Goal: Task Accomplishment & Management: Manage account settings

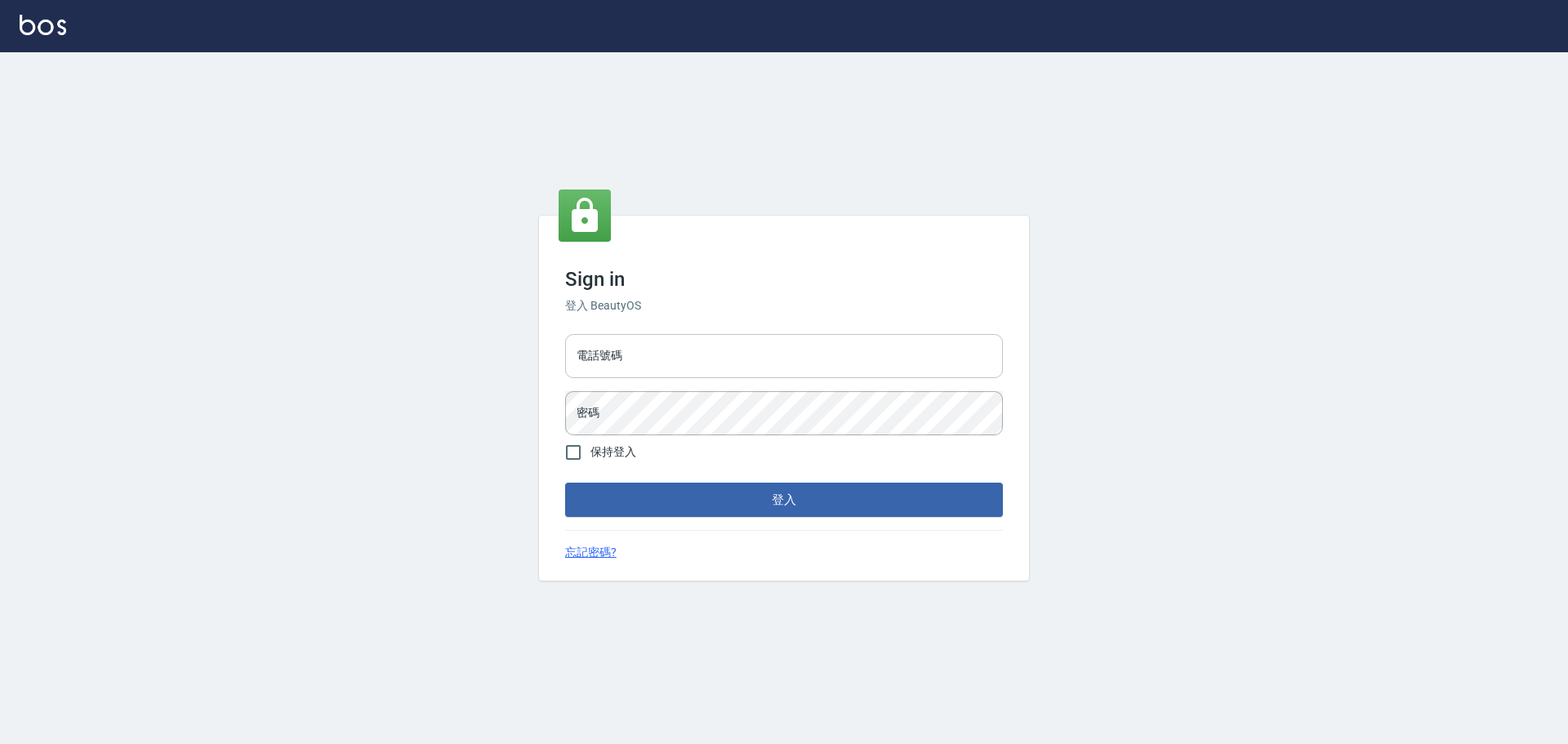
click at [637, 357] on input "電話號碼" at bounding box center [784, 356] width 437 height 44
type input "0922982220"
click at [565, 483] on button "登入" at bounding box center [784, 500] width 437 height 34
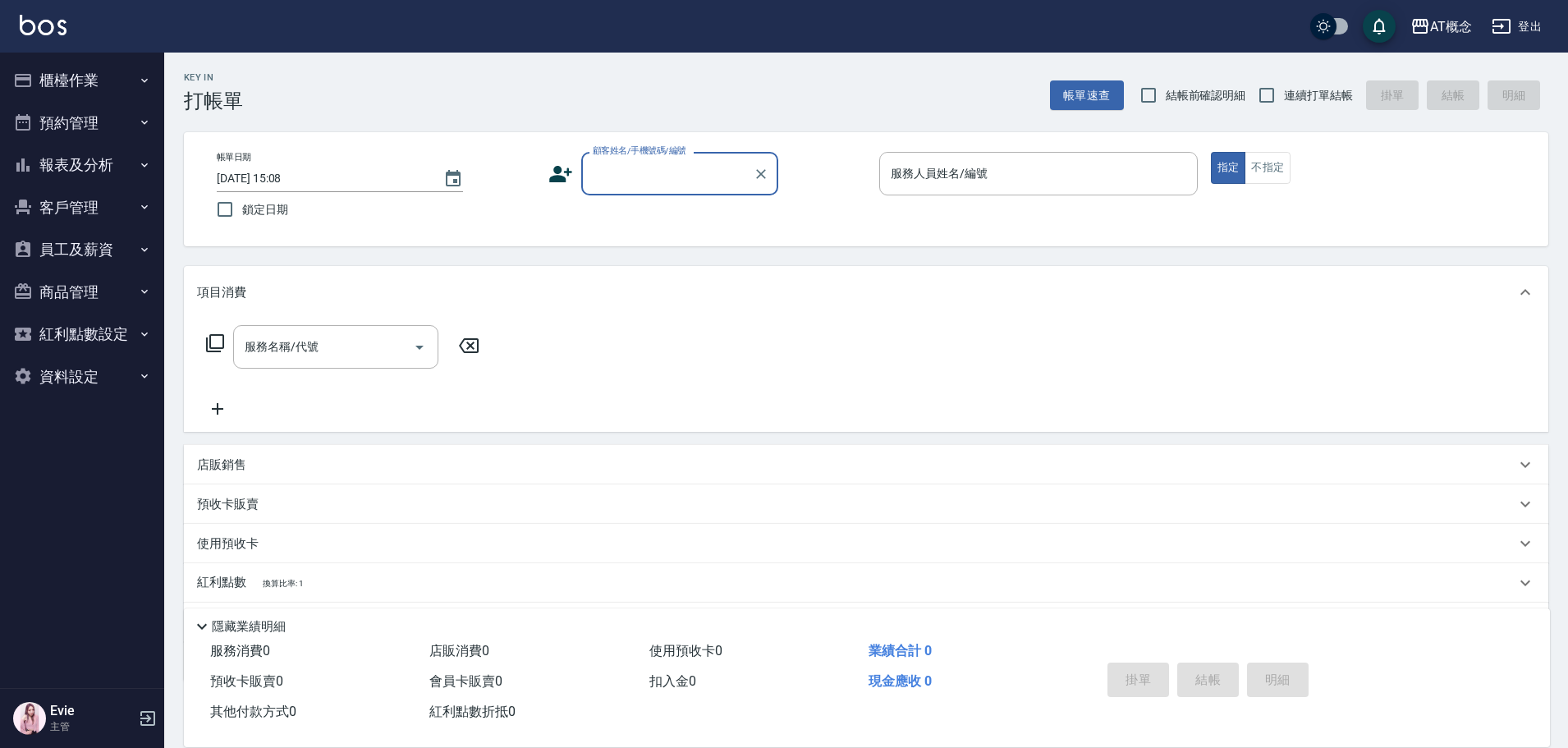
click at [62, 80] on button "櫃檯作業" at bounding box center [81, 81] width 151 height 43
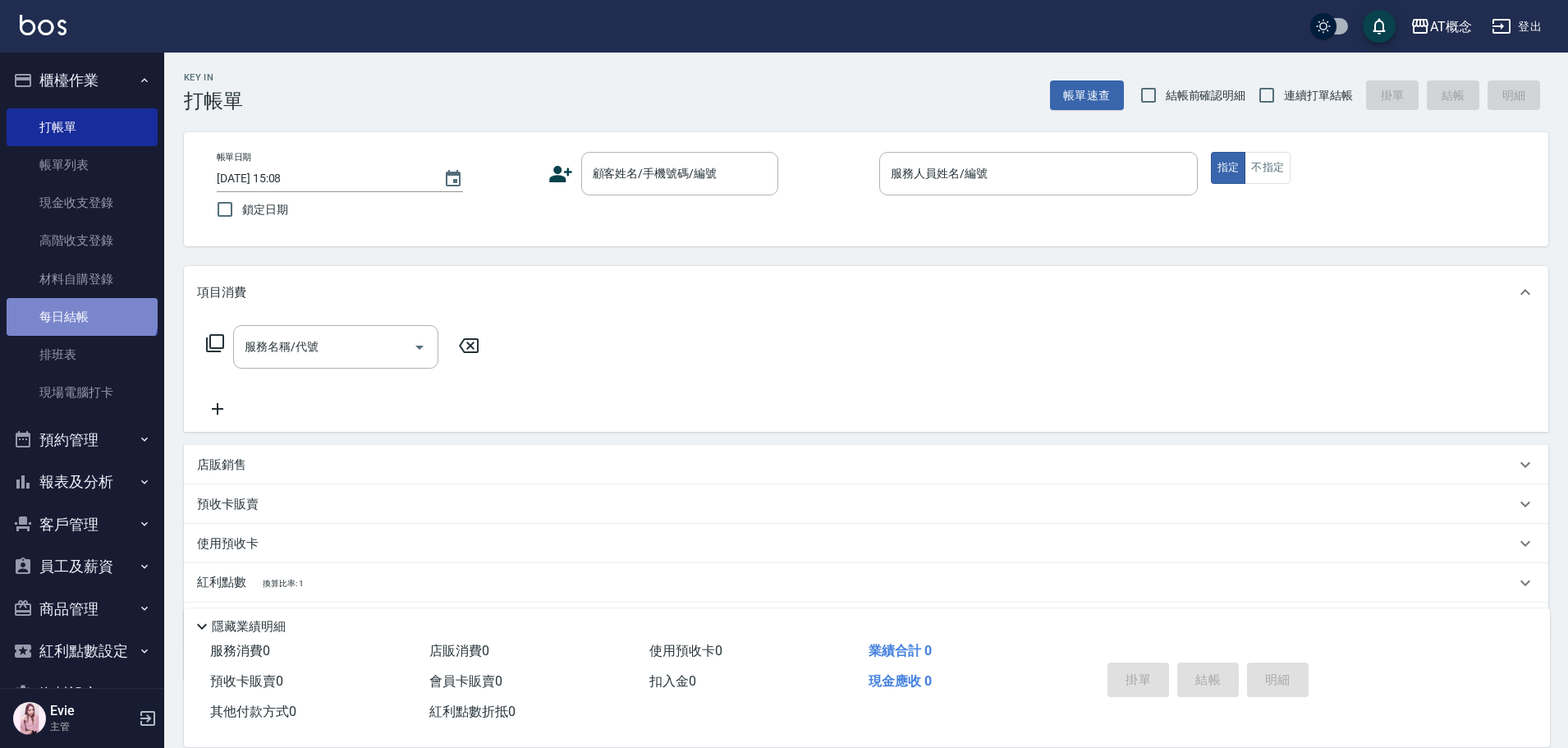
click at [80, 312] on link "每日結帳" at bounding box center [81, 317] width 151 height 37
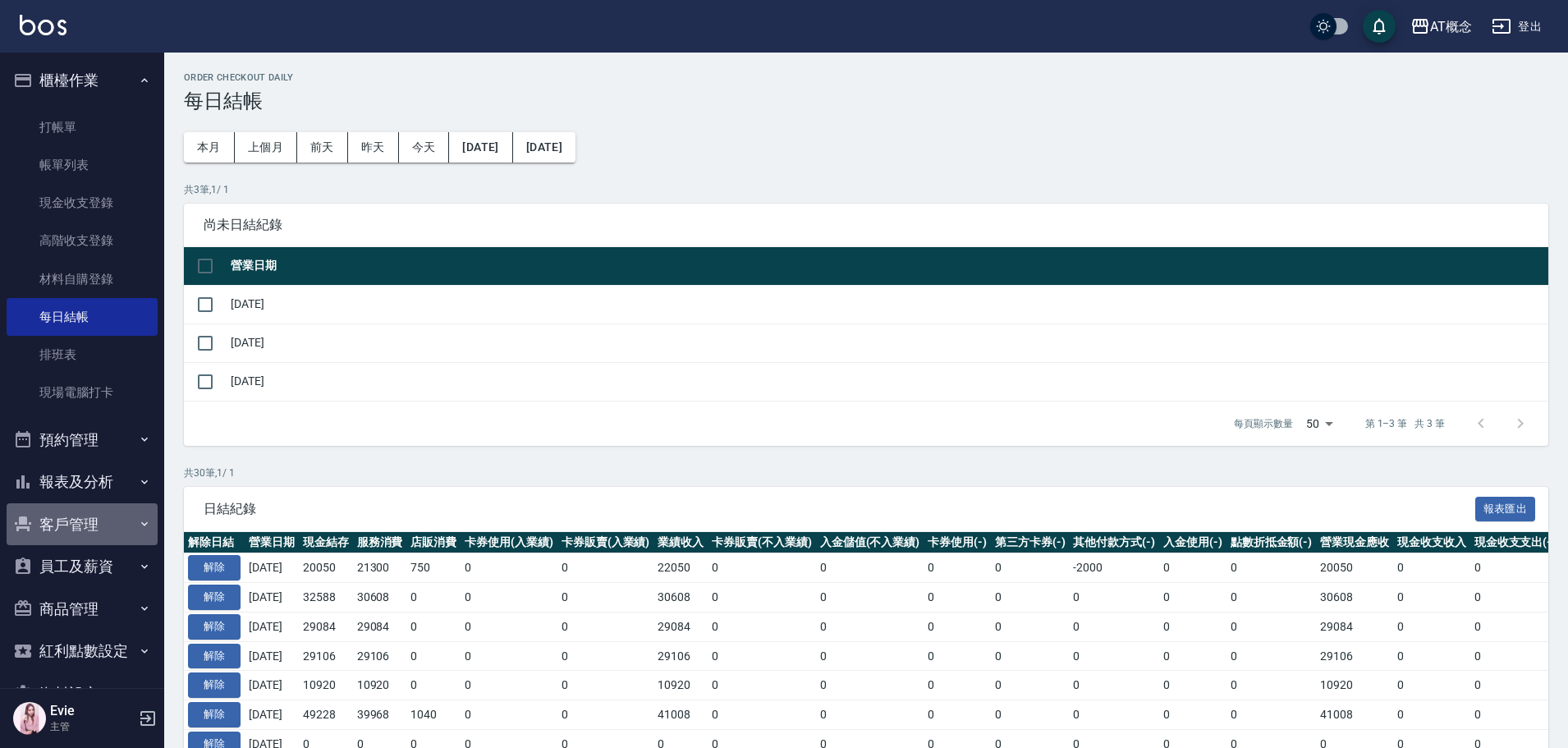
click at [87, 521] on button "客戶管理" at bounding box center [81, 525] width 151 height 43
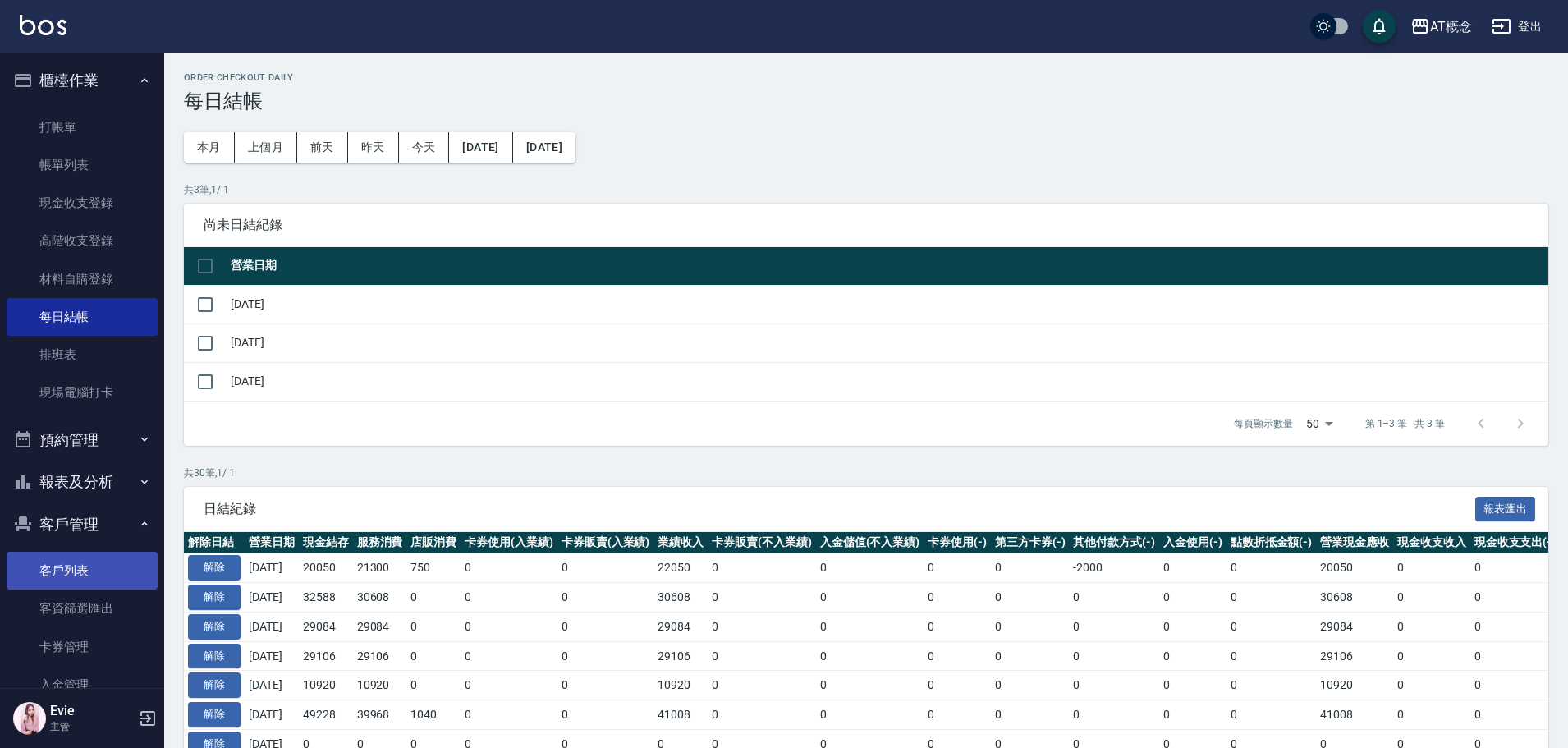
click at [79, 572] on link "客戶列表" at bounding box center [81, 571] width 151 height 37
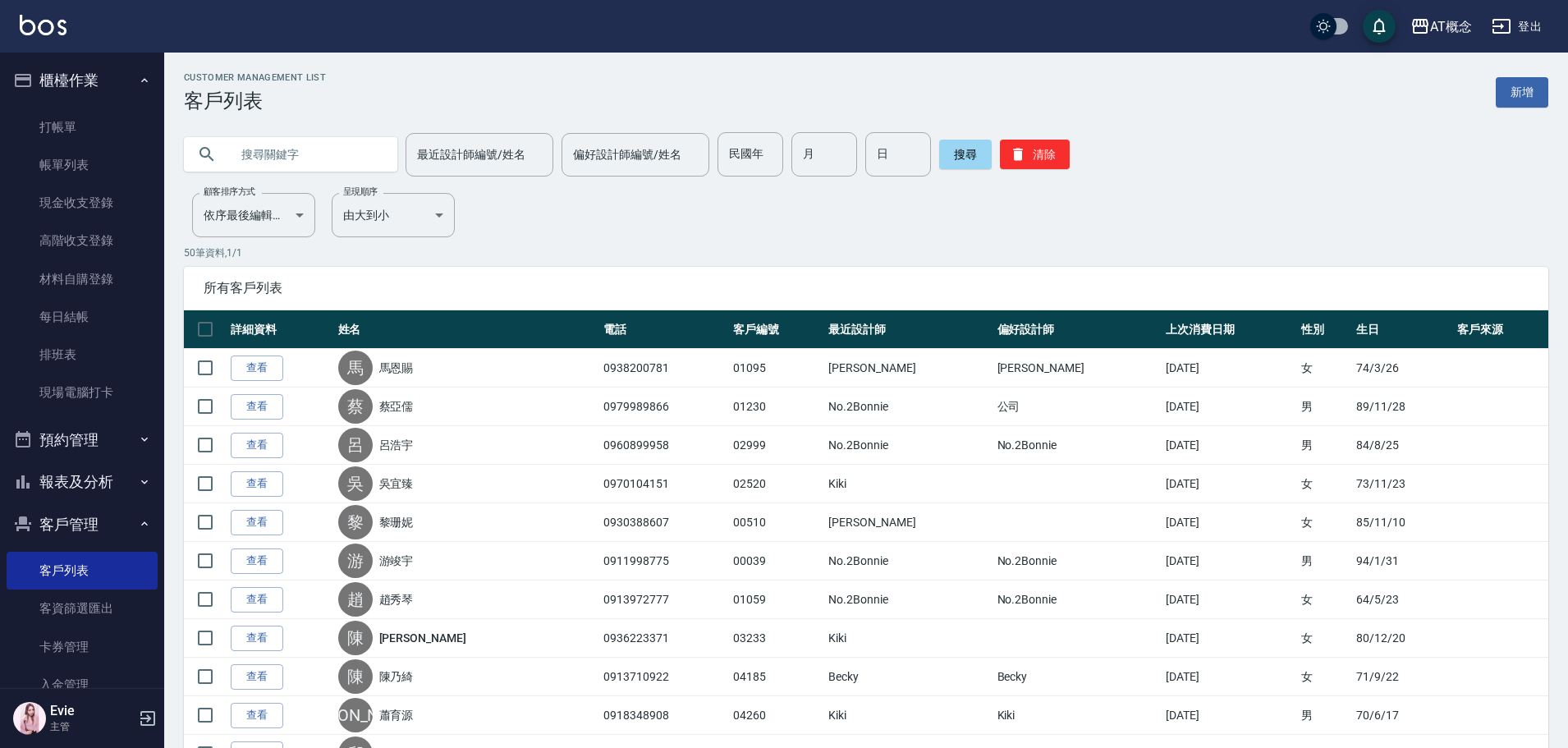
click at [298, 151] on input "text" at bounding box center [307, 154] width 154 height 44
type input "ㄎ"
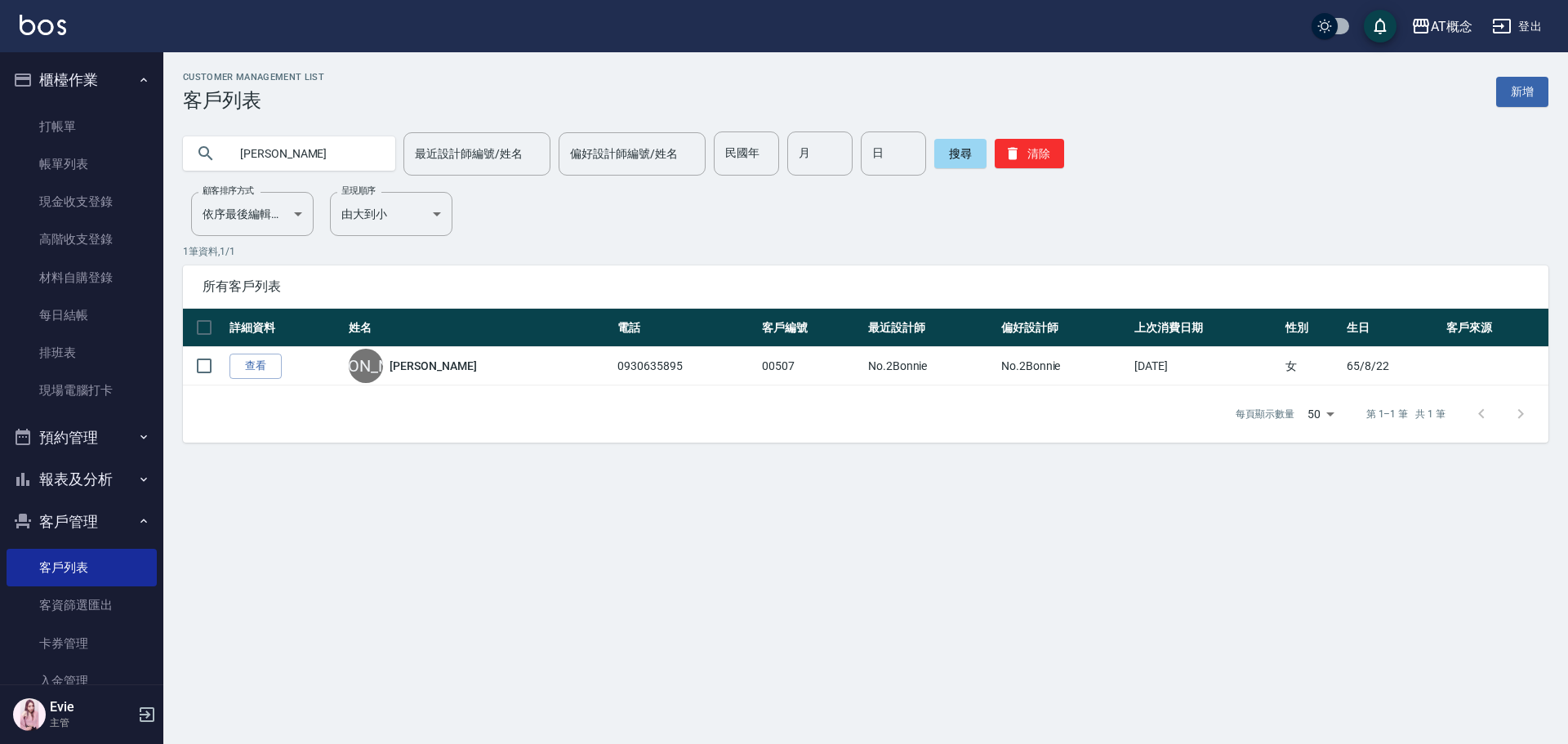
type input "楊"
type input "顏士堯"
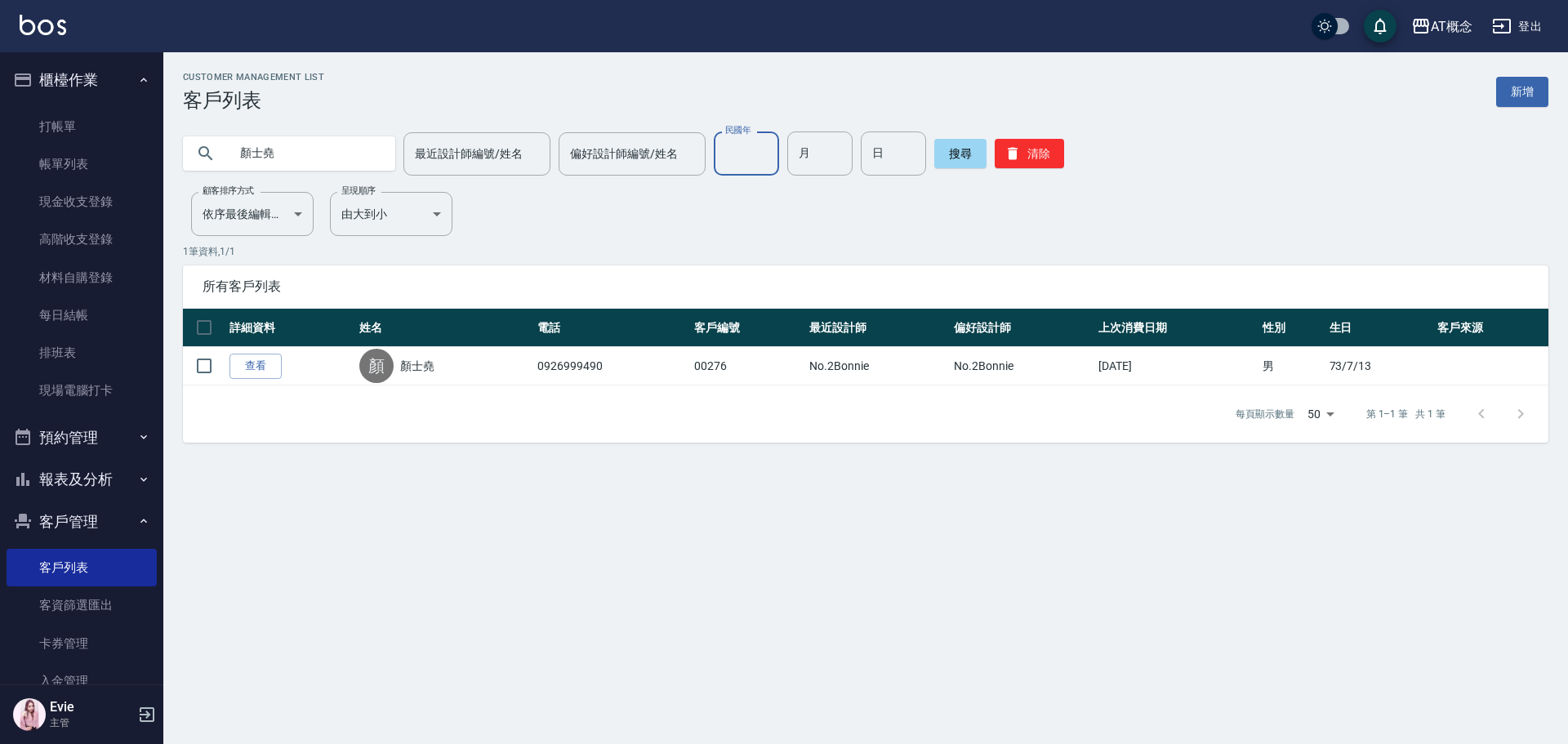
click at [734, 137] on div "民國年 民國年" at bounding box center [746, 153] width 65 height 44
click at [1034, 160] on button "清除" at bounding box center [1029, 154] width 70 height 30
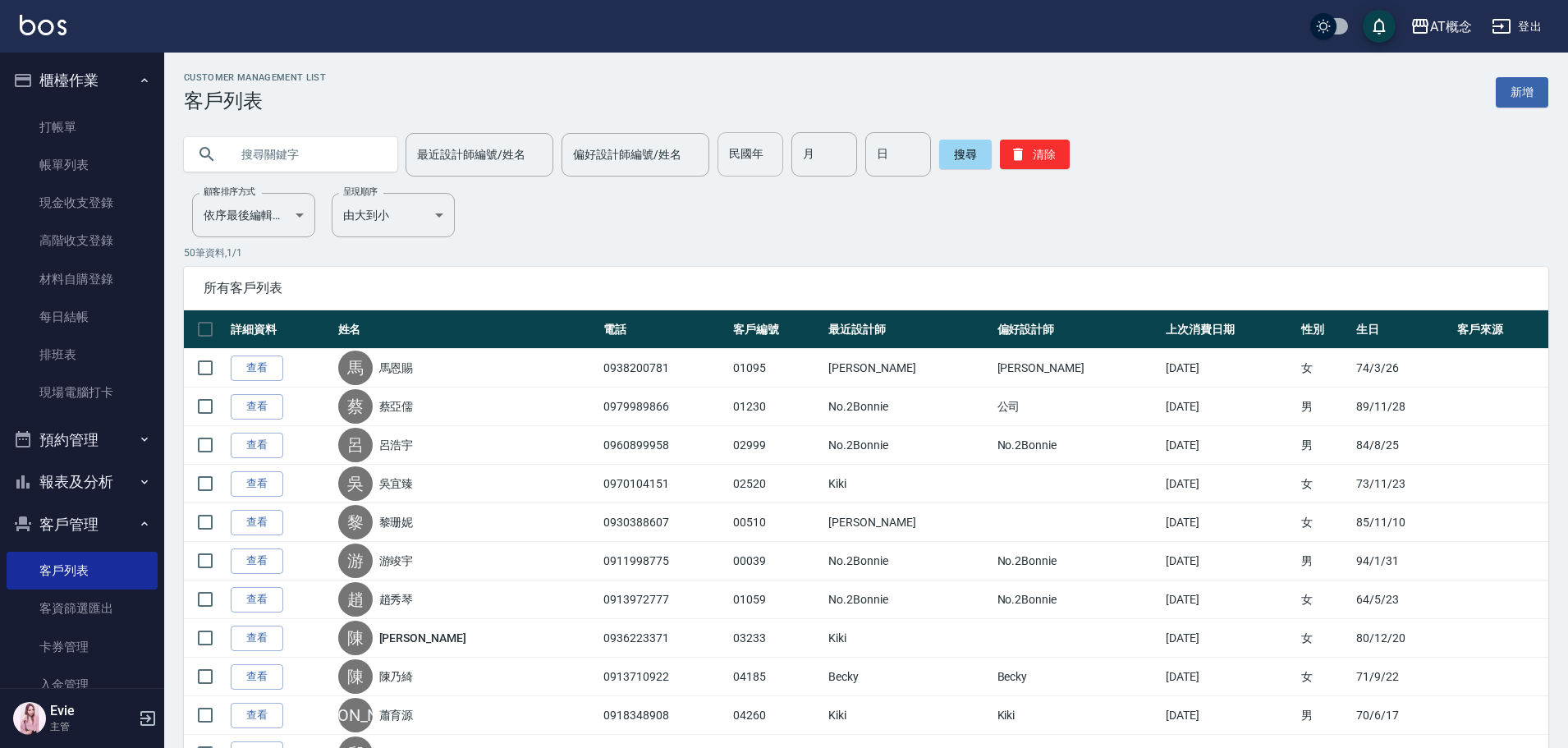
click at [728, 163] on input "民國年" at bounding box center [750, 154] width 65 height 44
type input "71"
type input "011"
click at [818, 151] on input "011" at bounding box center [824, 154] width 65 height 44
type input "11"
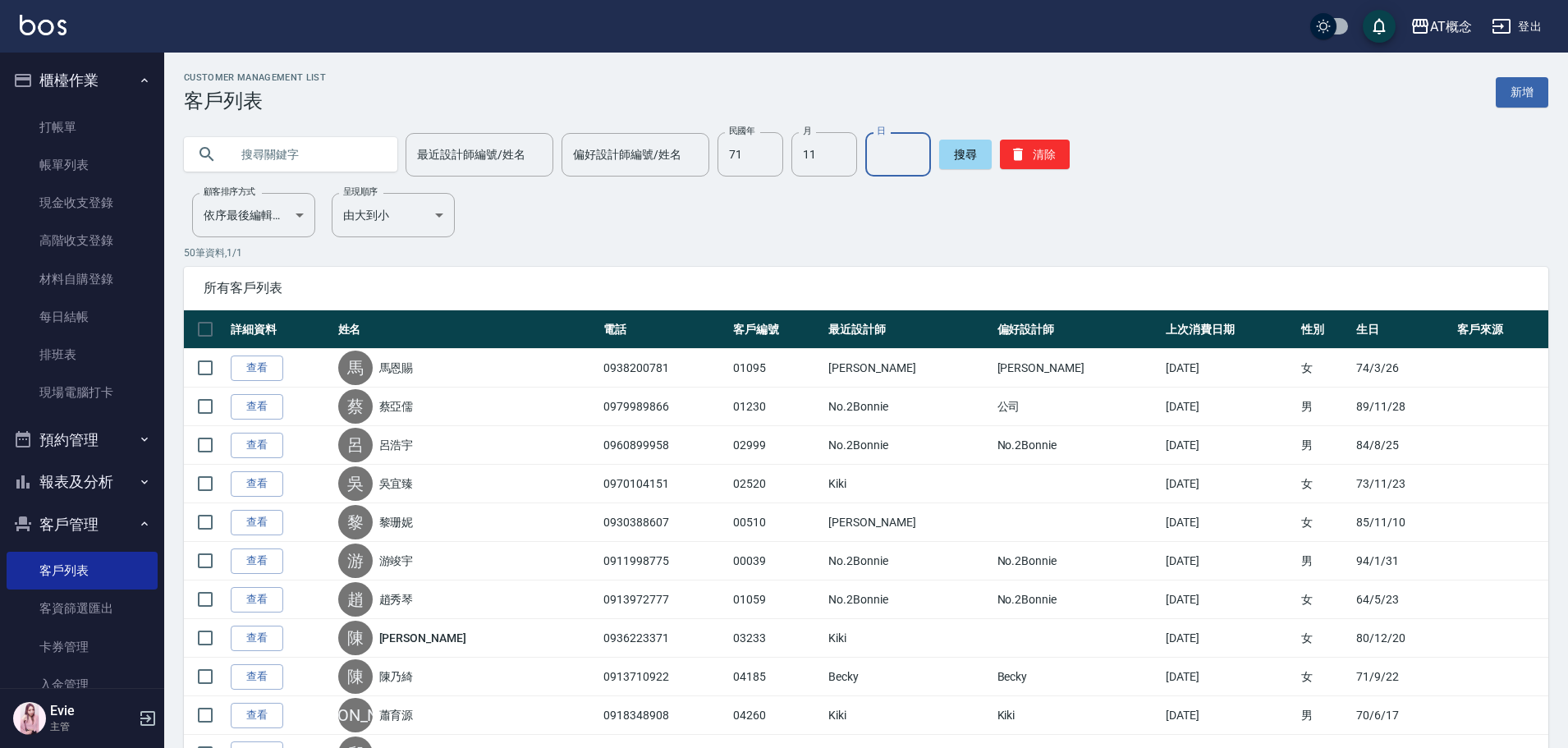
click at [875, 155] on input "日" at bounding box center [898, 154] width 65 height 44
type input "3"
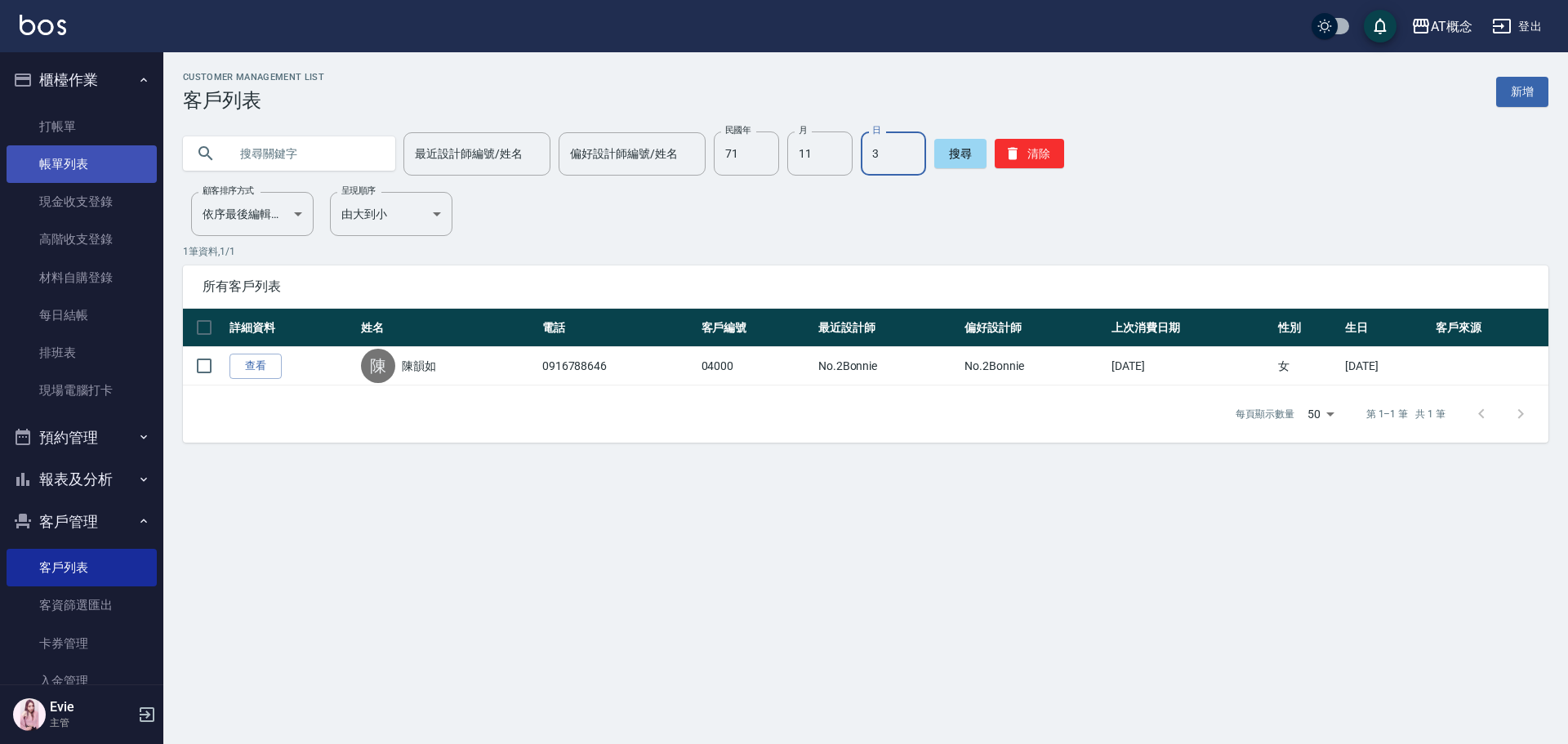
click at [61, 164] on link "帳單列表" at bounding box center [81, 164] width 150 height 37
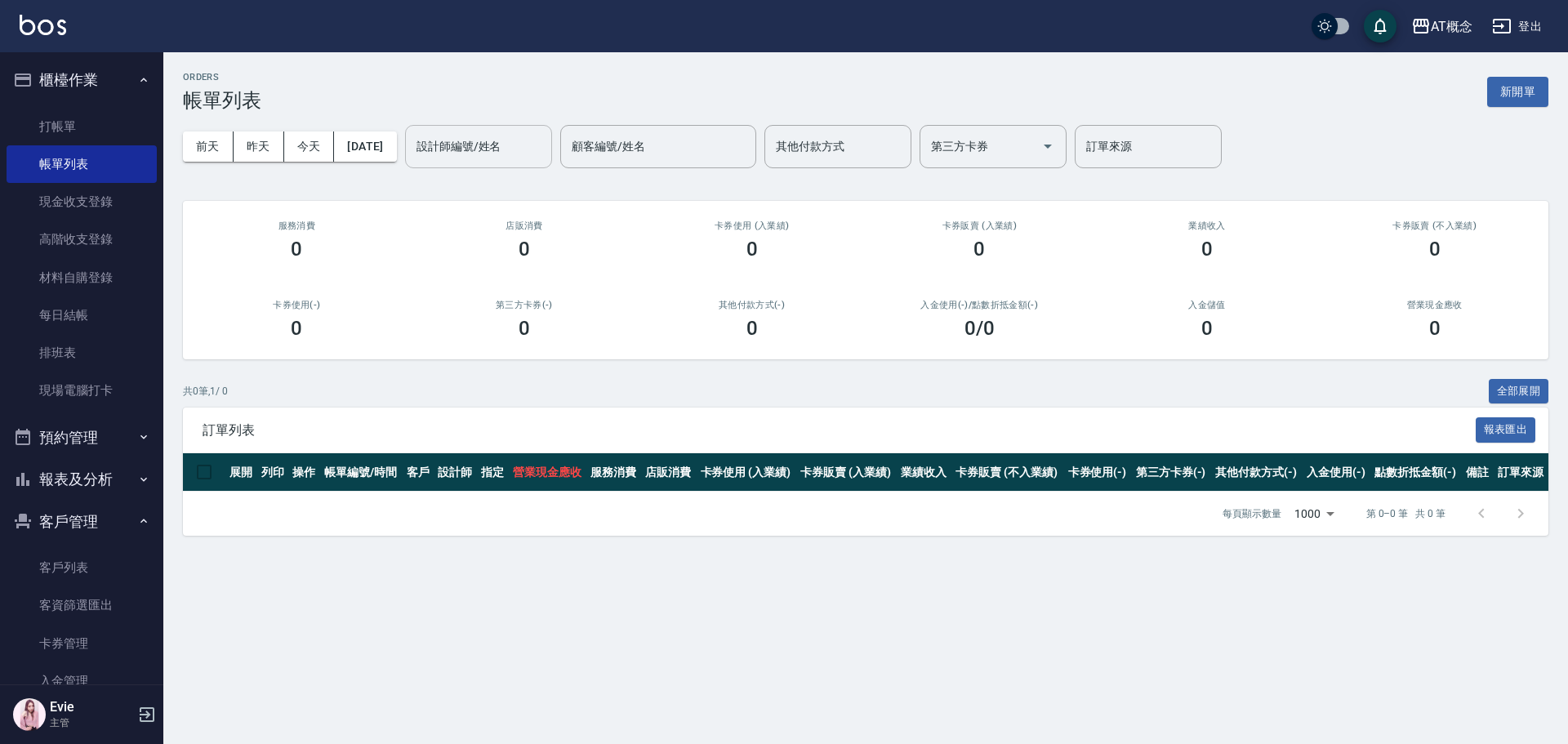
click at [471, 137] on input "設計師編號/姓名" at bounding box center [478, 146] width 132 height 29
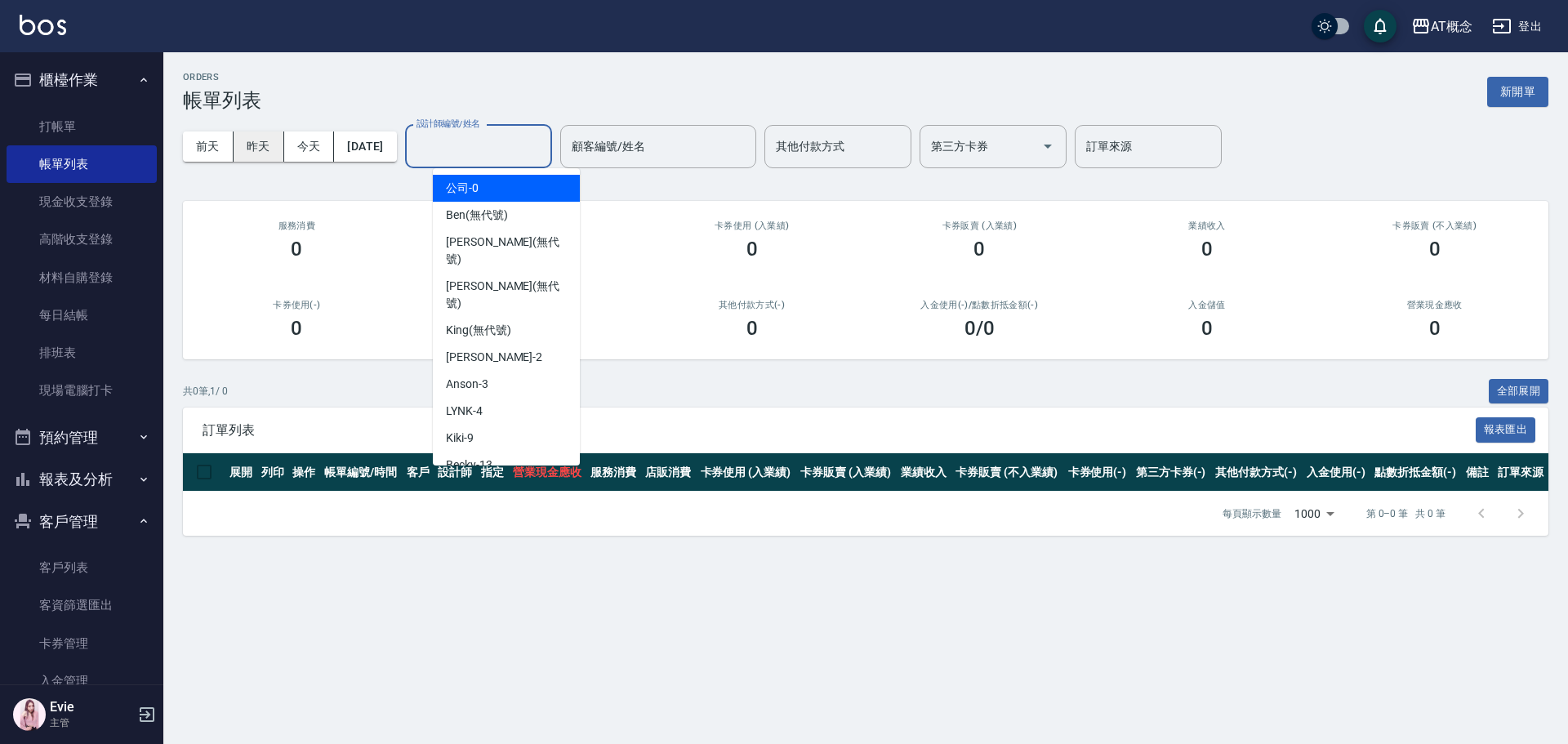
click at [265, 149] on button "昨天" at bounding box center [259, 146] width 50 height 30
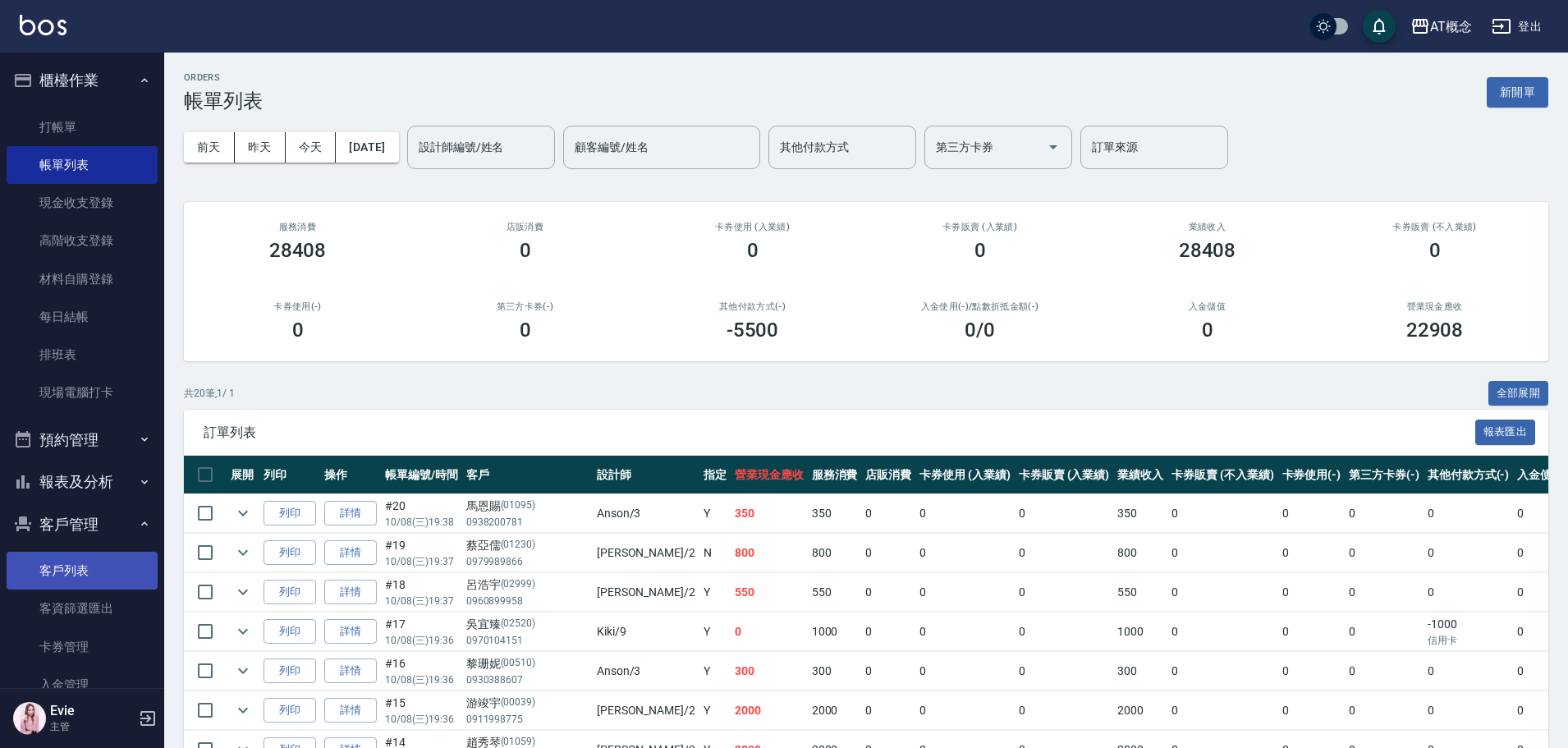
click at [70, 570] on link "客戶列表" at bounding box center [81, 571] width 151 height 37
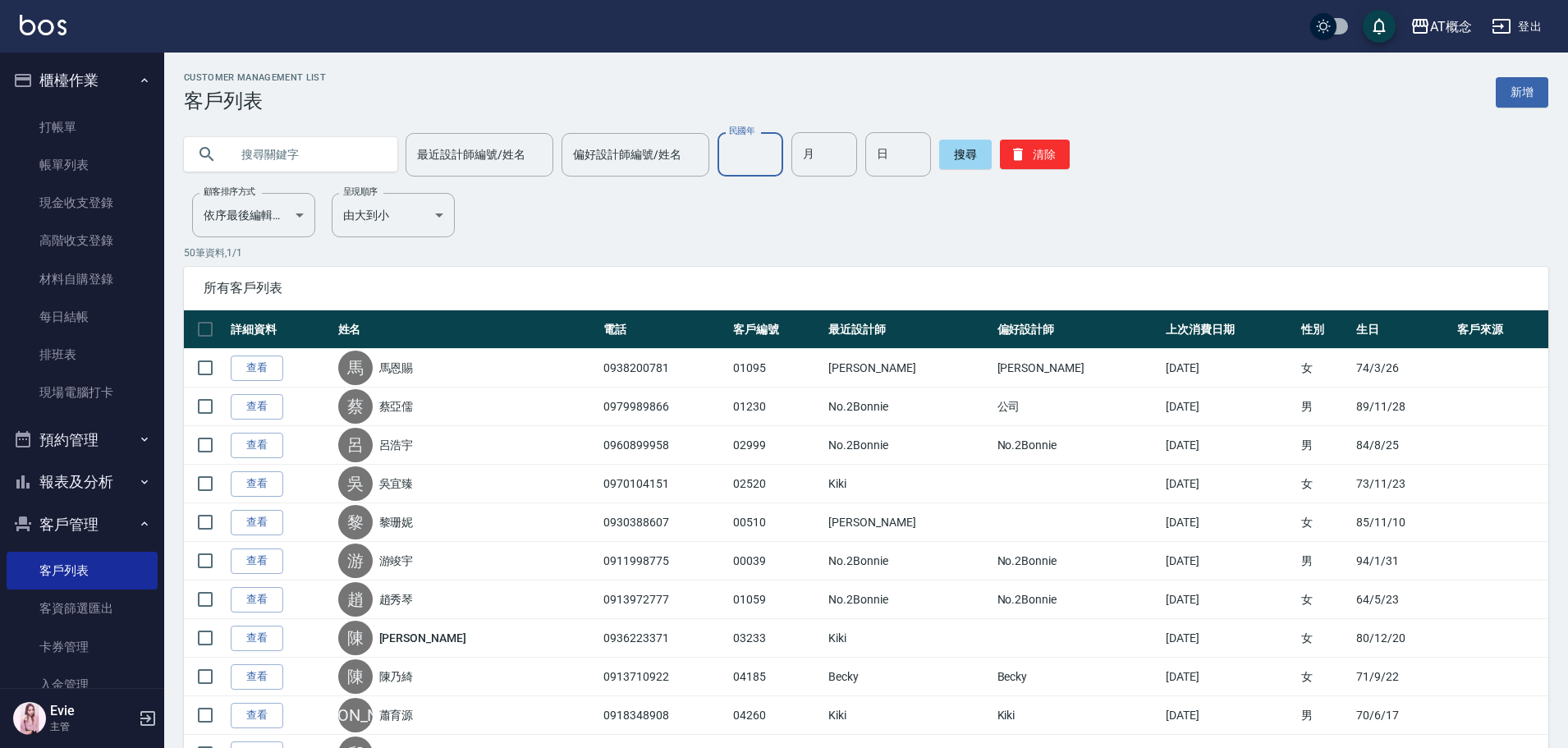
click at [747, 157] on input "民國年" at bounding box center [750, 154] width 65 height 44
type input "86"
type input "1"
type input "17"
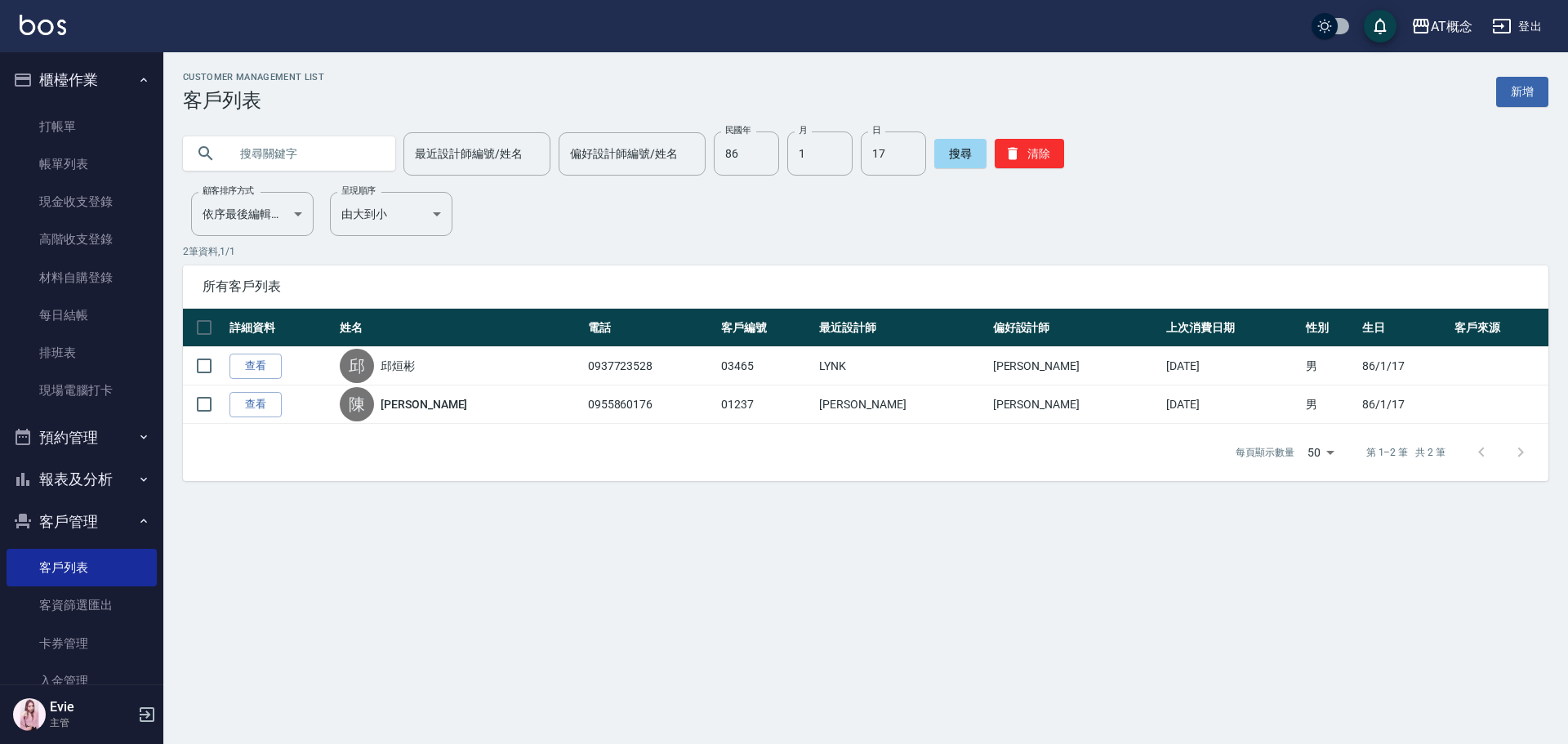
click at [294, 139] on input "text" at bounding box center [305, 153] width 154 height 44
click at [1040, 156] on button "清除" at bounding box center [1029, 154] width 70 height 30
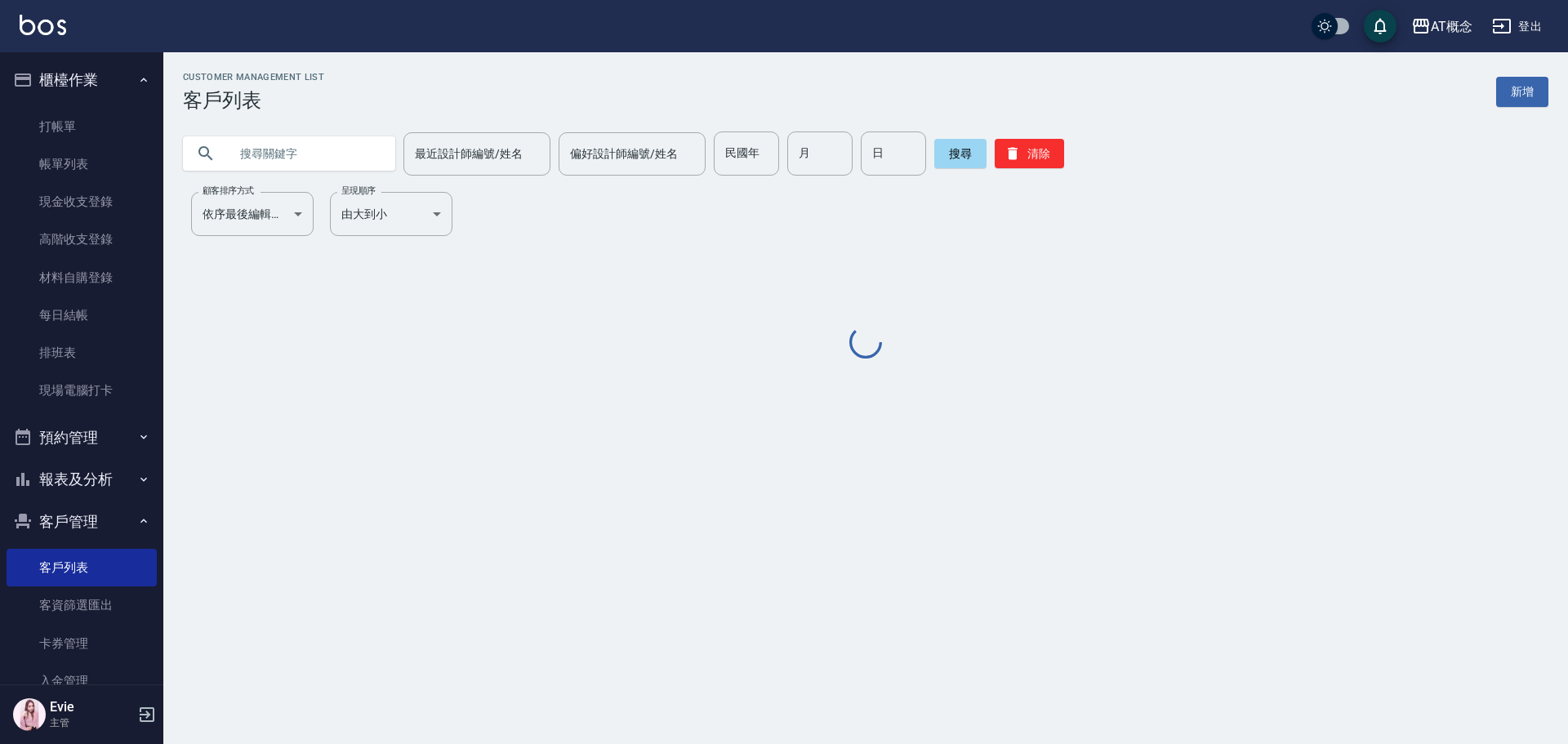
click at [269, 151] on input "text" at bounding box center [305, 153] width 154 height 44
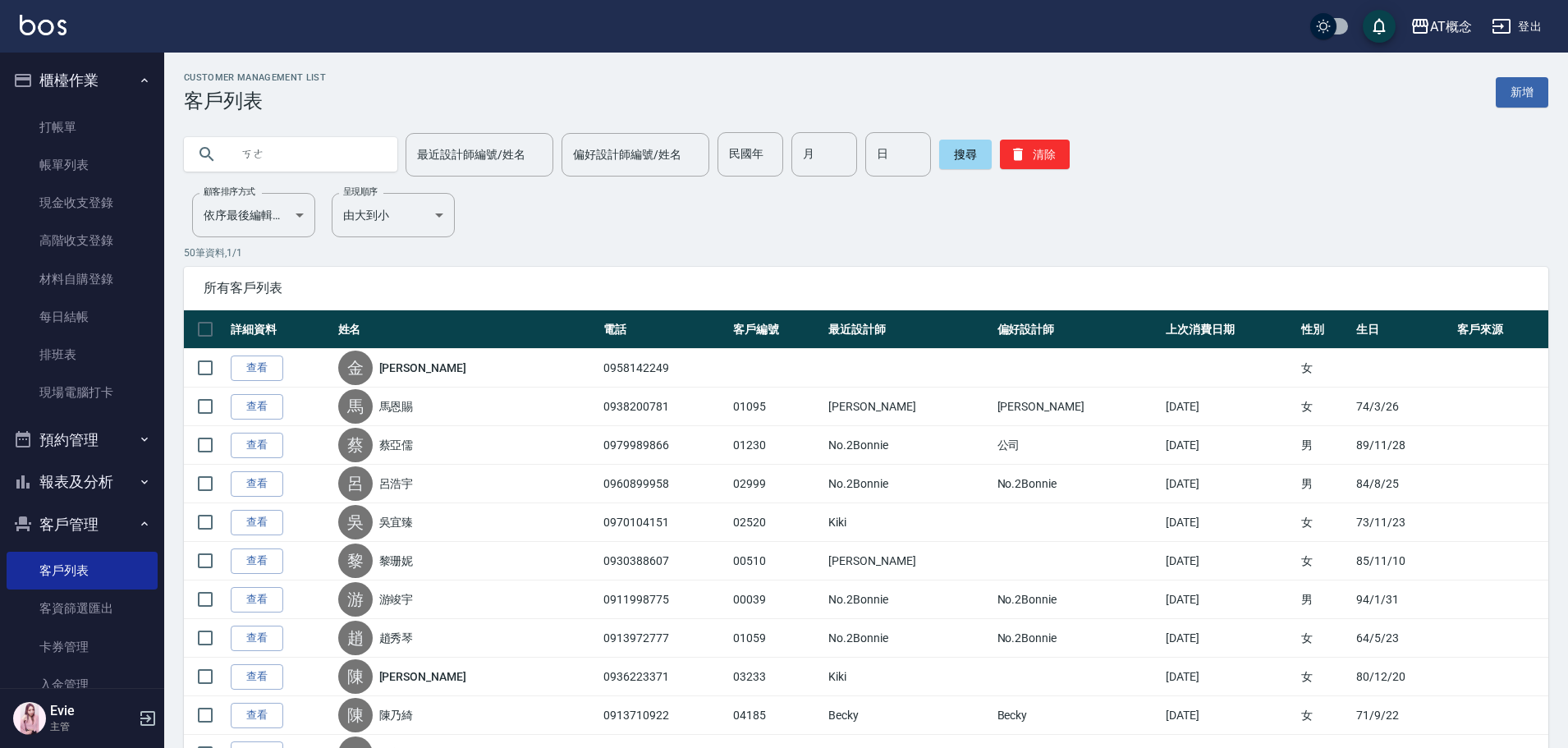
type input "科"
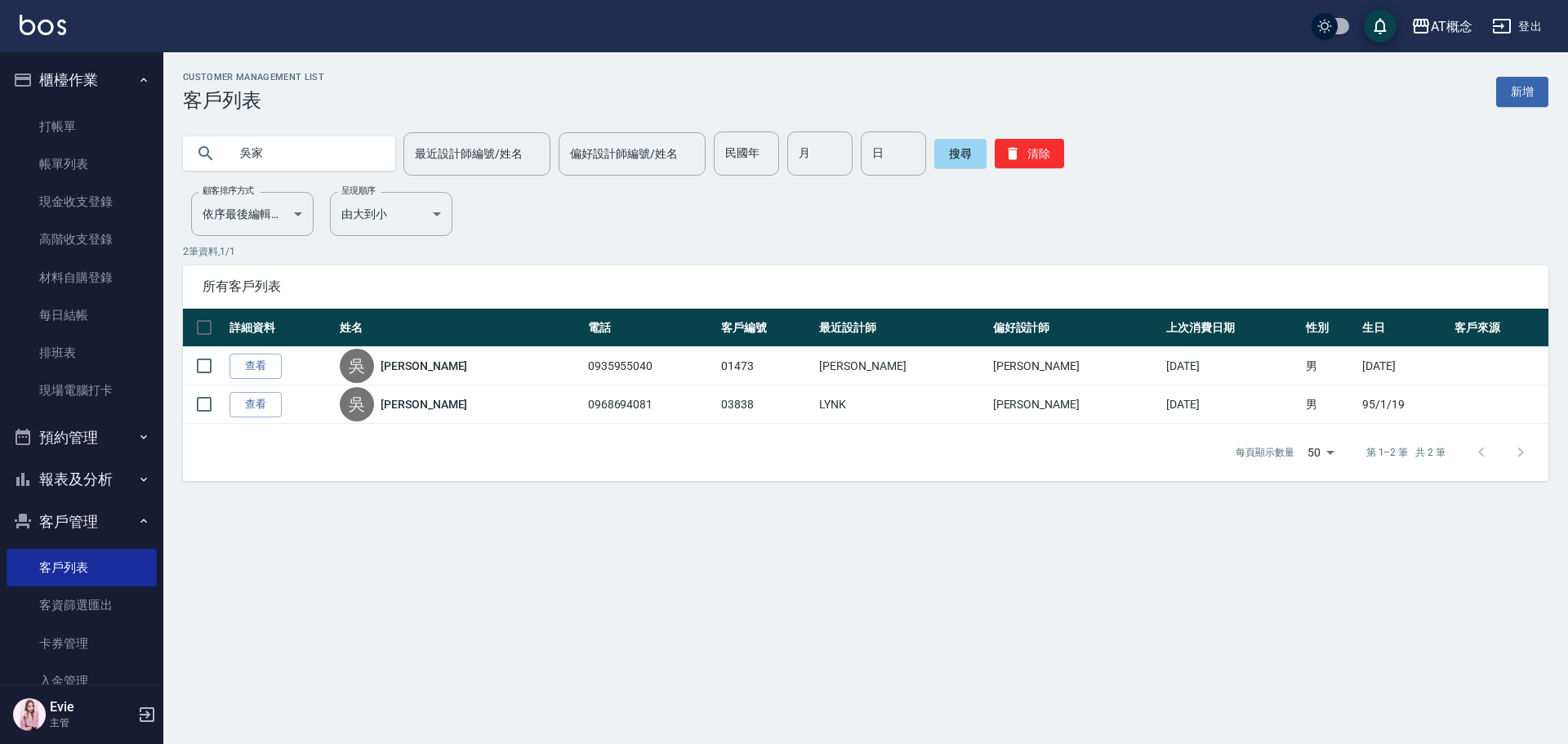
type input "吳"
click at [249, 145] on input "text" at bounding box center [305, 153] width 154 height 44
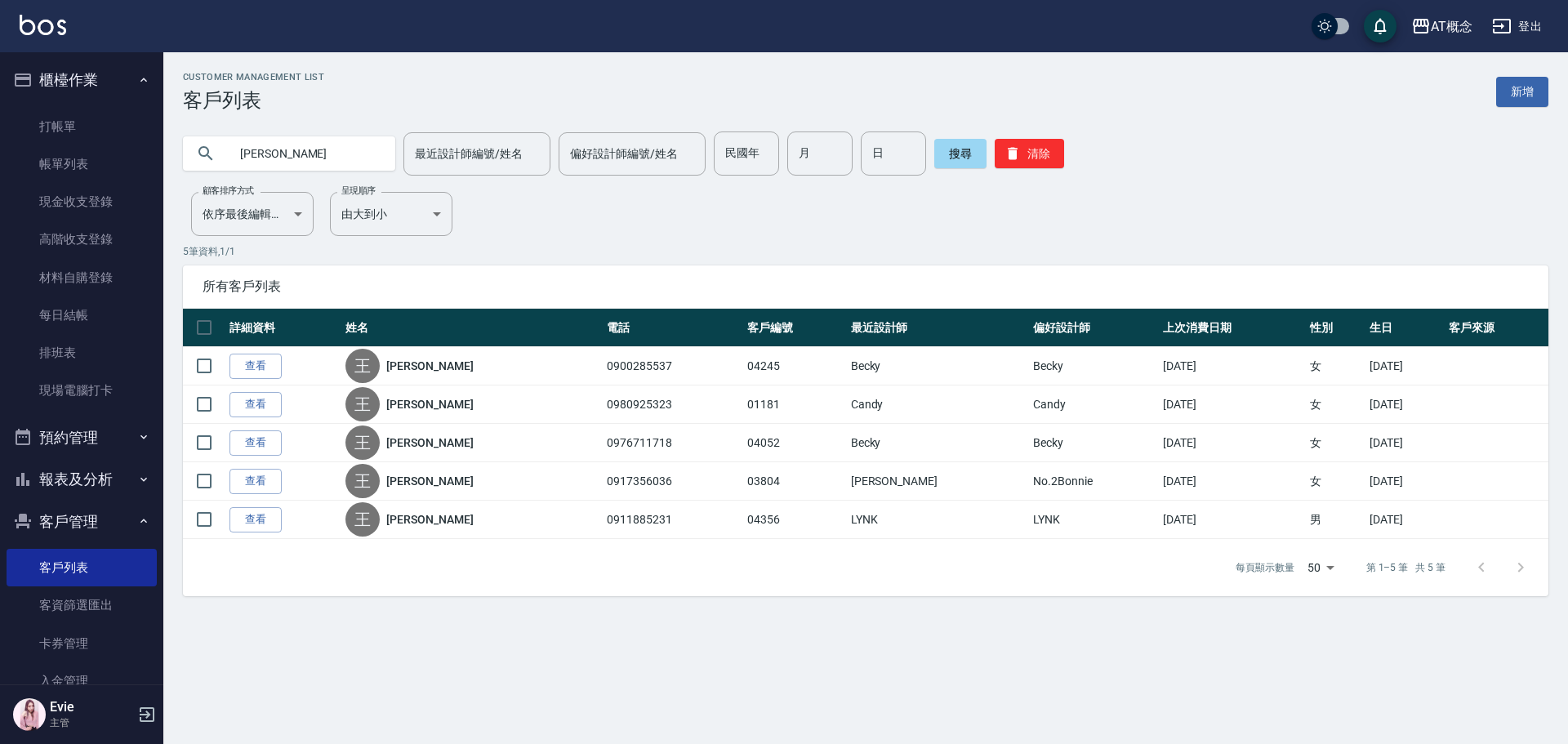
type input "王"
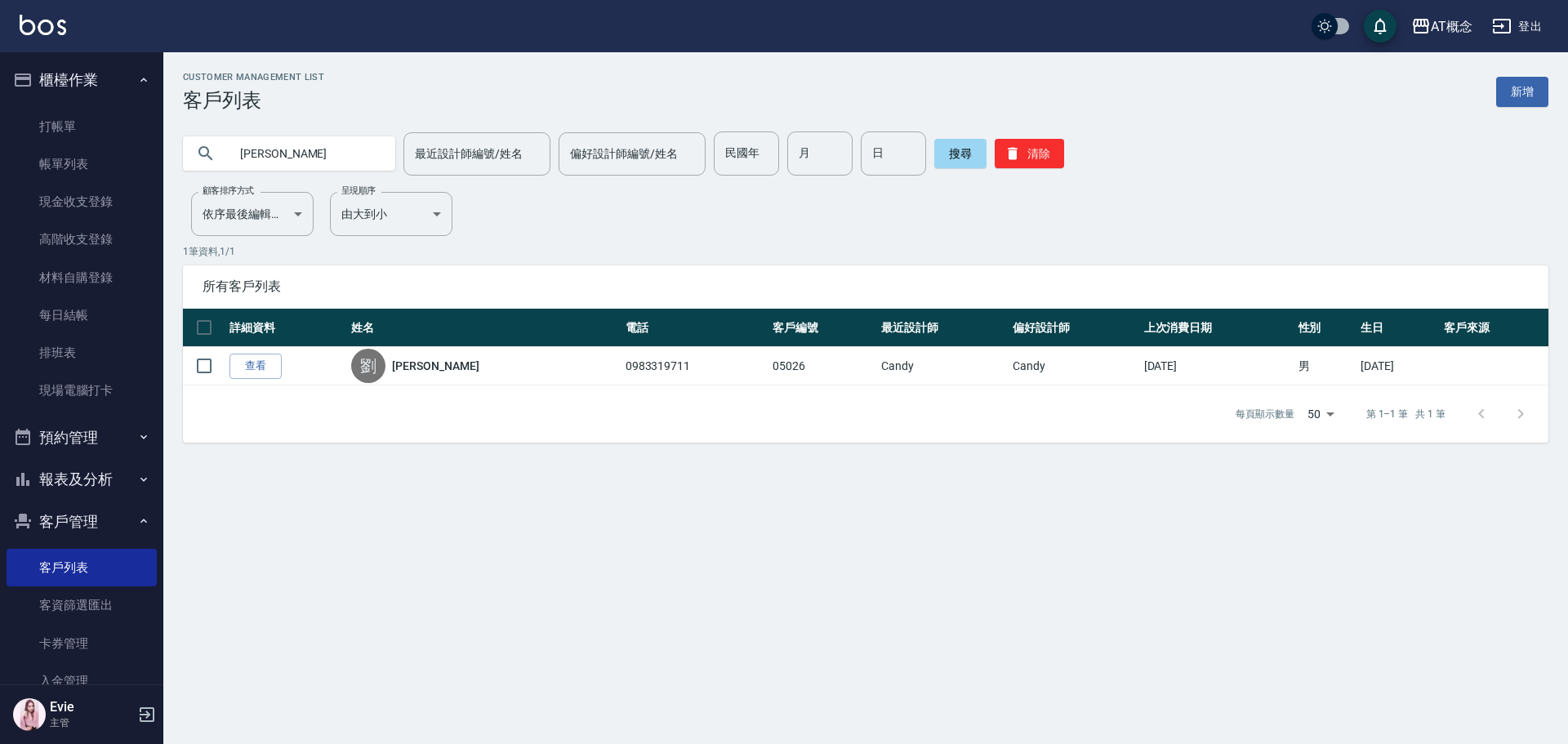
type input "劉"
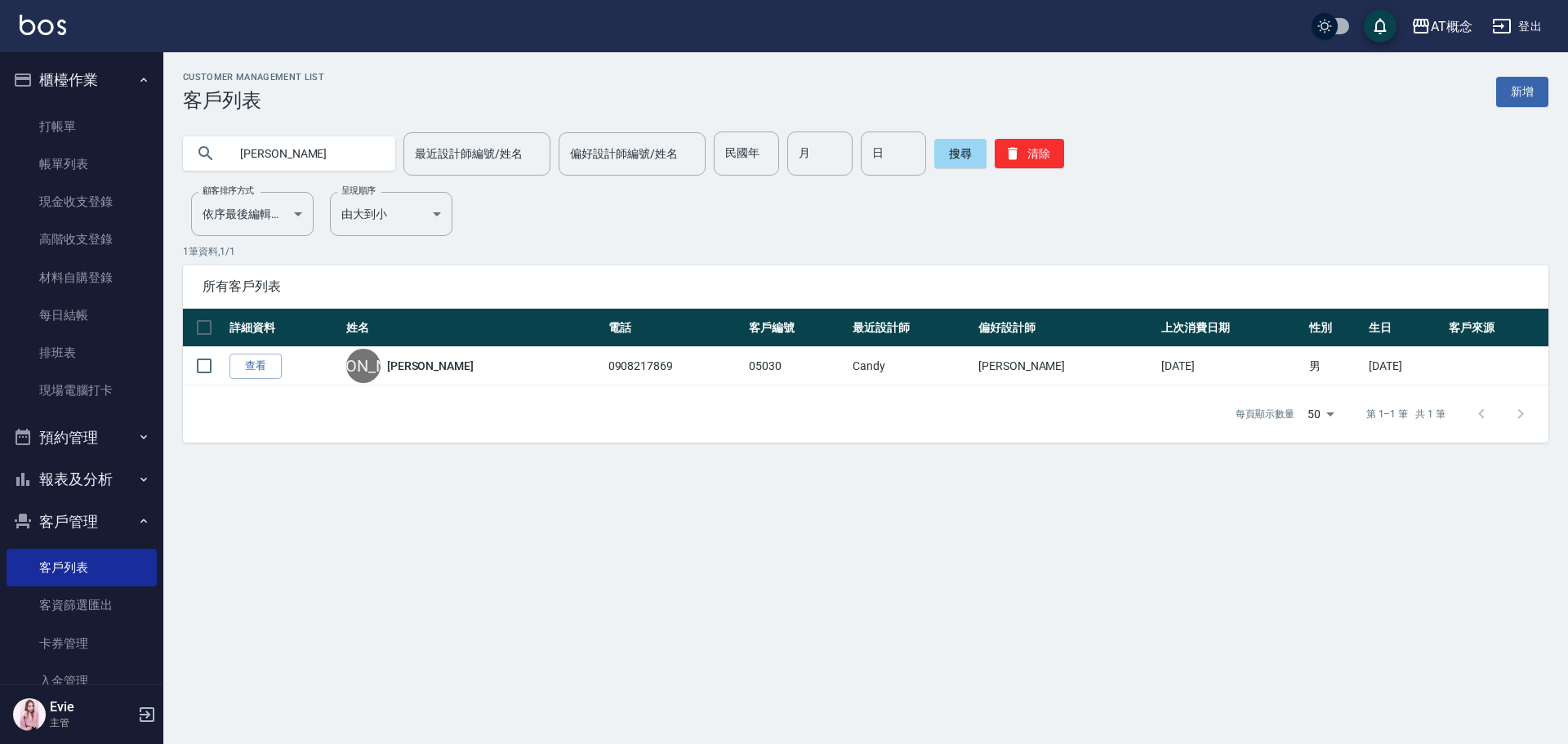
type input "楊"
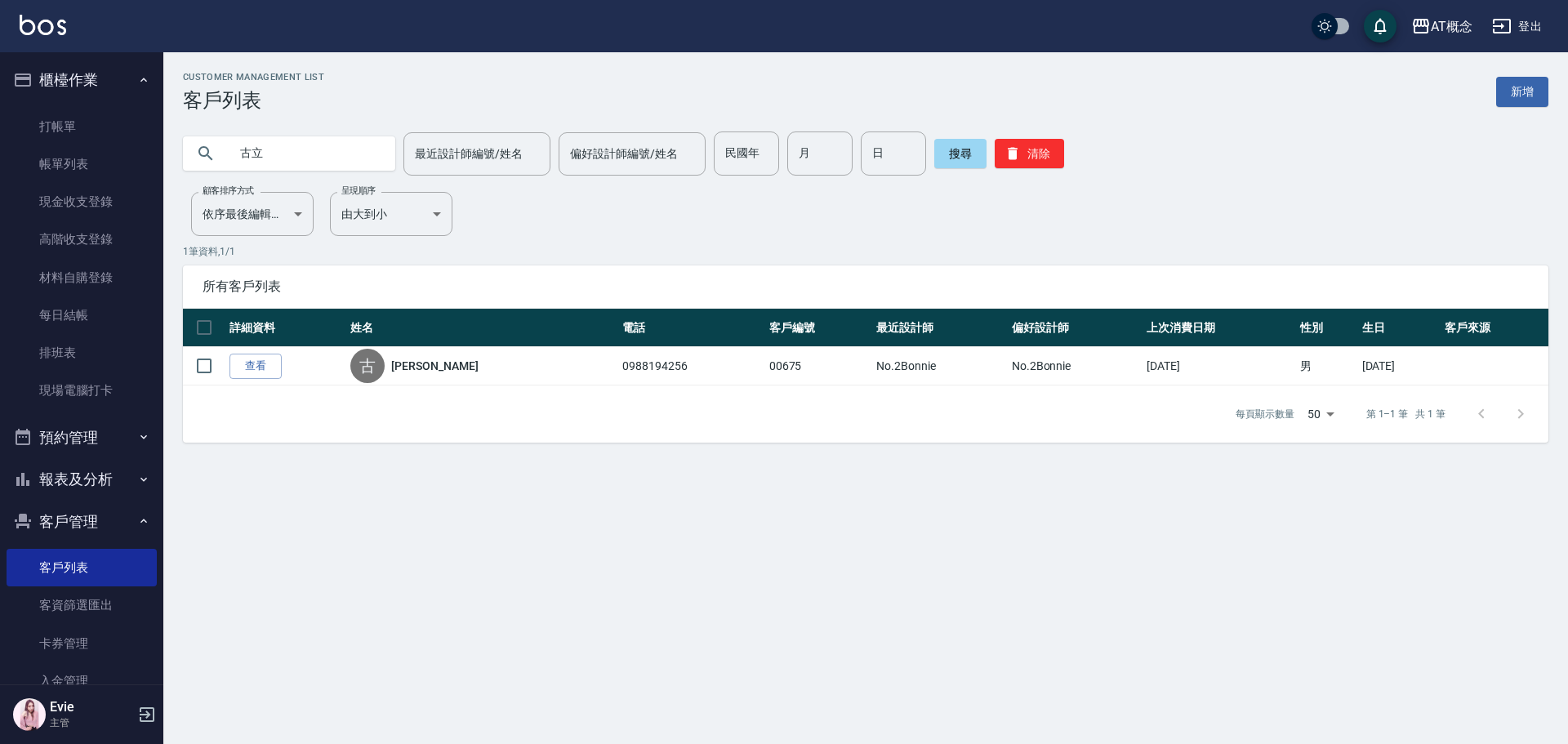
type input "古"
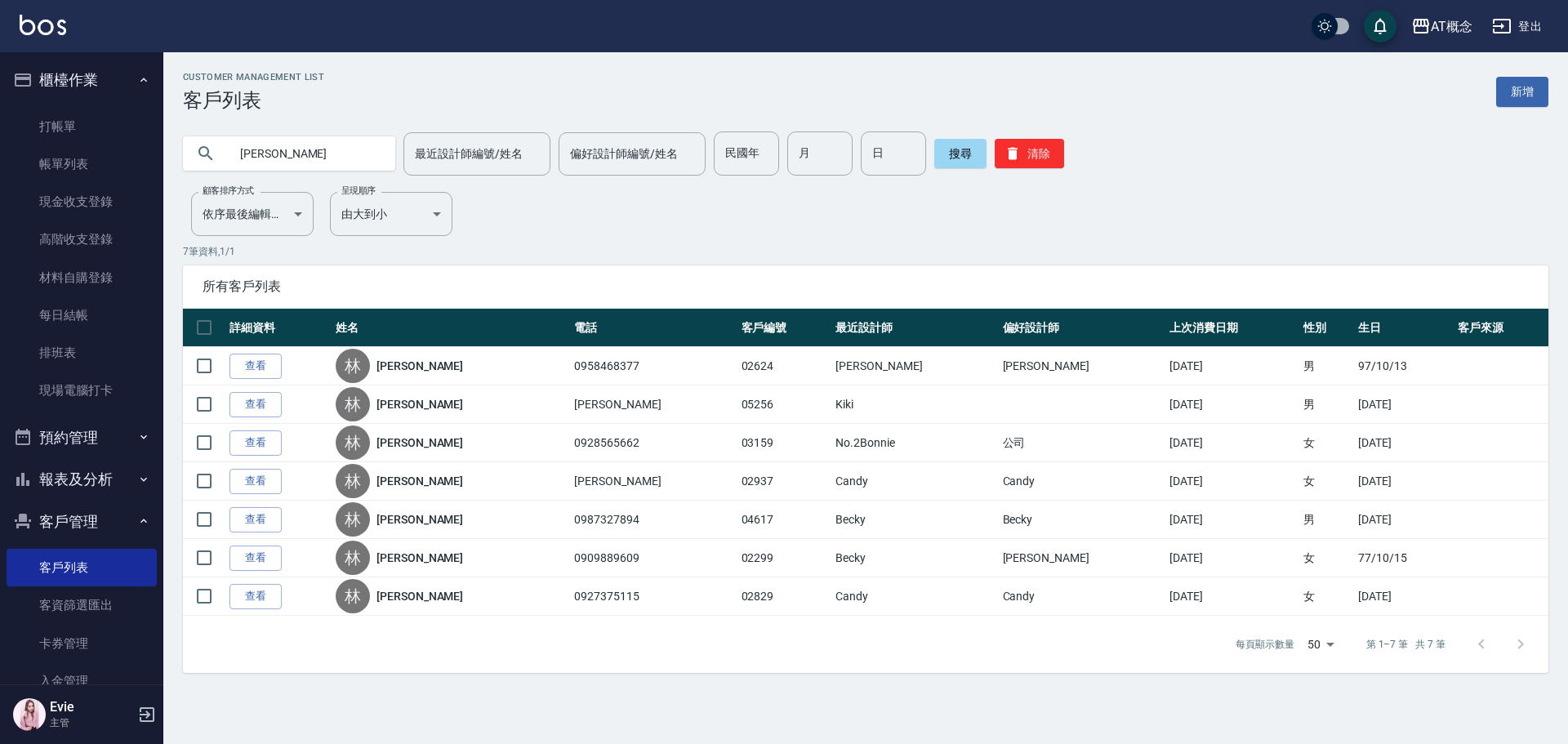
type input "林"
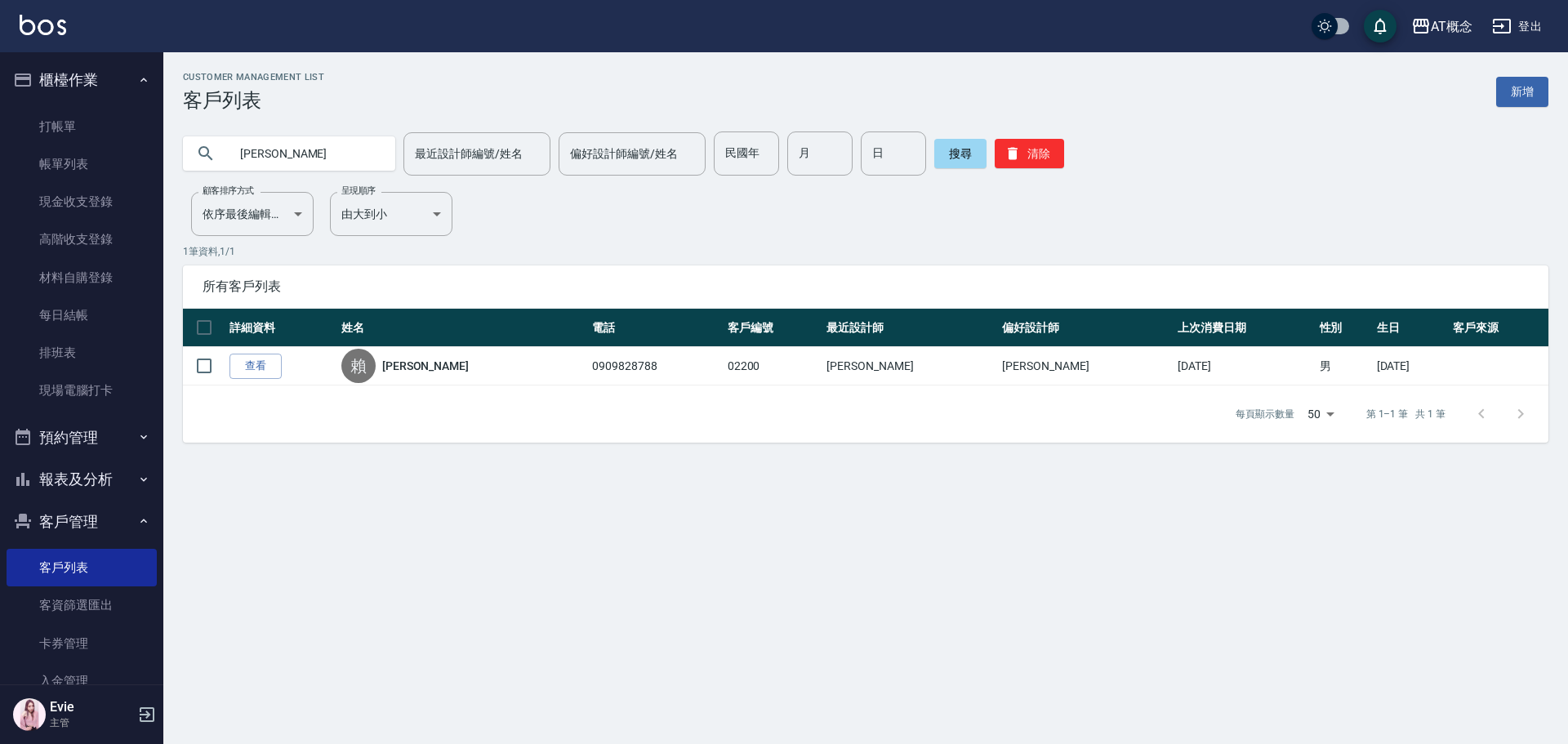
type input "威"
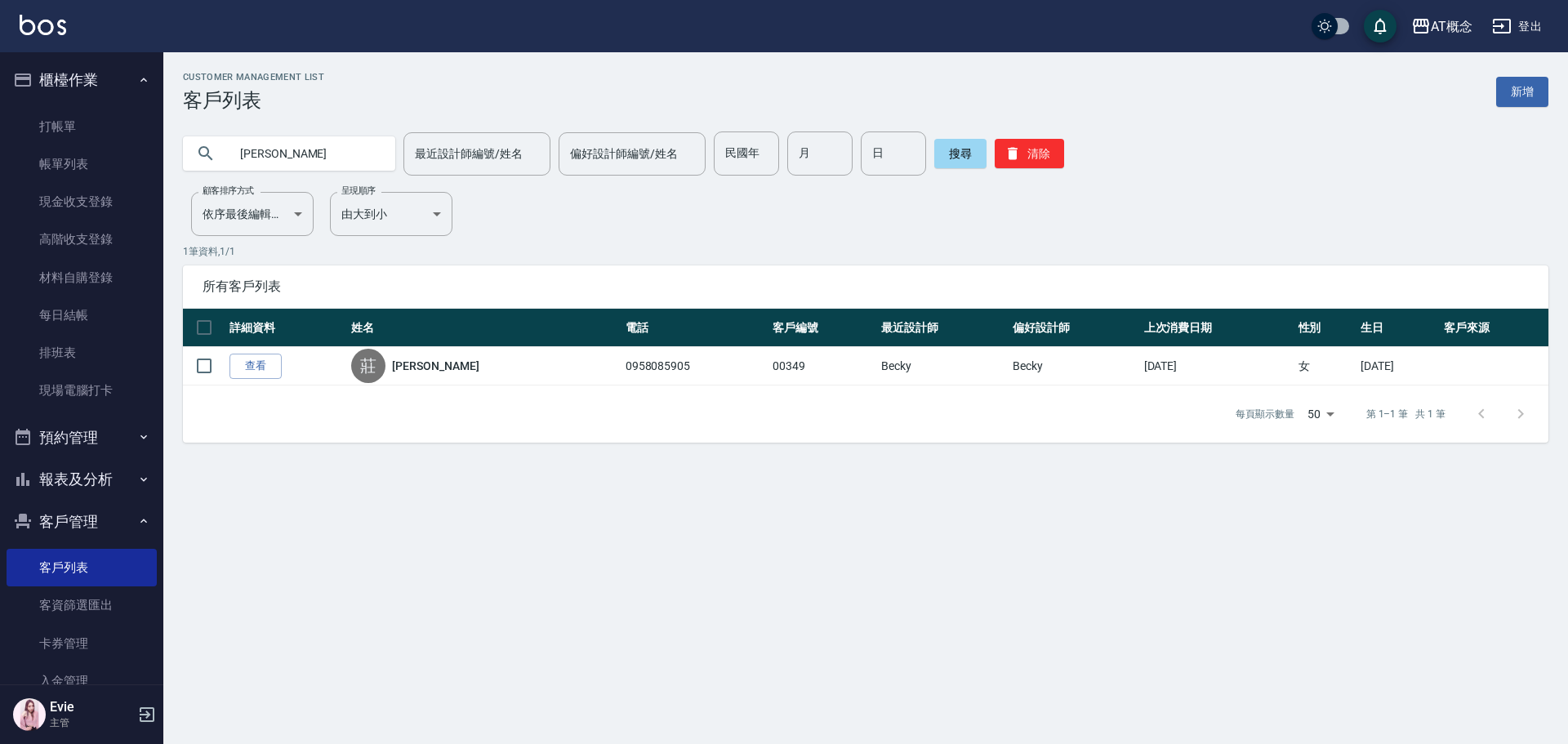
type input "莊"
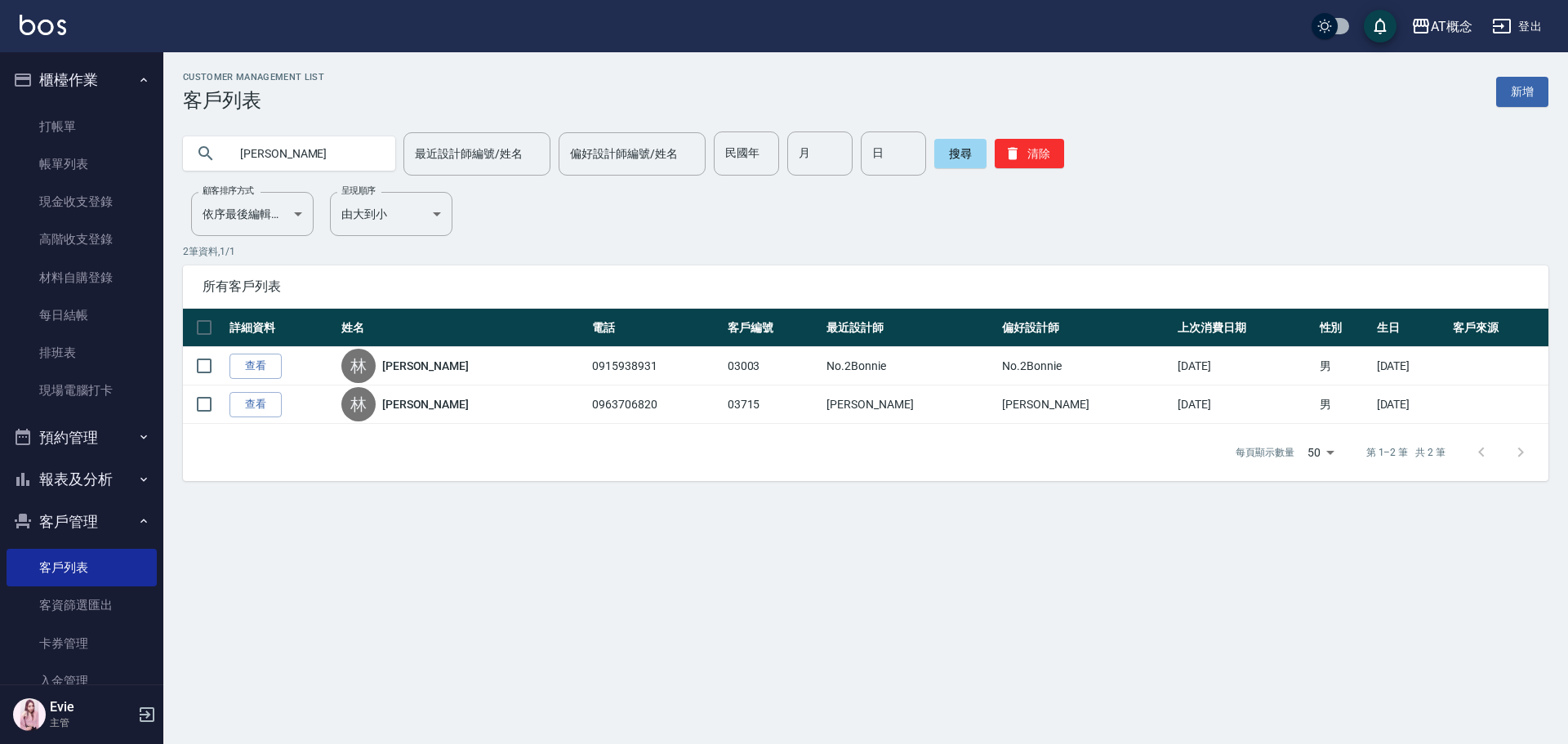
type input "林"
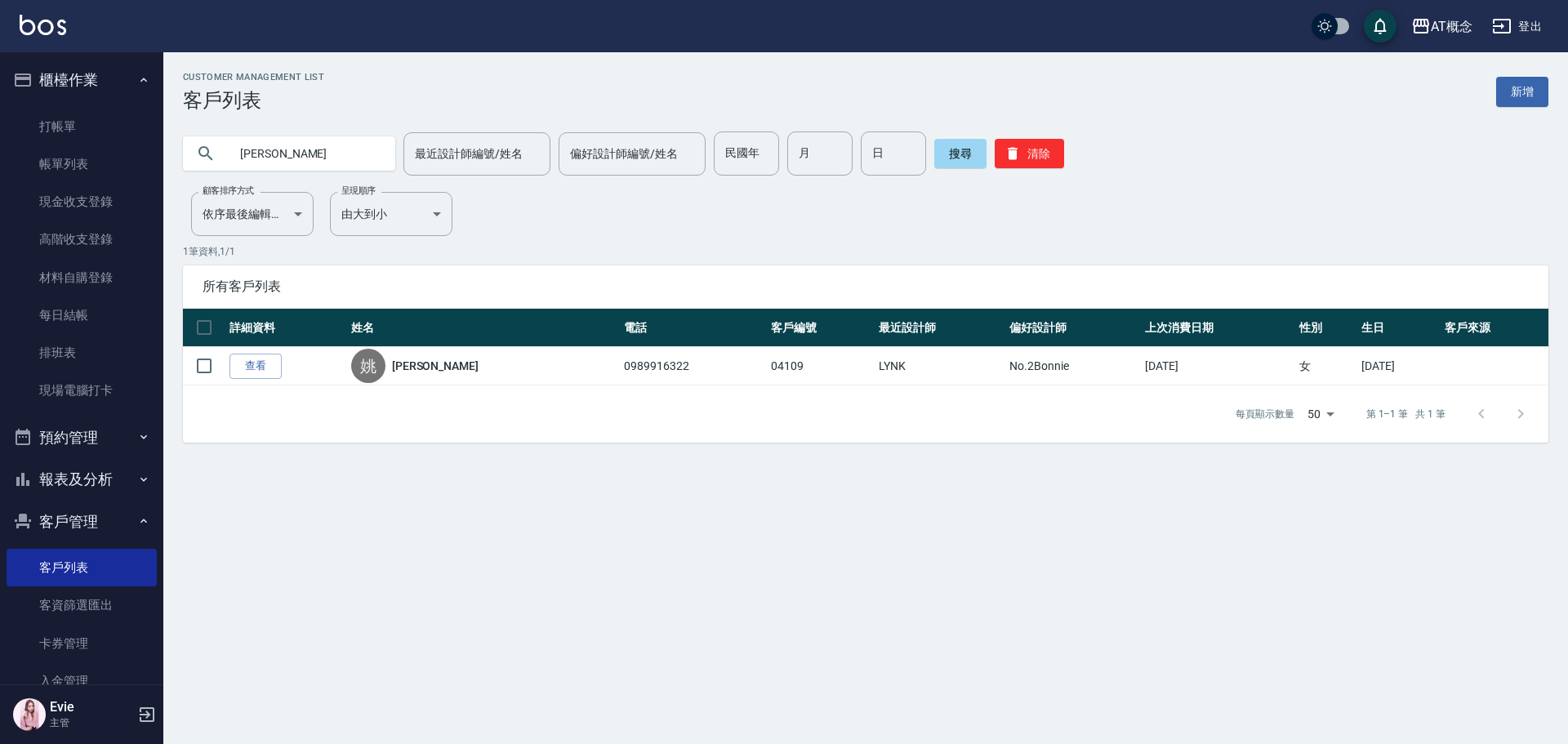
type input "姚"
type input "77"
type input "1"
type input "28"
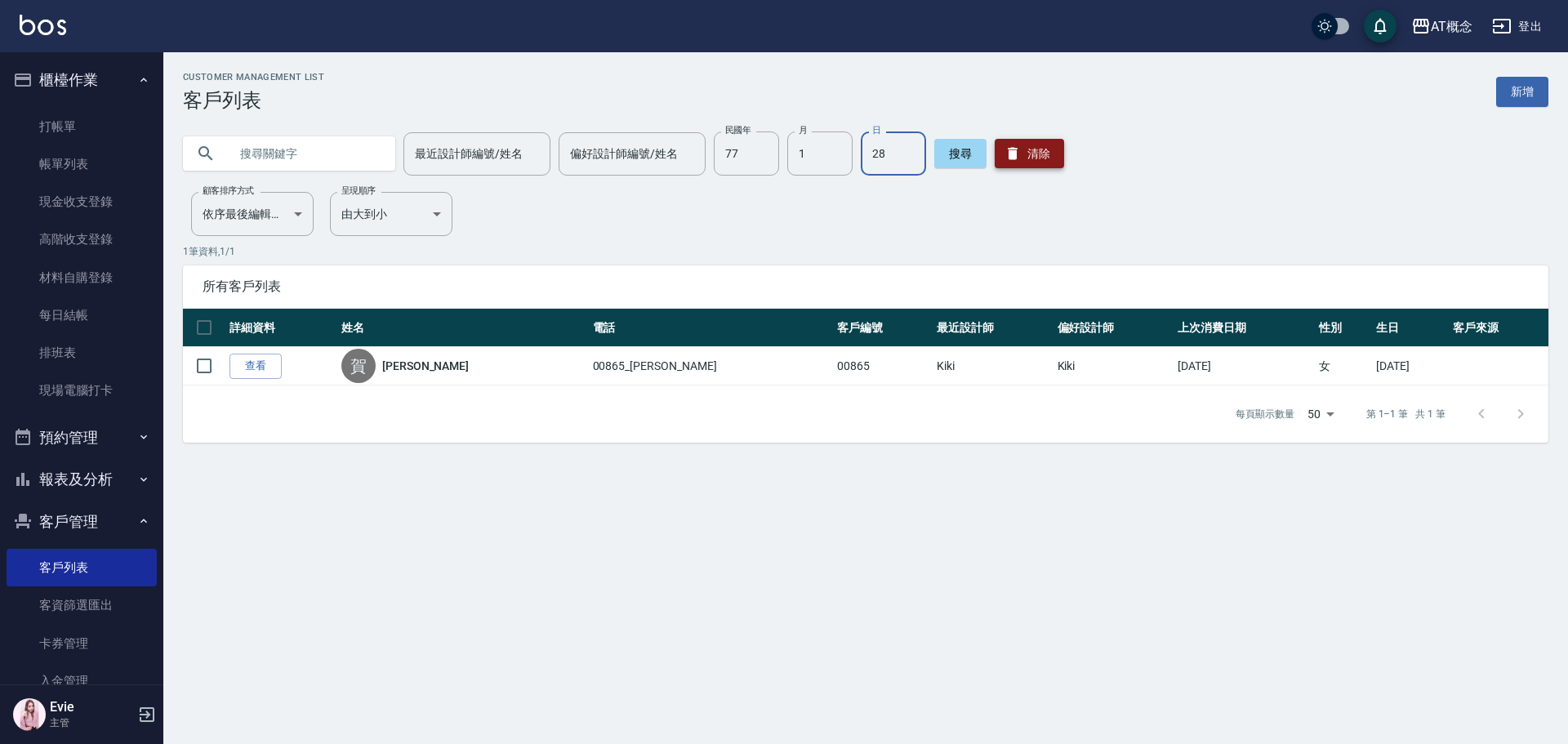
click at [1023, 157] on button "清除" at bounding box center [1029, 154] width 70 height 30
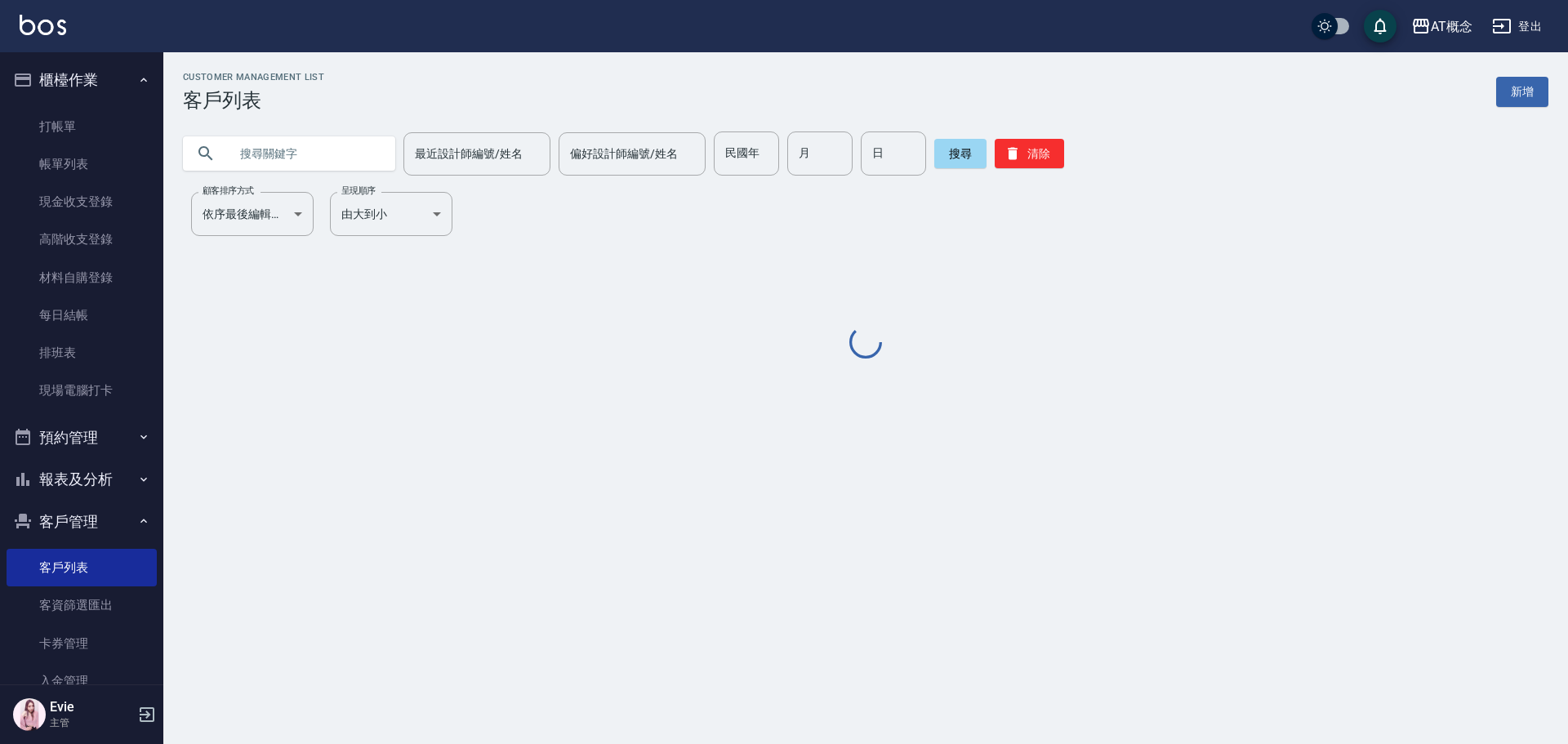
click at [303, 171] on input "text" at bounding box center [305, 153] width 154 height 44
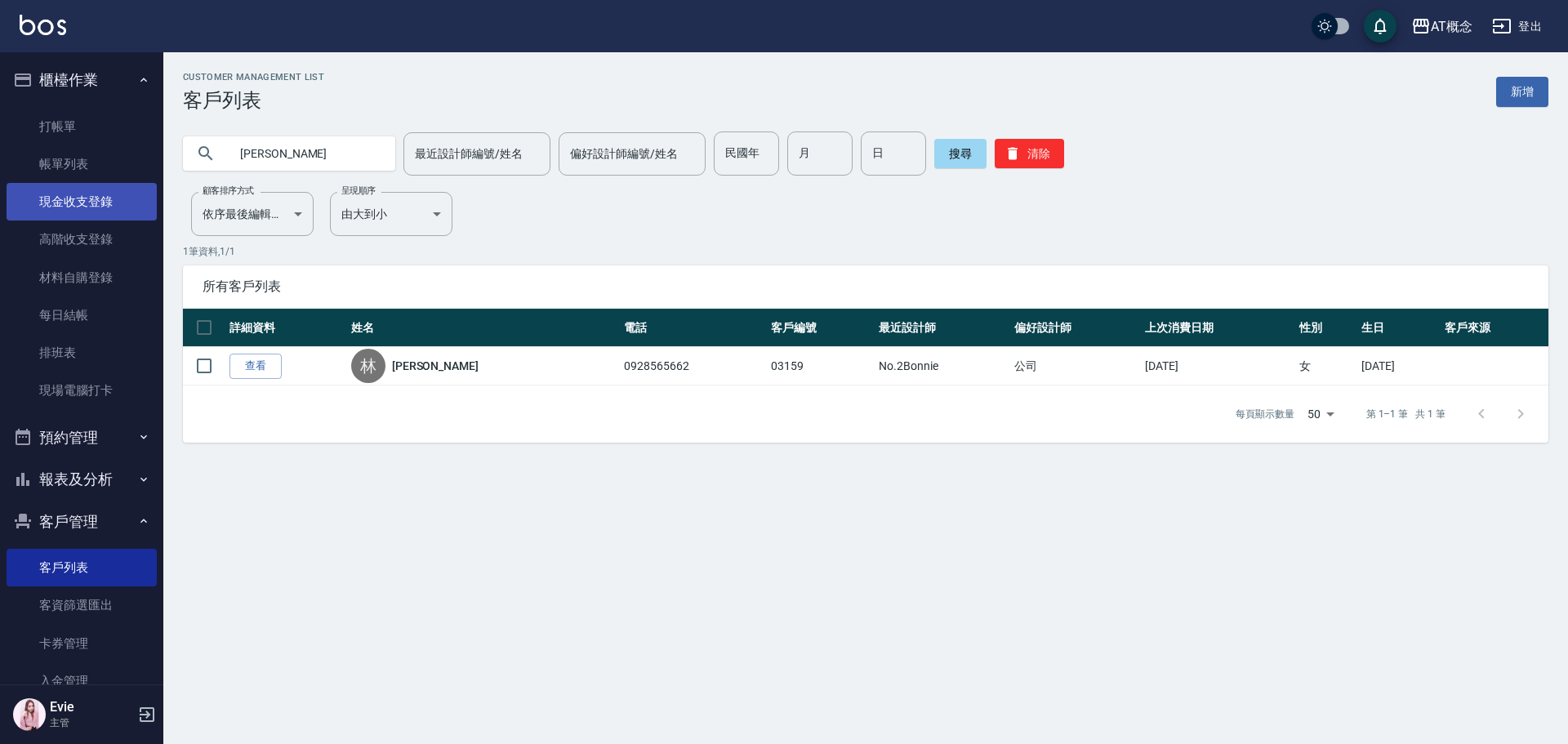
drag, startPoint x: 290, startPoint y: 158, endPoint x: 78, endPoint y: 204, distance: 216.9
click at [78, 204] on div "AT概念 登出 櫃檯作業 打帳單 帳單列表 現金收支登錄 高階收支登錄 材料自購登錄 每日結帳 排班表 現場電腦打卡 預約管理 預約管理 單日預約紀錄 單週預…" at bounding box center [784, 372] width 1568 height 744
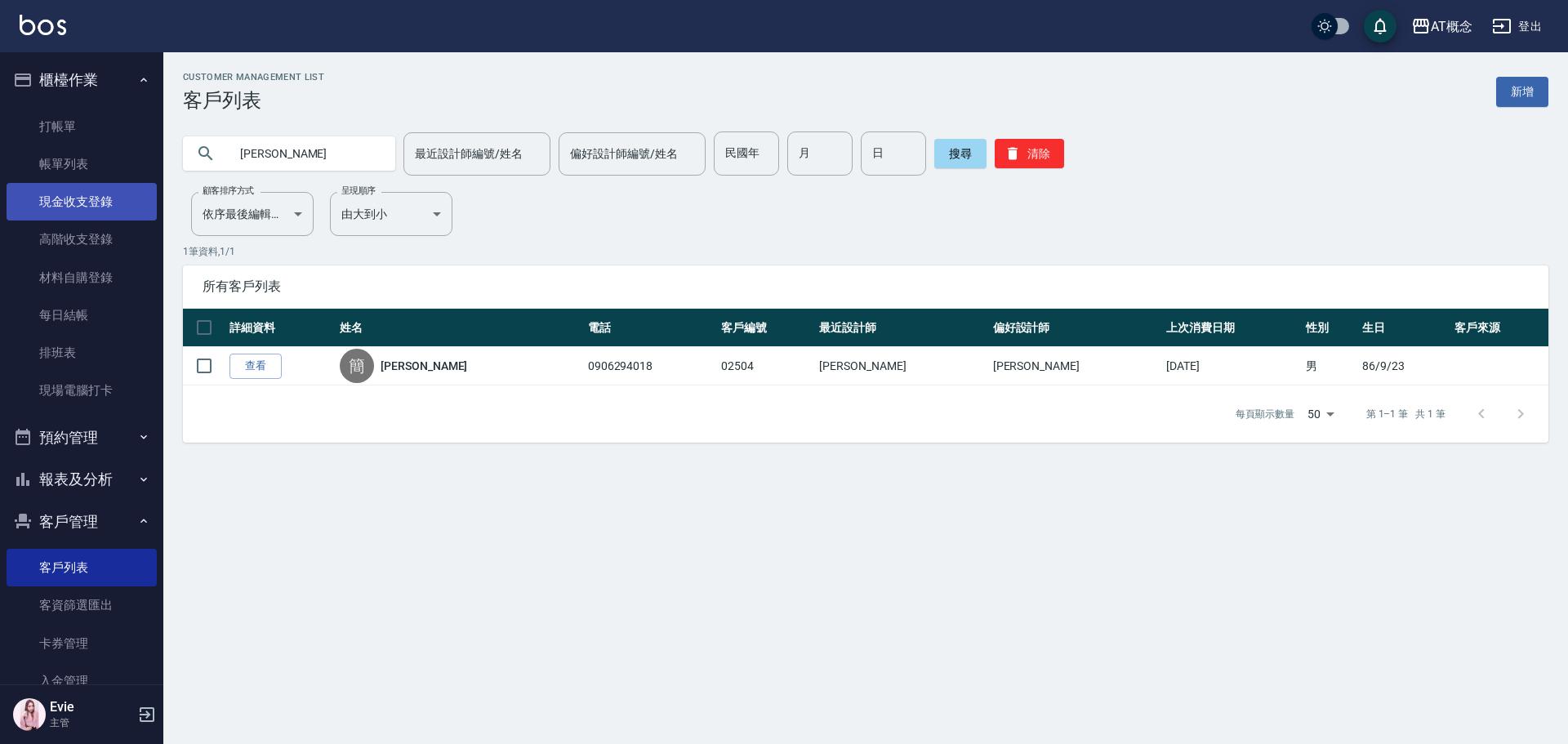
type input "簡"
type input "高國仁"
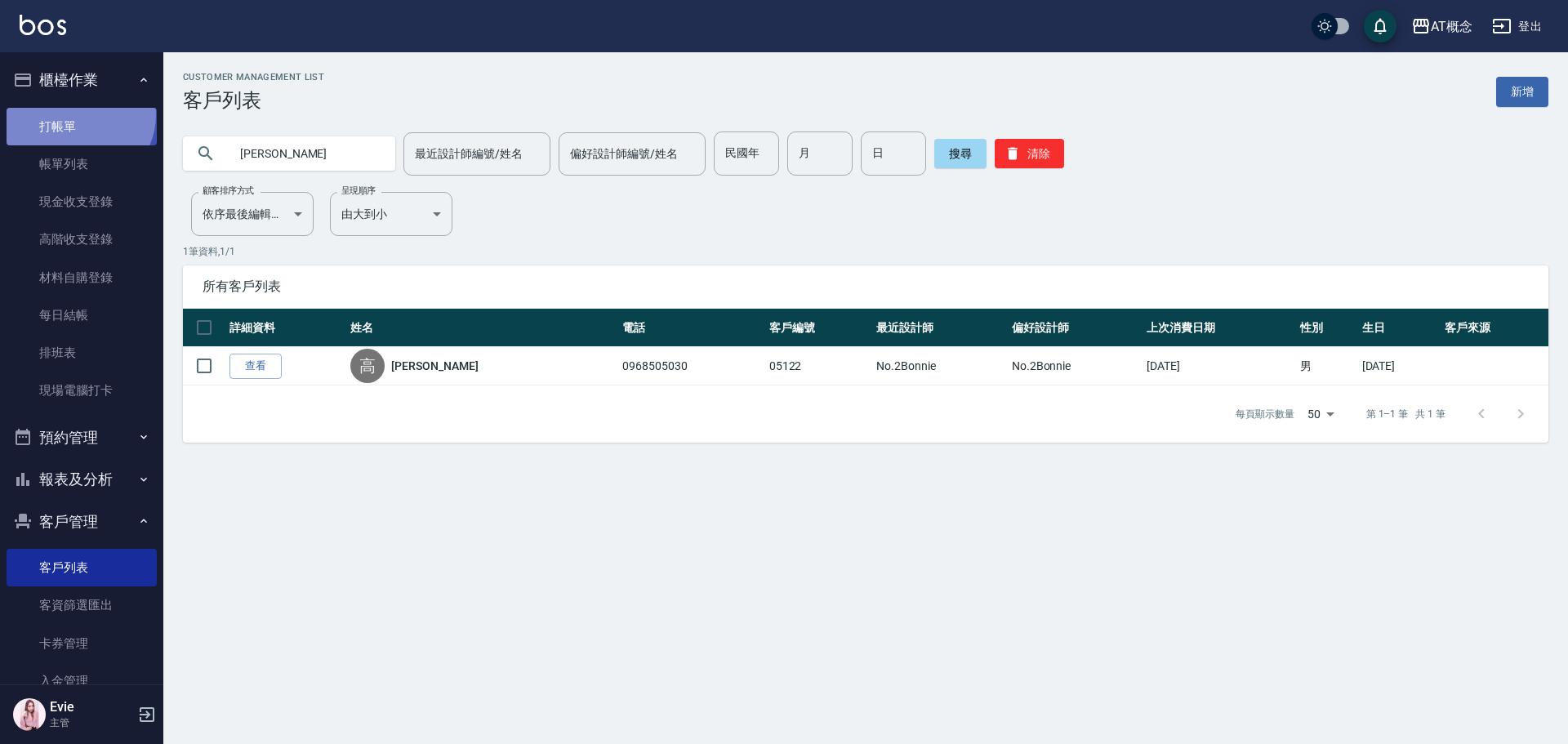
click at [77, 115] on link "打帳單" at bounding box center [81, 127] width 150 height 37
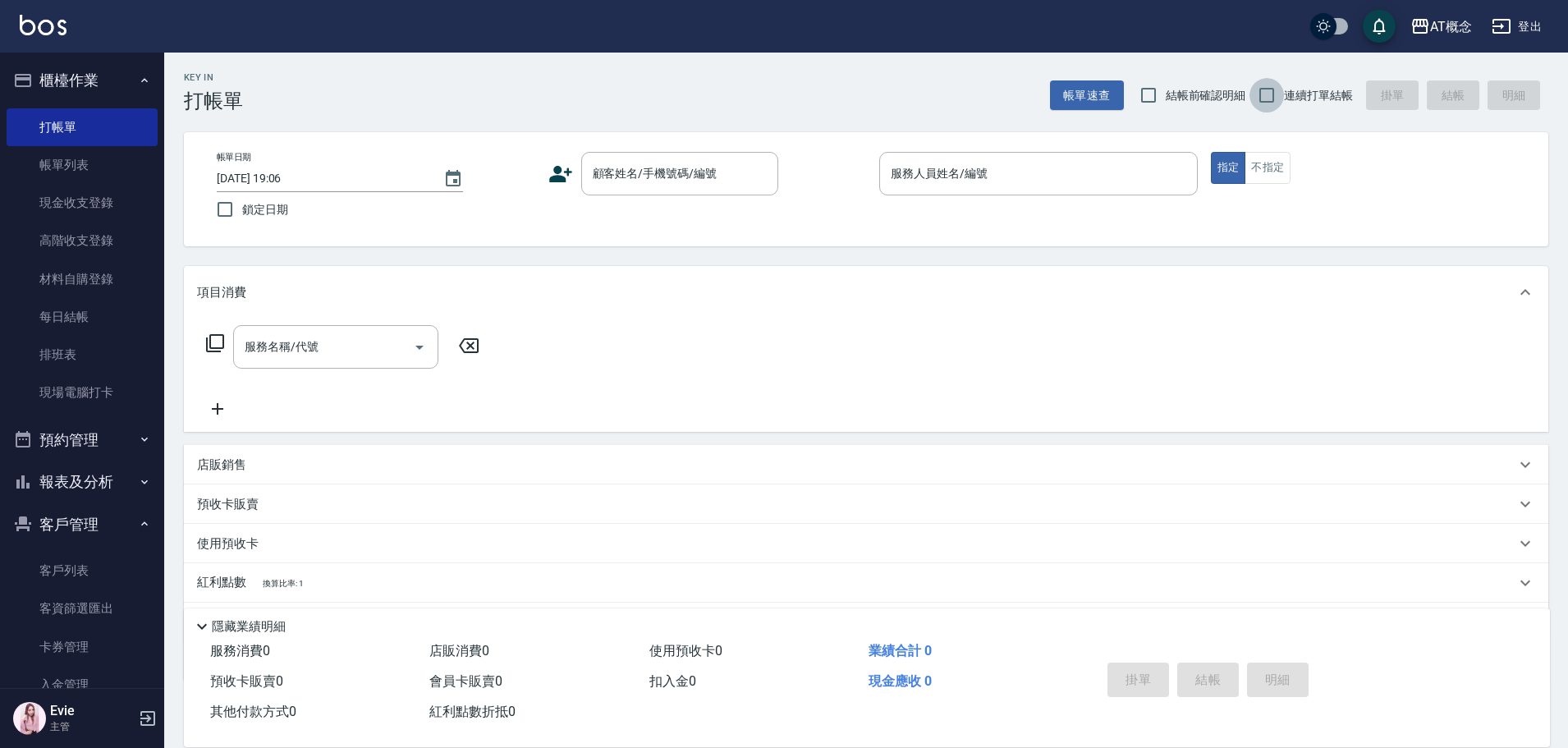
click at [1267, 93] on input "連續打單結帳" at bounding box center [1266, 95] width 35 height 35
checkbox input "true"
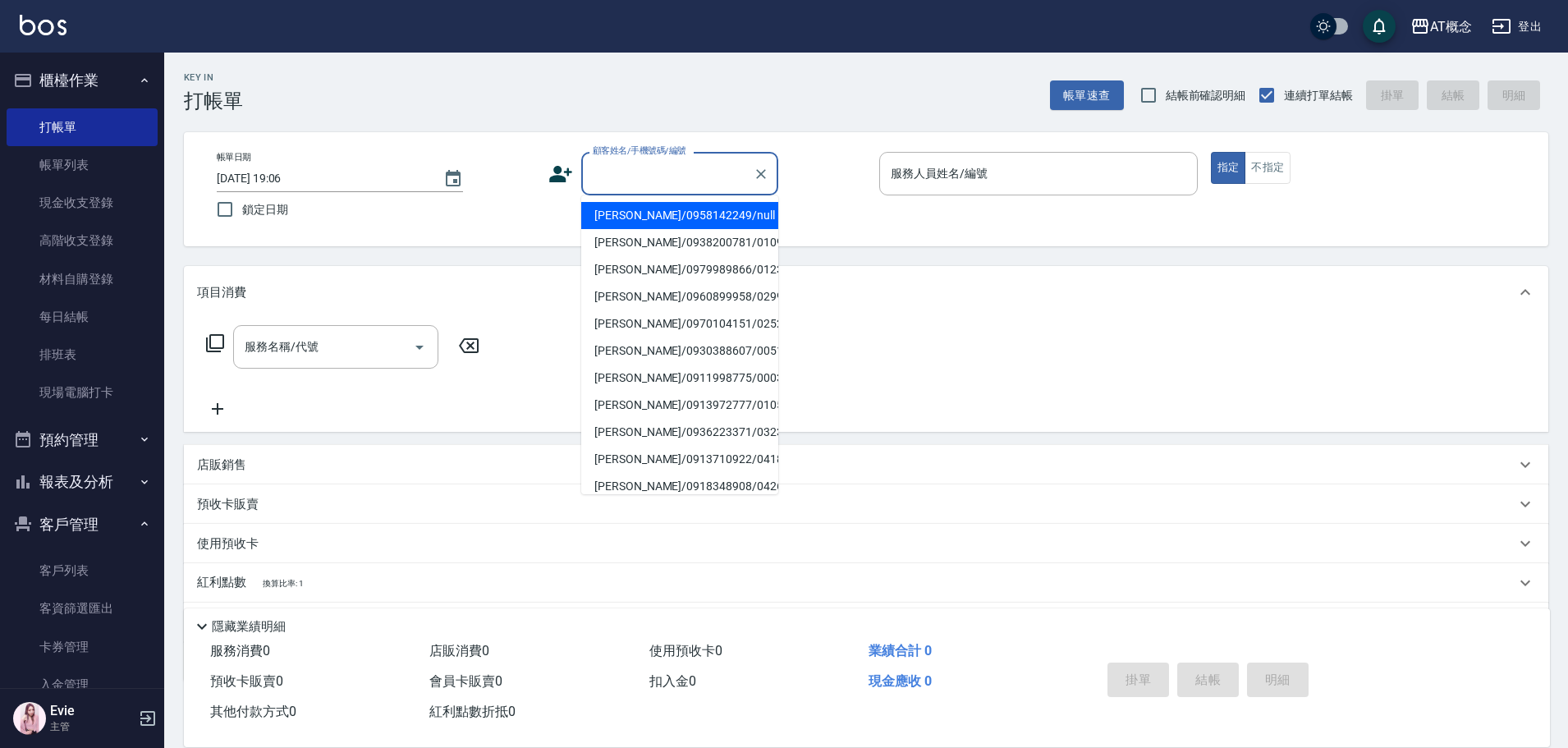
click at [656, 169] on input "顧客姓名/手機號碼/編號" at bounding box center [667, 173] width 157 height 29
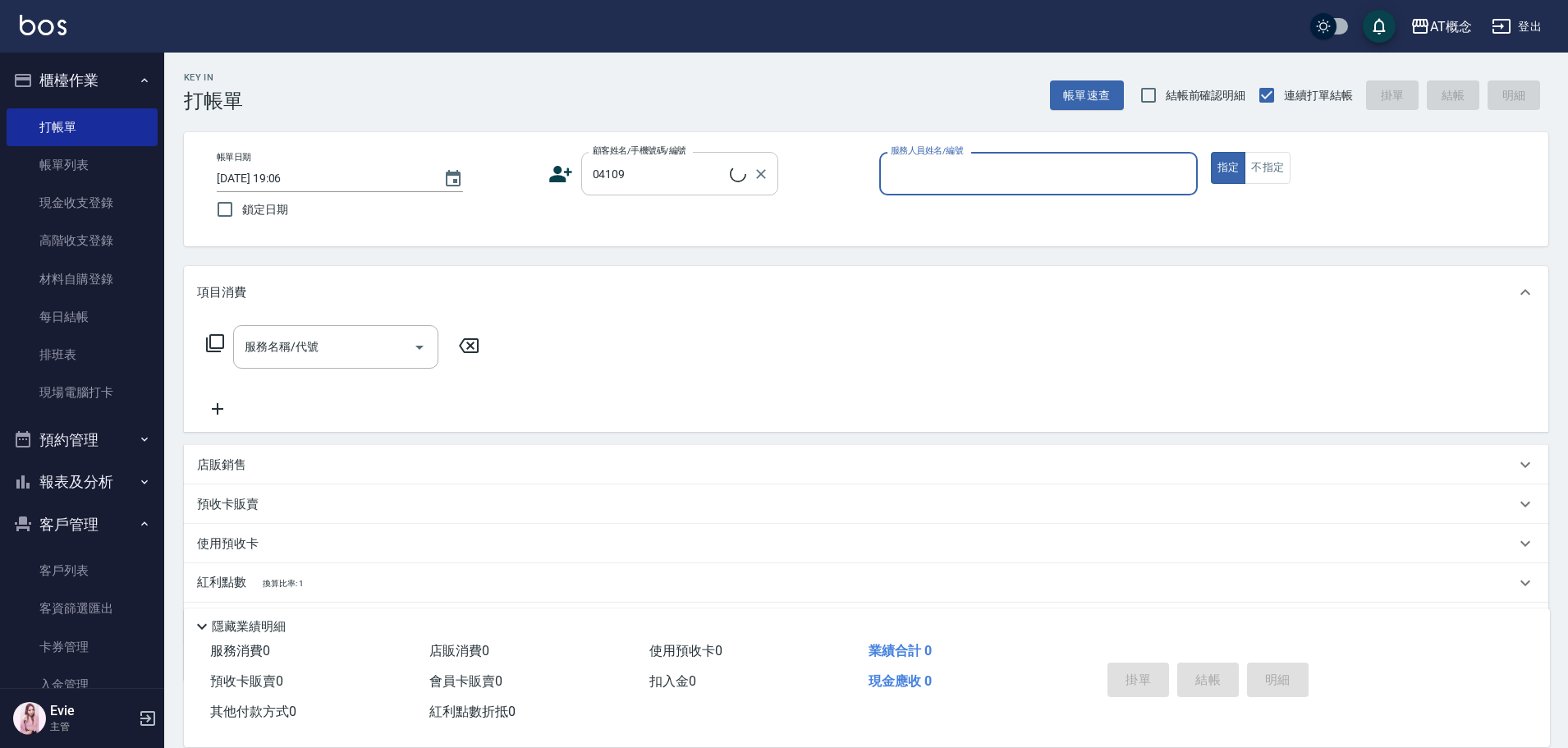
type input "姚翰恩/0989916322/04109"
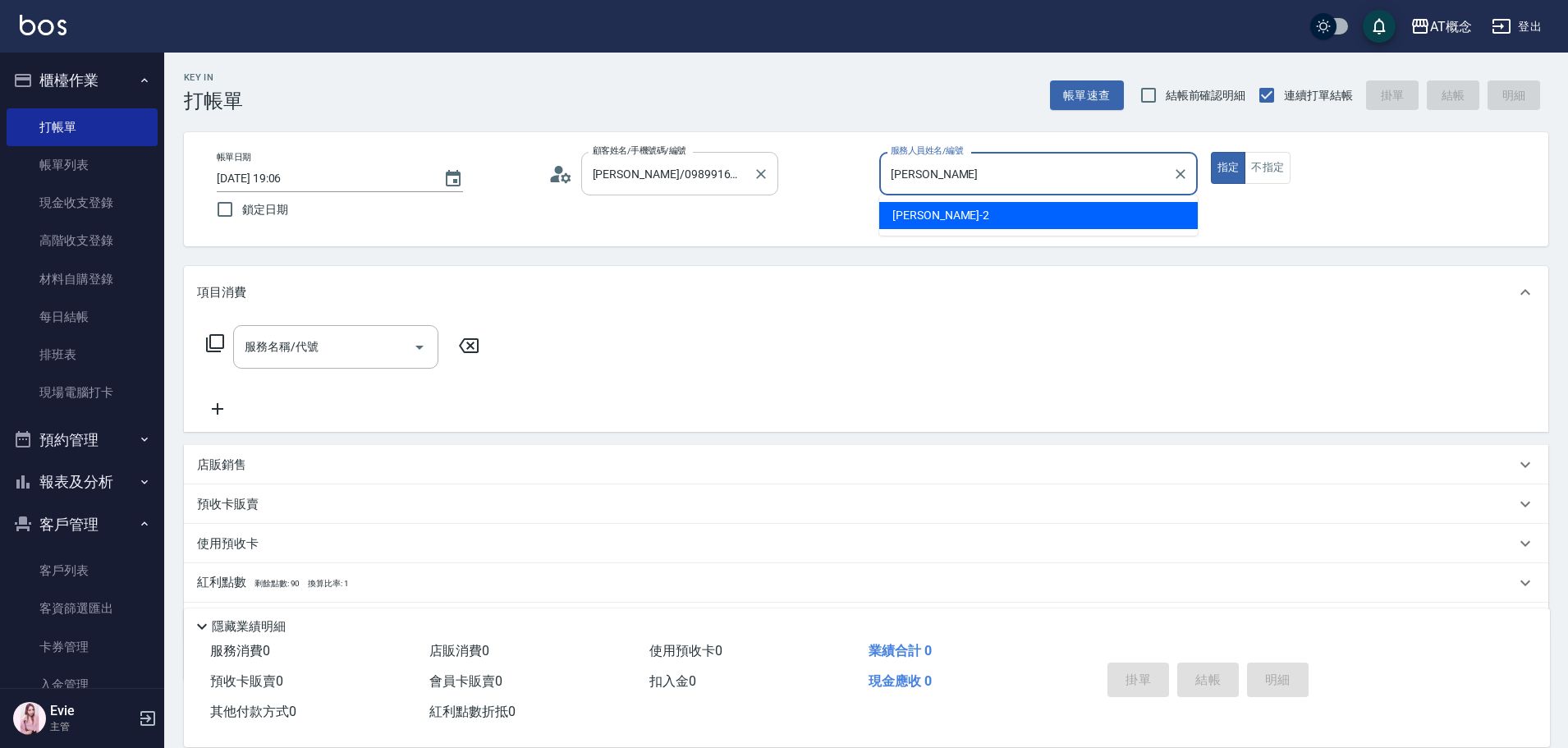
type input "邦"
type input "Anson-3"
type button "true"
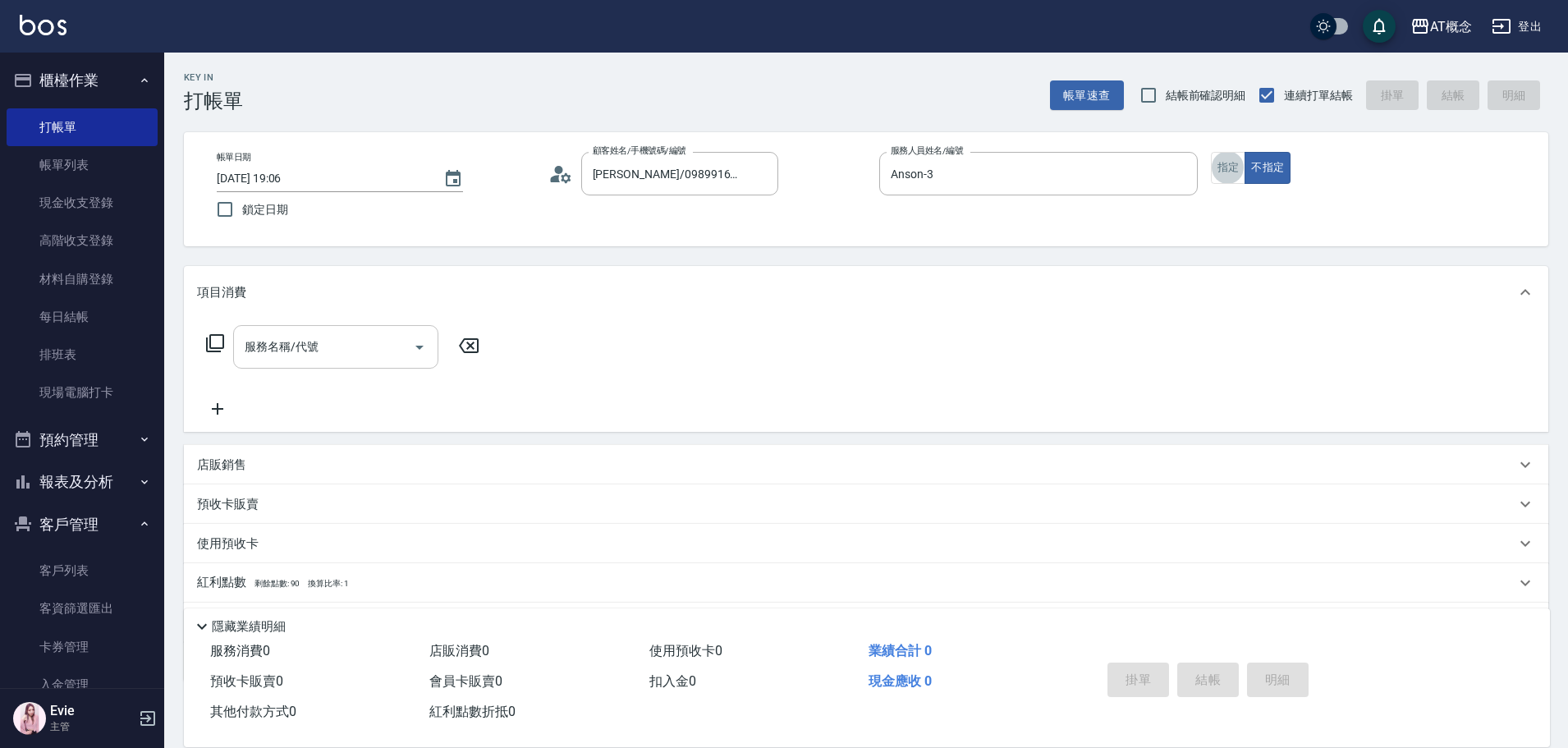
click at [379, 341] on input "服務名稱/代號" at bounding box center [323, 346] width 166 height 29
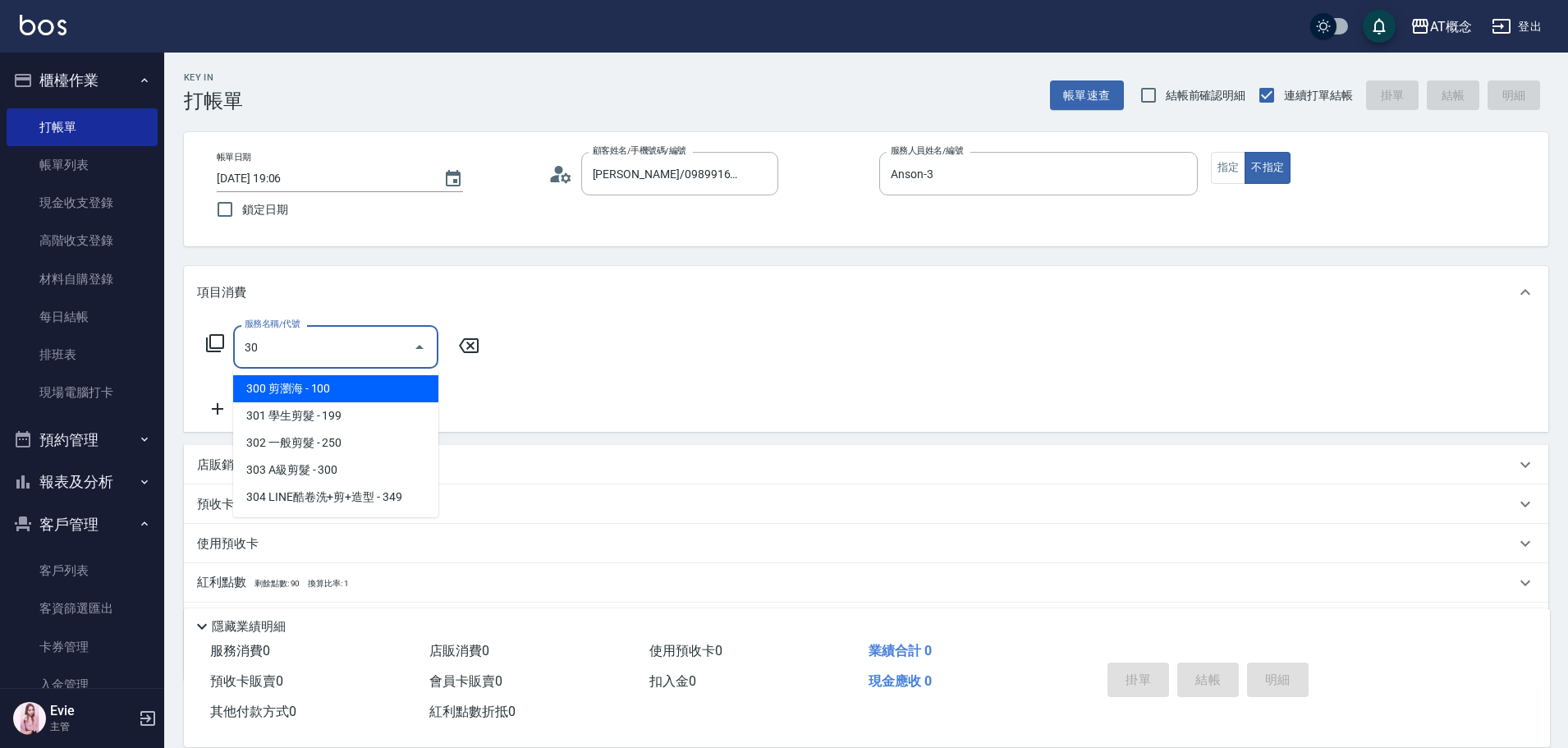
type input "303"
type input "30"
type input "303 A級剪髮(303)"
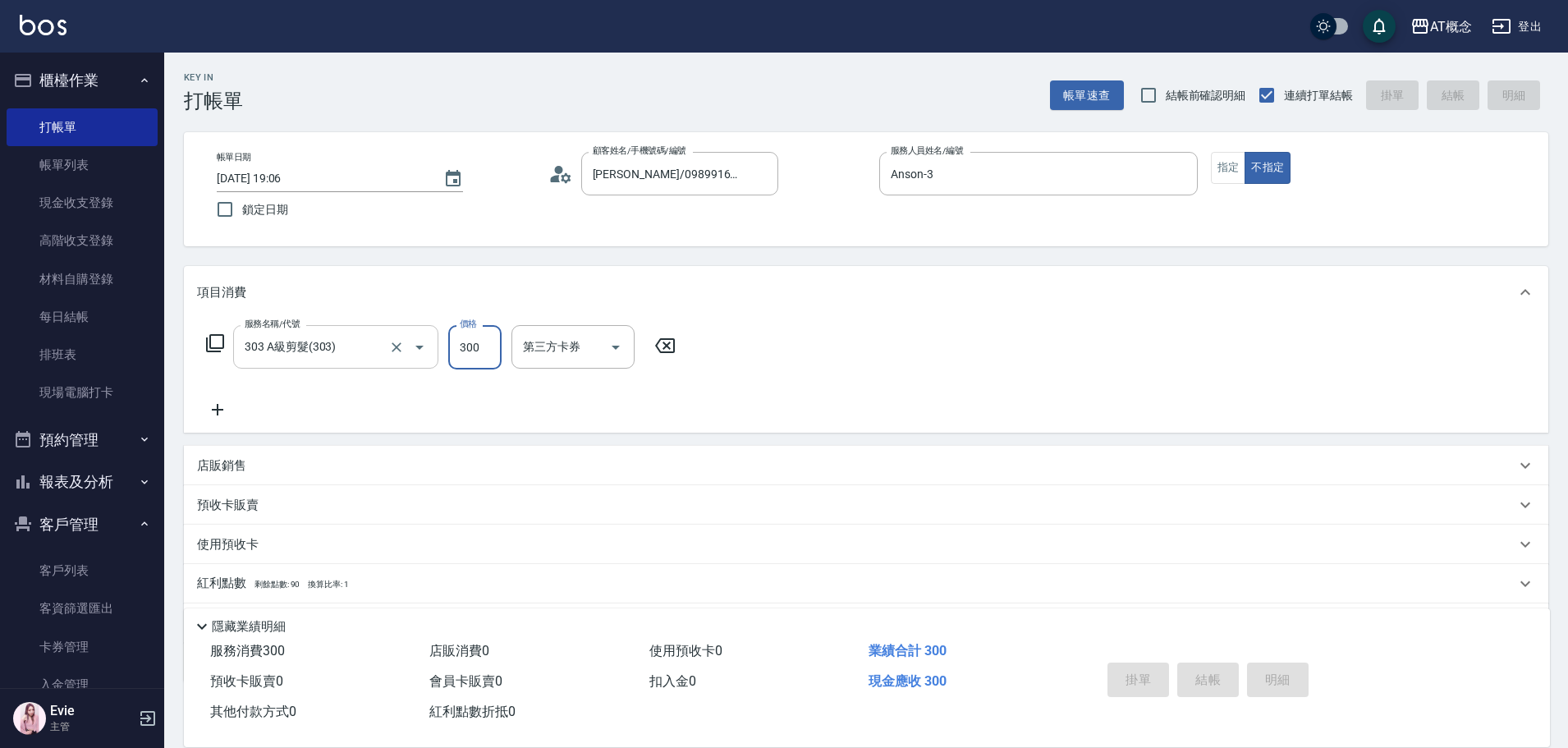
type input "2025/10/09 19:07"
type input "0"
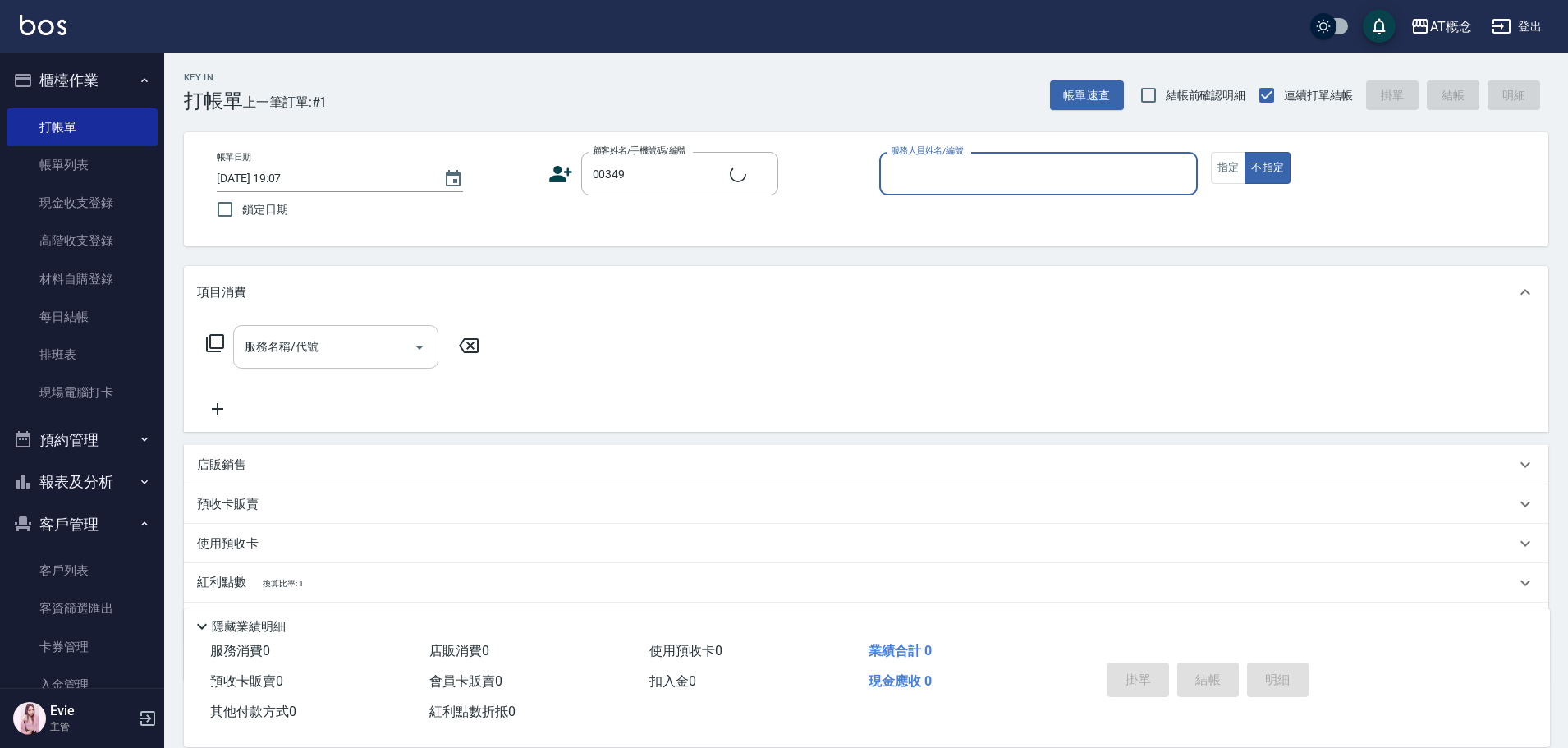
type input "莊惠玲/0958085905/00349"
type input "Becky-13"
click at [1244, 152] on button "不指定" at bounding box center [1267, 168] width 46 height 32
type button "false"
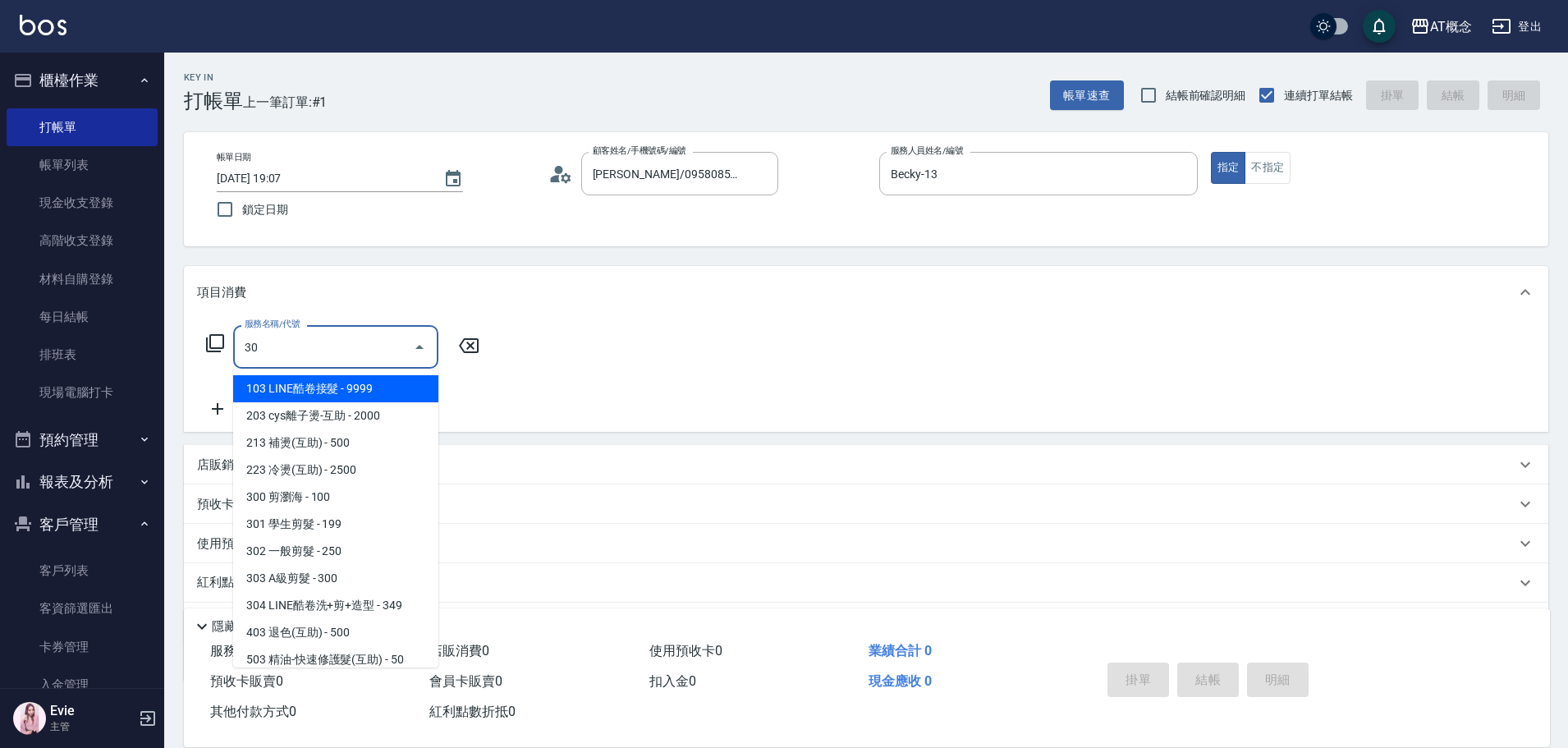
type input "302"
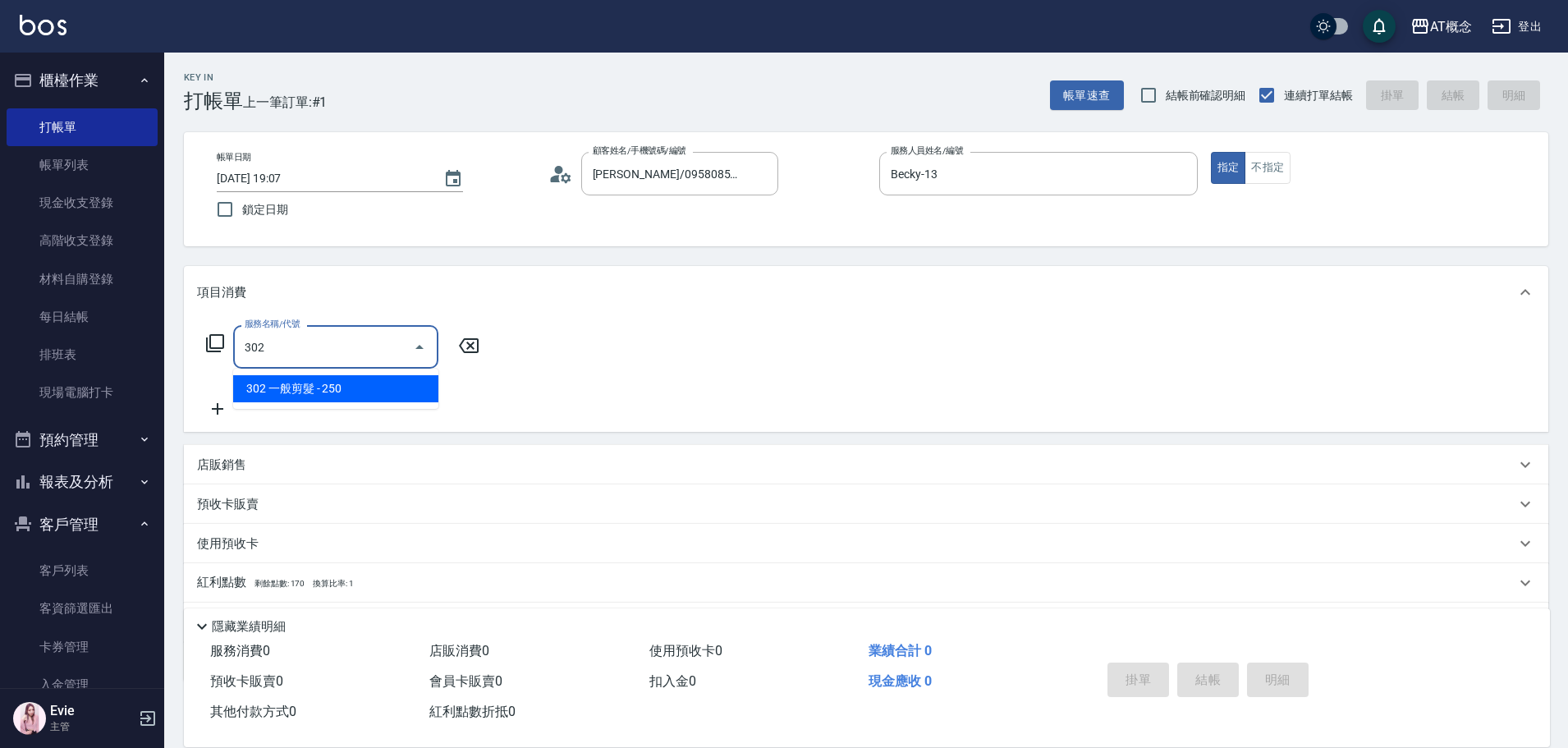
type input "20"
type input "302 一般剪髮(302)"
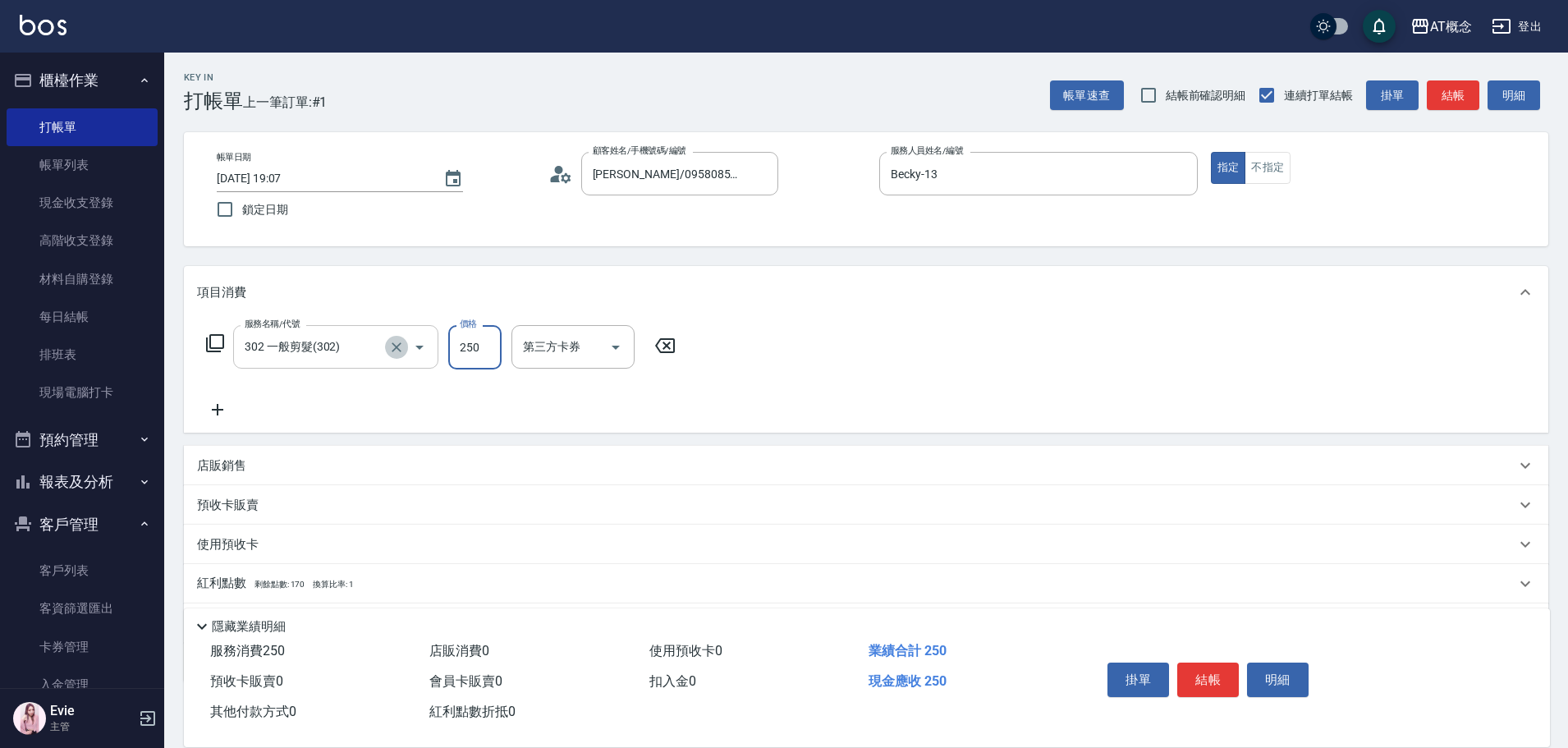
click at [396, 350] on icon "Clear" at bounding box center [397, 347] width 17 height 17
type input "0"
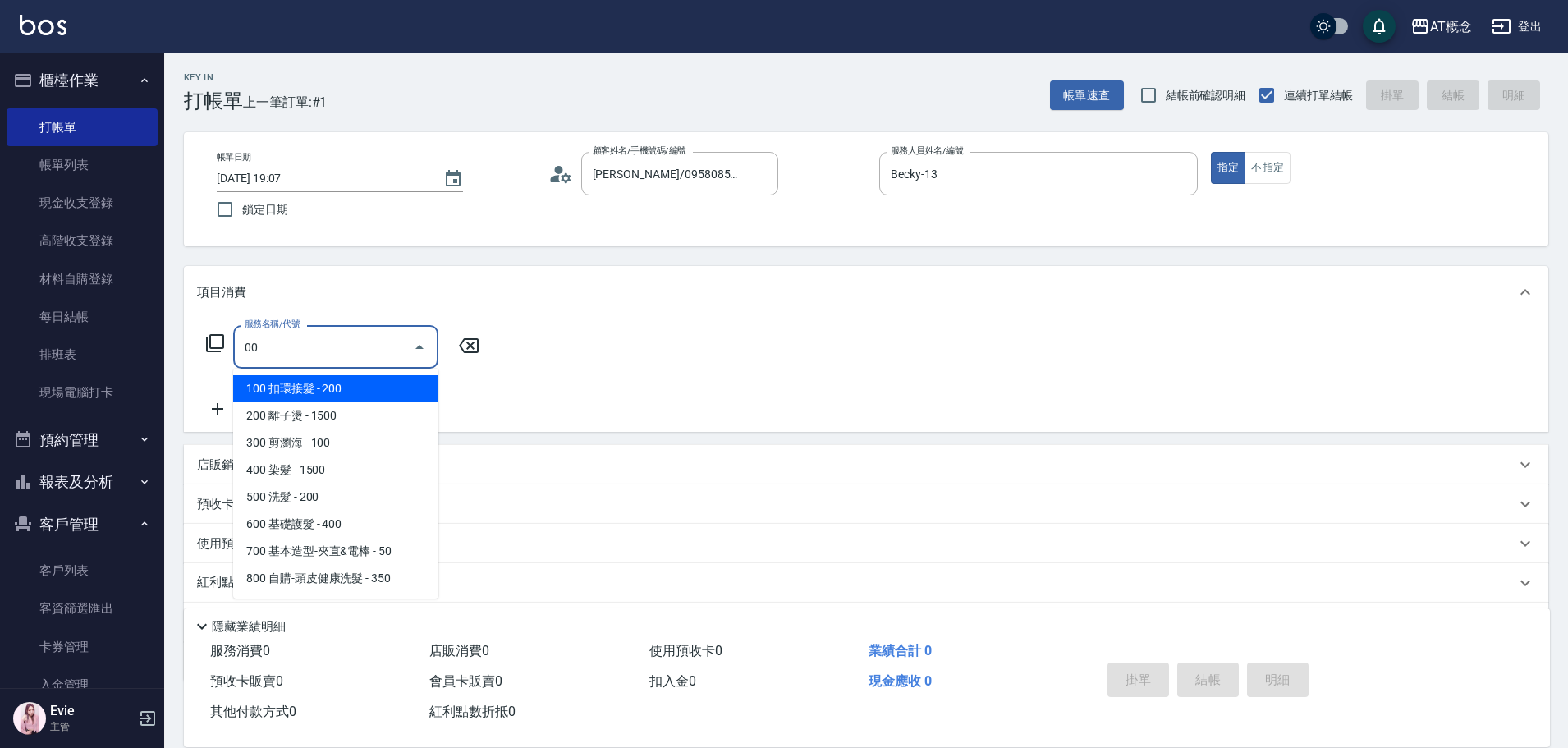
type input "100 扣環接髮(100)"
type input "20"
type input "100 扣環接髮(100)"
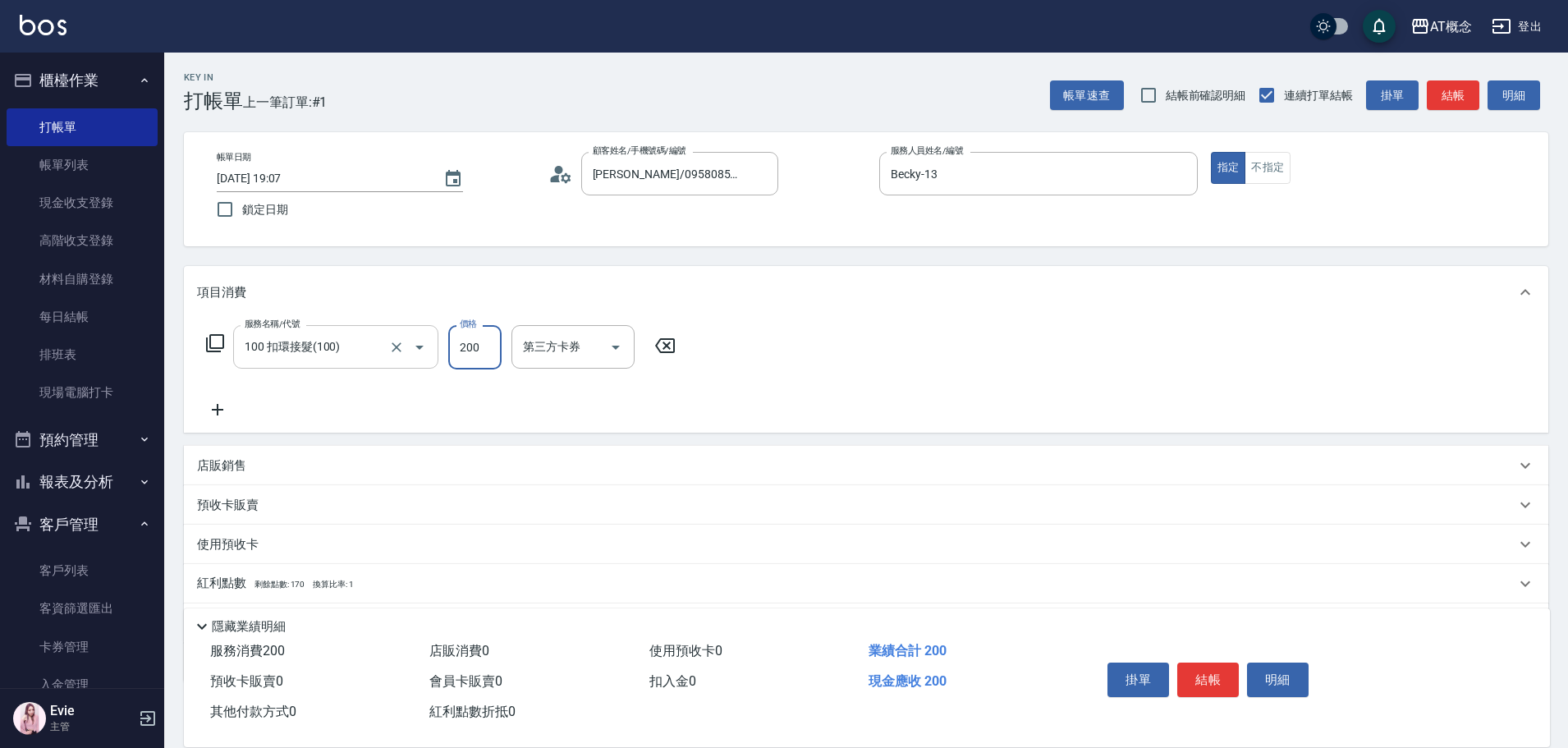
type input "0"
click at [347, 349] on input "100 扣環接髮(100)" at bounding box center [312, 346] width 144 height 29
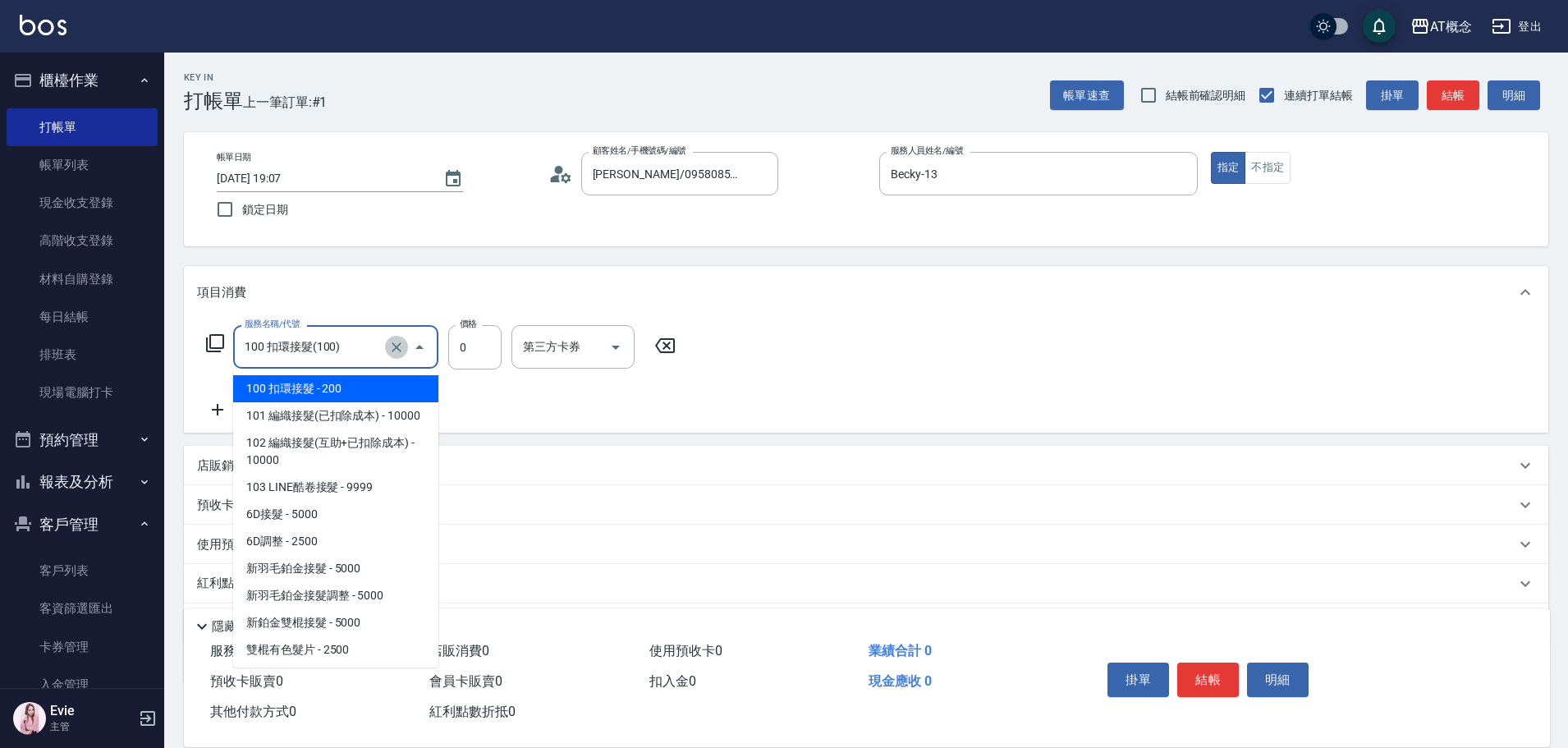
click at [392, 345] on icon "Clear" at bounding box center [397, 347] width 17 height 17
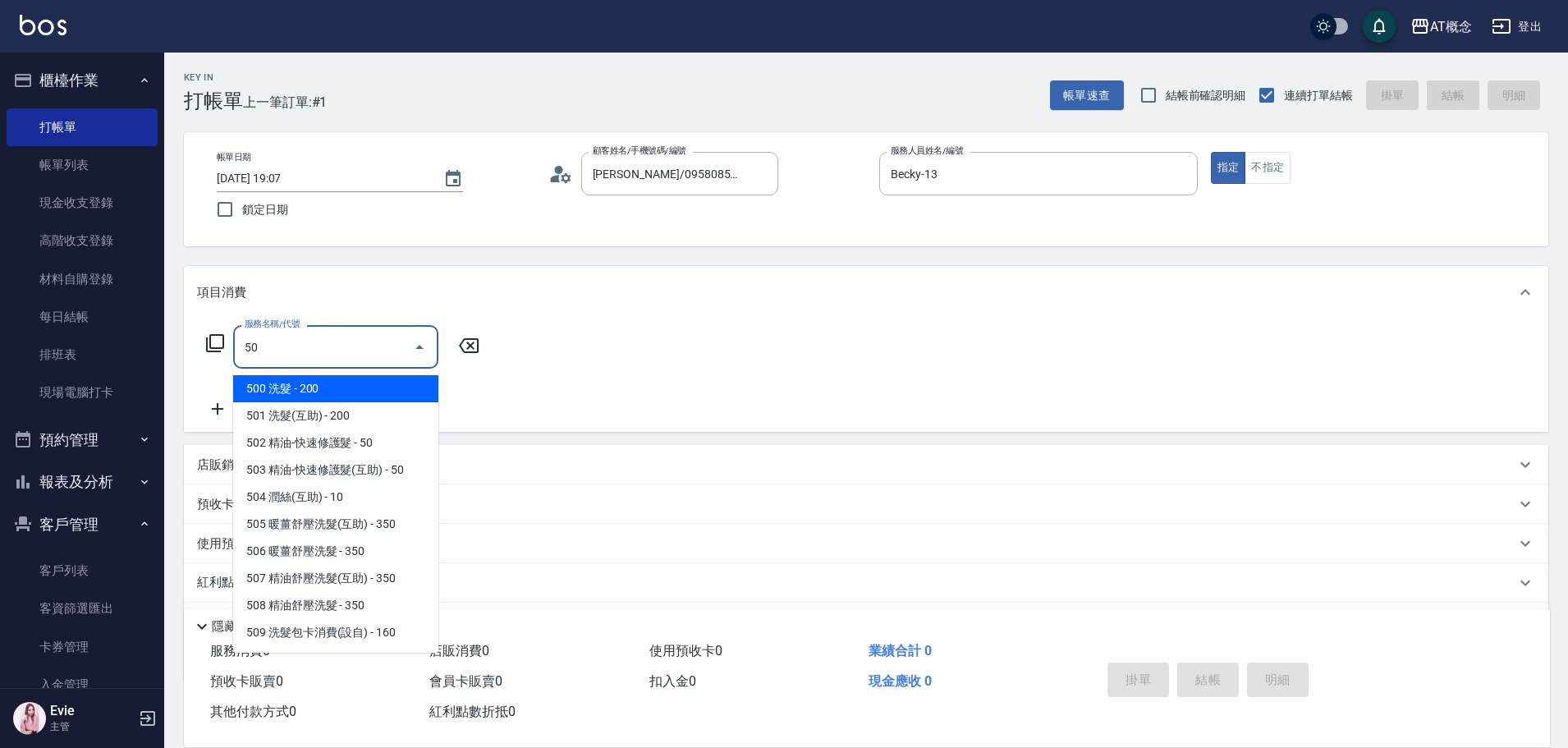
type input "500"
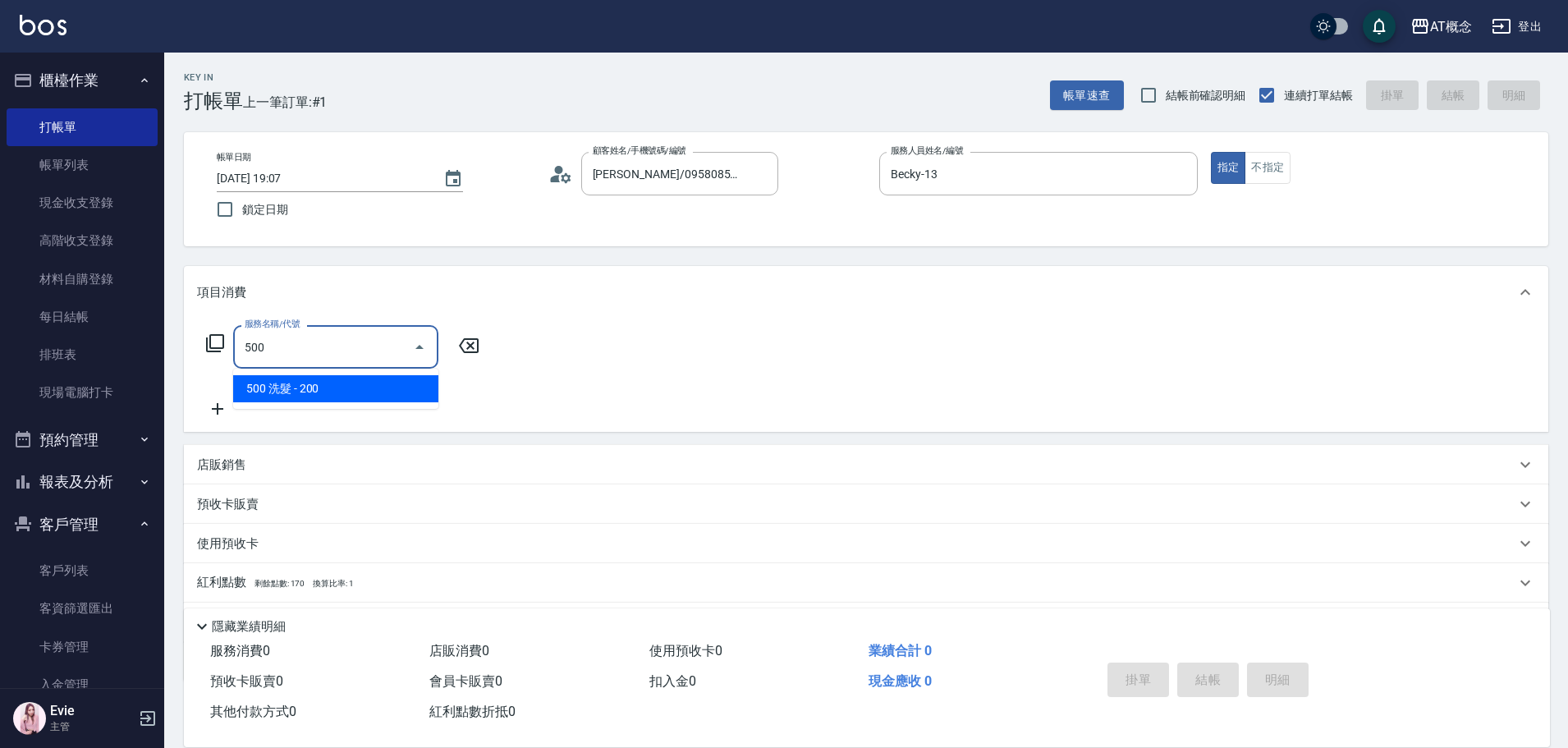
type input "20"
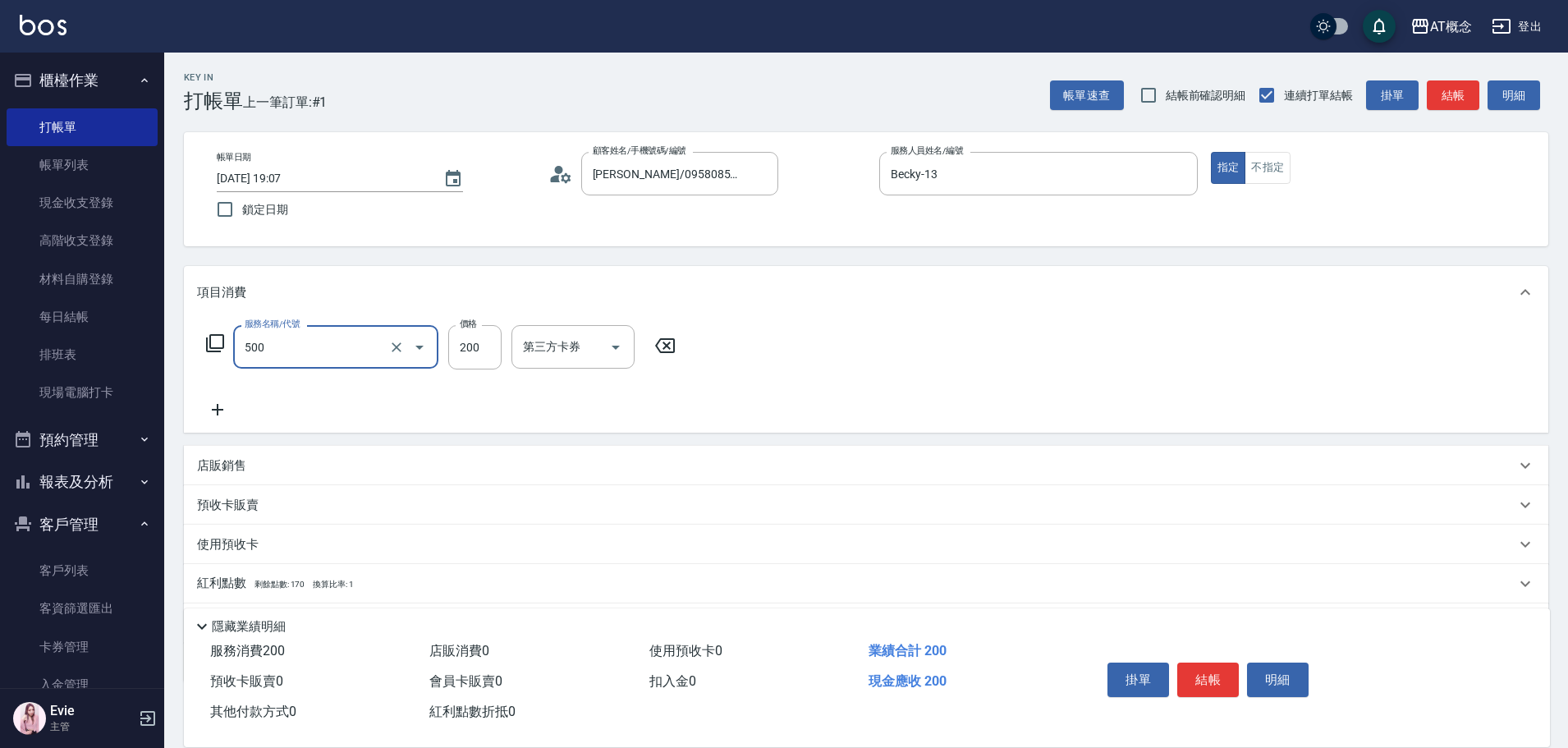
type input "500 洗髮(500)"
type input "0"
type input "25"
type input "20"
type input "250"
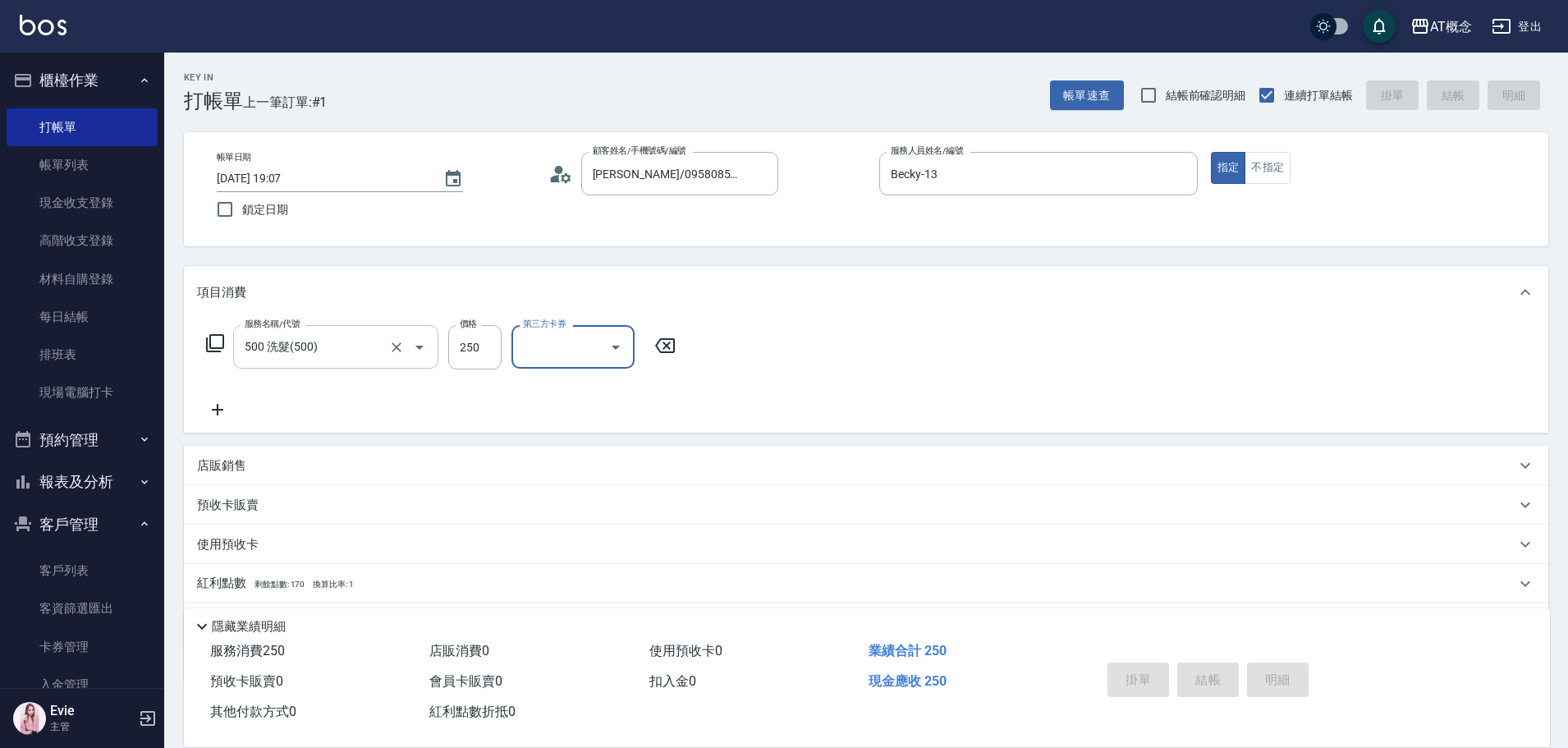
type input "2025/10/09 19:09"
type input "0"
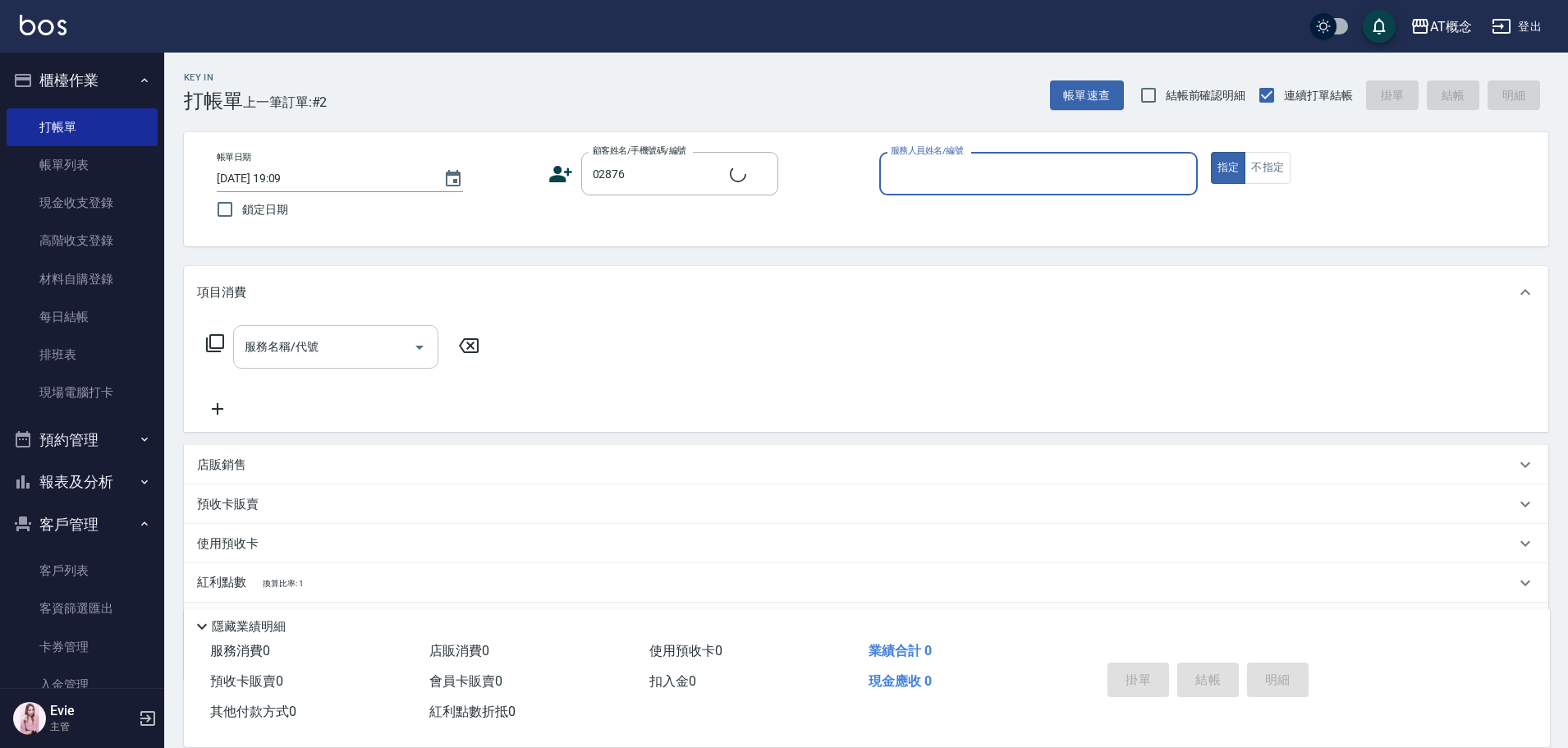
type input "林昱萱/0974112146/02876"
type input "Anson-3"
click at [1211, 152] on button "指定" at bounding box center [1228, 168] width 36 height 32
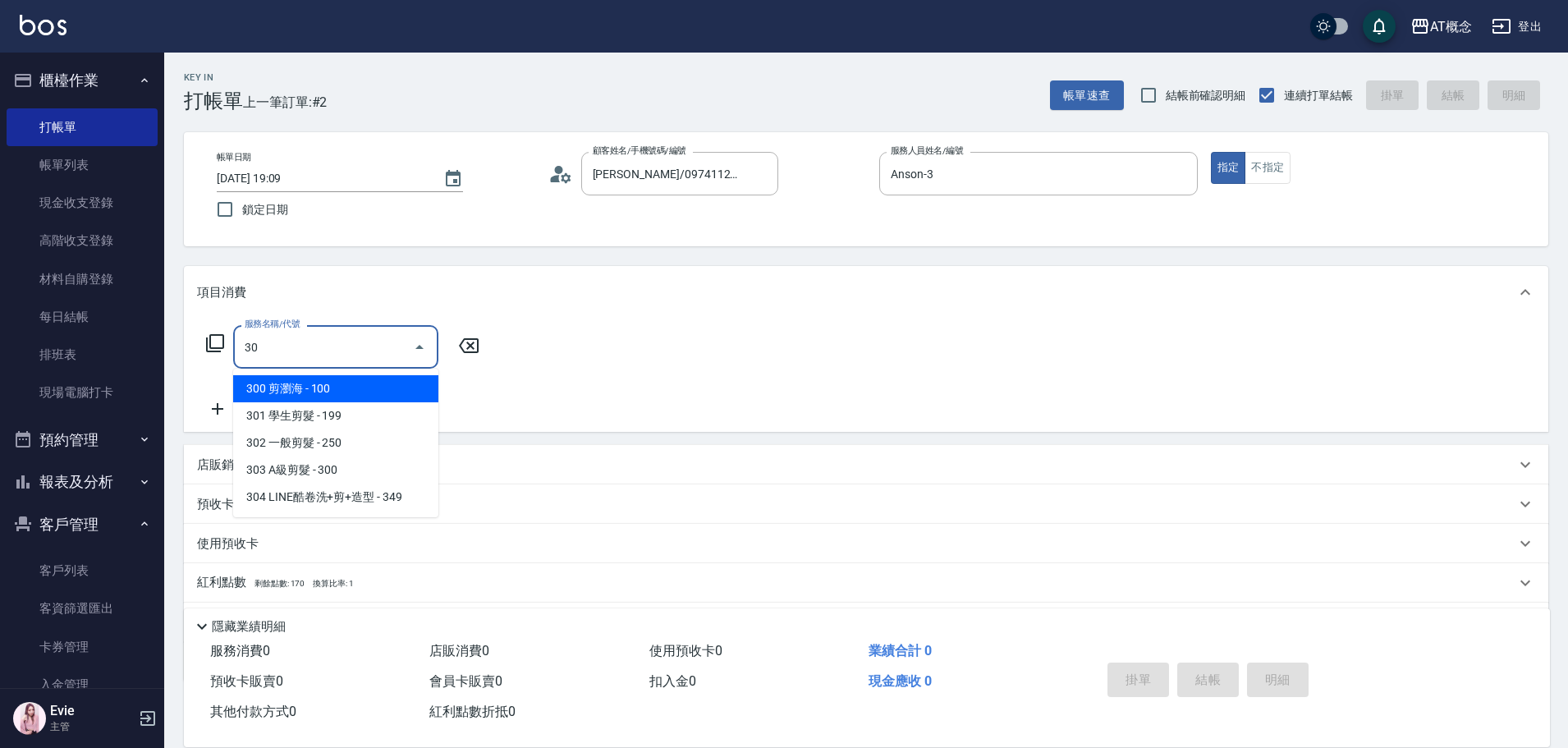
type input "303"
type input "30"
type input "303 A級剪髮(303)"
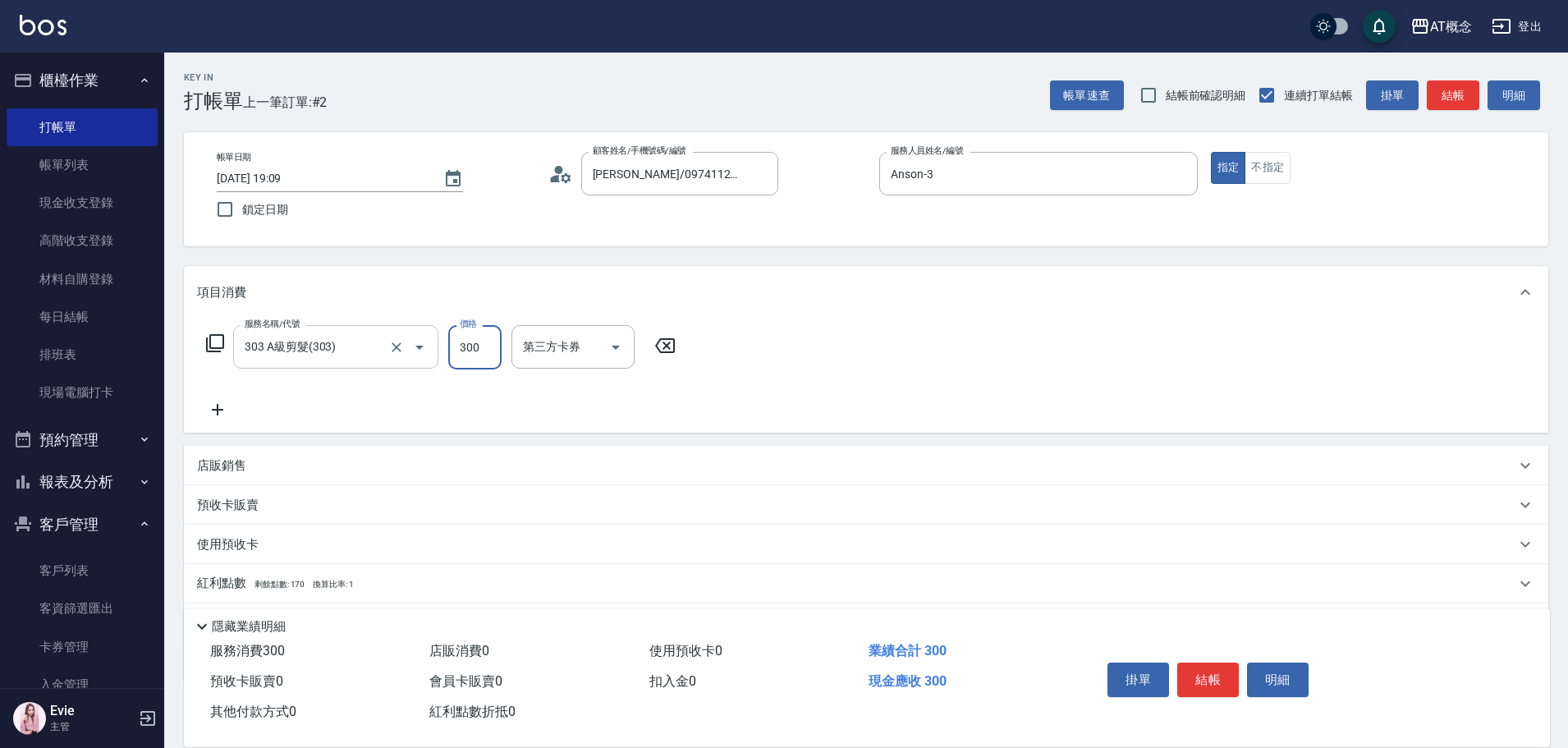
type input "0"
type input "35"
type input "30"
type input "350"
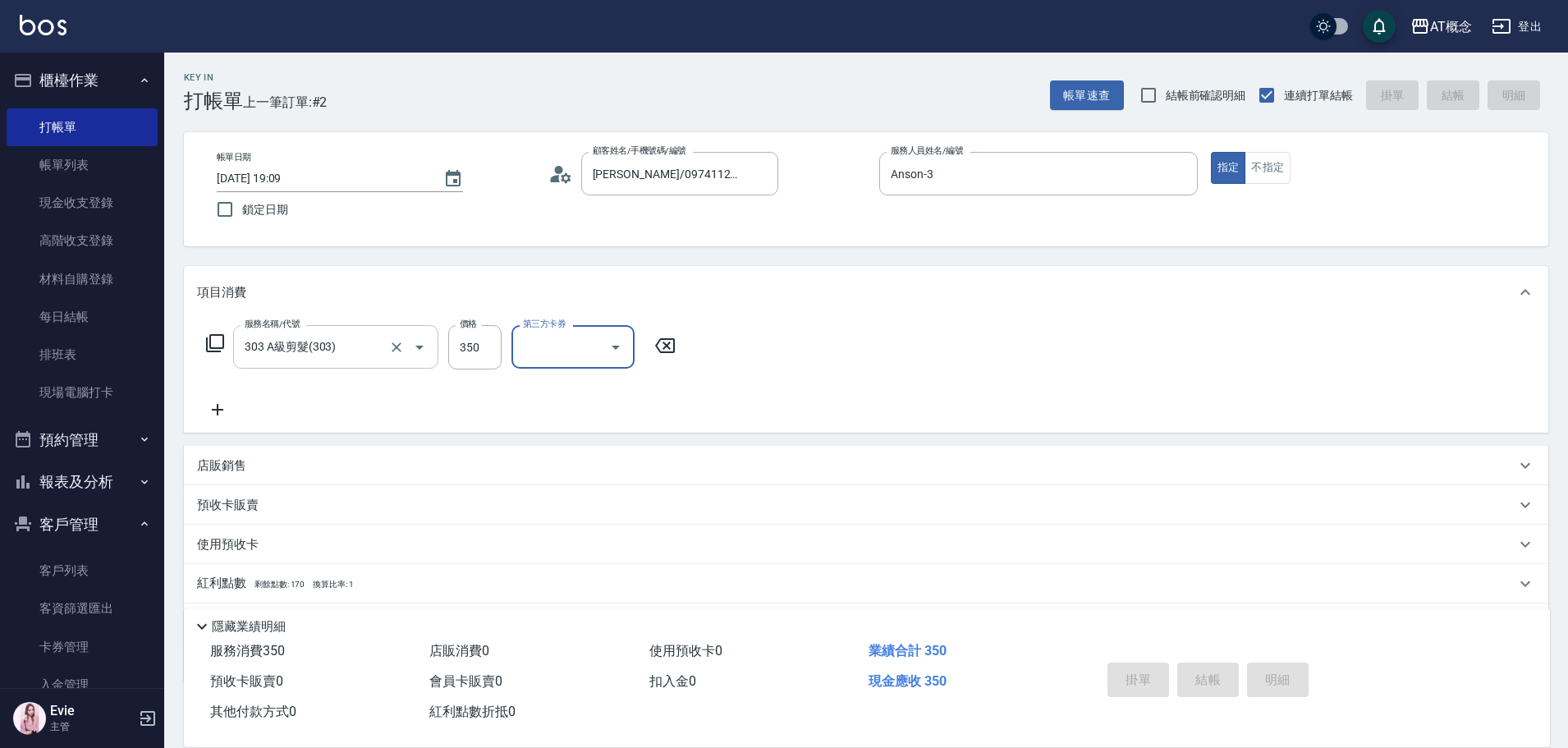
type input "0"
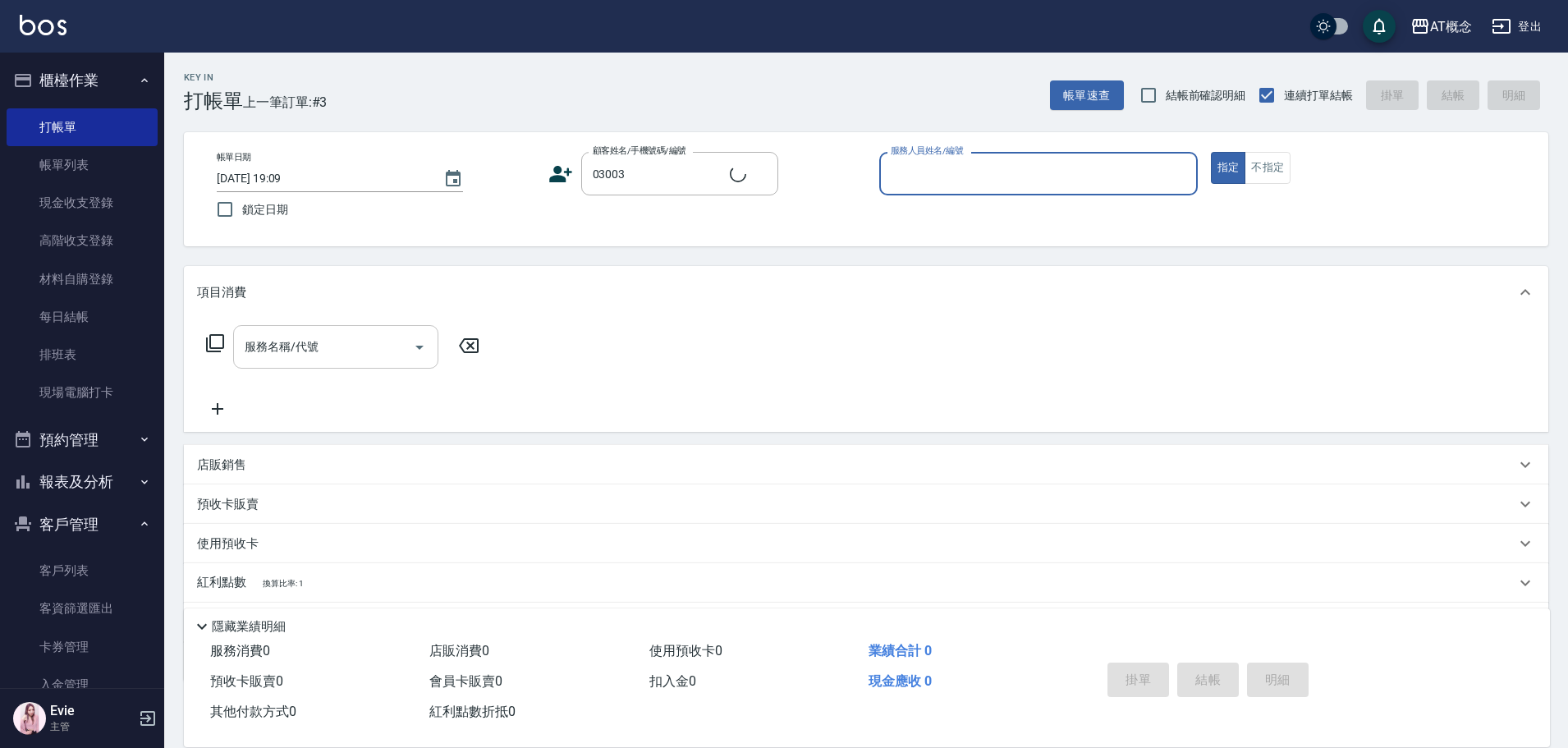
type input "林哲誼/0915938931/03003"
type input "邦妮-2"
click at [1211, 152] on button "指定" at bounding box center [1228, 168] width 36 height 32
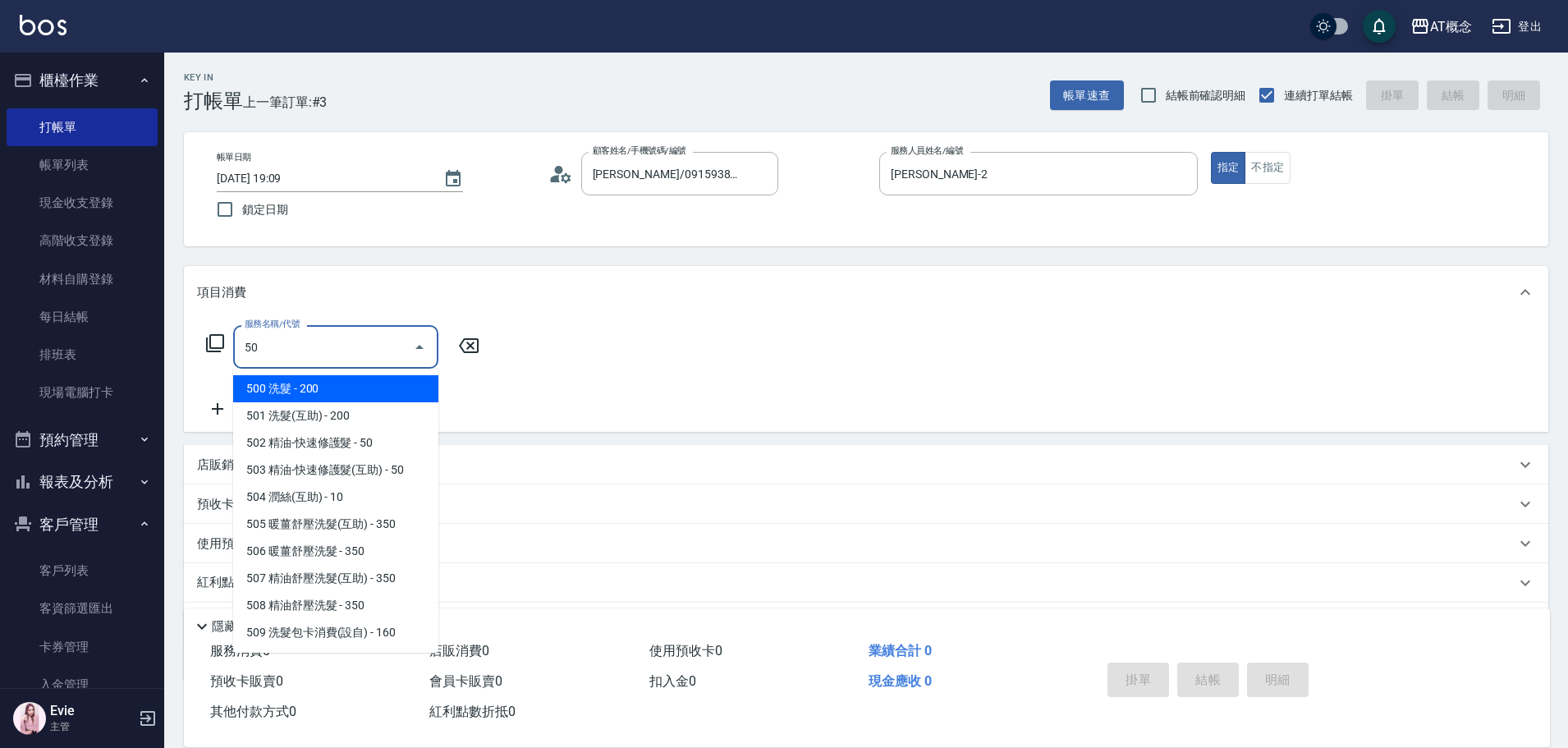
type input "500"
type input "20"
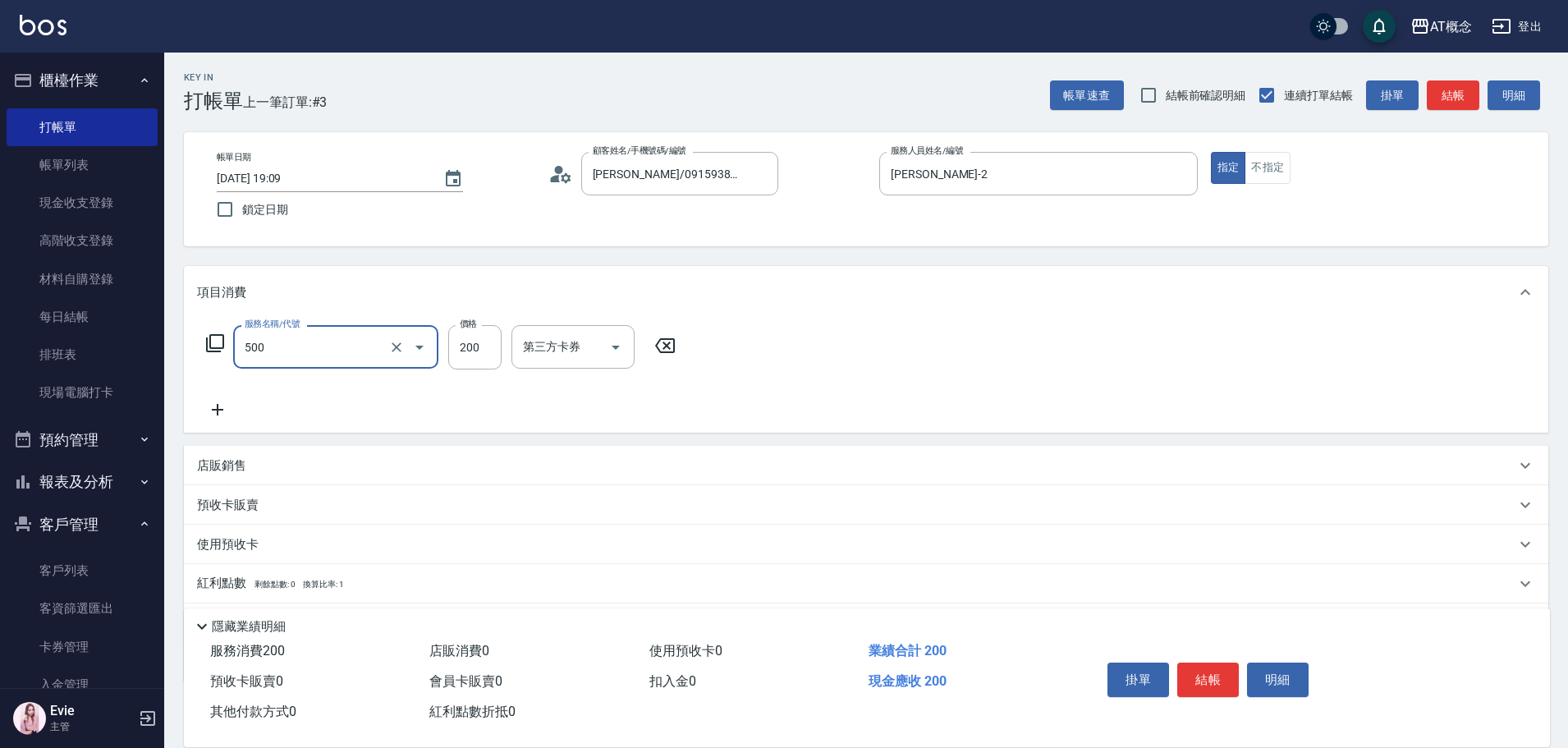
type input "500 洗髮(500)"
type input "0"
type input "25"
type input "20"
type input "250"
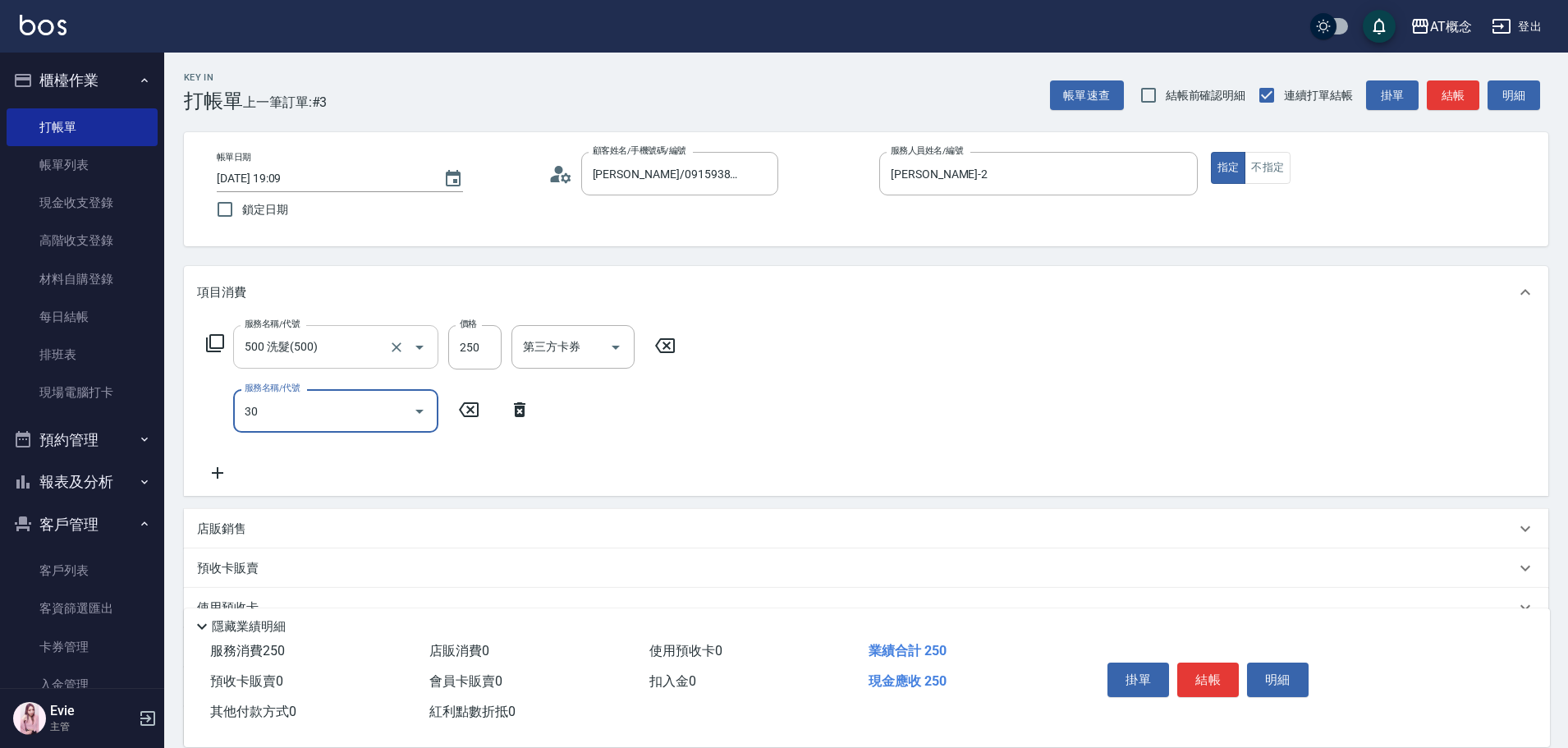
type input "303"
type input "50"
type input "303 A級剪髮(303)"
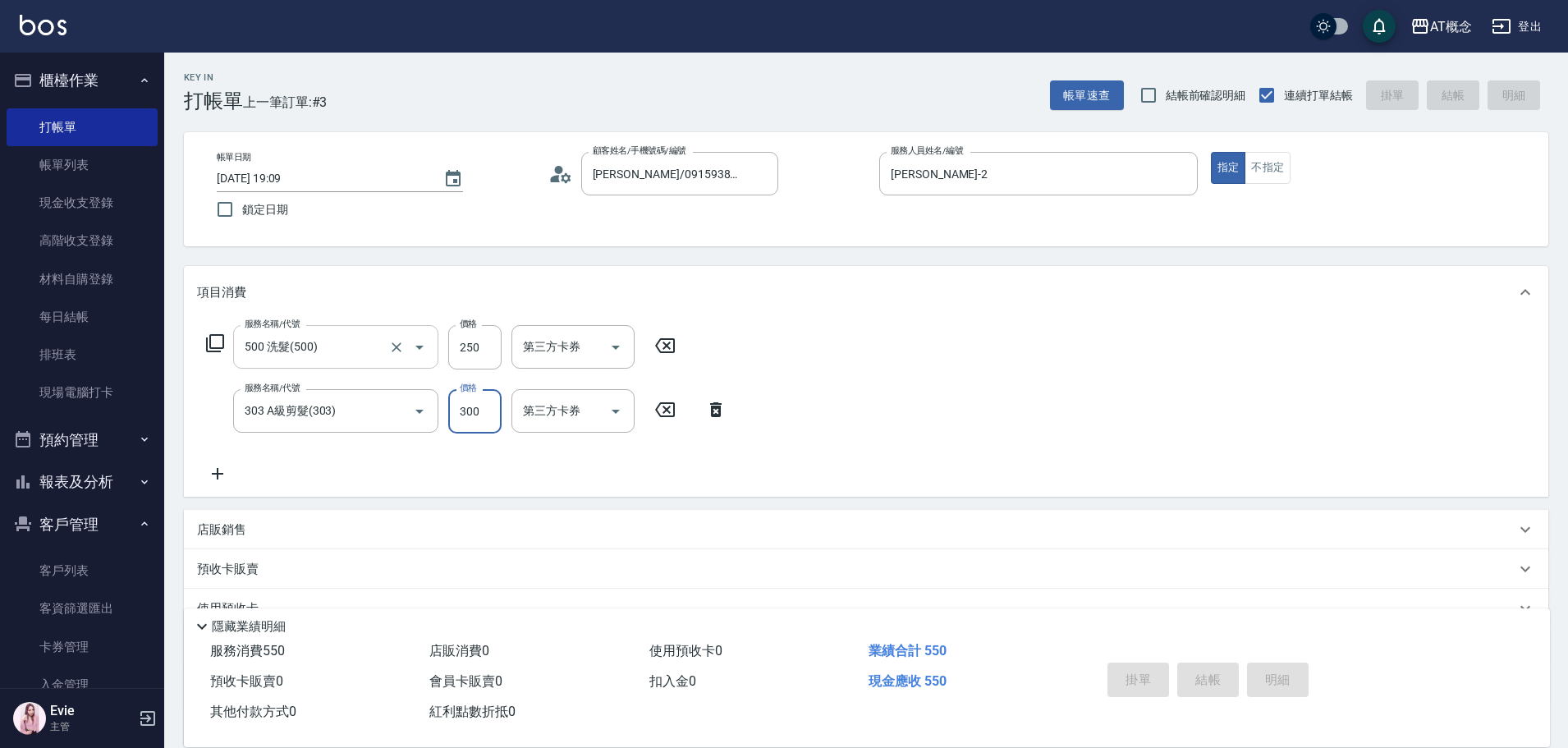
type input "0"
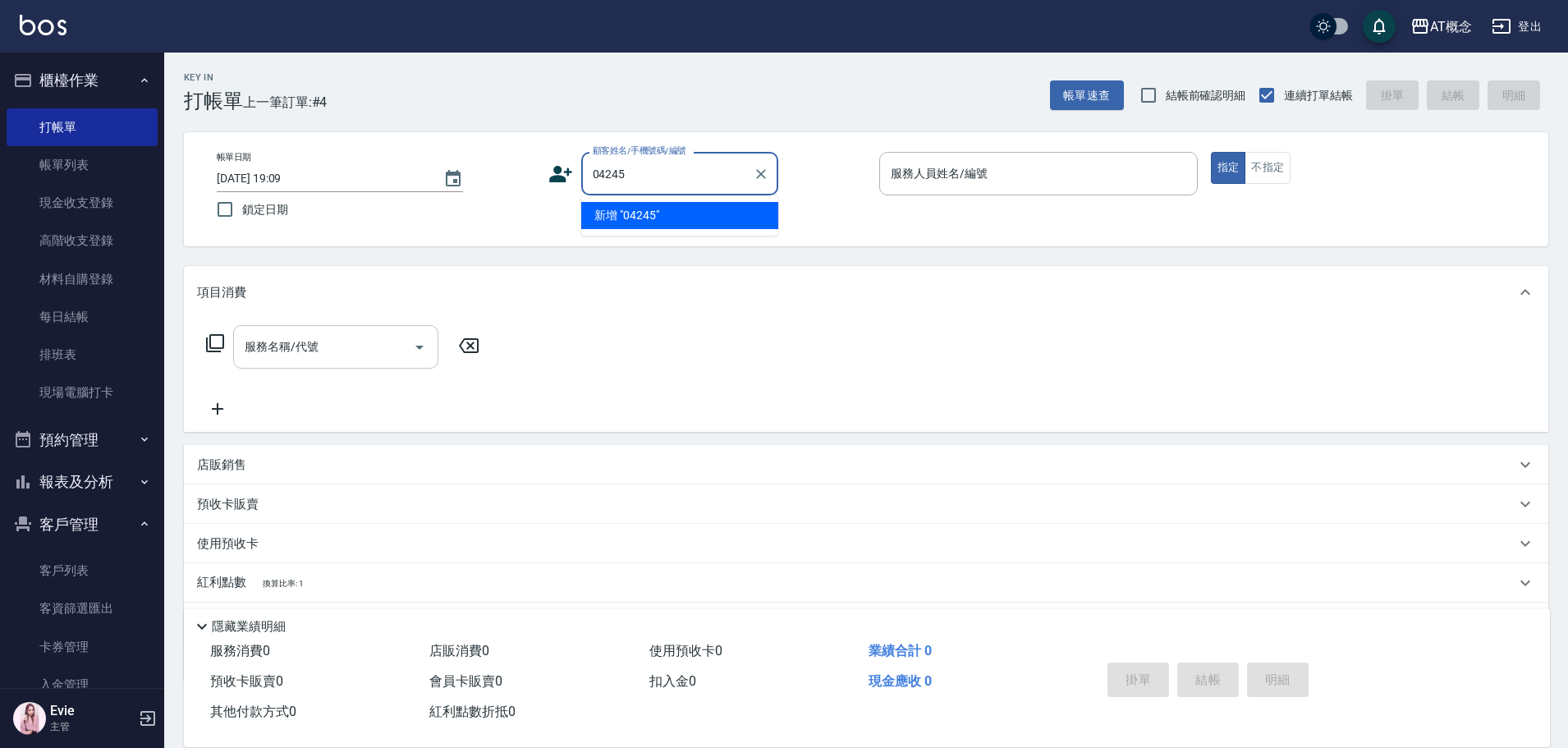
type input "04245"
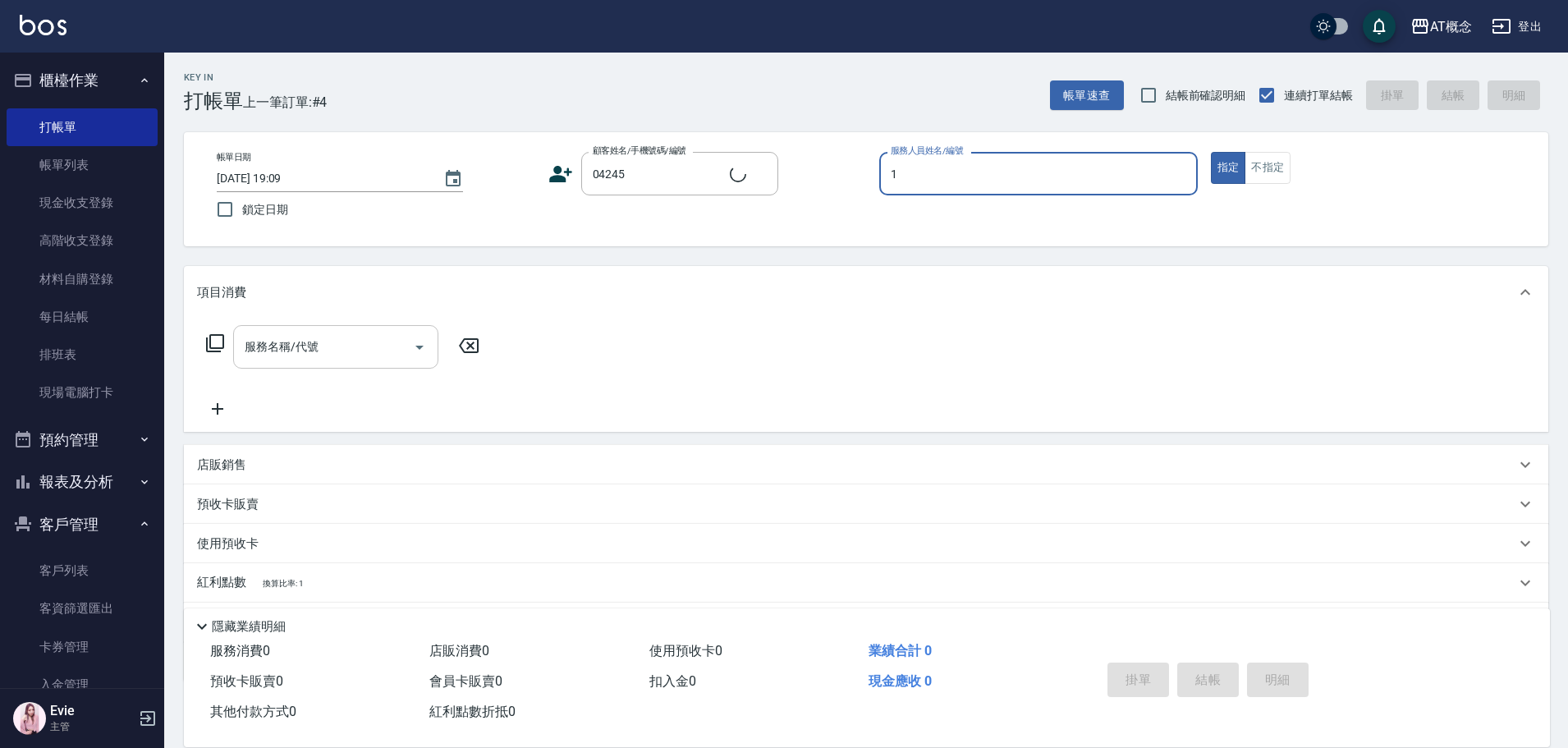
type input "13"
type input "王韻茹/0900285537/04245"
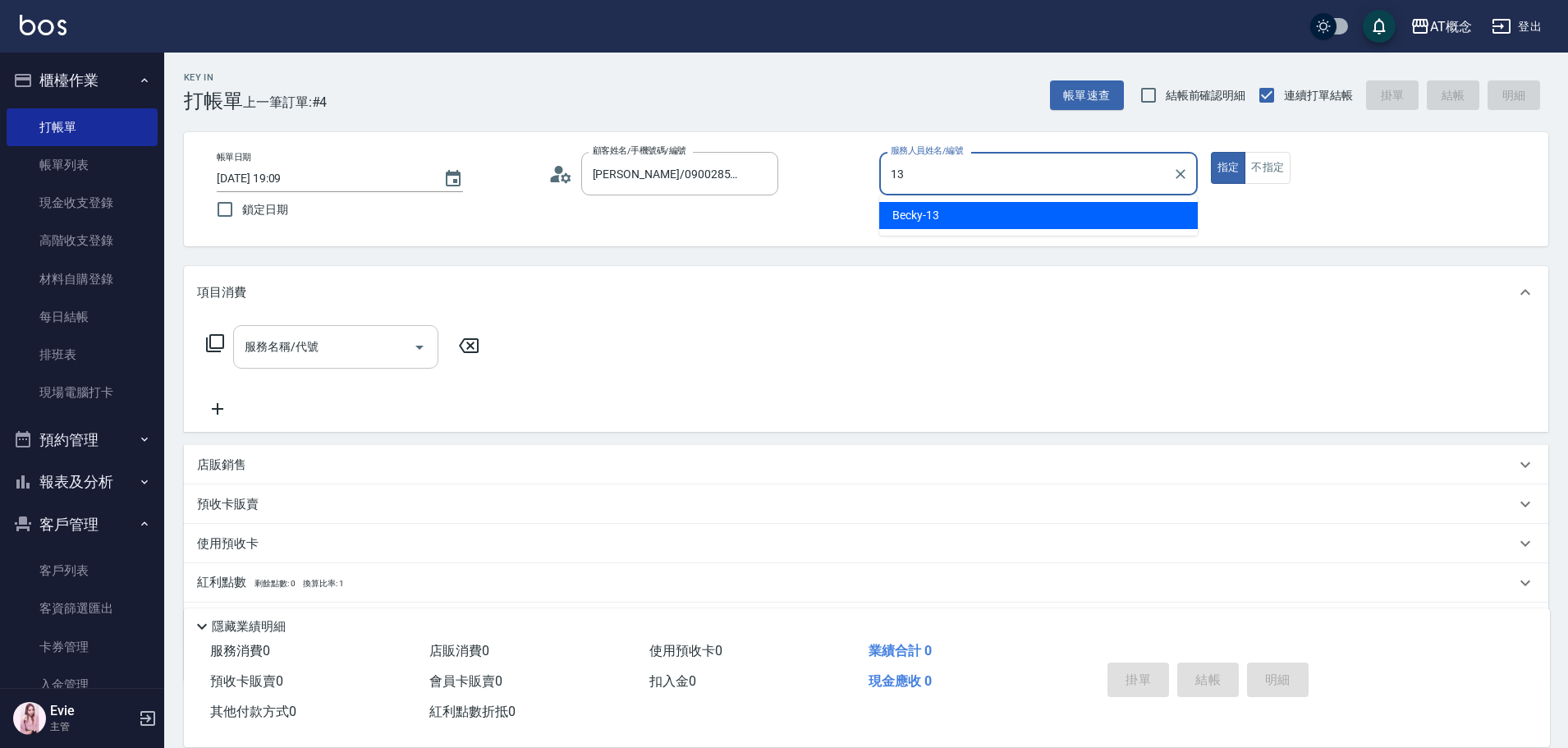
type input "Becky-13"
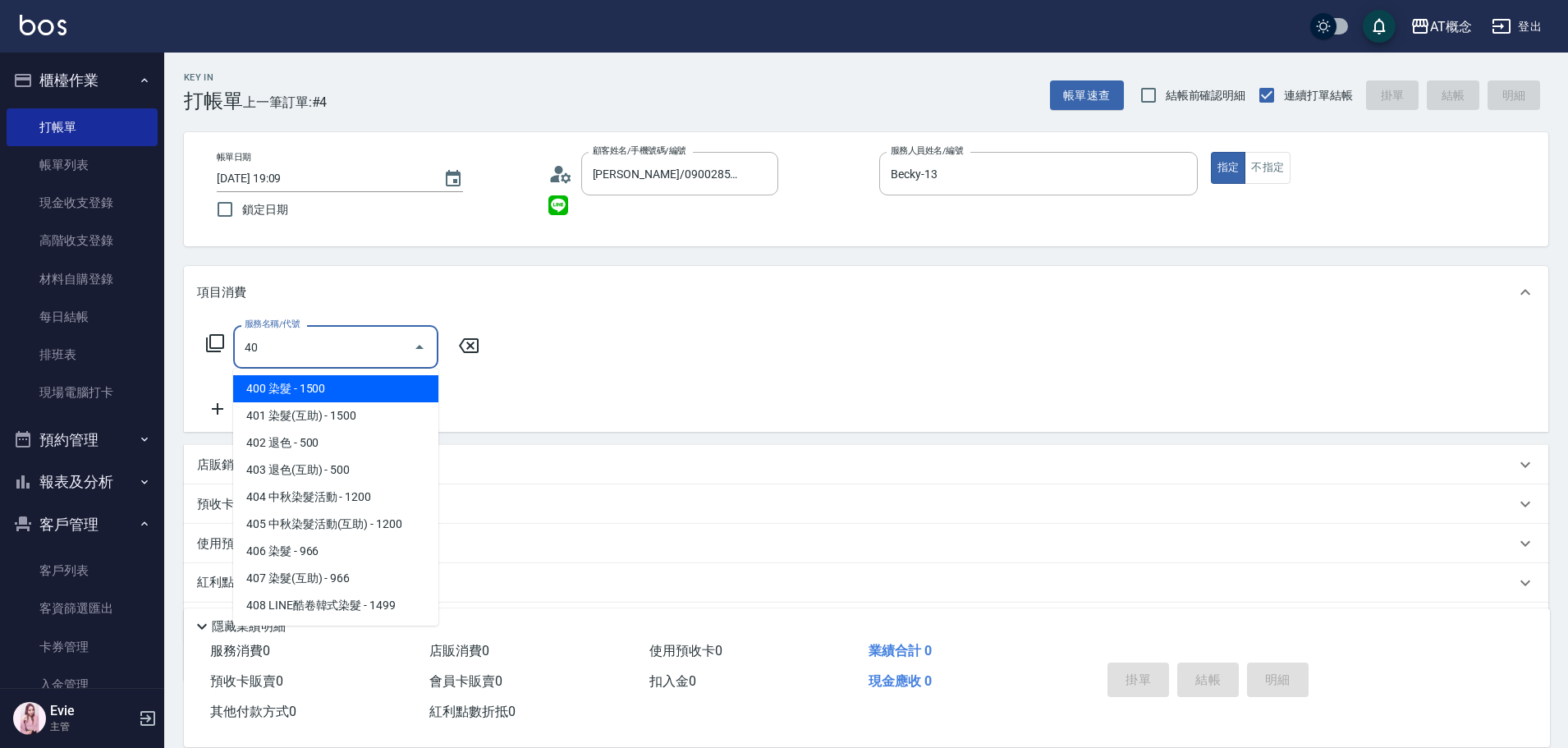
type input "401"
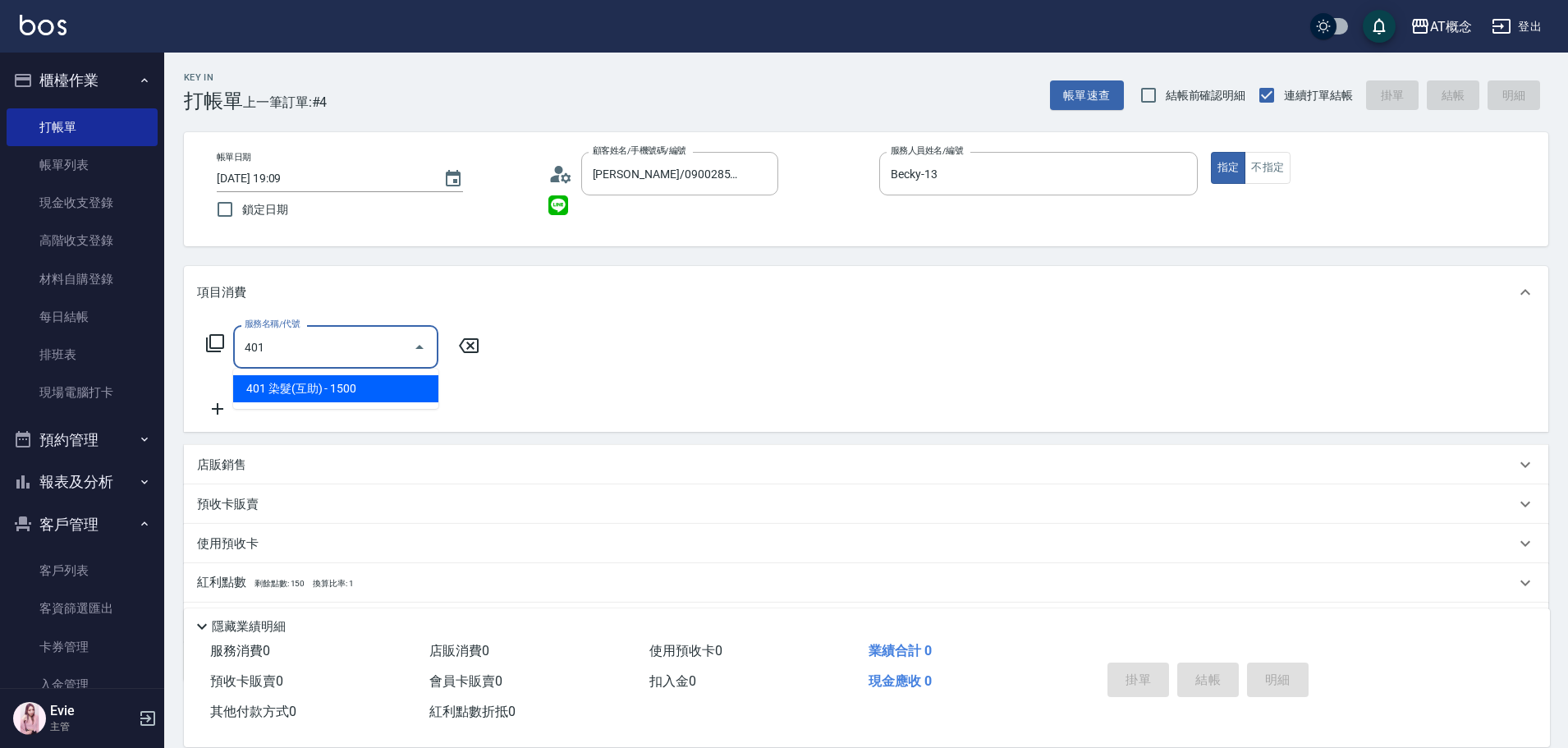
type input "150"
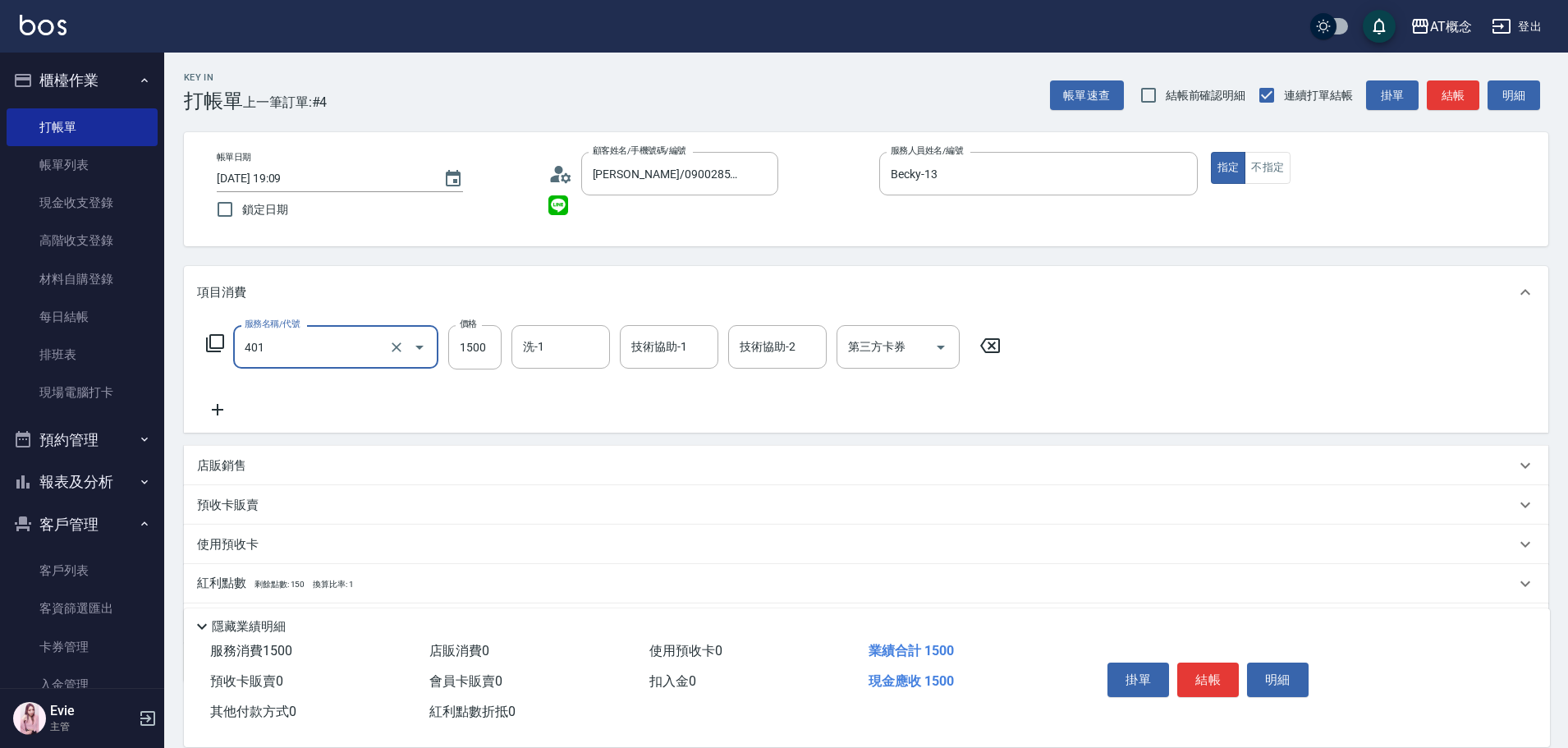
type input "401 染髮(互助)(401)"
type input "0"
type input "20"
type input "200"
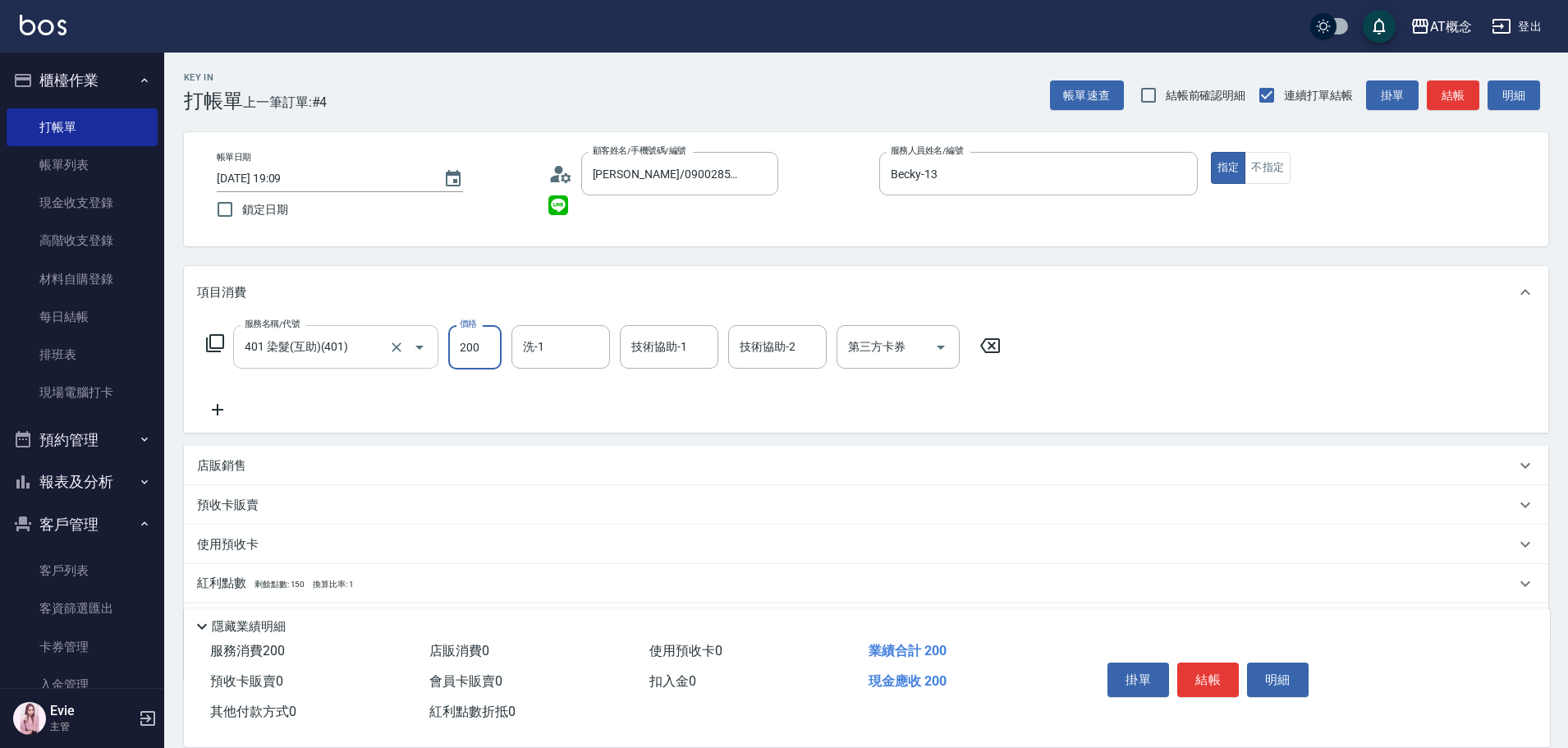
type input "200"
type input "2000"
type input "HOT-17"
type input "19"
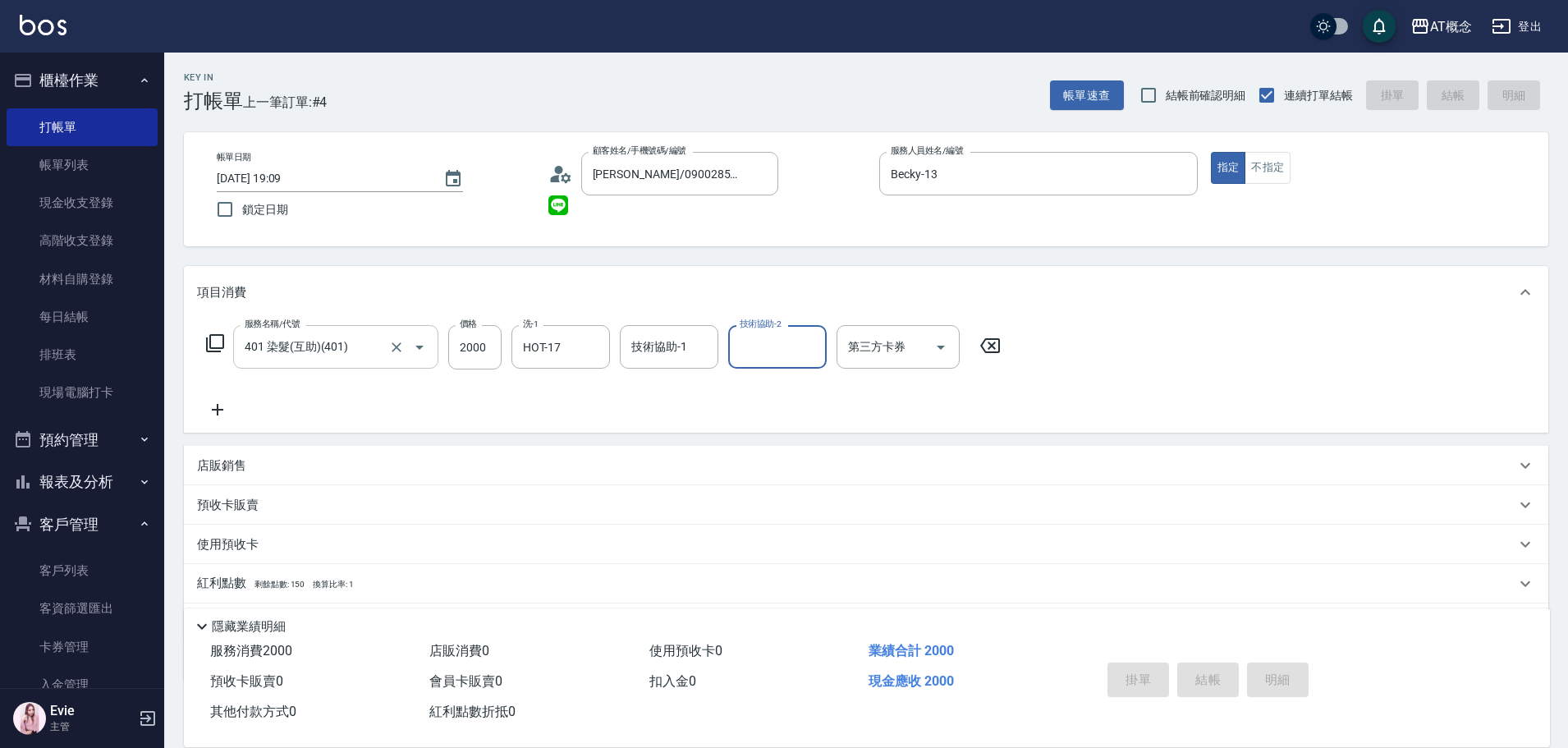
type input "2025/10/09 19:10"
type input "0"
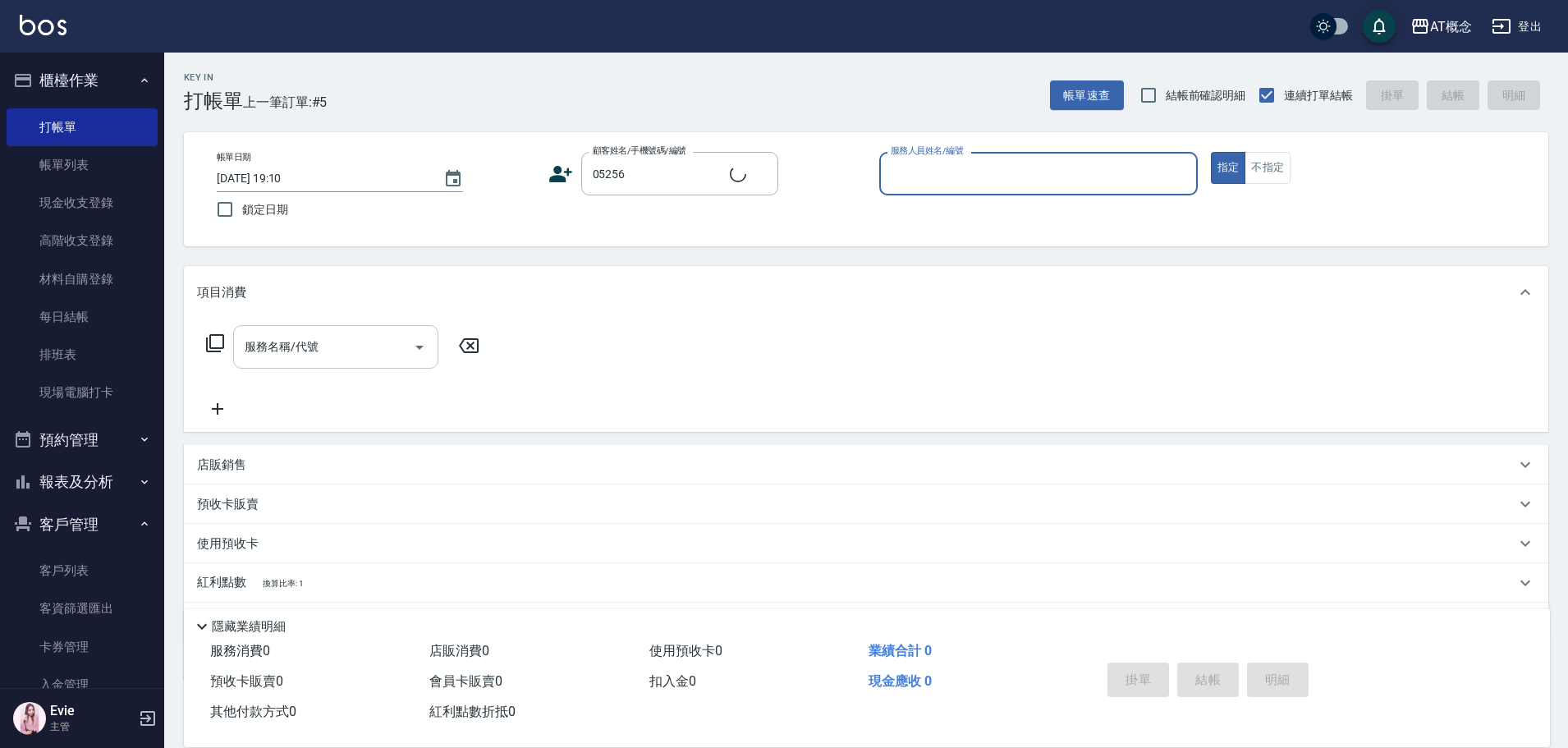
type input "林明偉/明偉/05256"
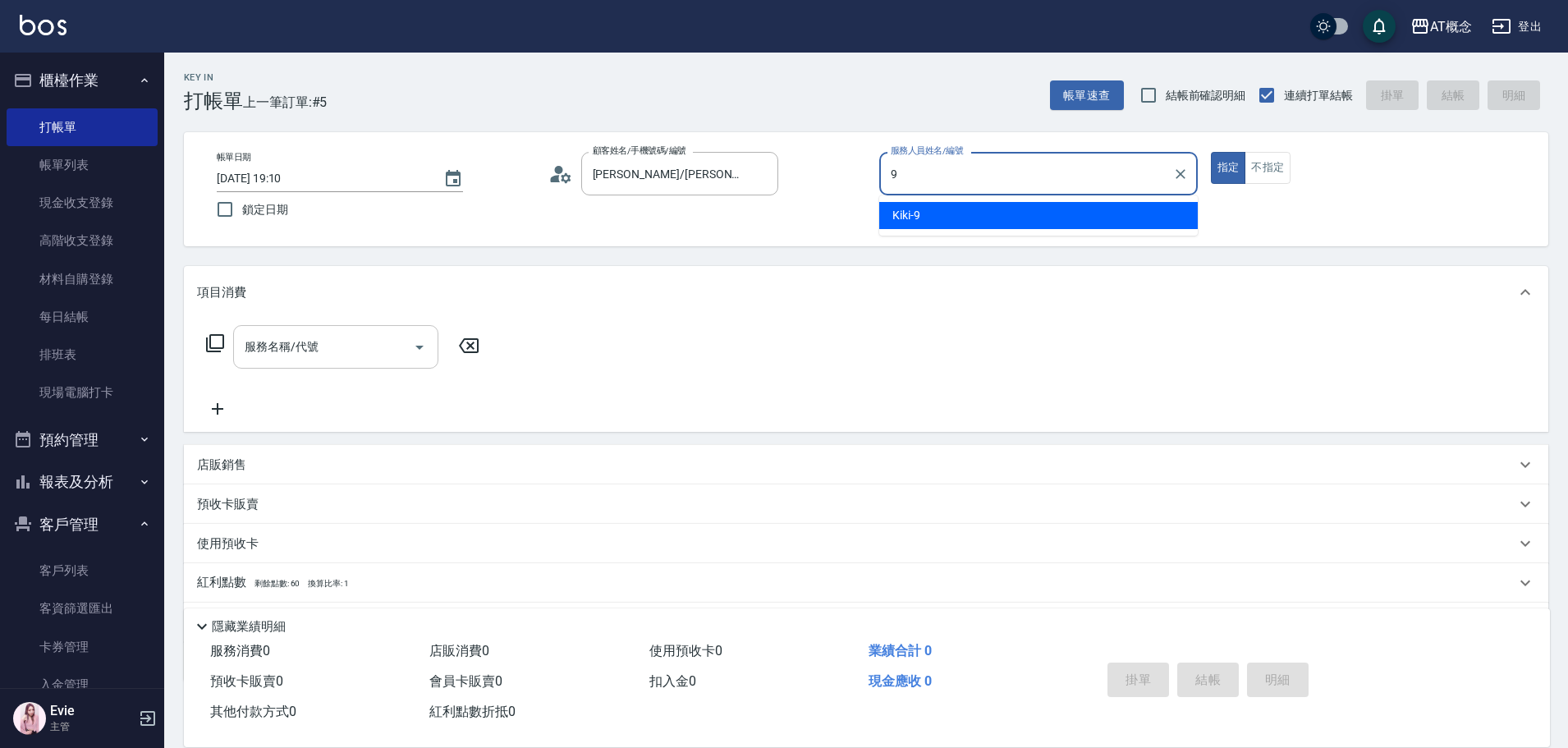
type input "Kiki-9"
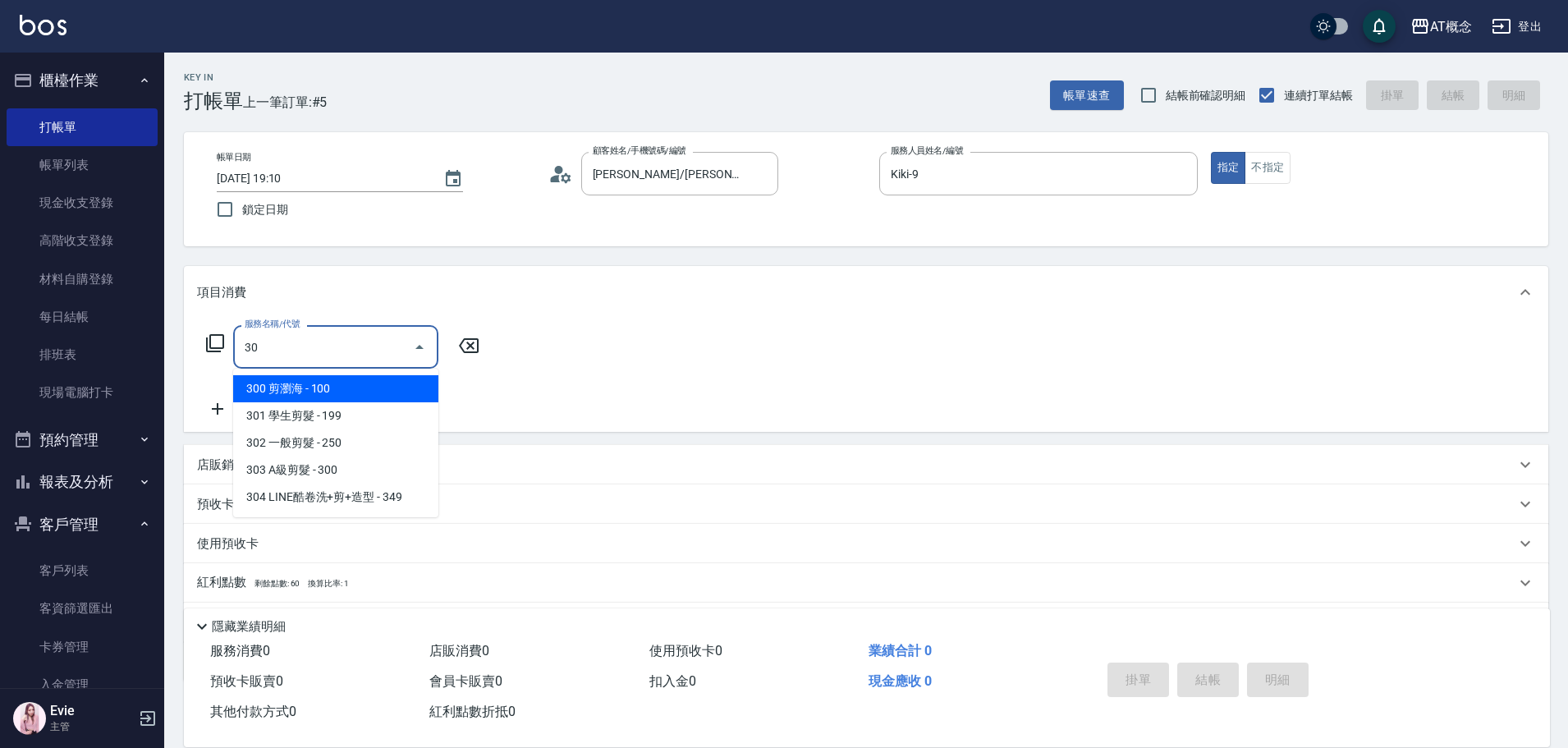
type input "303"
type input "30"
type input "303 A級剪髮(303)"
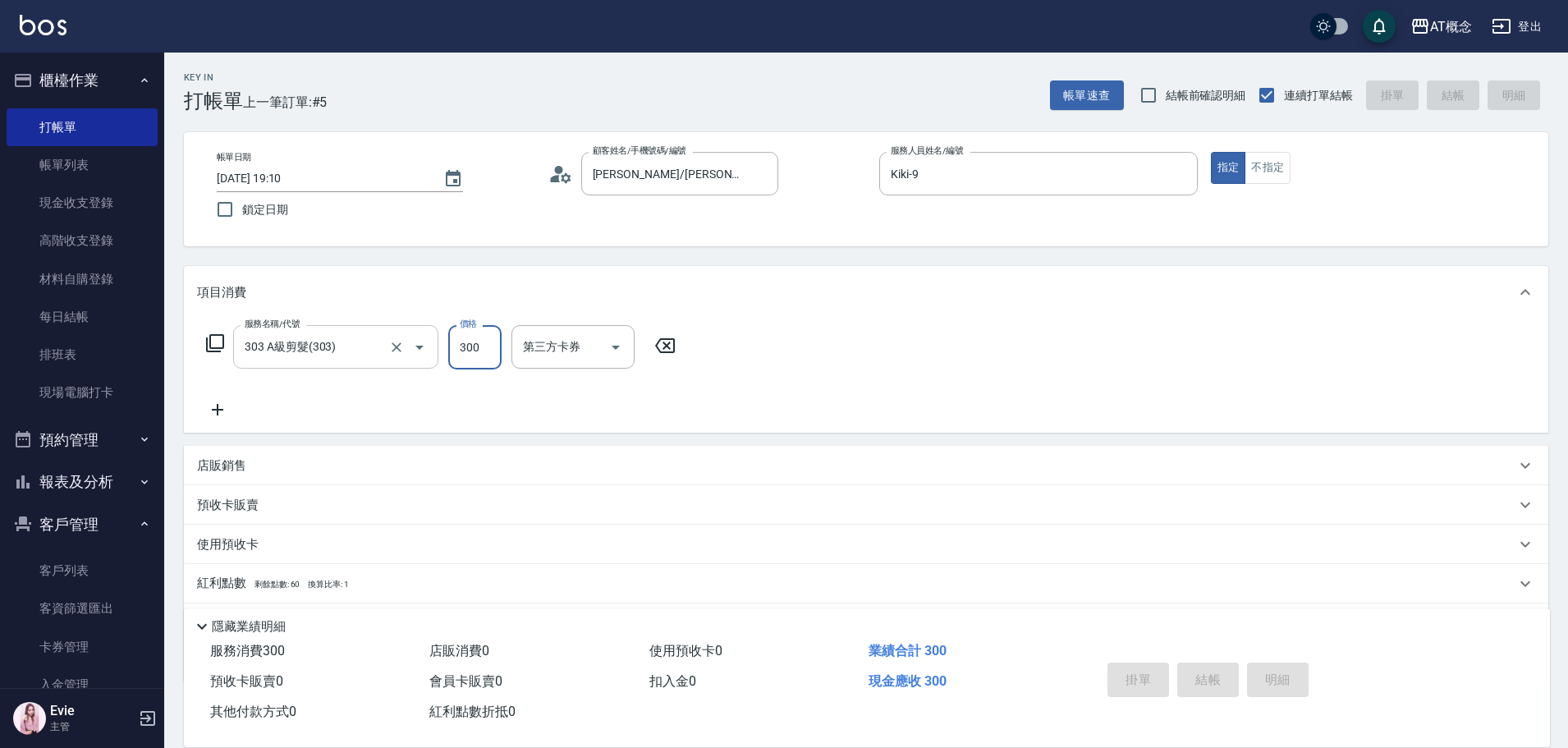
type input "0"
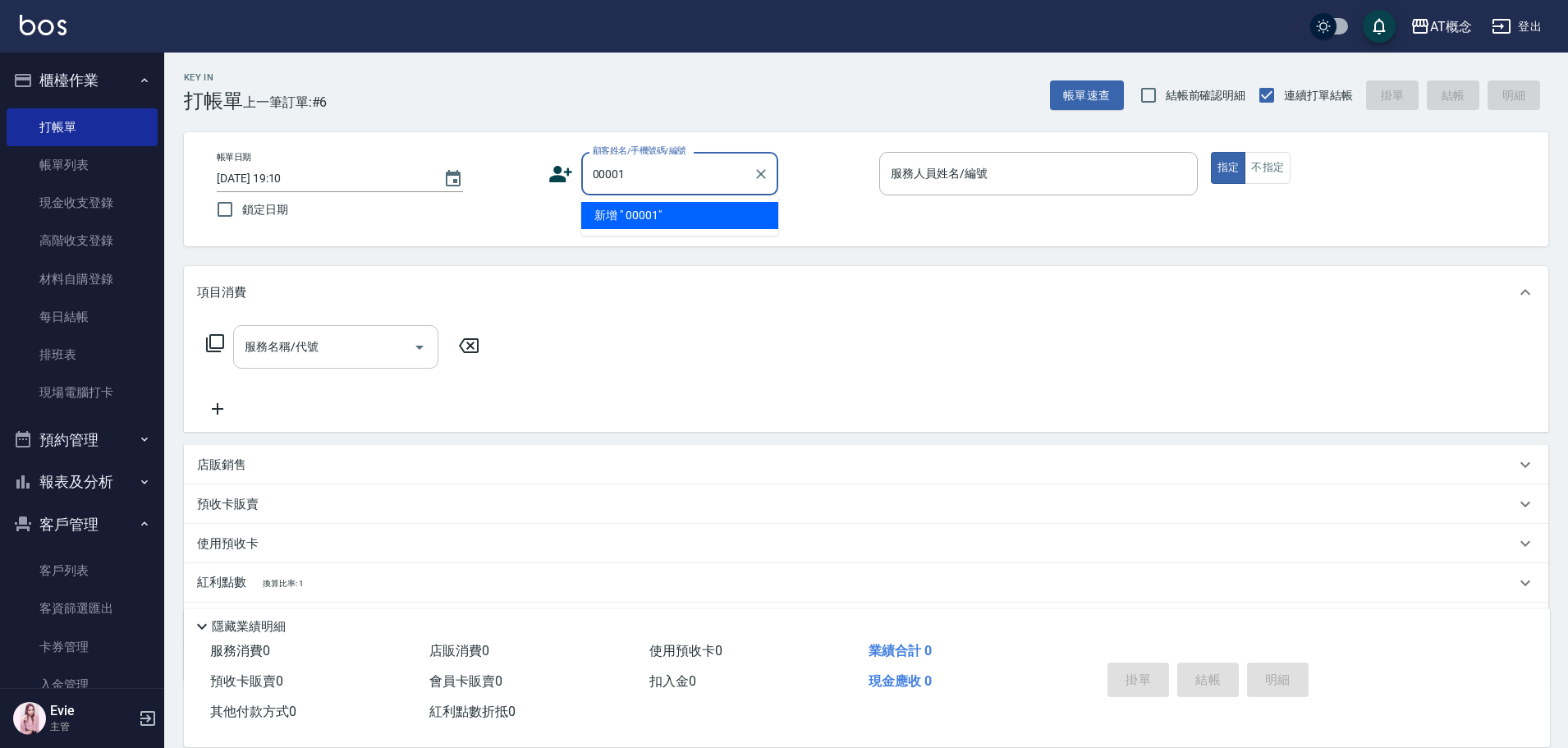
type input "00001"
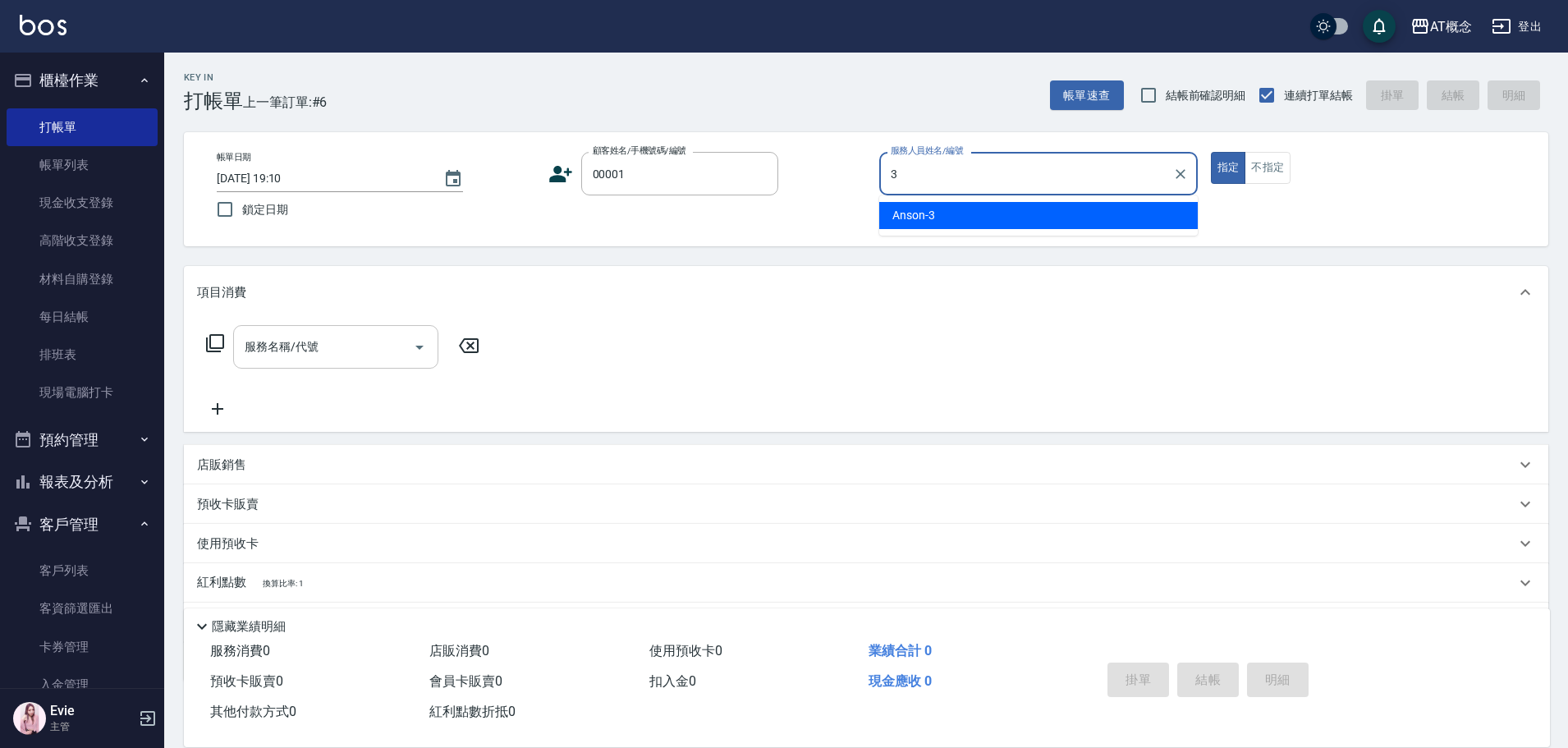
type input "Anson-3"
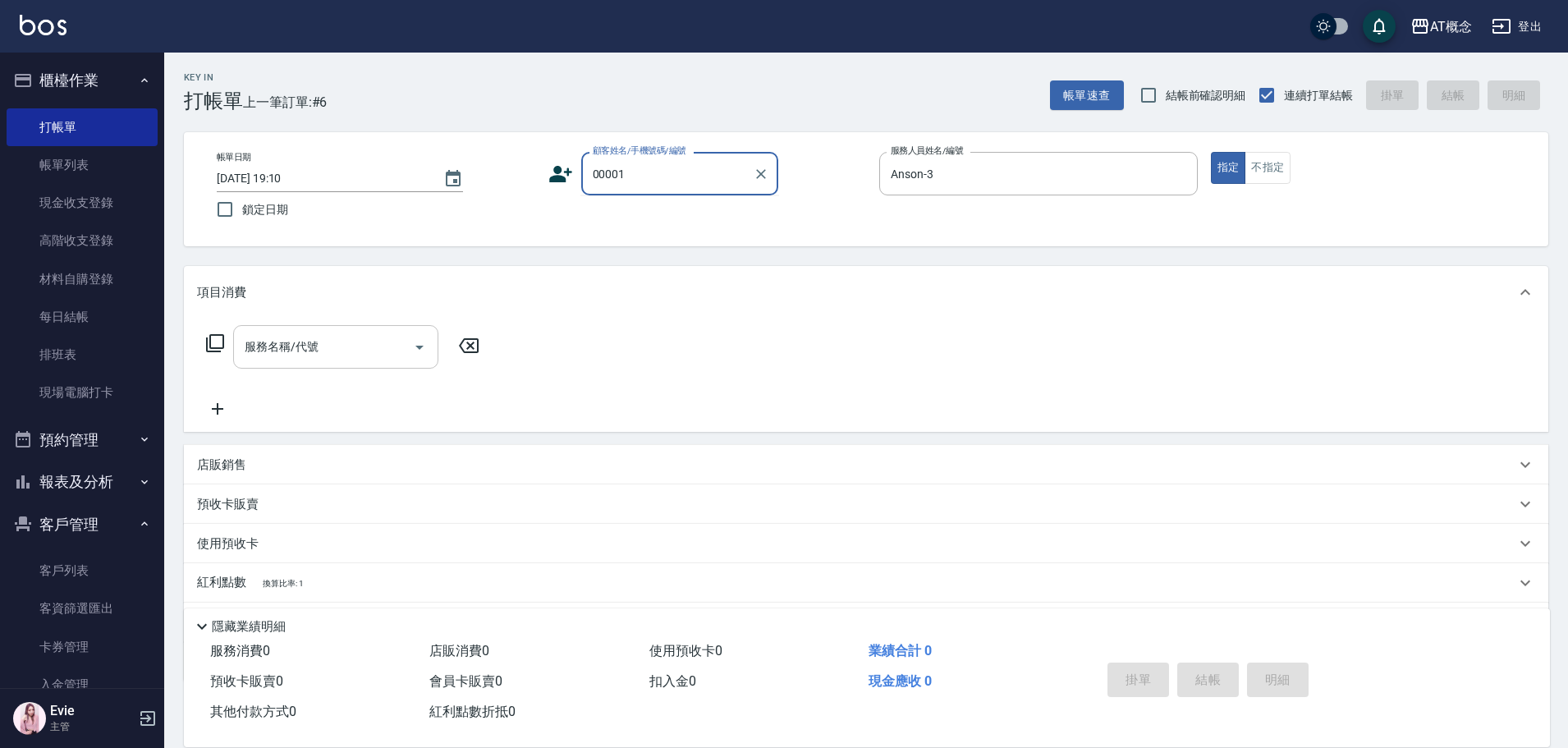
click at [677, 164] on input "00001" at bounding box center [667, 173] width 157 height 29
drag, startPoint x: 669, startPoint y: 180, endPoint x: 549, endPoint y: 175, distance: 120.1
click at [551, 175] on div "顧客姓名/手機號碼/編號 00001 顧客姓名/手機號碼/編號" at bounding box center [707, 173] width 318 height 44
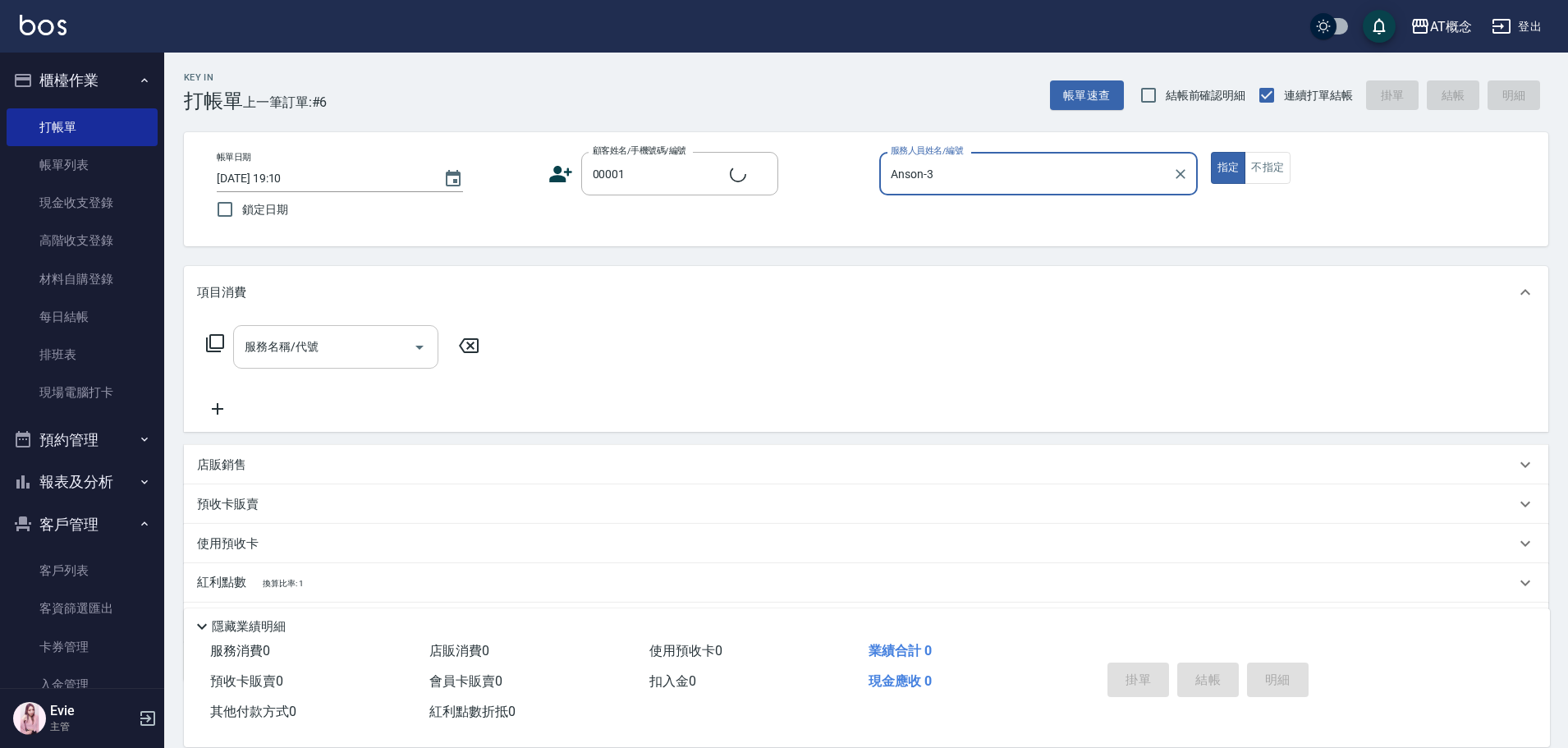
click at [1211, 152] on button "指定" at bounding box center [1228, 168] width 36 height 32
type input "公司/公司/00001"
click at [1257, 168] on button "不指定" at bounding box center [1267, 168] width 46 height 32
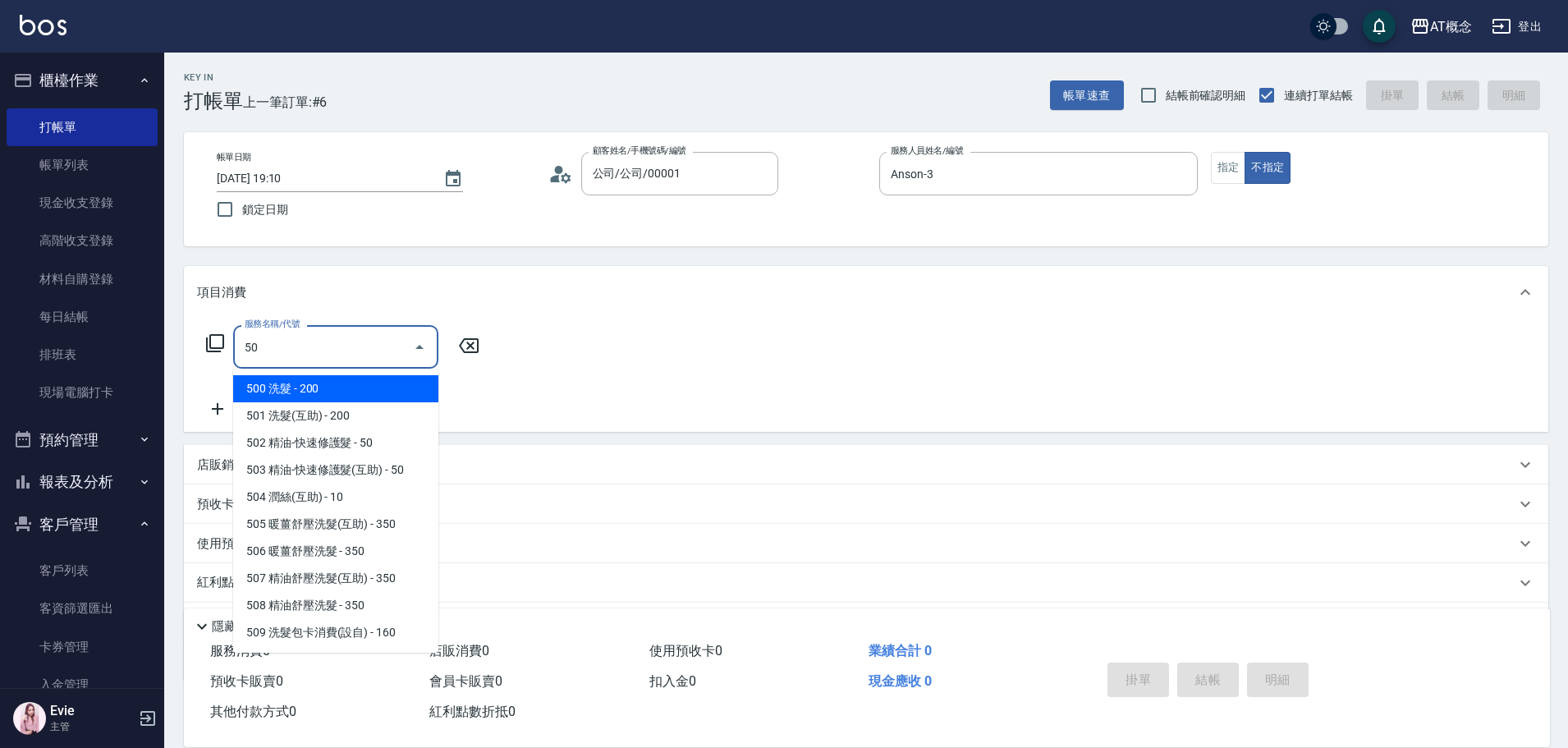
type input "501"
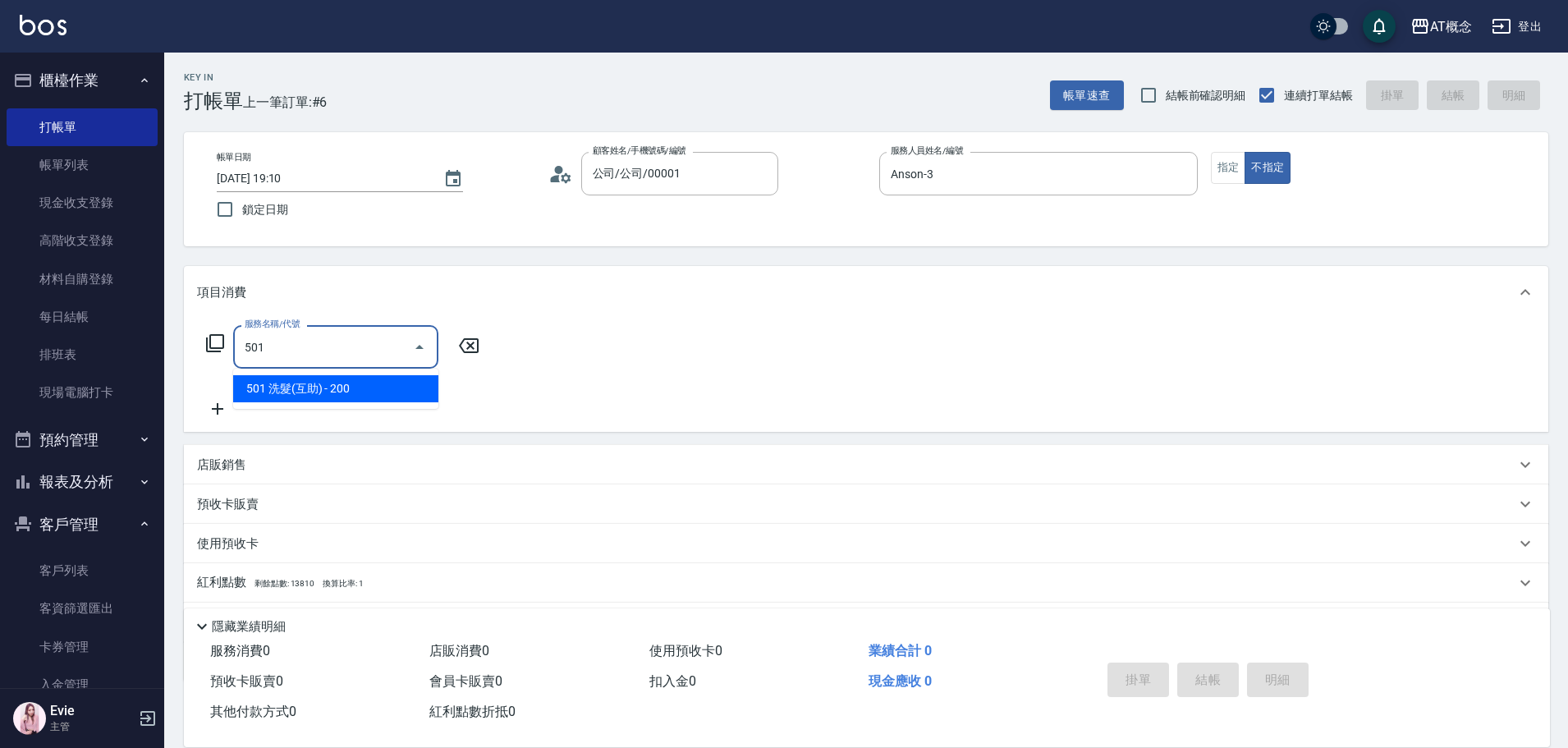
type input "20"
type input "501 洗髮(互助)(501)"
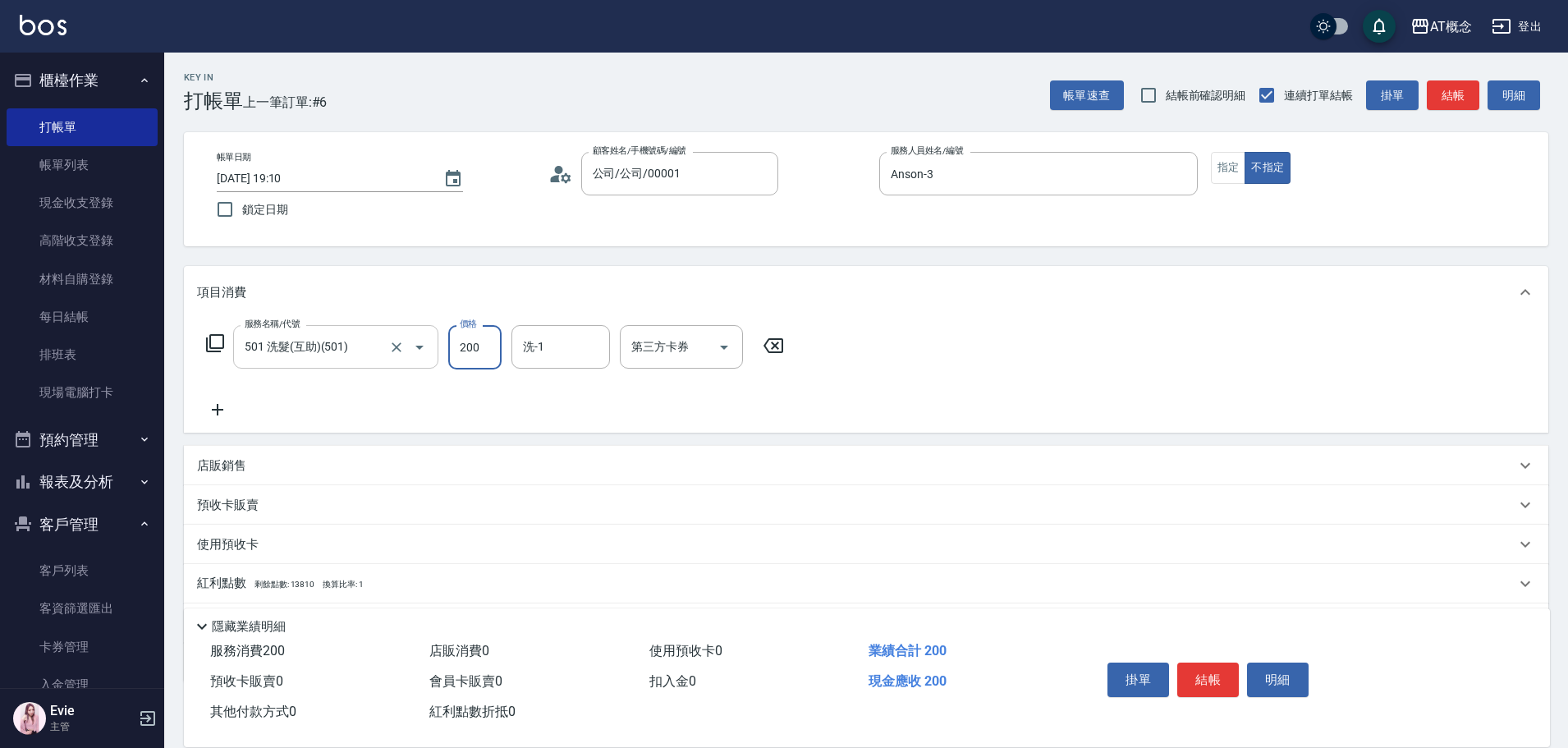
type input "0"
type input "30"
type input "300"
type input "HOT-17"
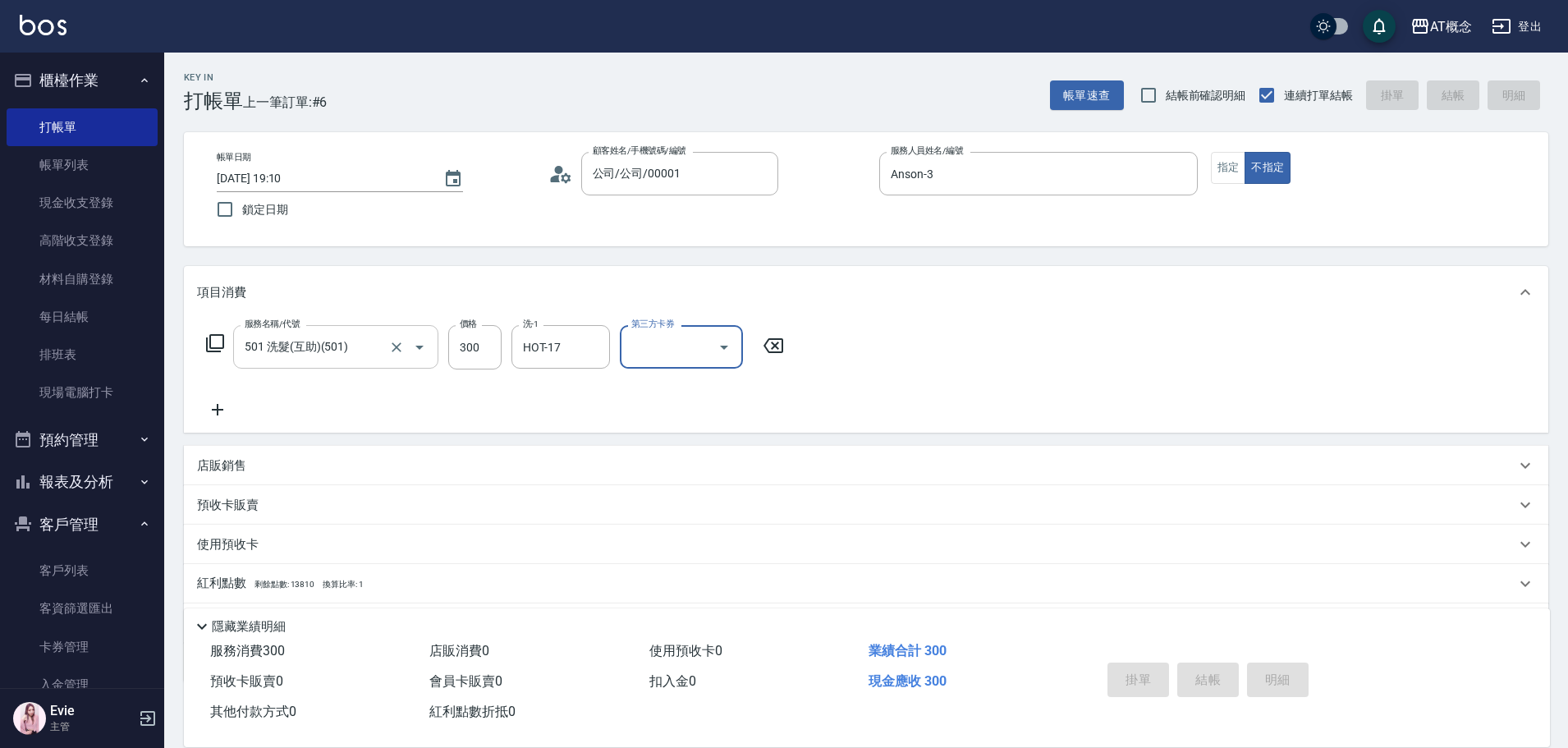
type input "2025/10/09 19:11"
type input "0"
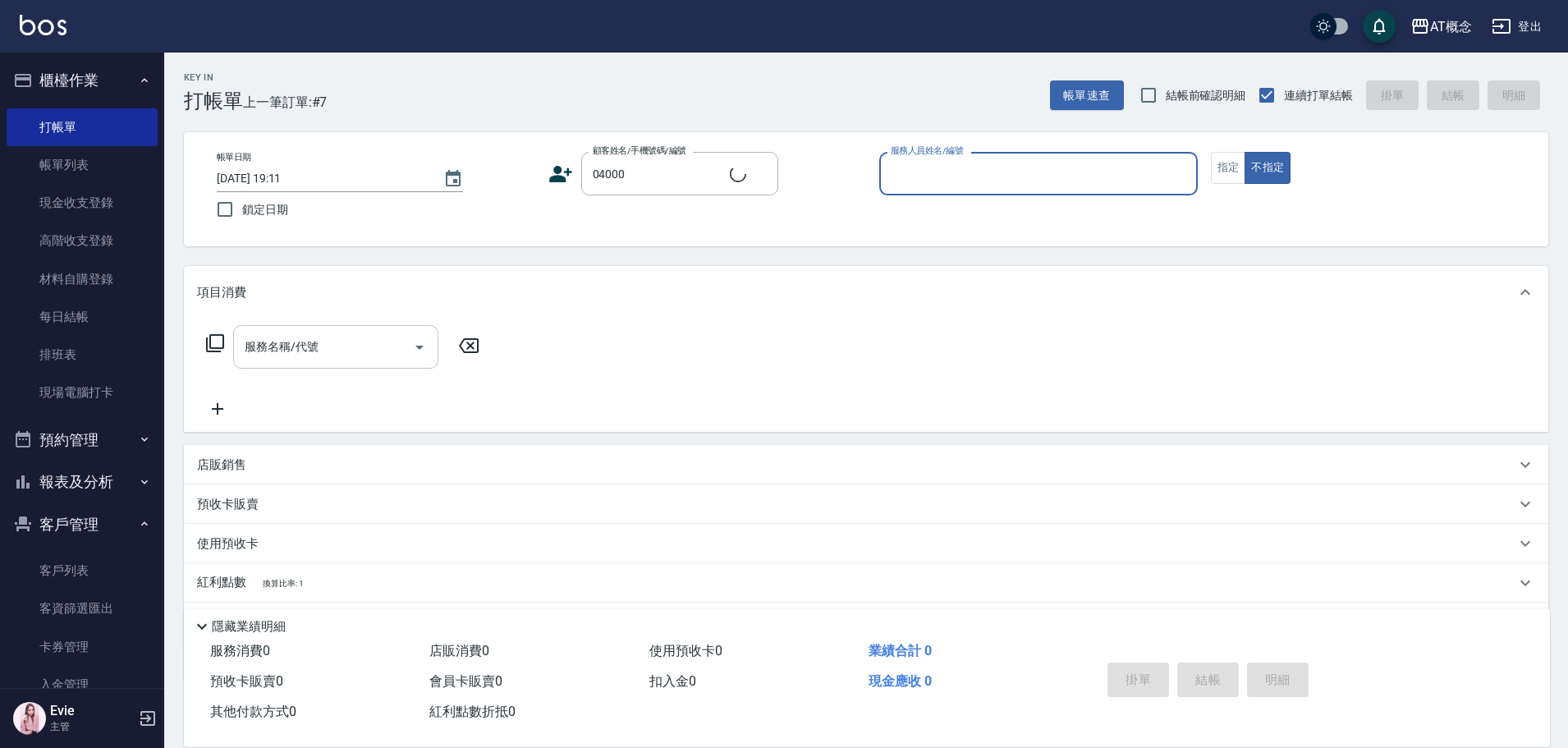
type input "陳韻如/0916788646/04000"
type input "邦妮-2"
click at [1244, 152] on button "不指定" at bounding box center [1267, 168] width 46 height 32
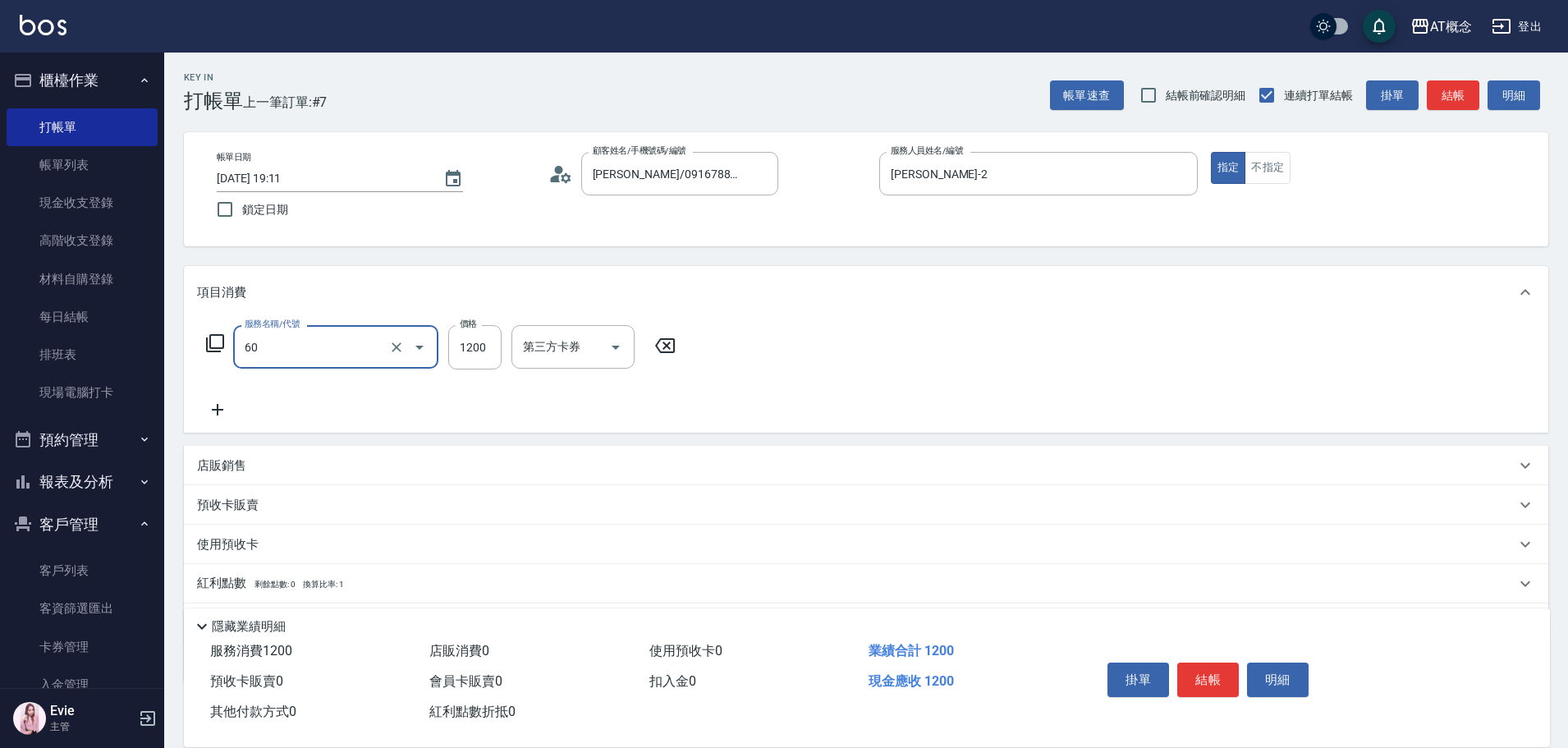
type input "609 鱗脂質護髮(互助)(609)"
type input "120"
type input "609 鱗脂質護髮(互助)(609)"
type input "0"
type input "11"
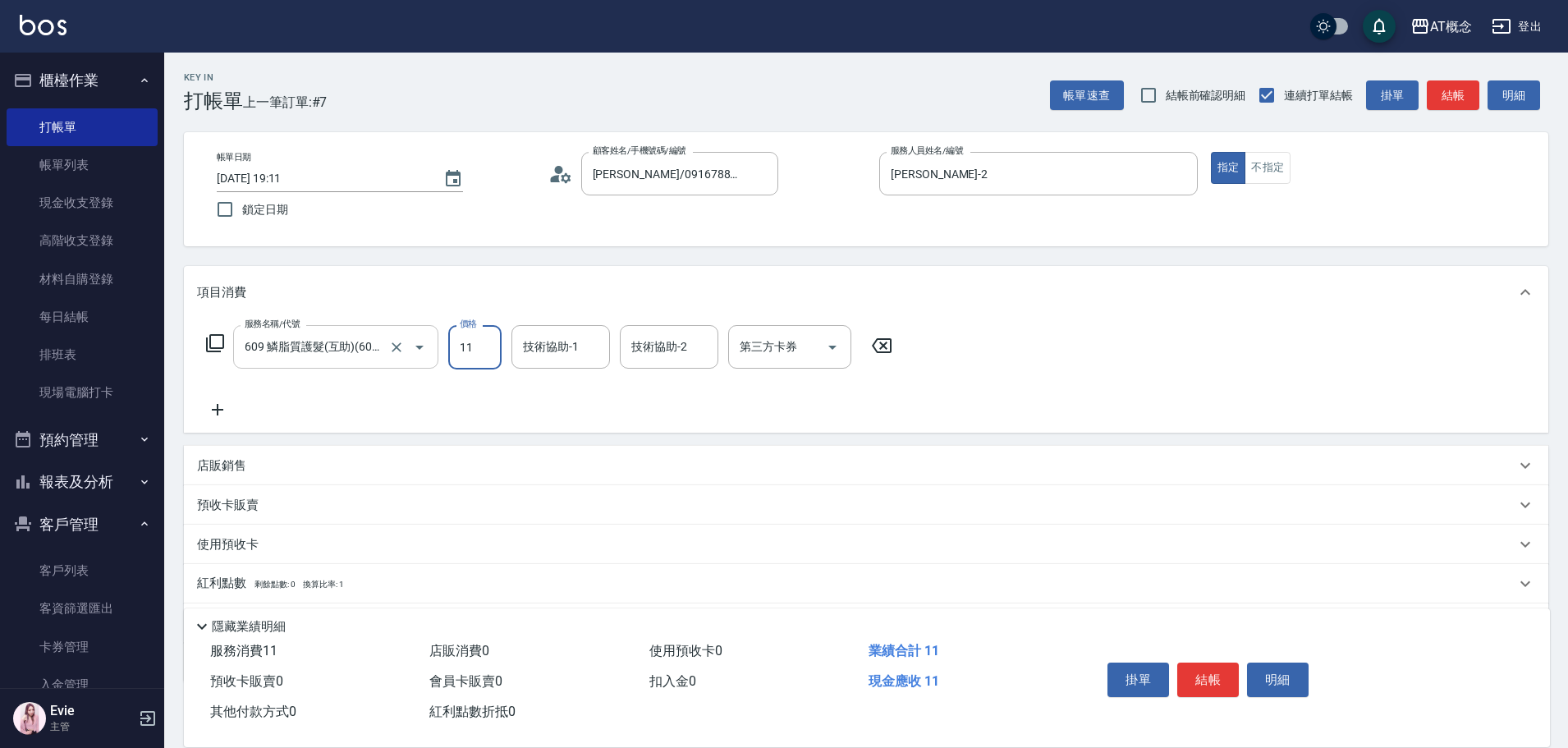
type input "10"
type input "1170"
type input "110"
type input "1170"
type input "Dan-18"
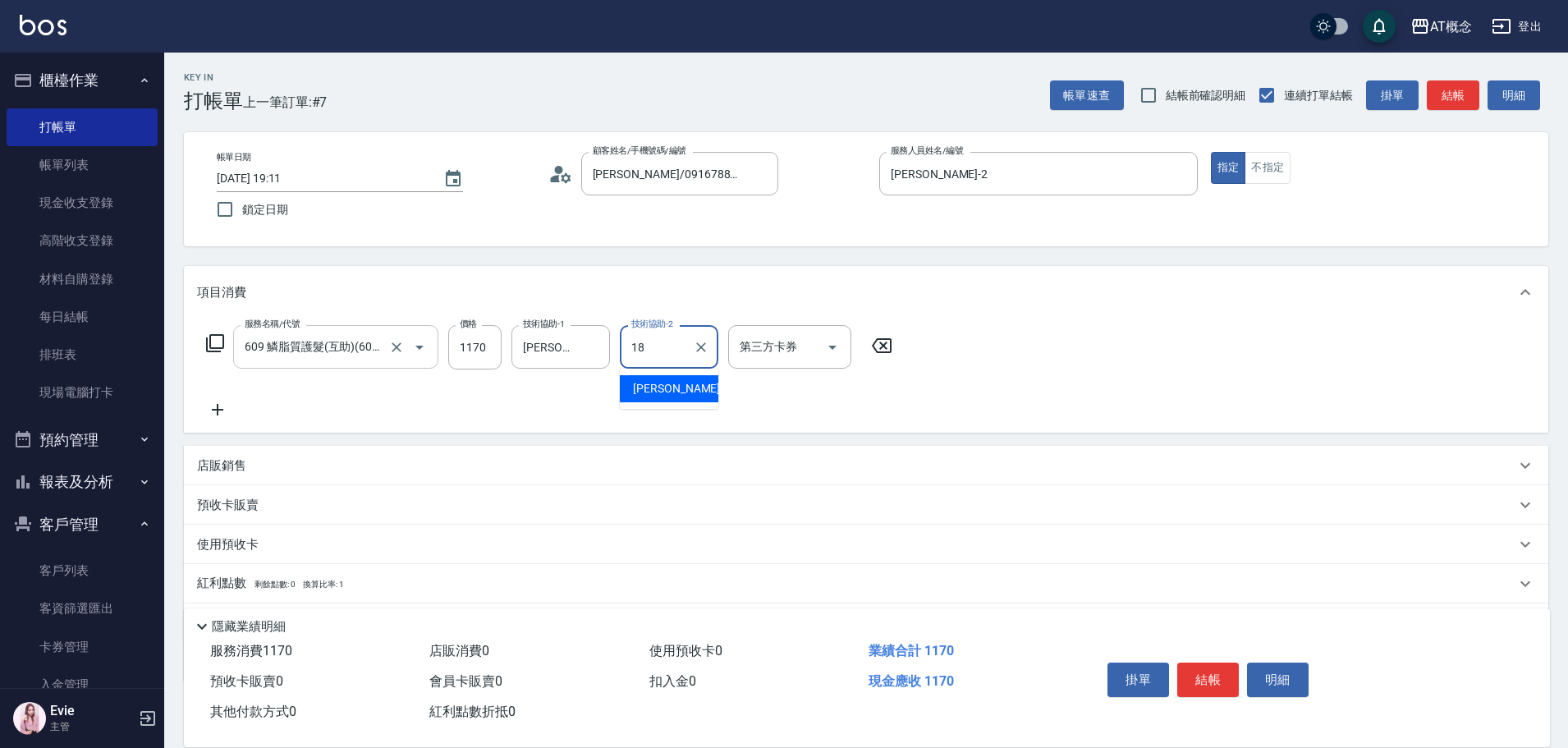
type input "Dan-18"
click at [702, 347] on icon "Clear" at bounding box center [701, 347] width 10 height 10
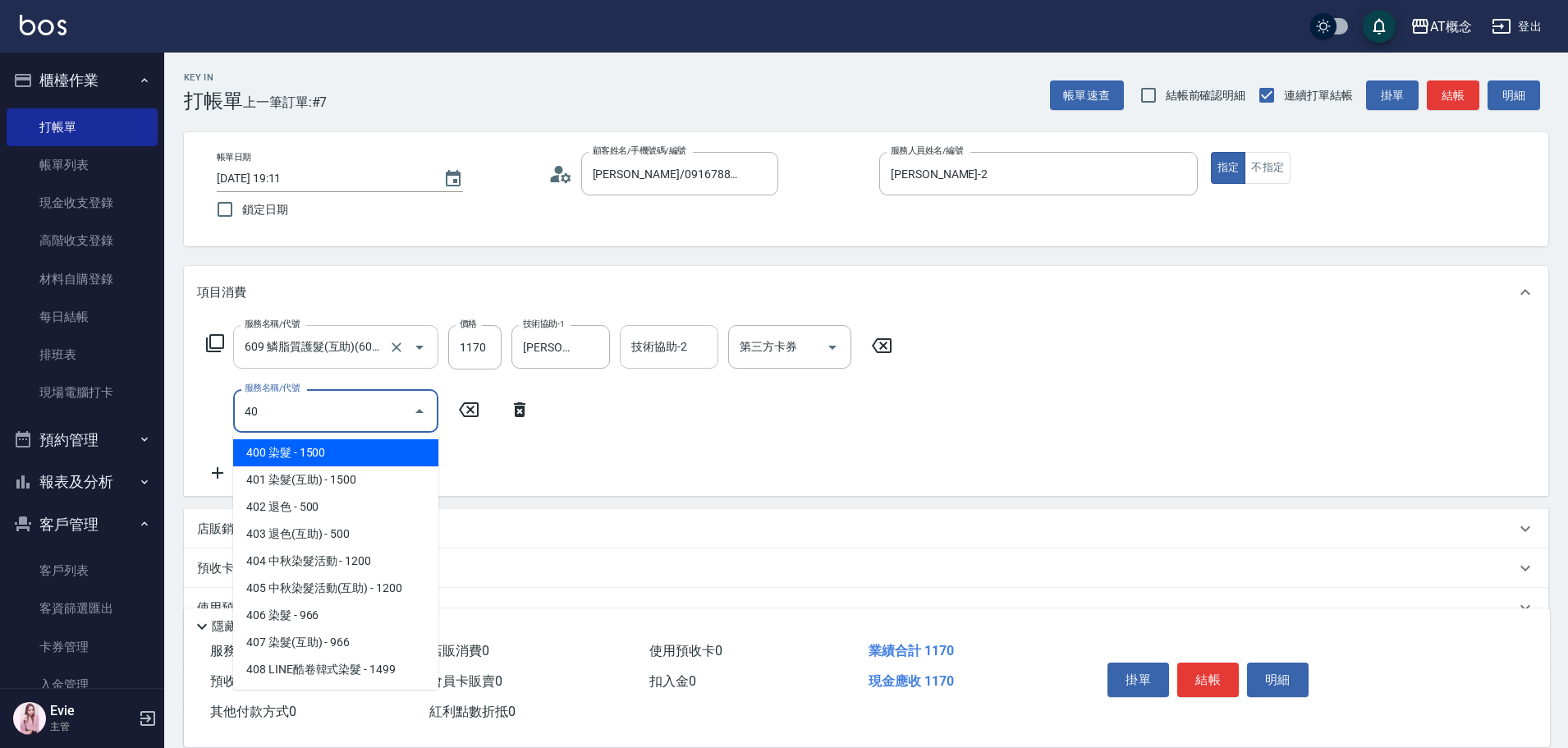
type input "401"
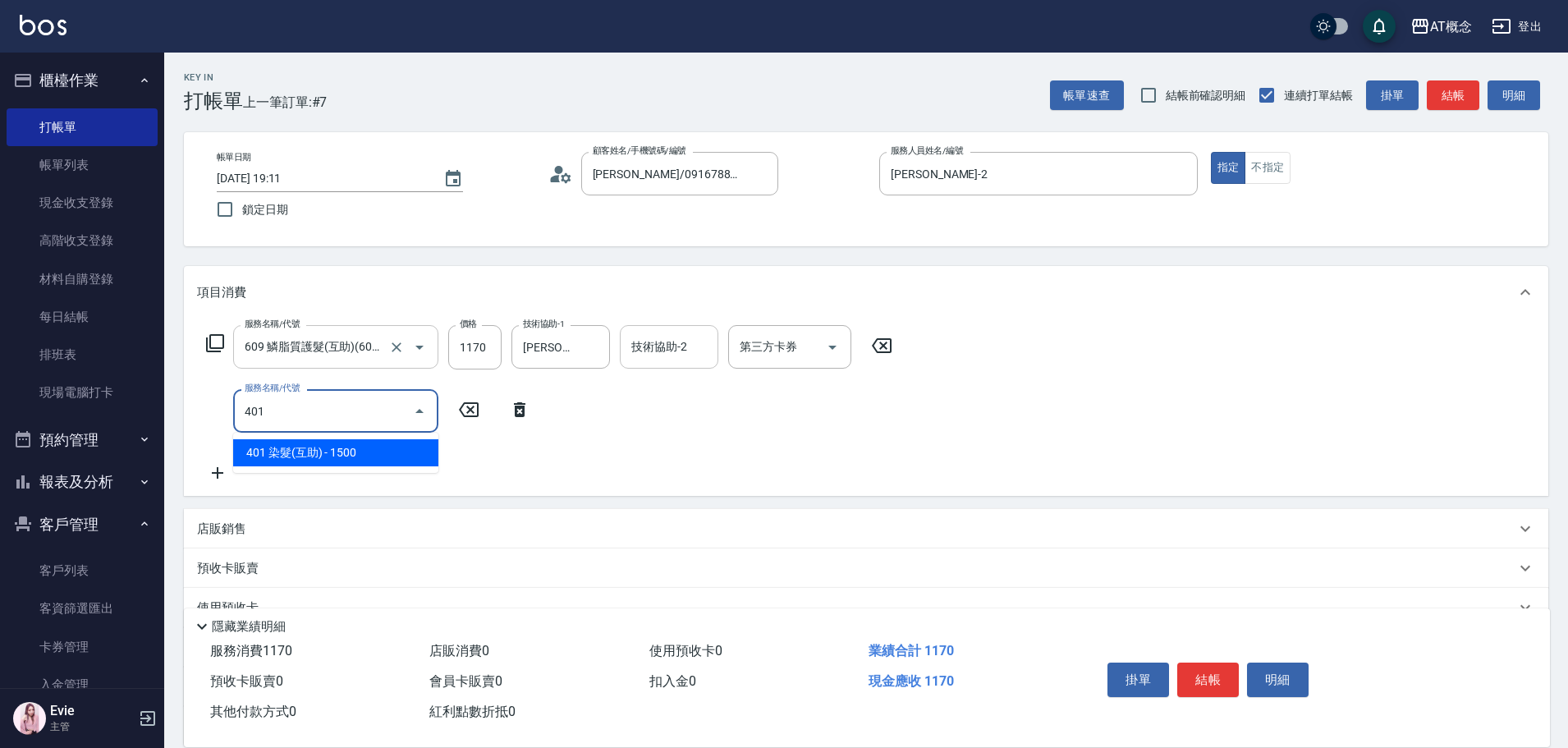
type input "260"
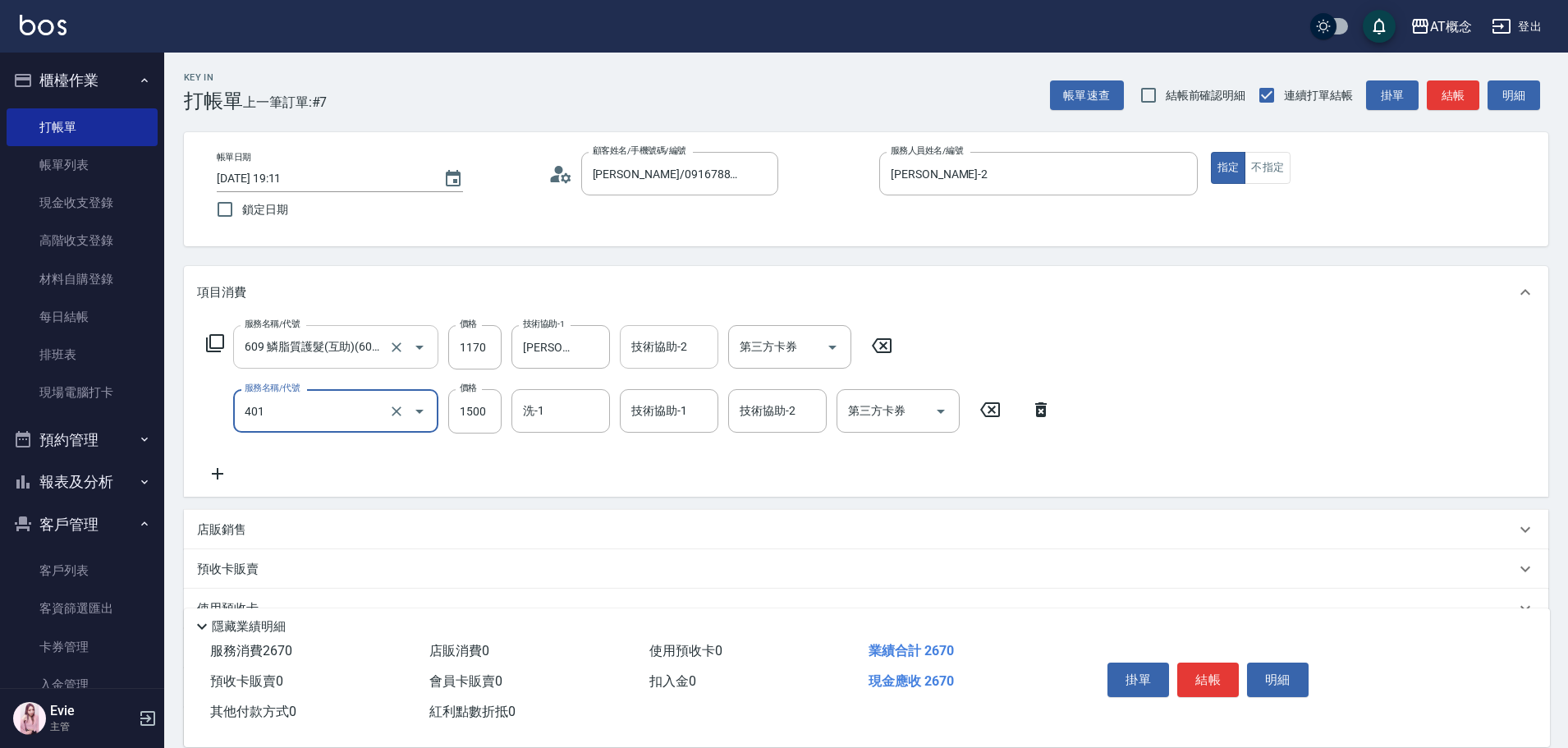
type input "401 染髮(互助)(401)"
type input "110"
type input "12"
type input "120"
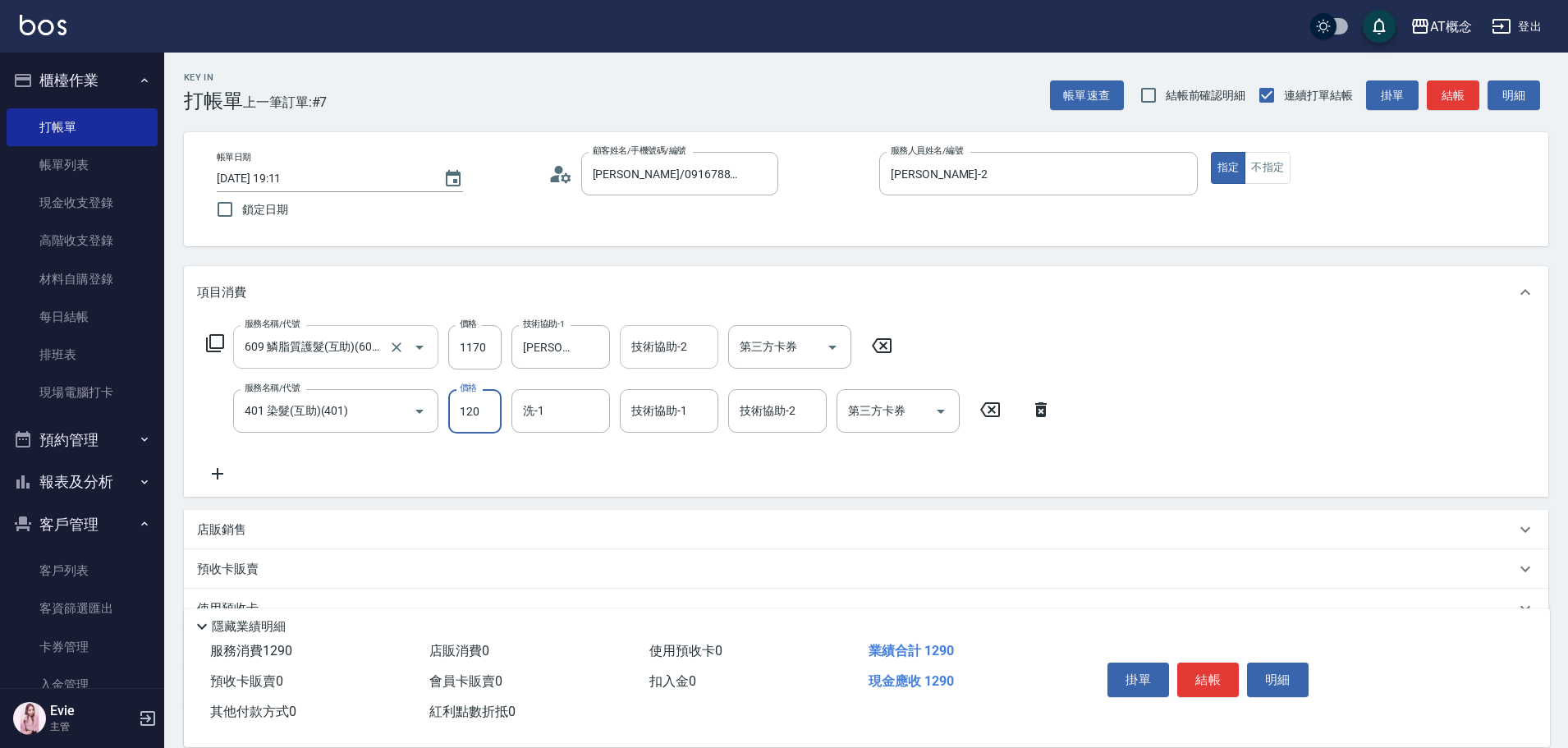
type input "230"
type input "1200"
type input "Dan-18"
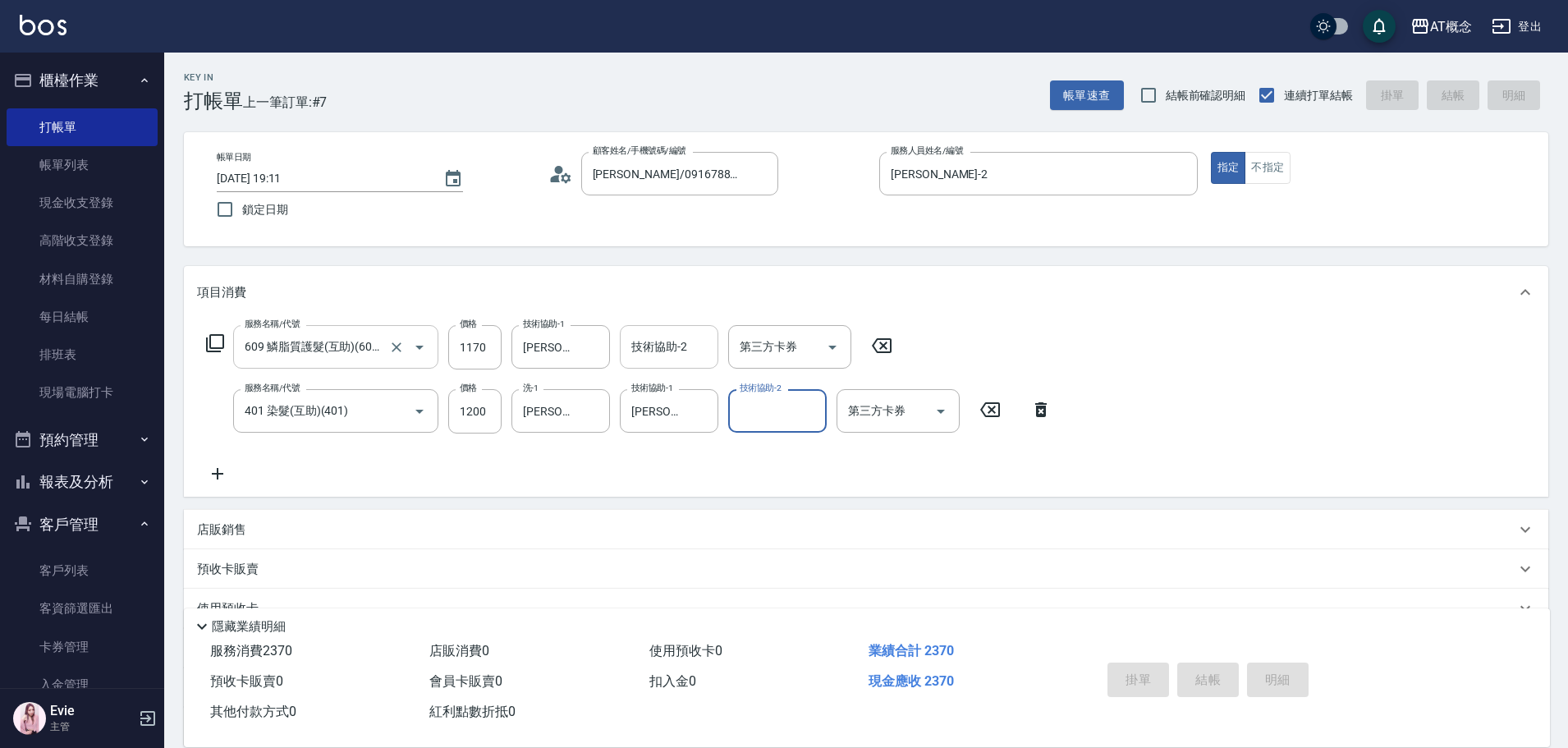
type input "0"
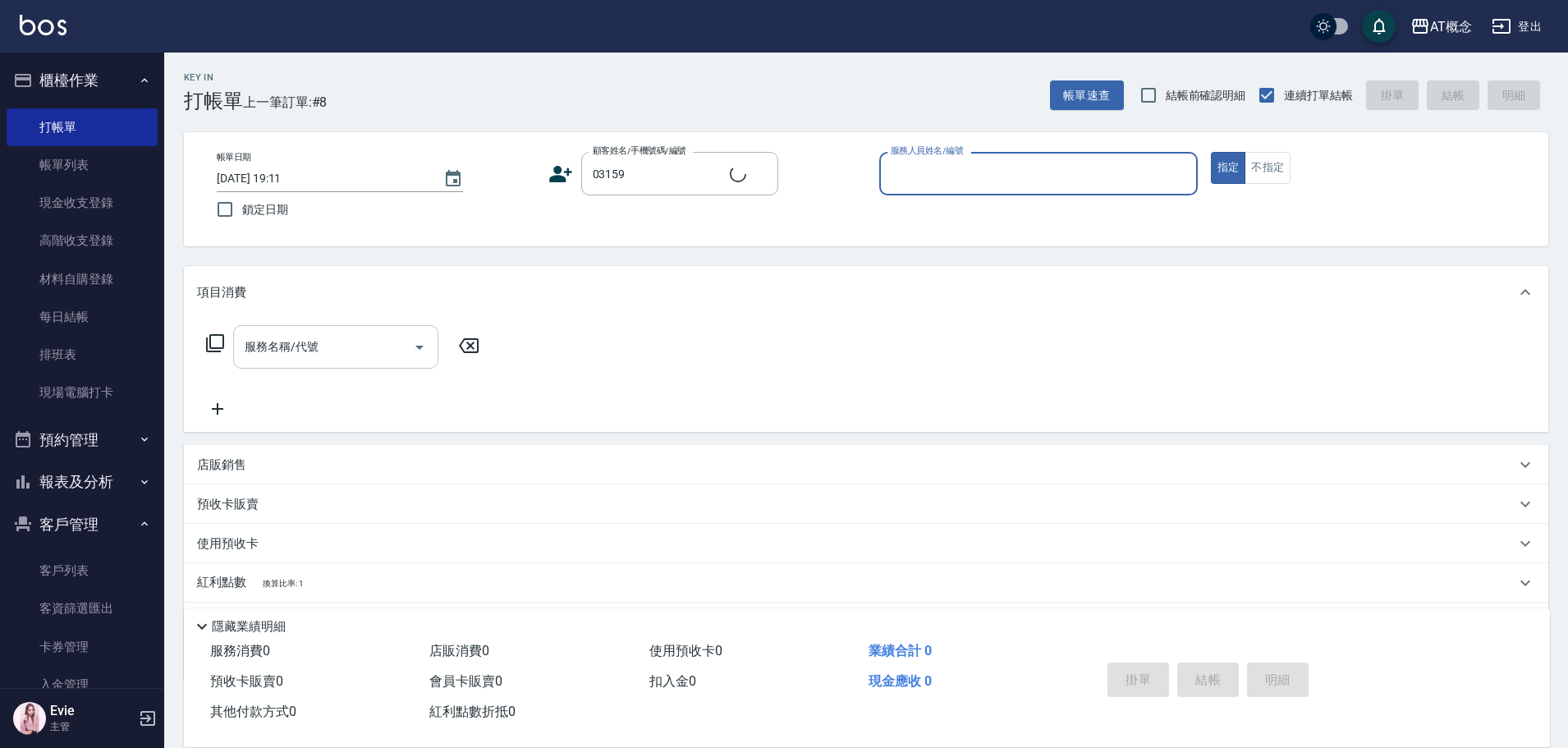
type input "林明宜/0928565662/03159"
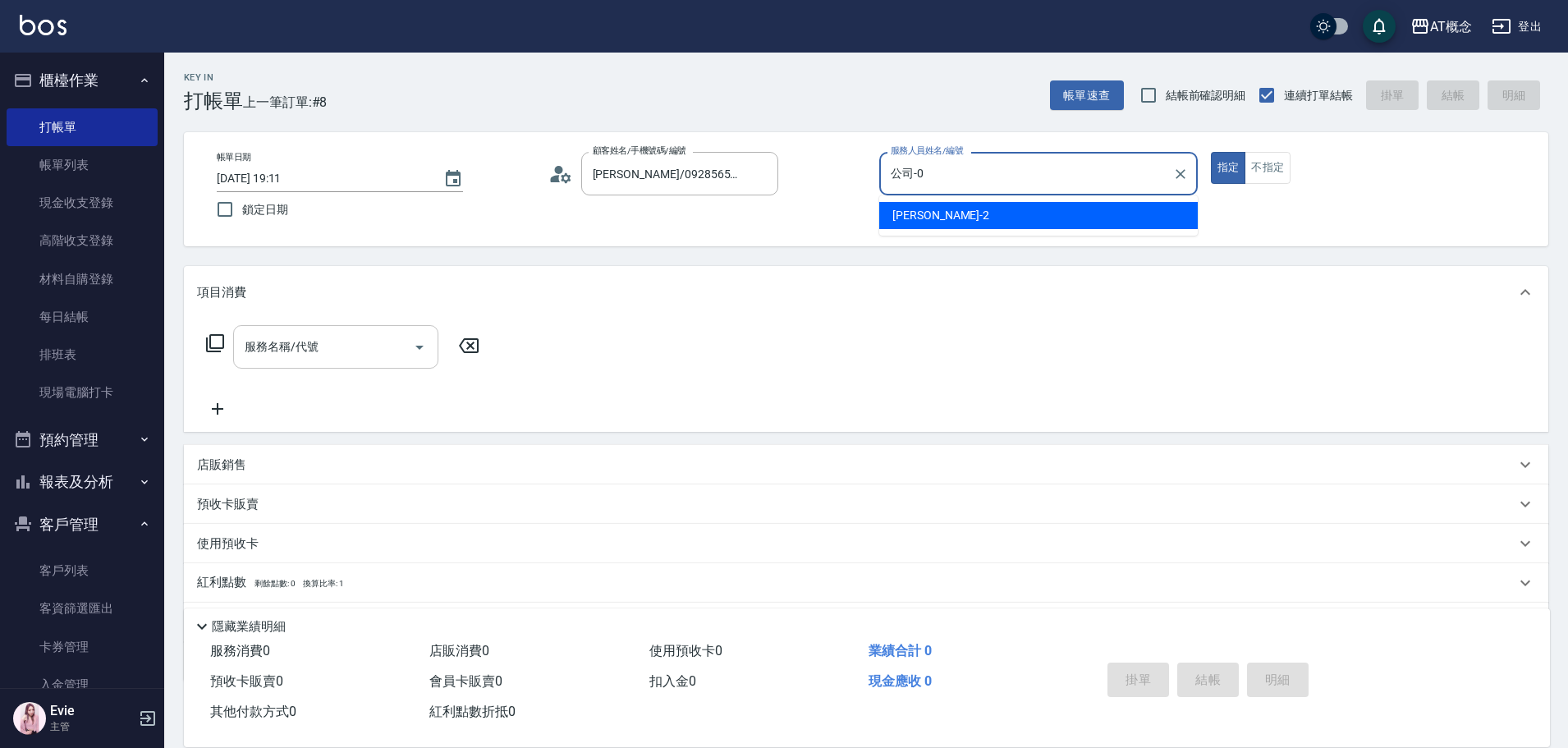
type input "公司-0"
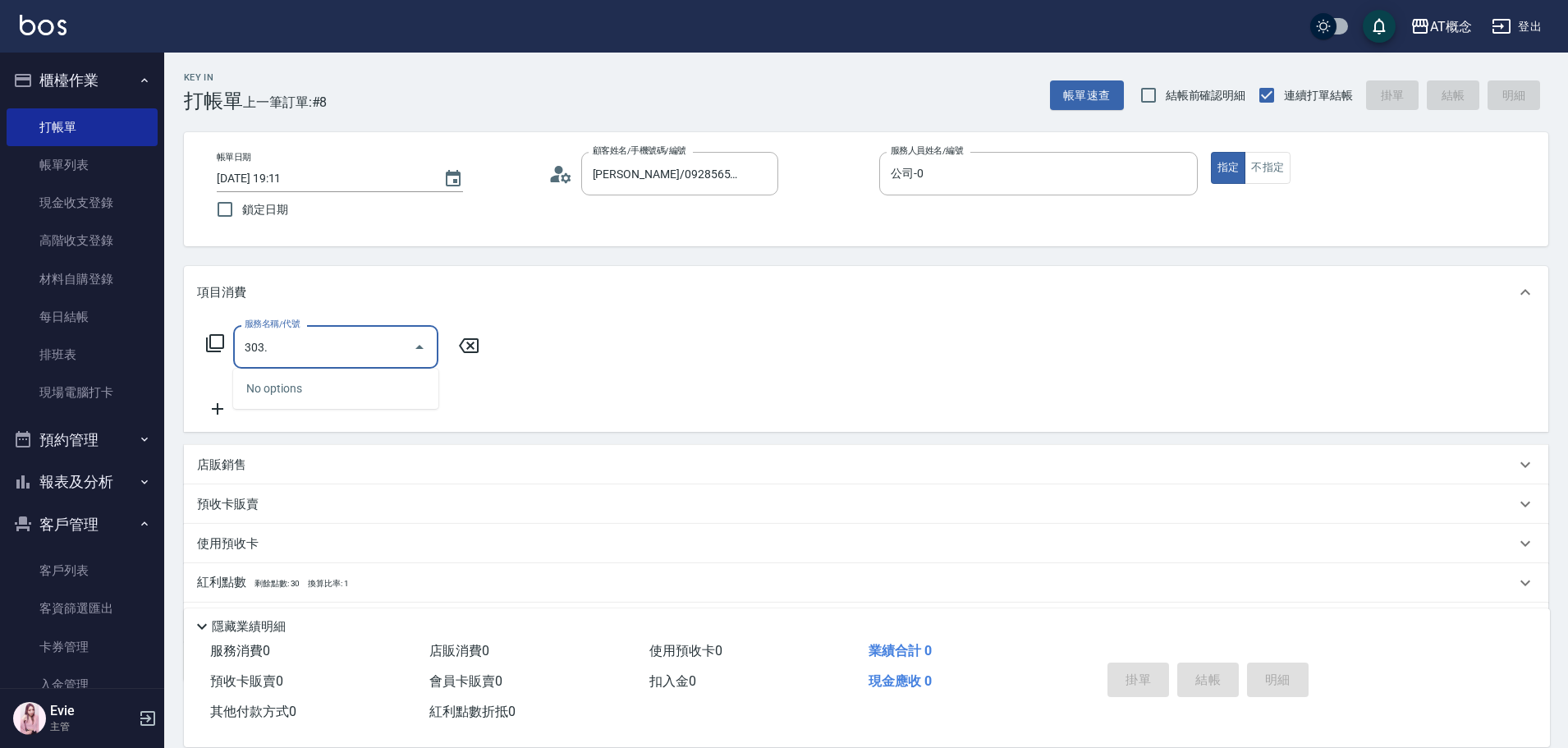
type input "303"
type input "30"
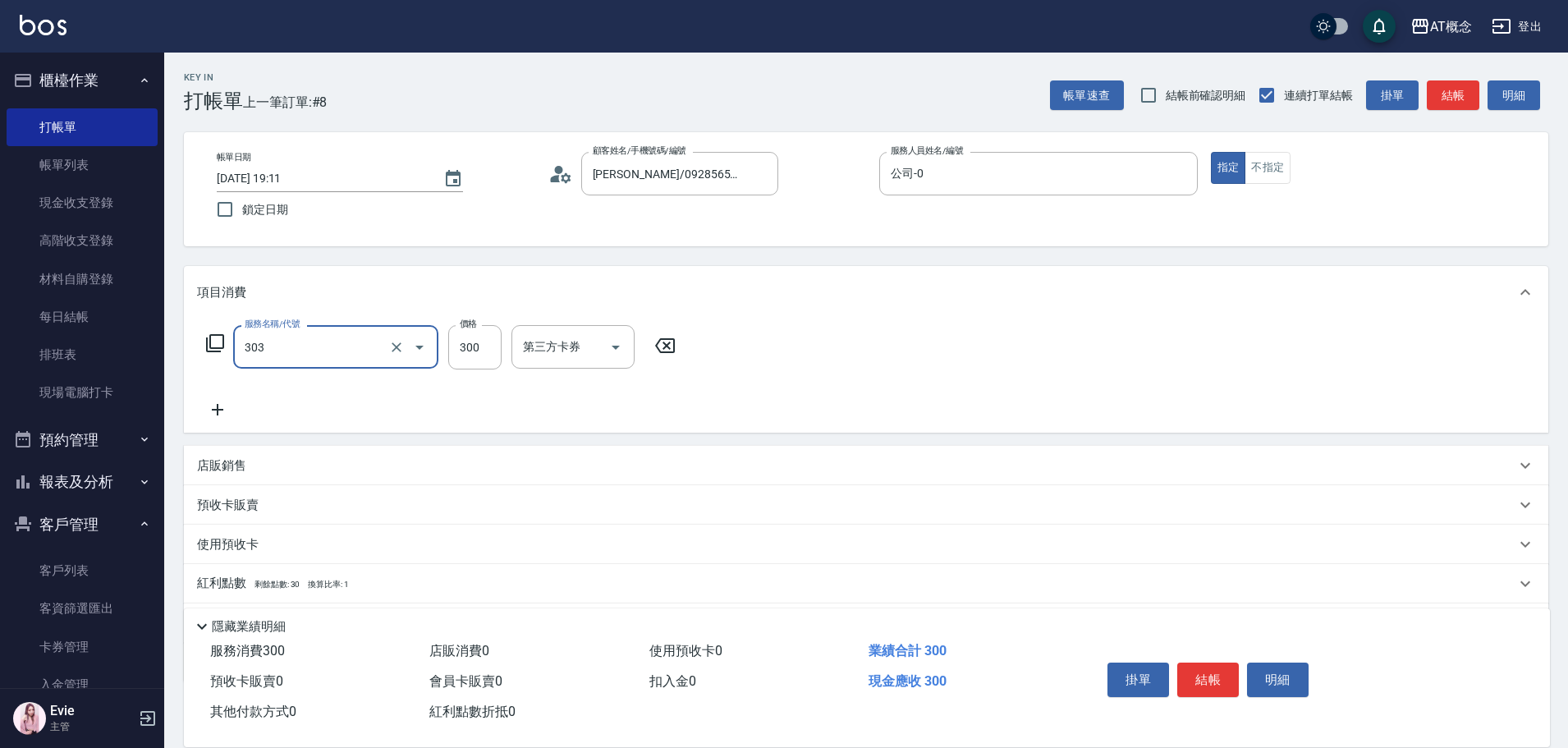
type input "303 A級剪髮(303)"
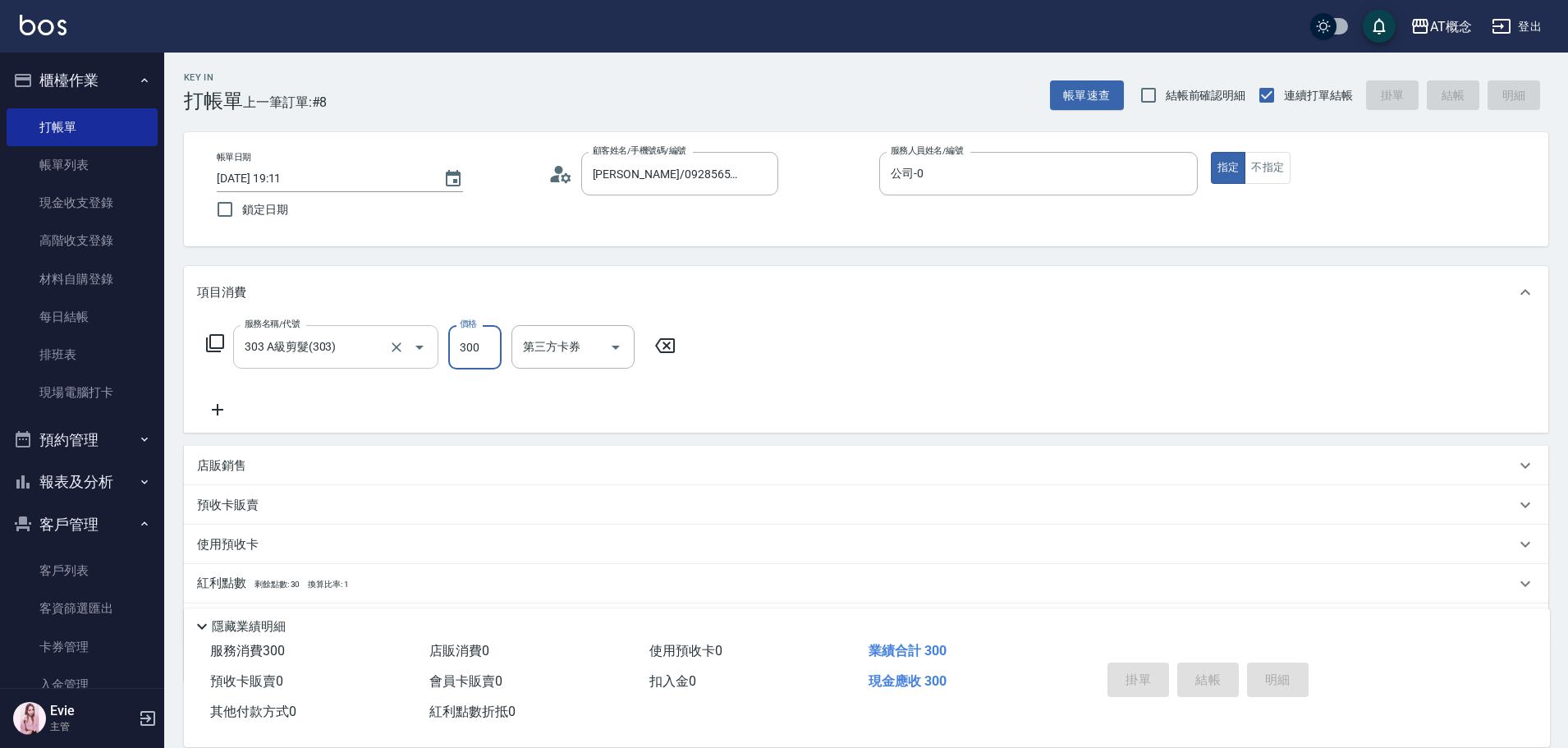
type input "2025/10/09 19:12"
type input "0"
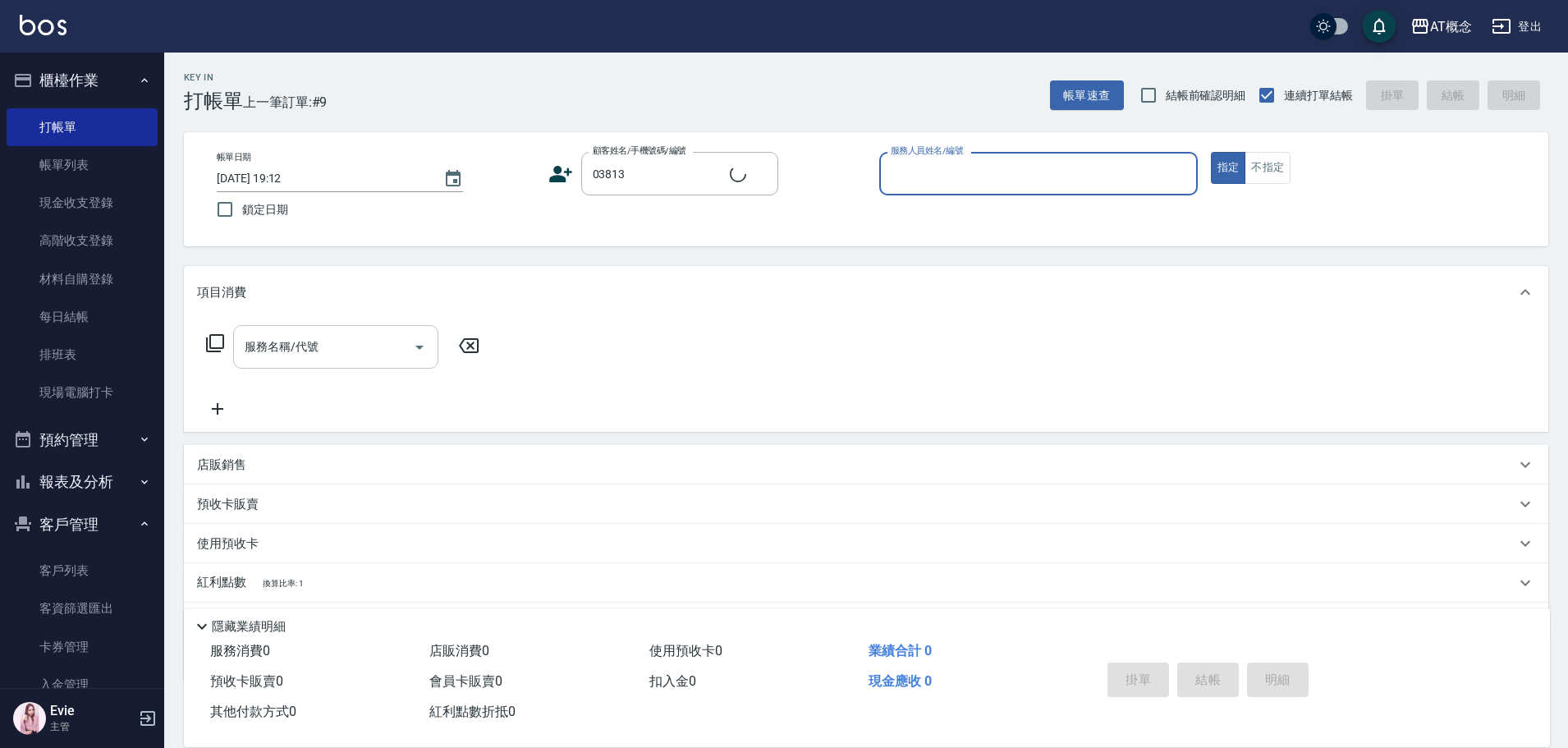
type input "吳至怡/0963611808/03813"
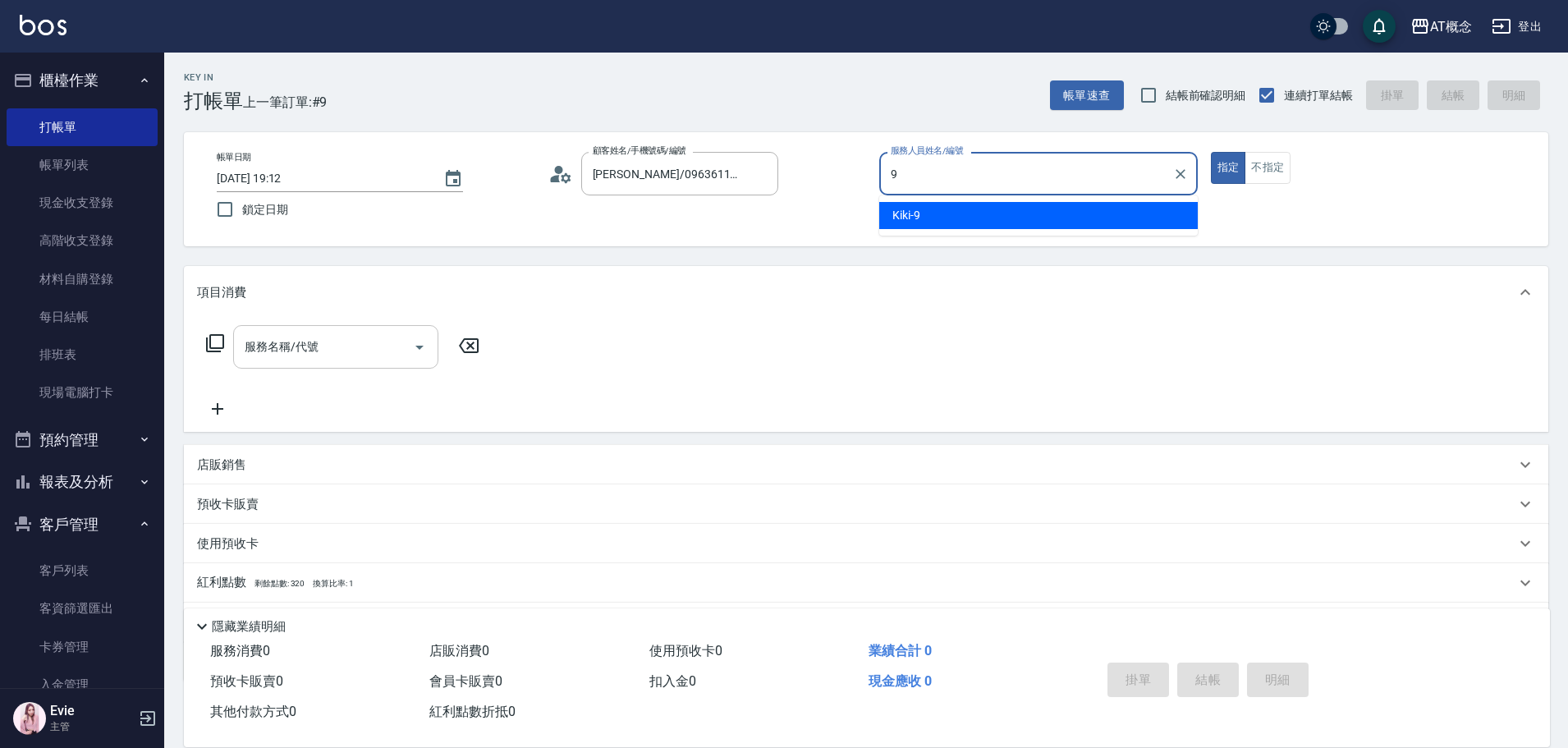
type input "Kiki-9"
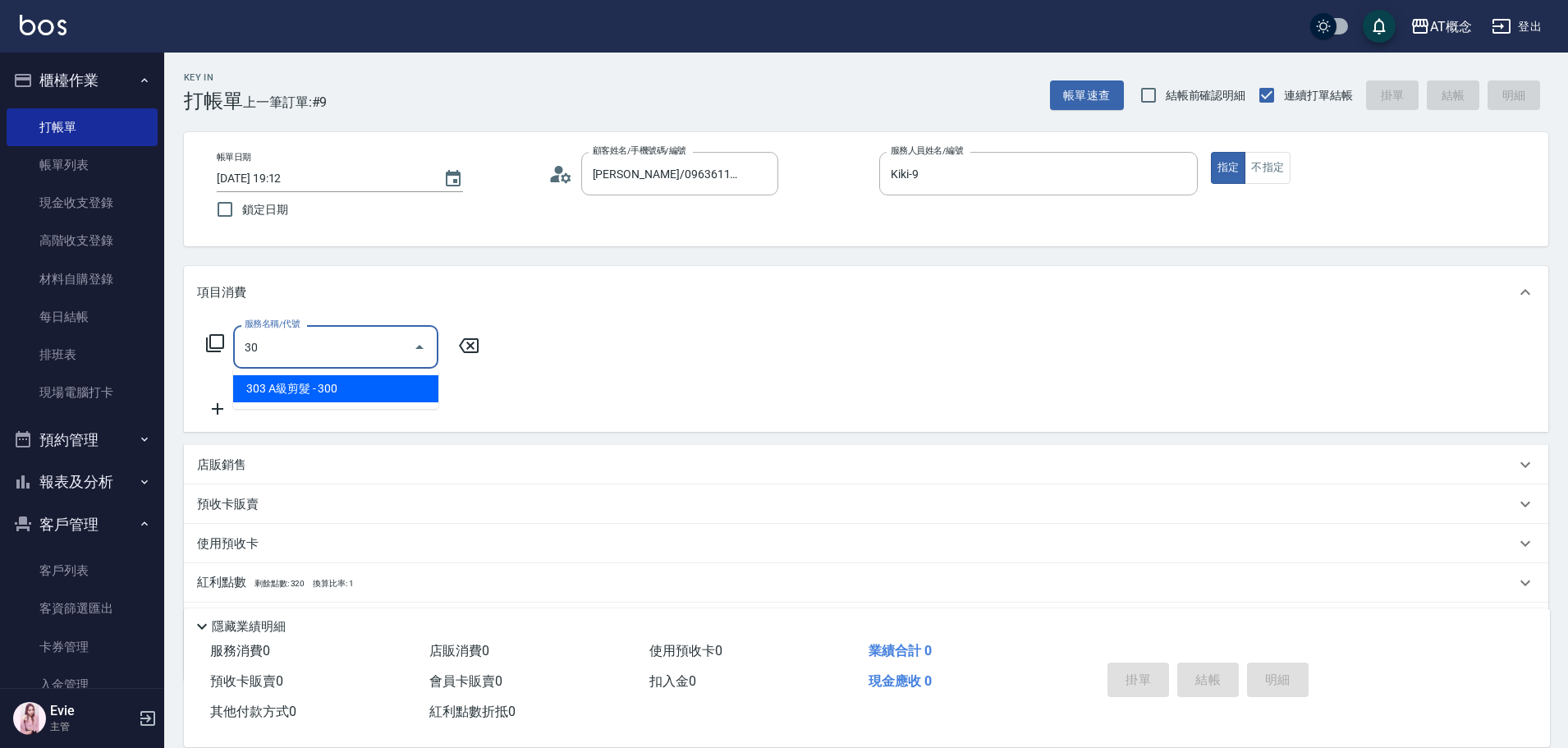
type input "3"
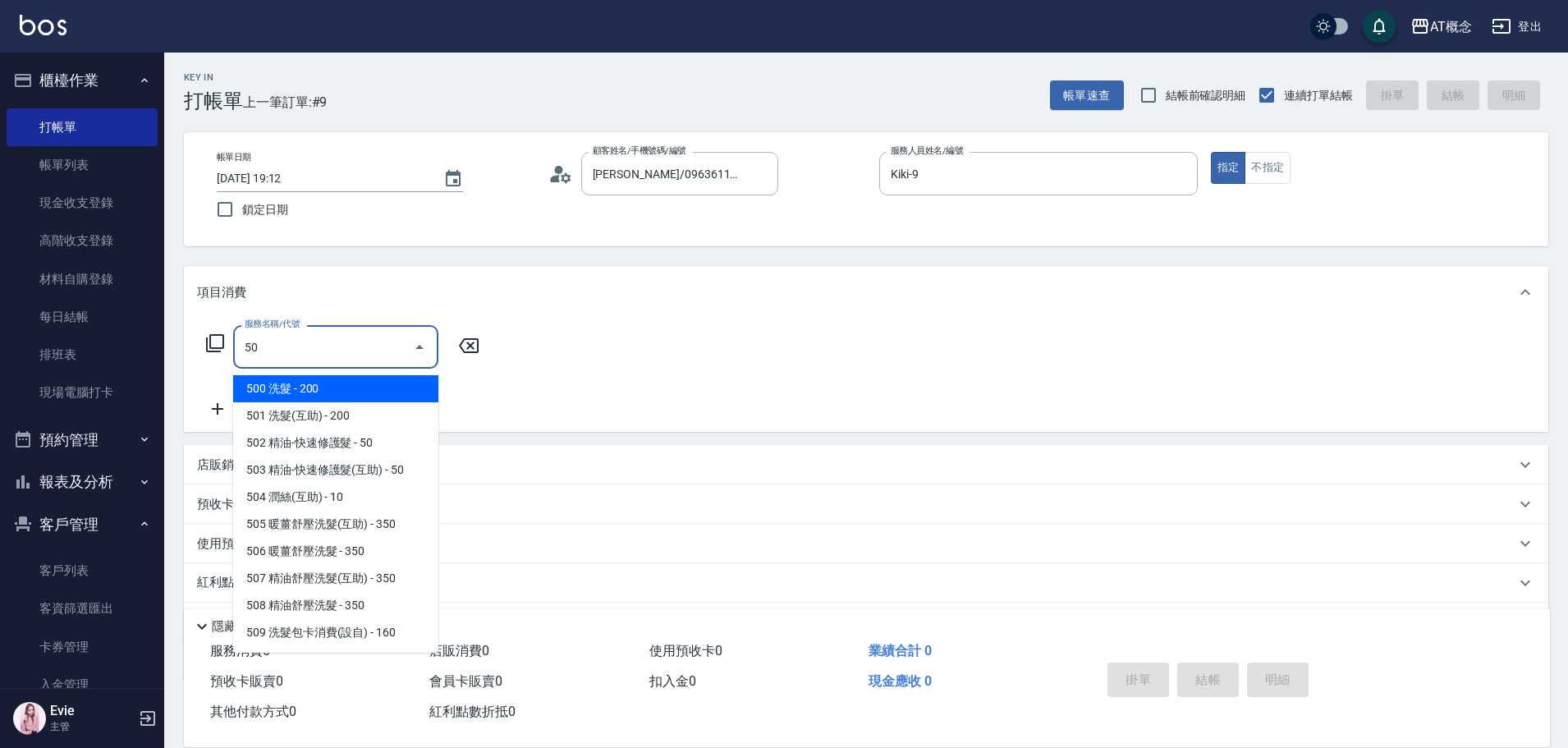
type input "500"
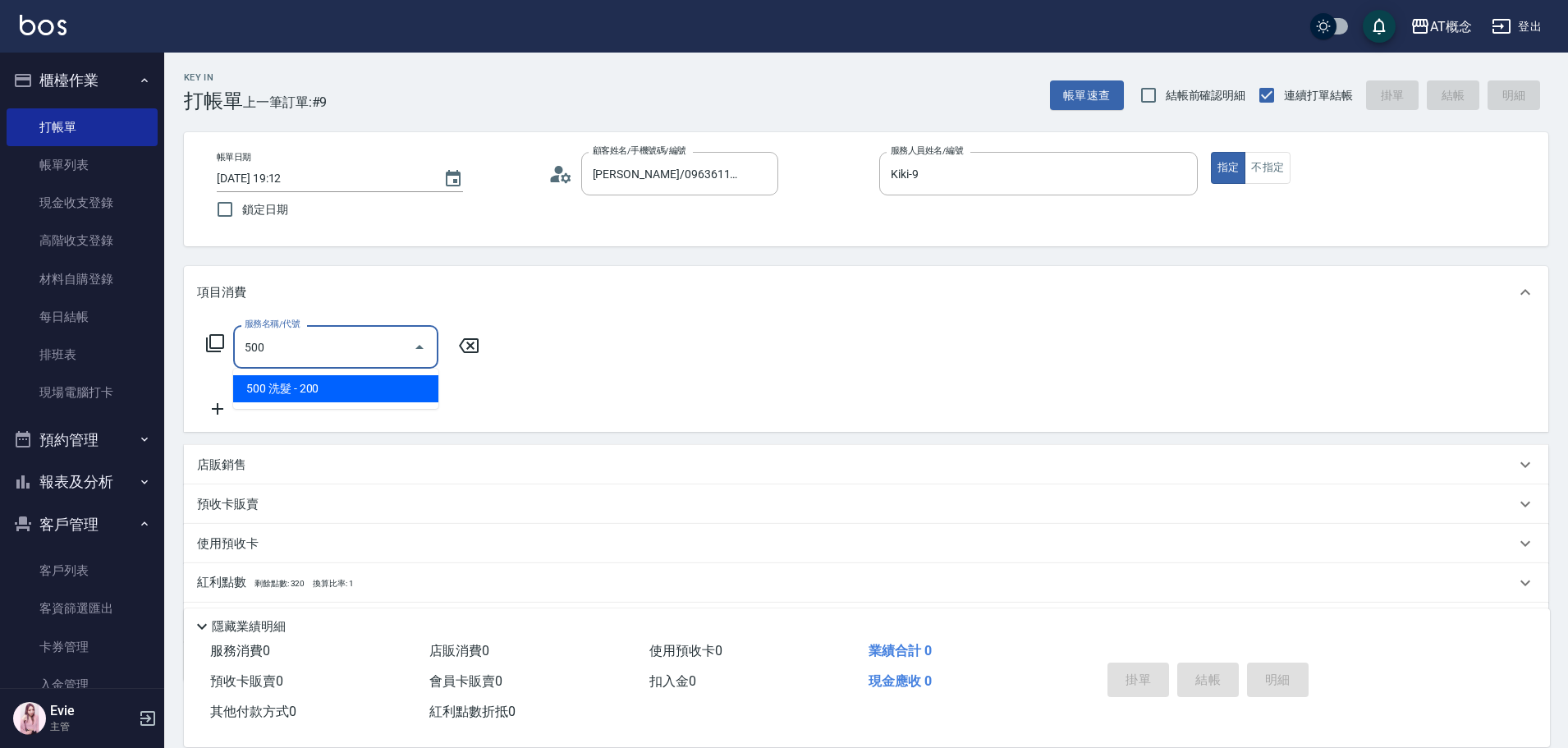
type input "20"
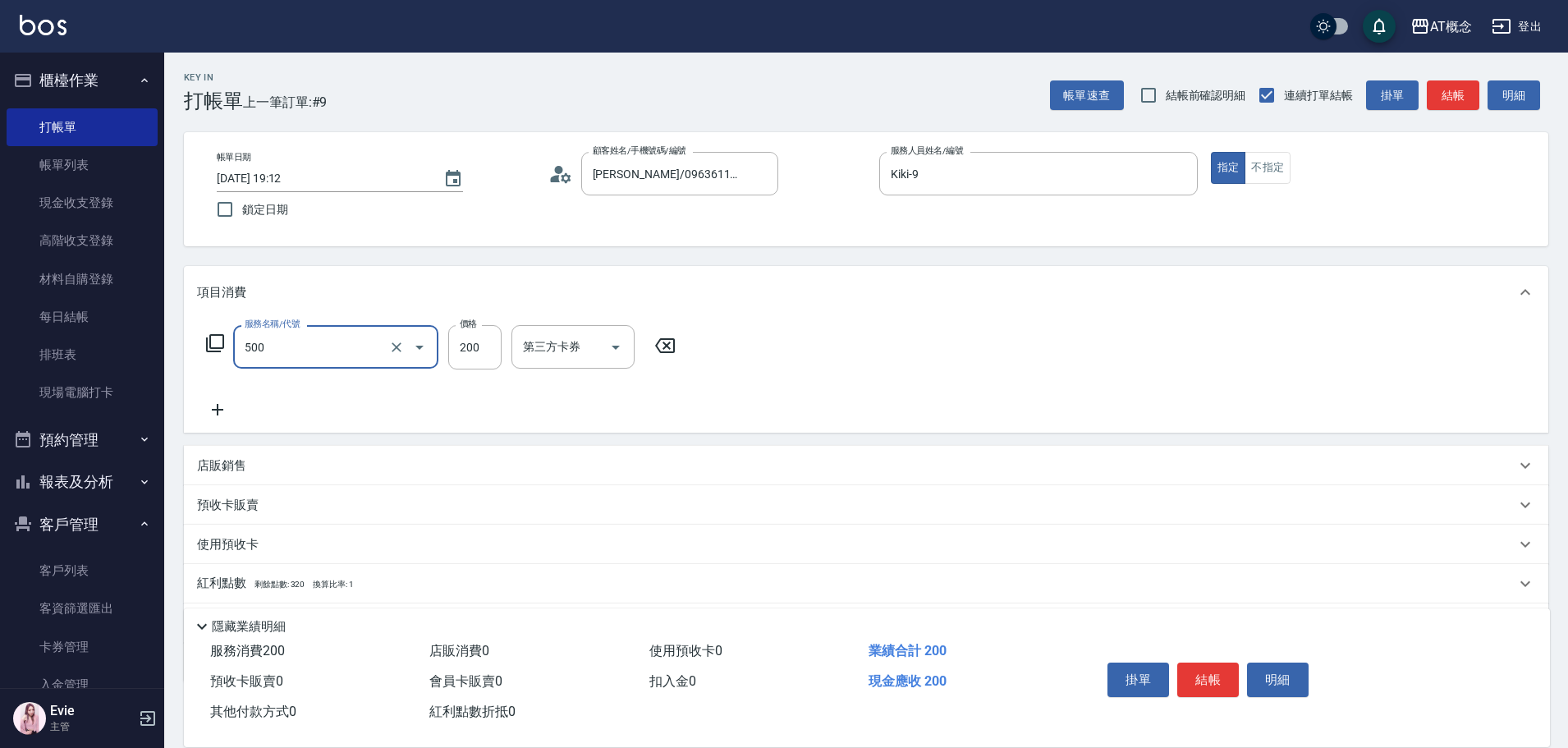
type input "500 洗髮(500)"
type input "0"
type input "30"
type input "300"
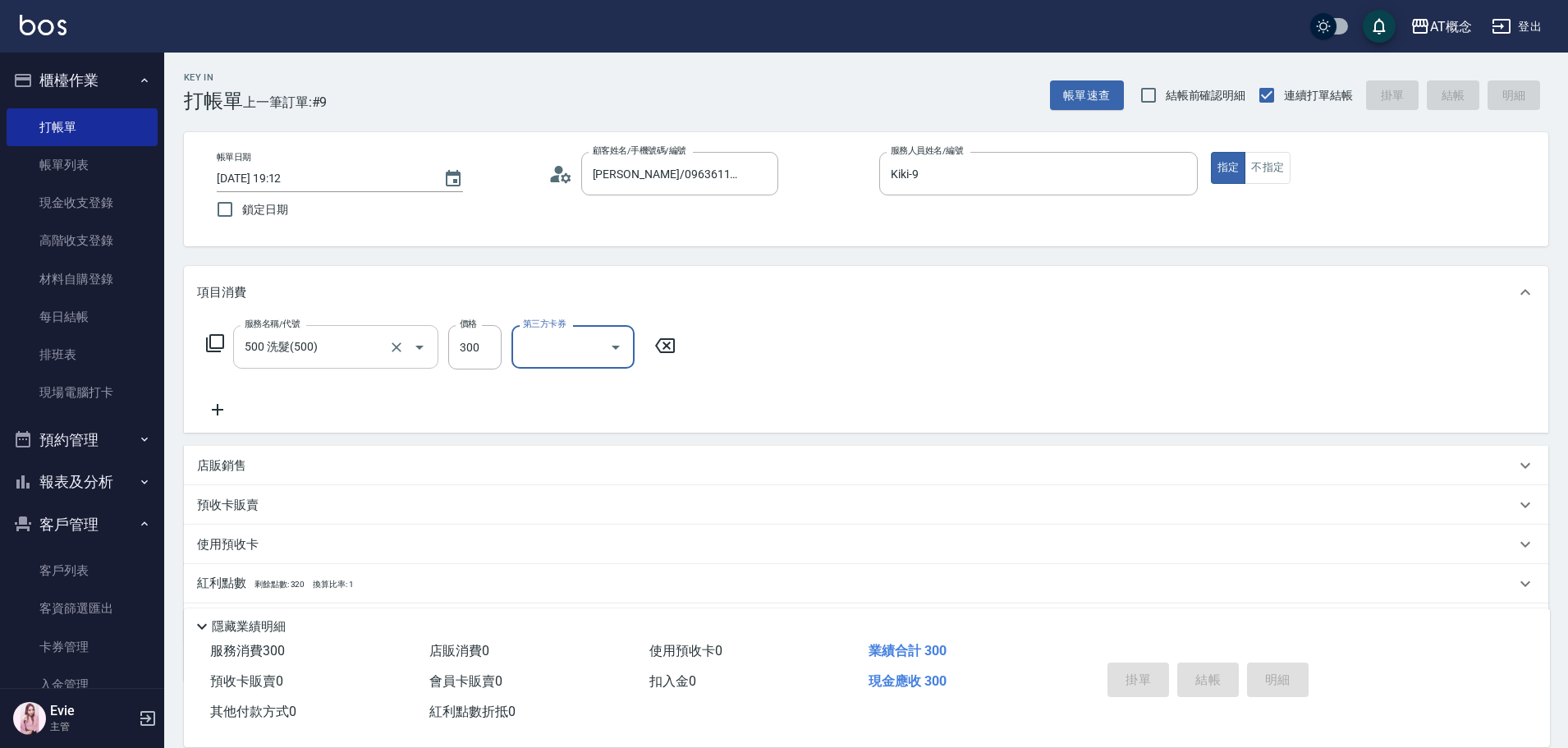
type input "0"
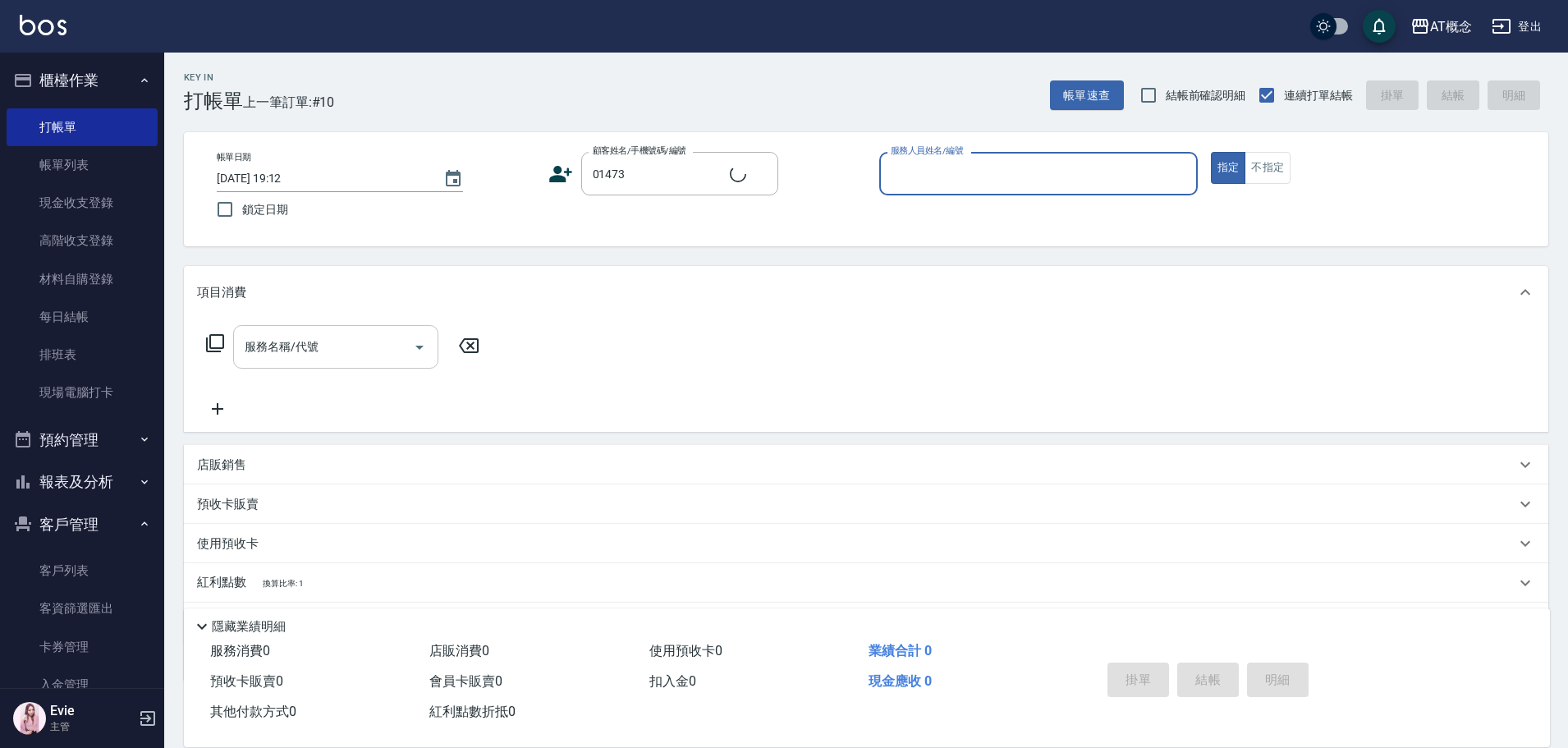
type input "吳家篁/0935955040/01473"
type input "Anson-3"
click at [1211, 152] on button "指定" at bounding box center [1228, 168] width 36 height 32
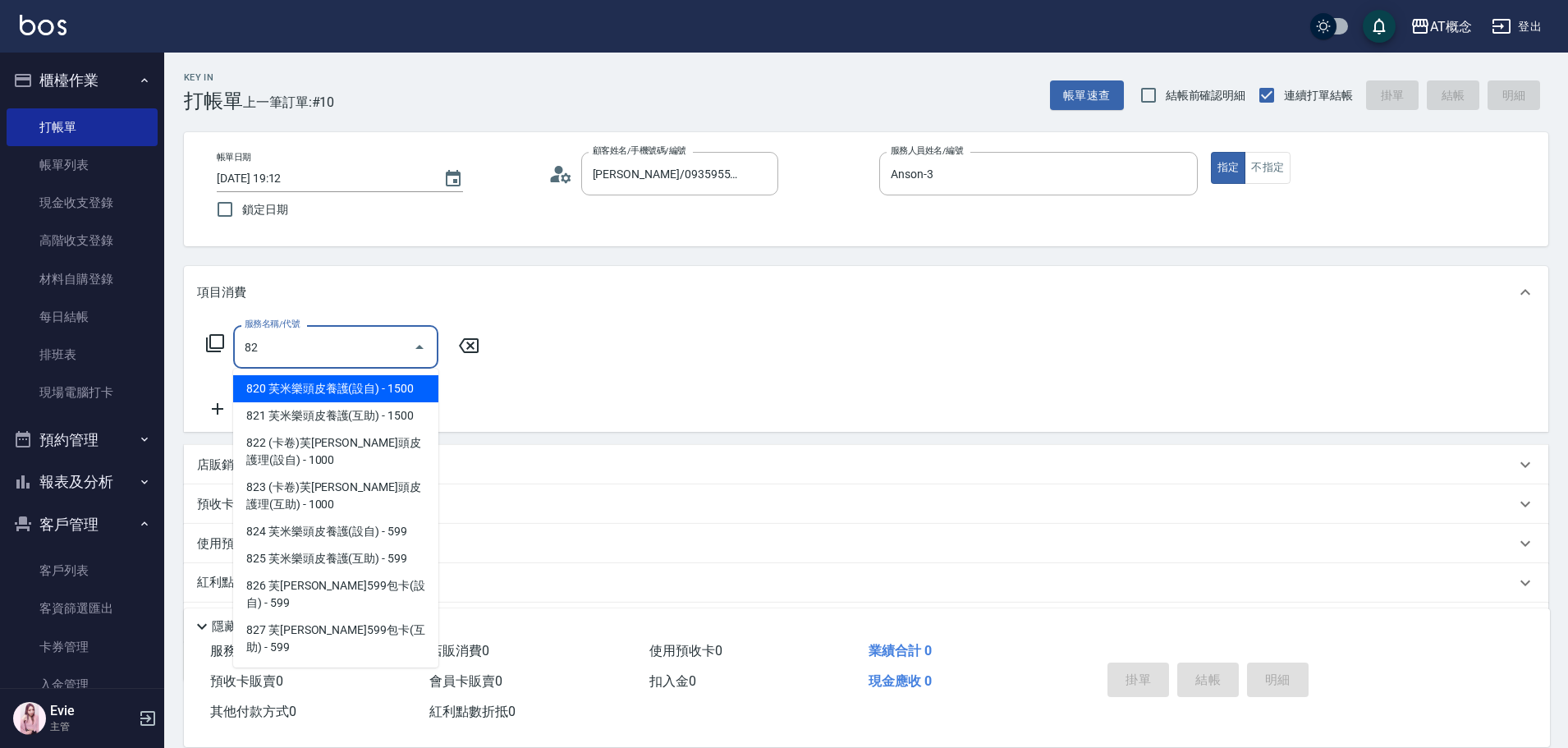
type input "825"
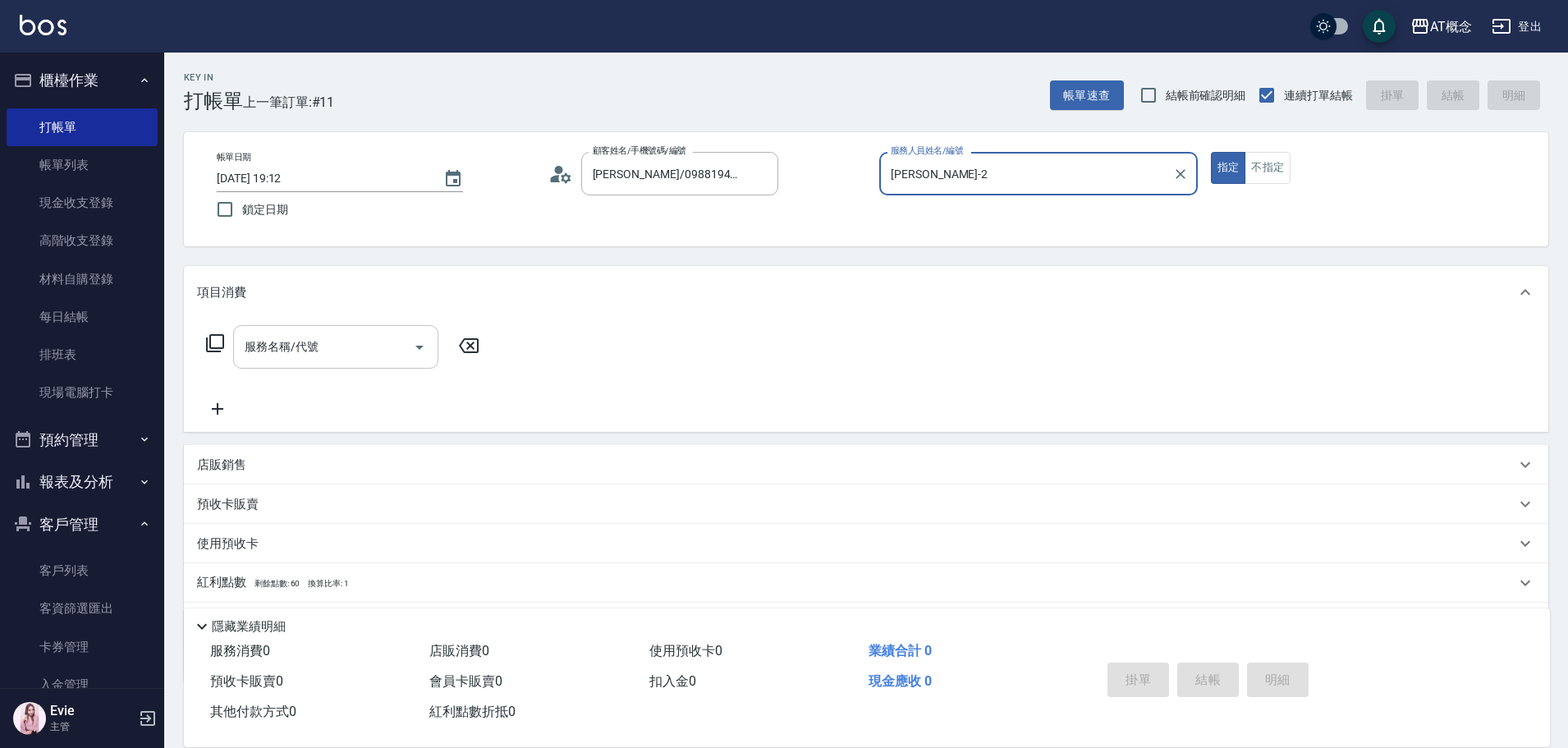
click at [1211, 152] on button "指定" at bounding box center [1228, 168] width 36 height 32
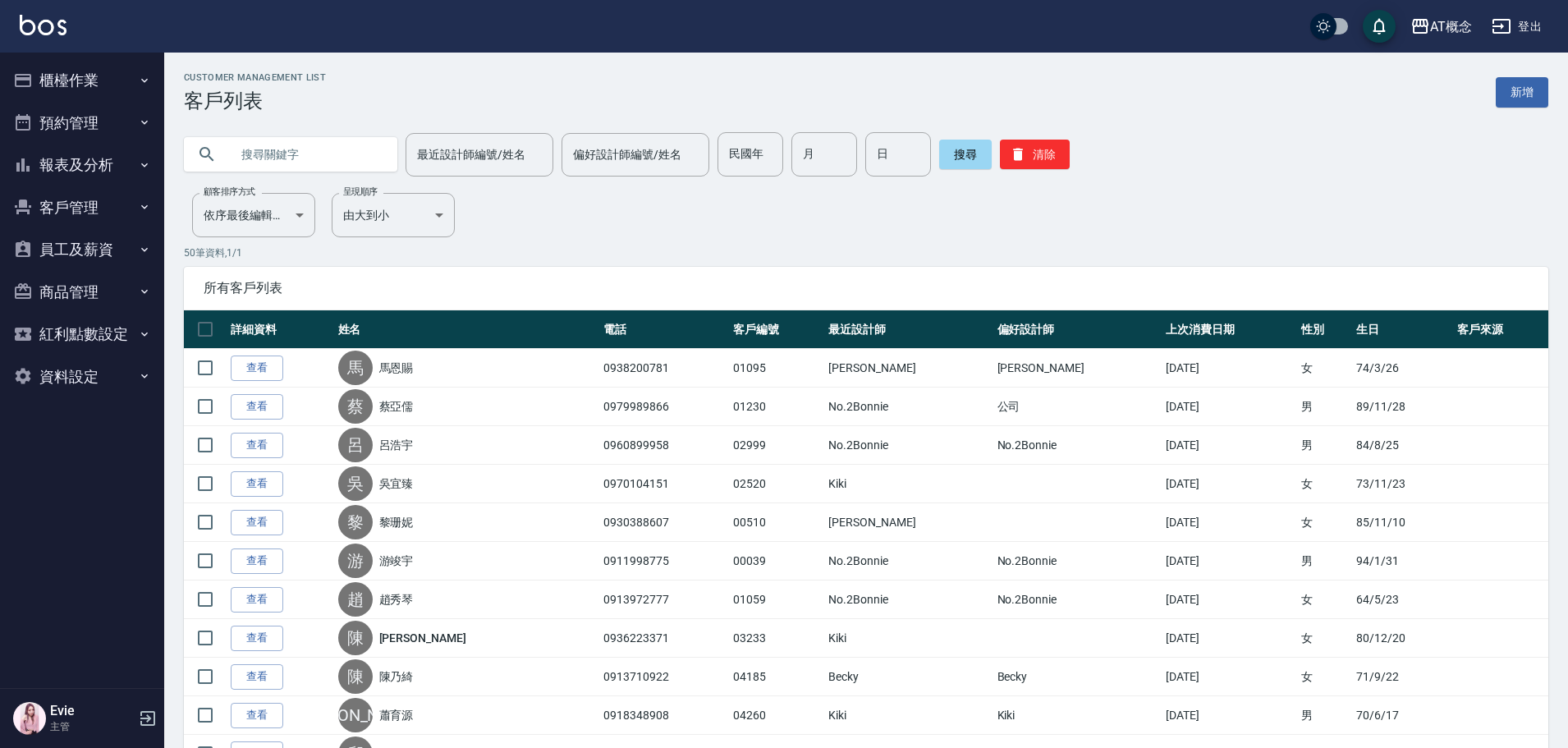
click at [278, 156] on input "text" at bounding box center [307, 154] width 154 height 44
type input "梵"
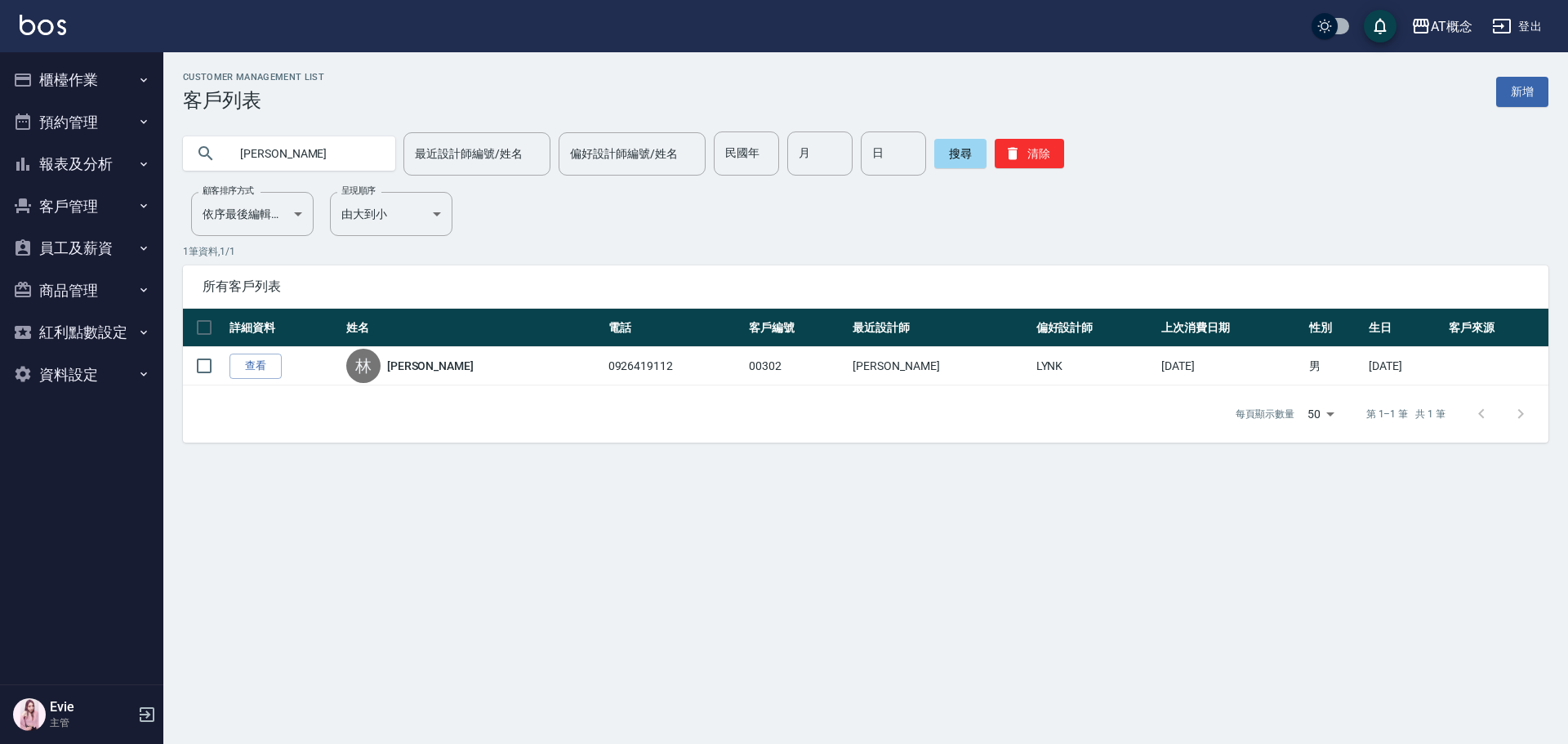
drag, startPoint x: 281, startPoint y: 162, endPoint x: 0, endPoint y: 183, distance: 281.8
click at [0, 176] on div "AT概念 登出 櫃檯作業 打帳單 帳單列表 現金收支登錄 高階收支登錄 材料自購登錄 每日結帳 排班表 現場電腦打卡 預約管理 預約管理 單日預約紀錄 單週預…" at bounding box center [784, 372] width 1568 height 744
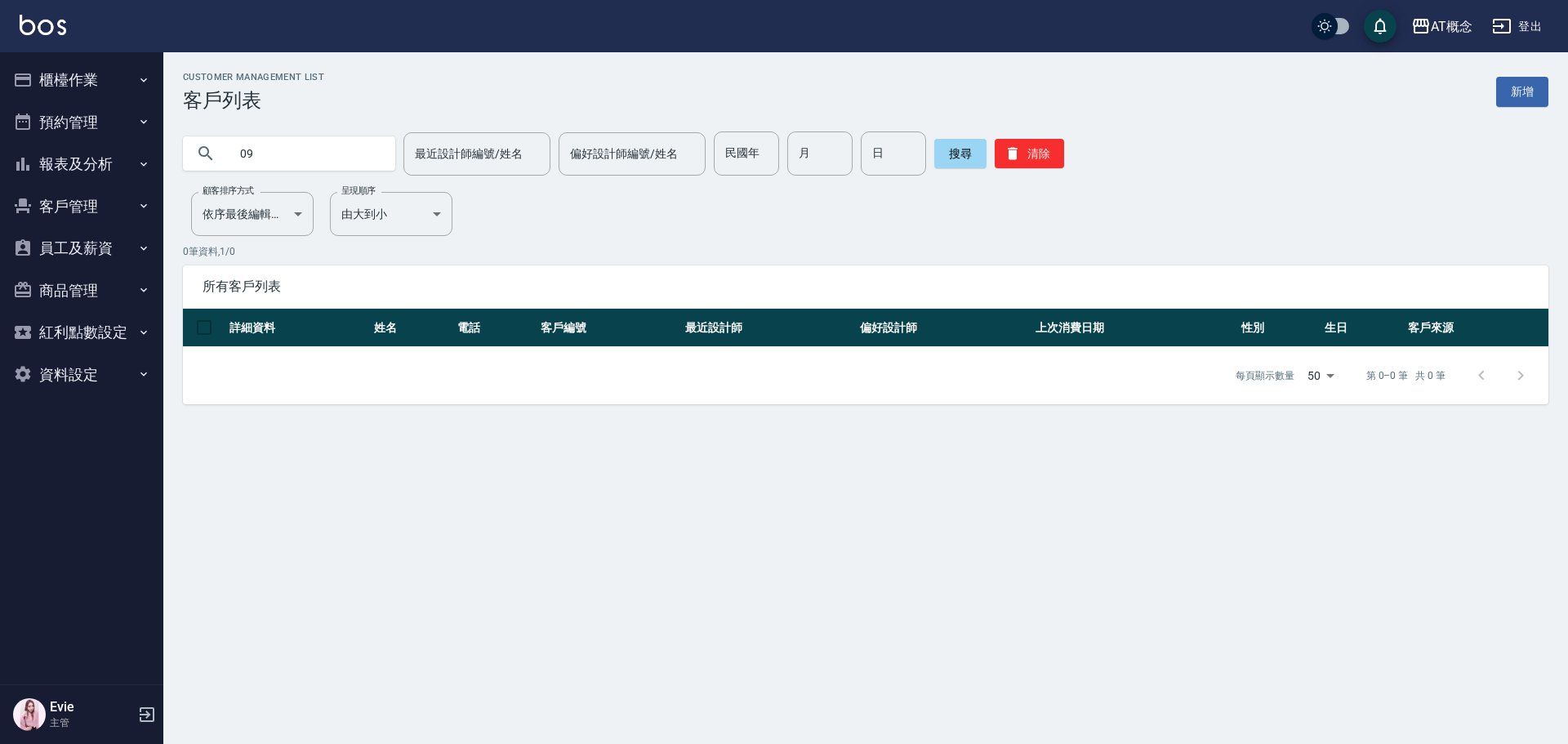
type input "0"
type input "04204"
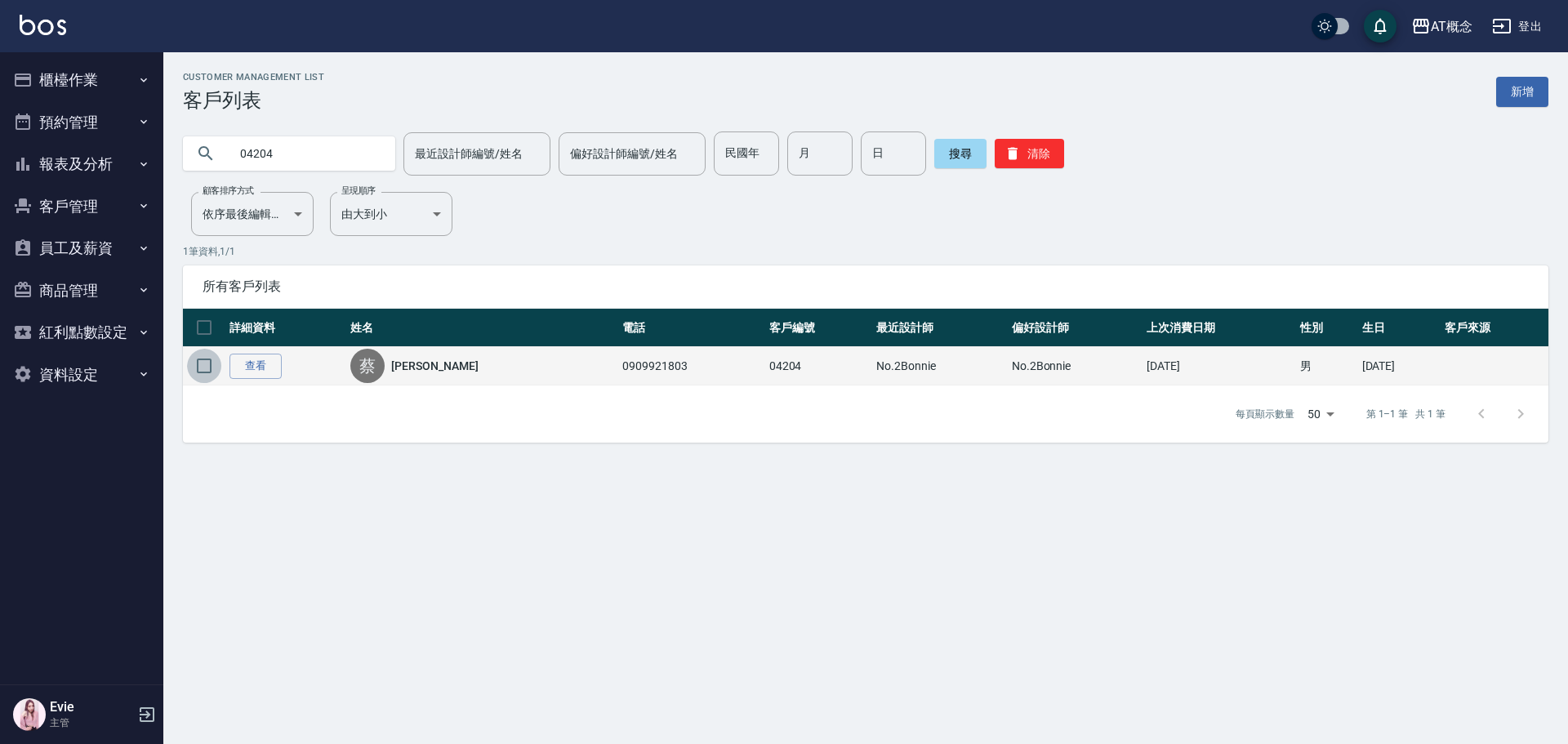
click at [208, 364] on input "checkbox" at bounding box center [204, 366] width 34 height 34
checkbox input "true"
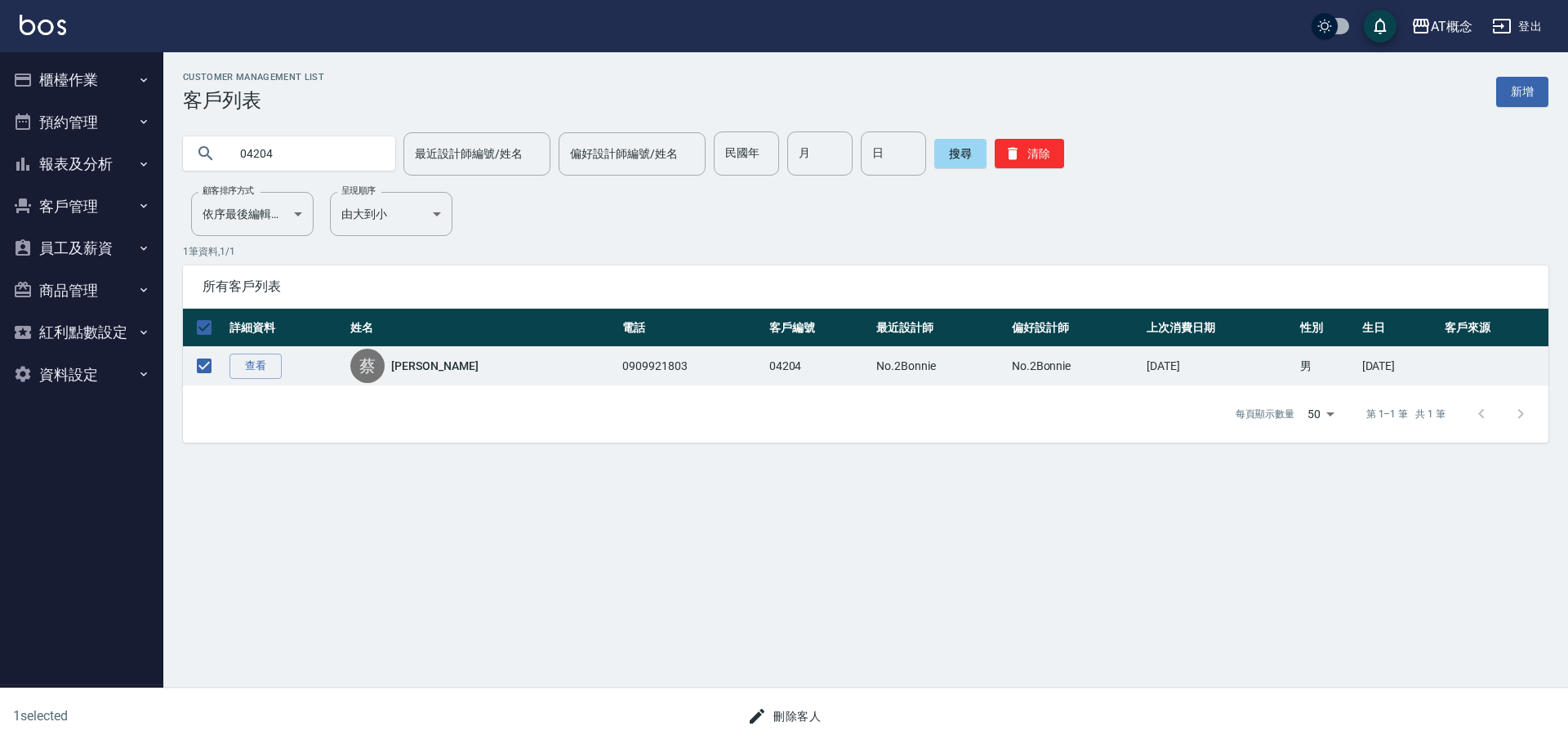
click at [790, 710] on button "刪除客人" at bounding box center [784, 717] width 87 height 30
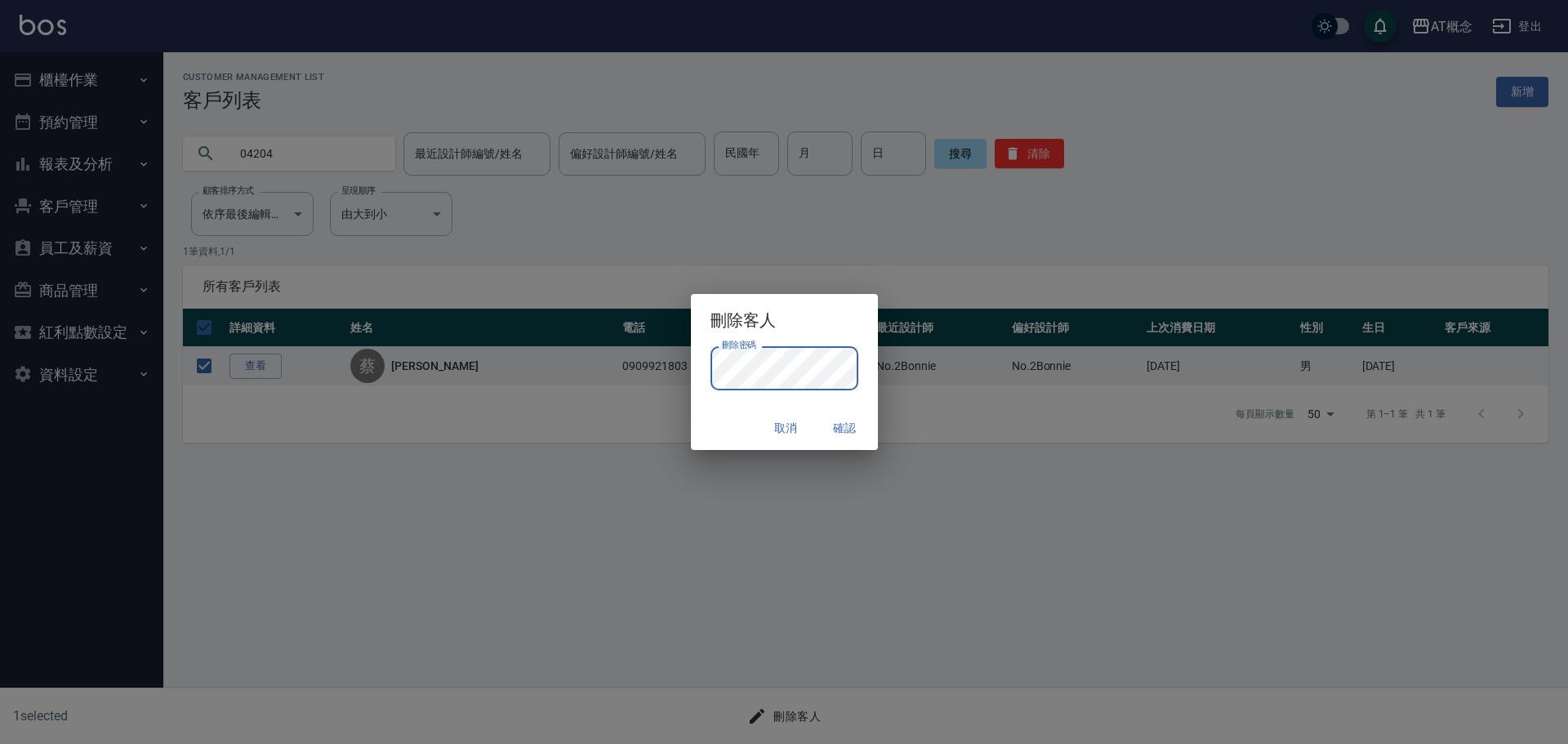
drag, startPoint x: 721, startPoint y: 428, endPoint x: 737, endPoint y: 423, distance: 16.8
click at [721, 427] on div "取消 確認" at bounding box center [784, 428] width 187 height 44
click at [850, 430] on button "確認" at bounding box center [845, 428] width 52 height 30
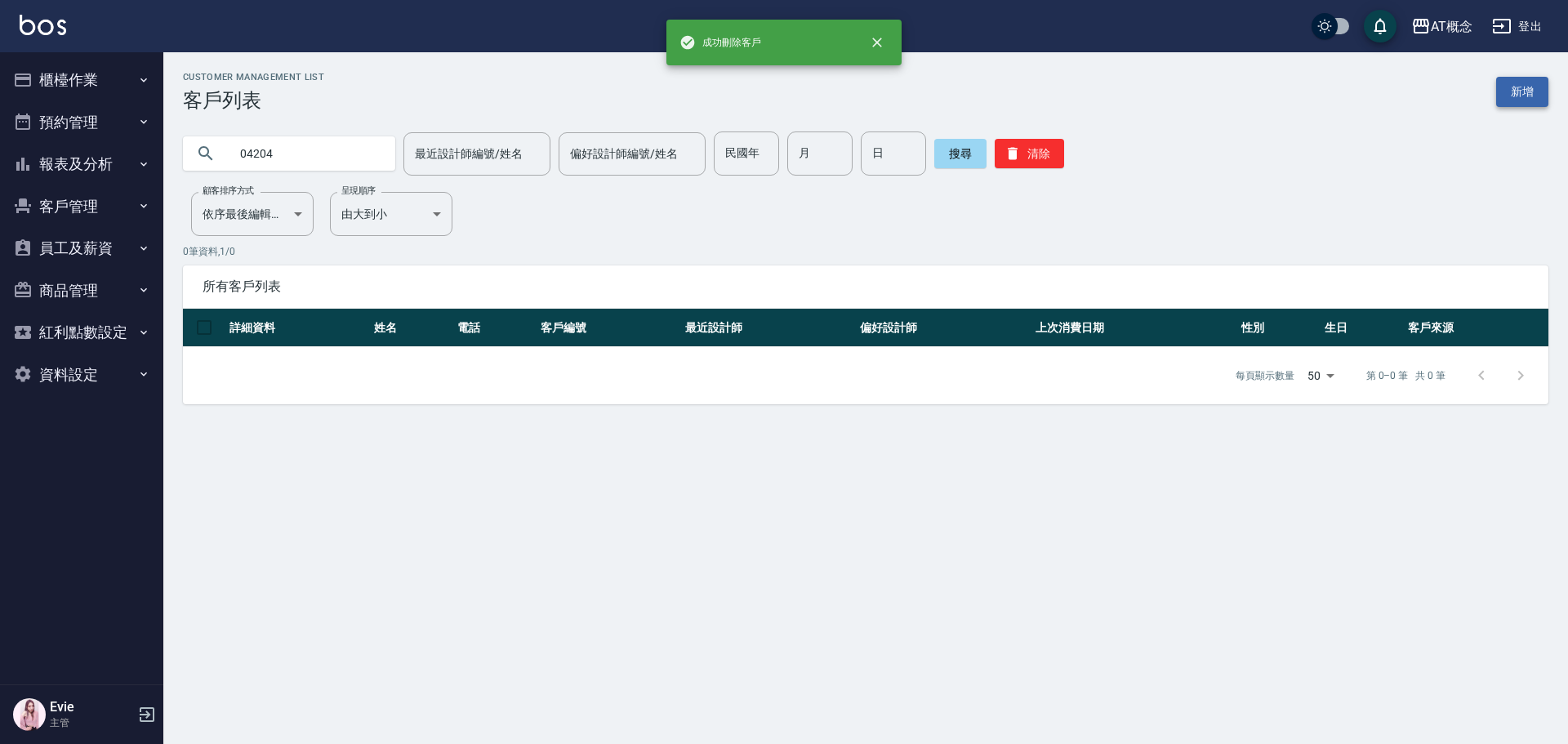
click at [1540, 98] on link "新增" at bounding box center [1521, 91] width 52 height 30
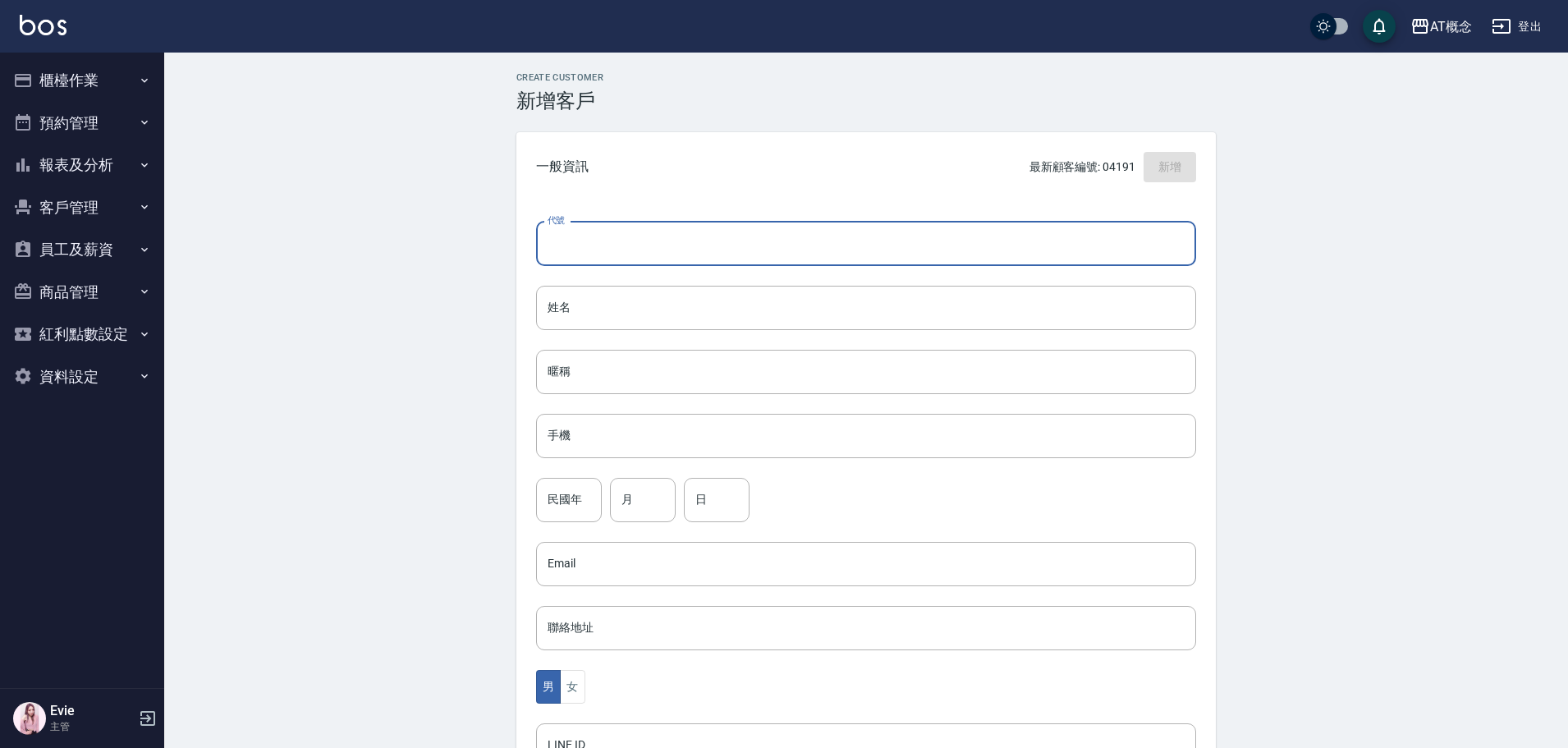
click at [793, 252] on input "代號" at bounding box center [865, 243] width 660 height 44
type input "04204"
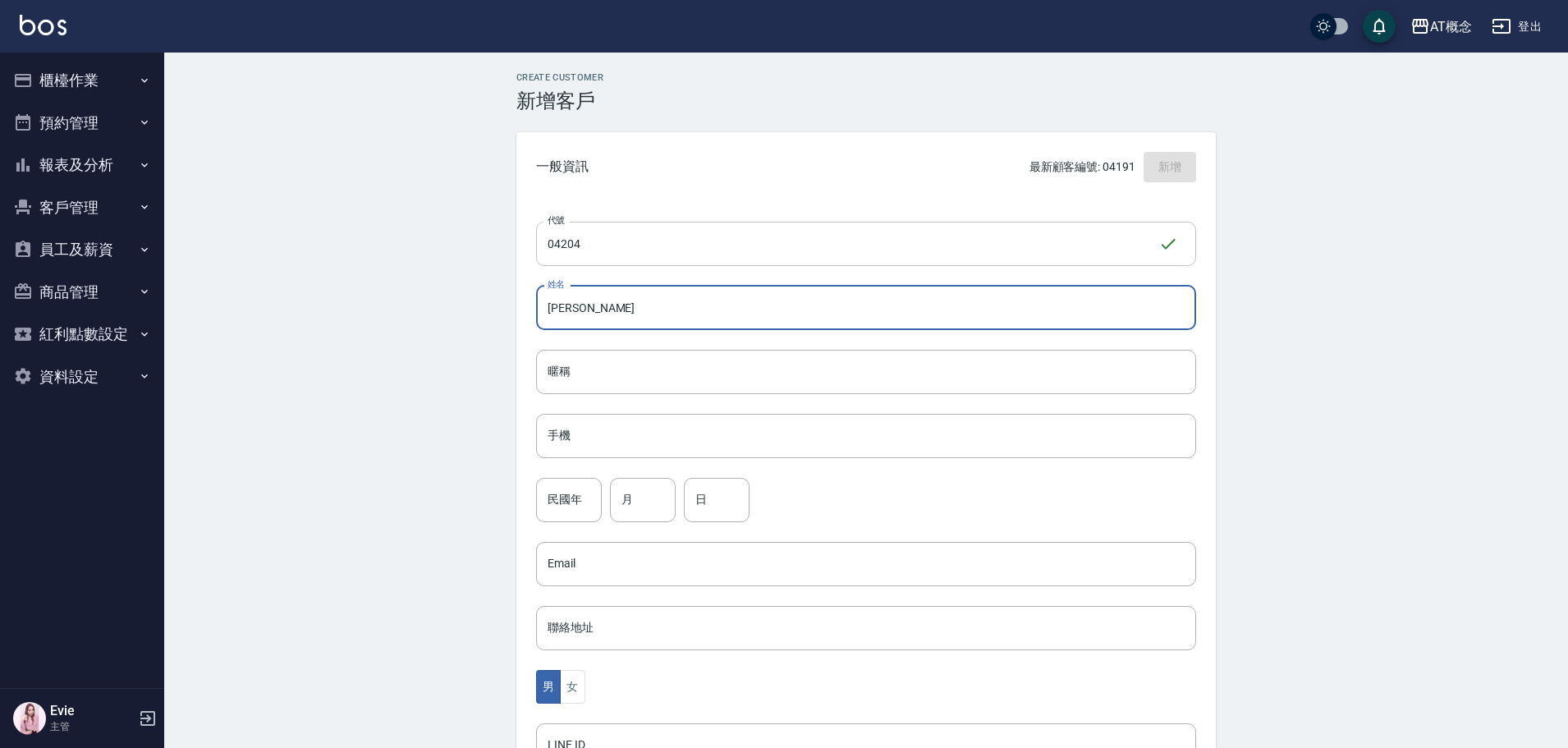
type input "陳蓉咨"
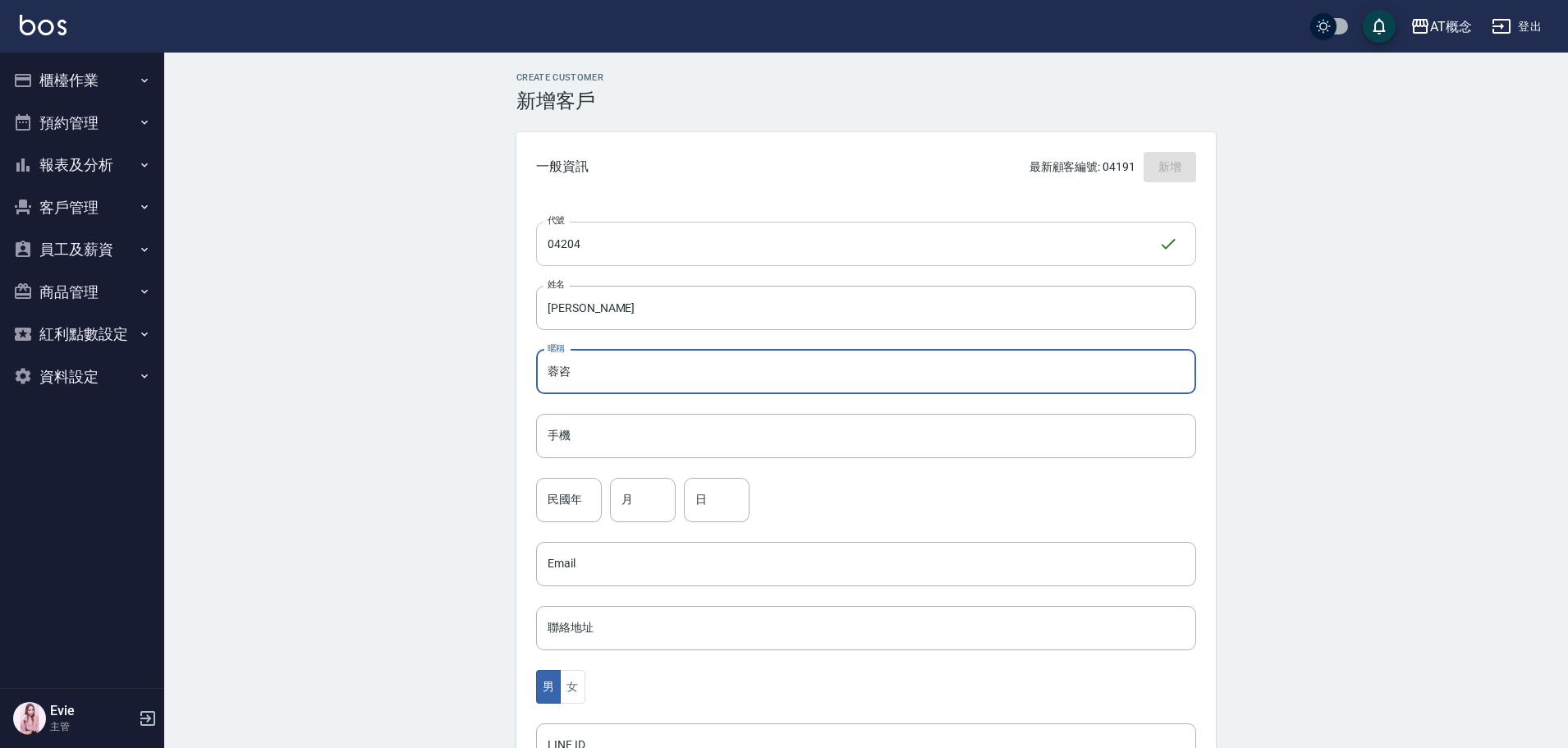
type input "蓉咨"
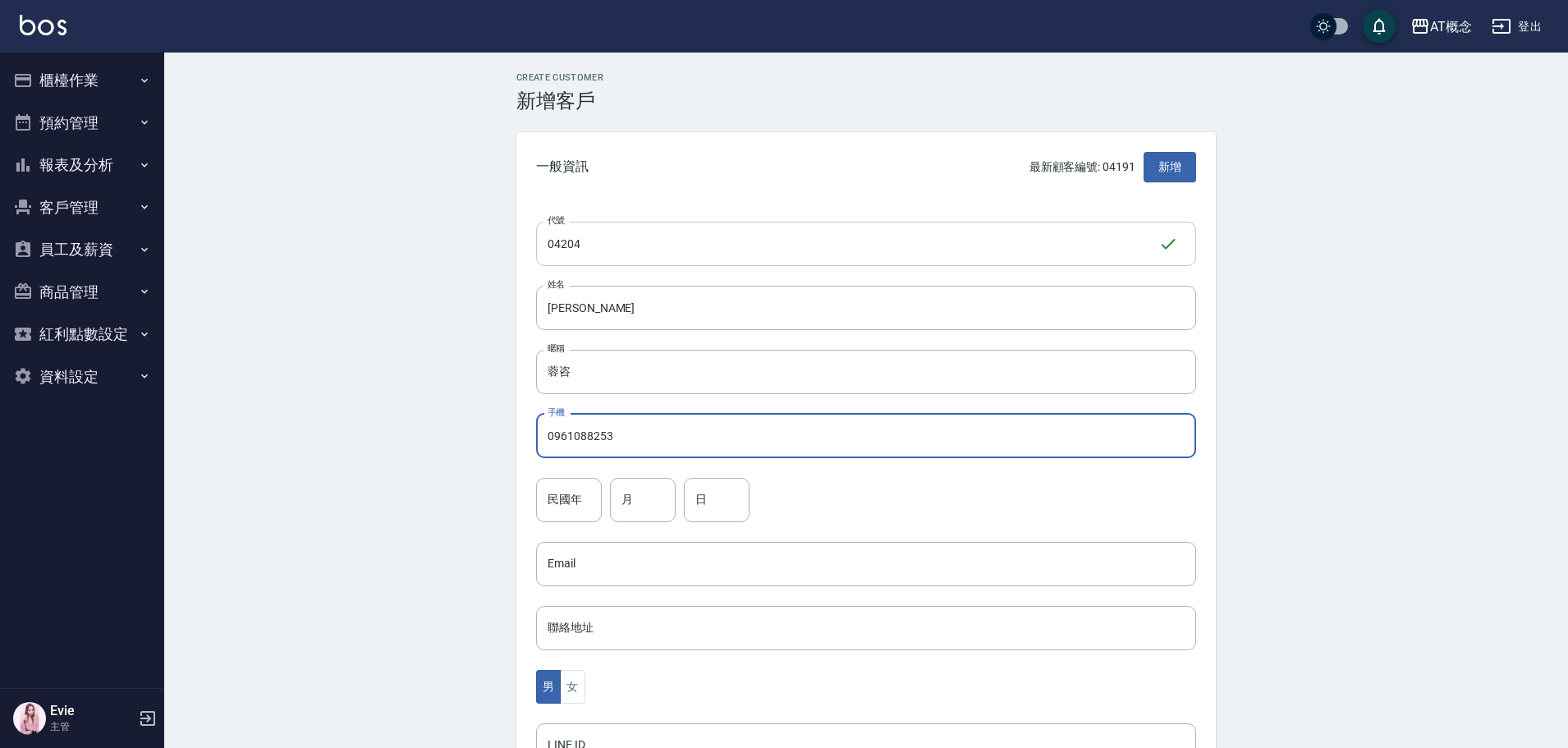
type input "0961088253"
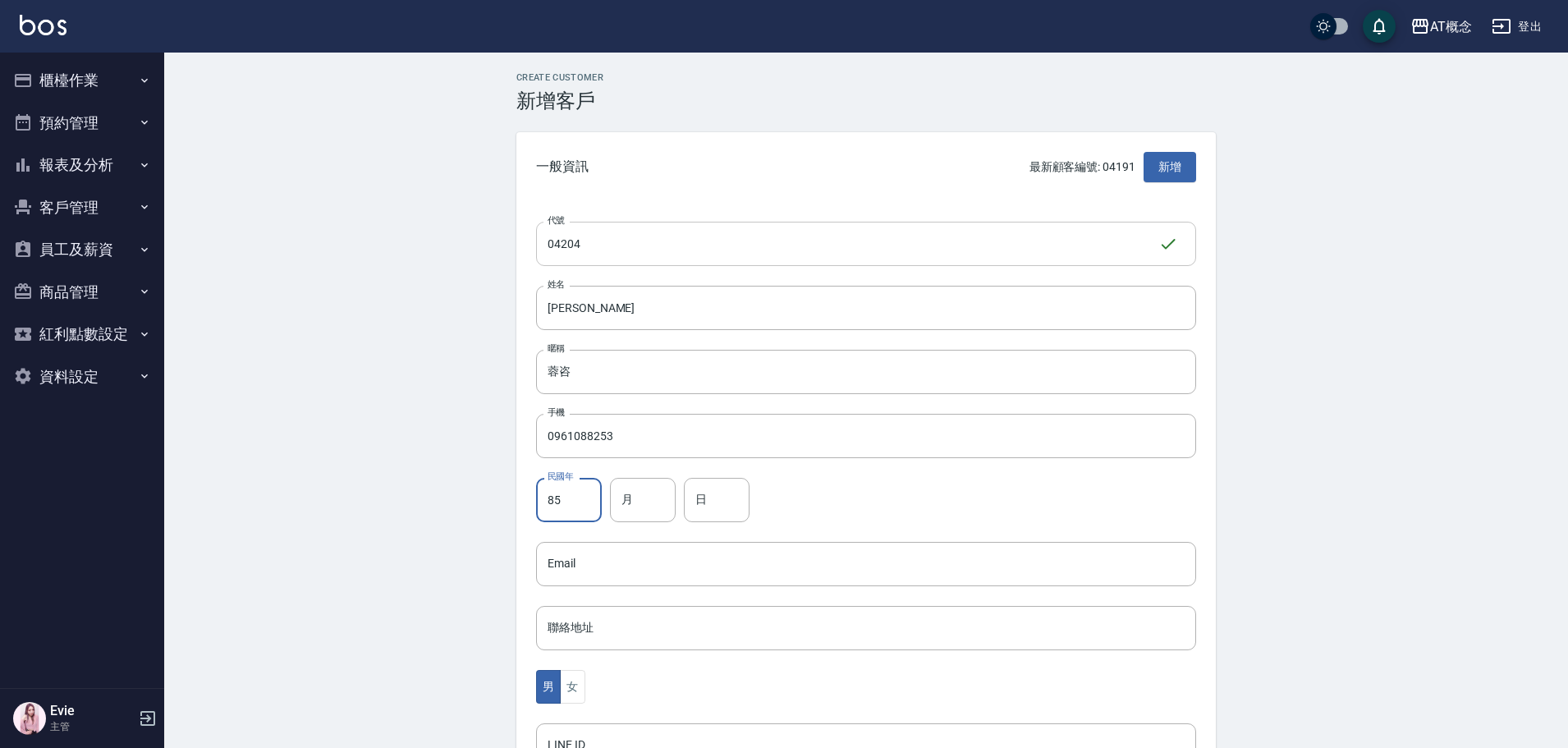
type input "85"
type input "1"
type input "10"
click at [568, 693] on button "女" at bounding box center [572, 687] width 24 height 34
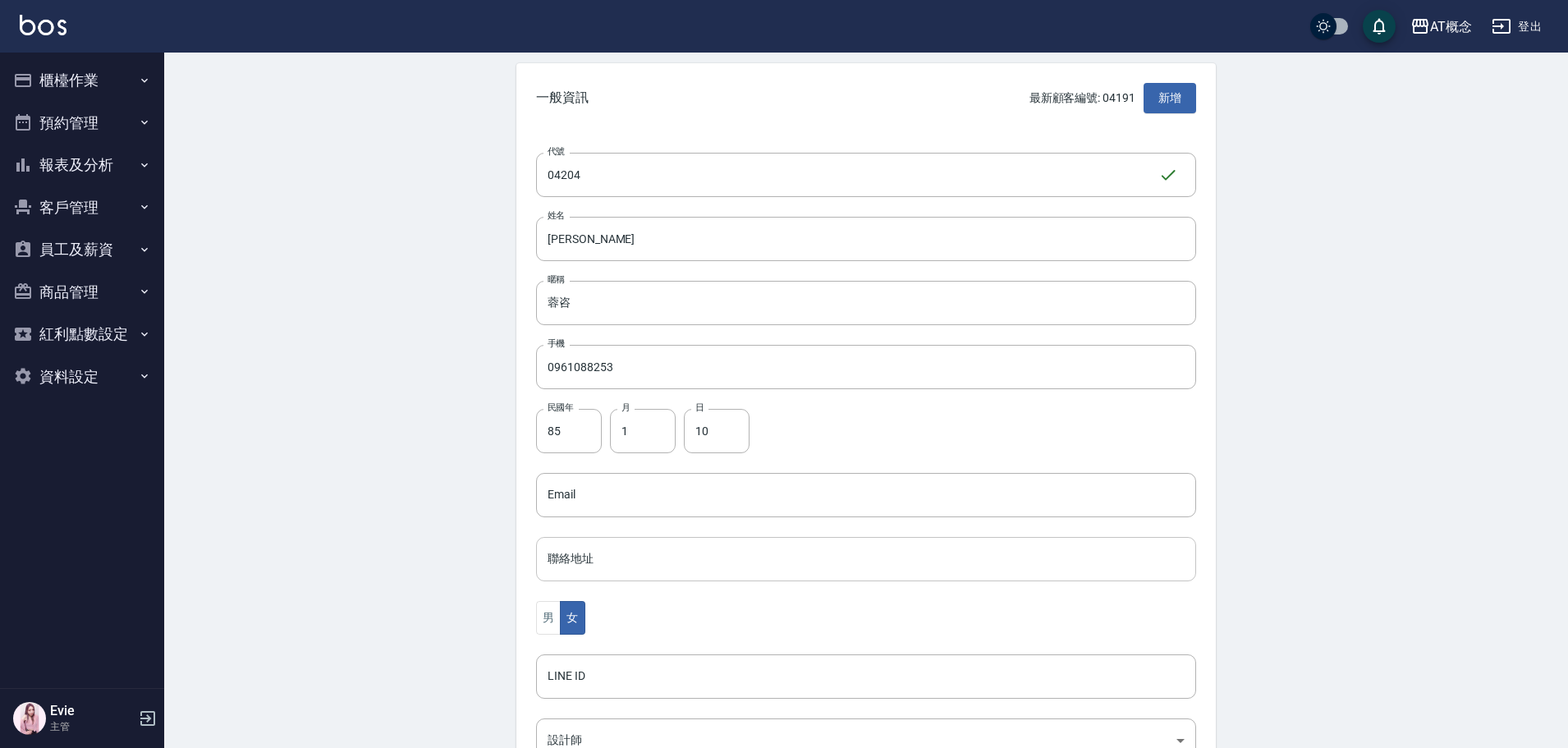
scroll to position [164, 0]
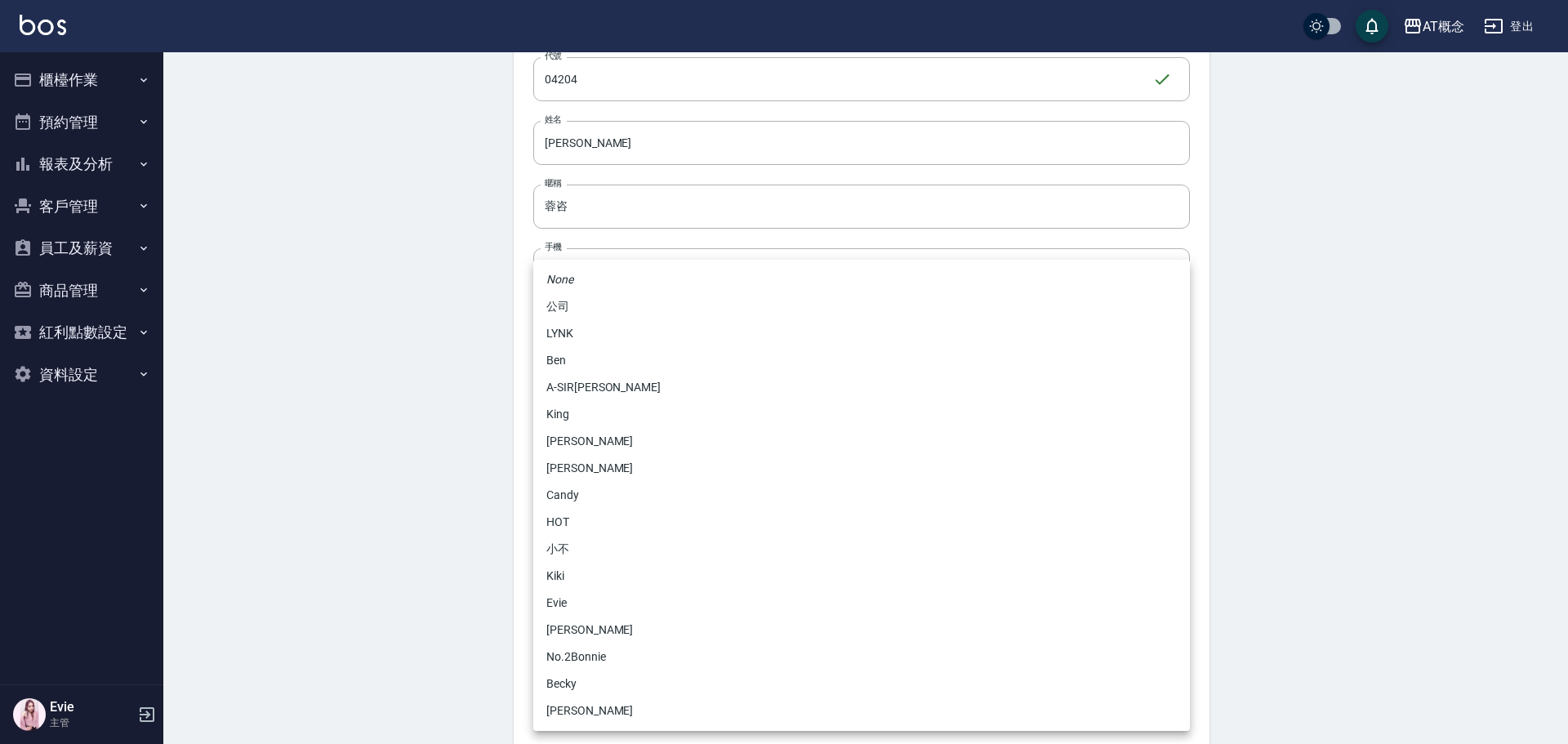
click at [655, 645] on body "AT概念 登出 櫃檯作業 打帳單 帳單列表 現金收支登錄 高階收支登錄 材料自購登錄 每日結帳 排班表 現場電腦打卡 預約管理 預約管理 單日預約紀錄 單週預…" at bounding box center [784, 369] width 1568 height 1063
click at [572, 679] on li "Becky" at bounding box center [861, 683] width 656 height 27
type input "cba30a16-5009-42c6-9a58-f7249137d387"
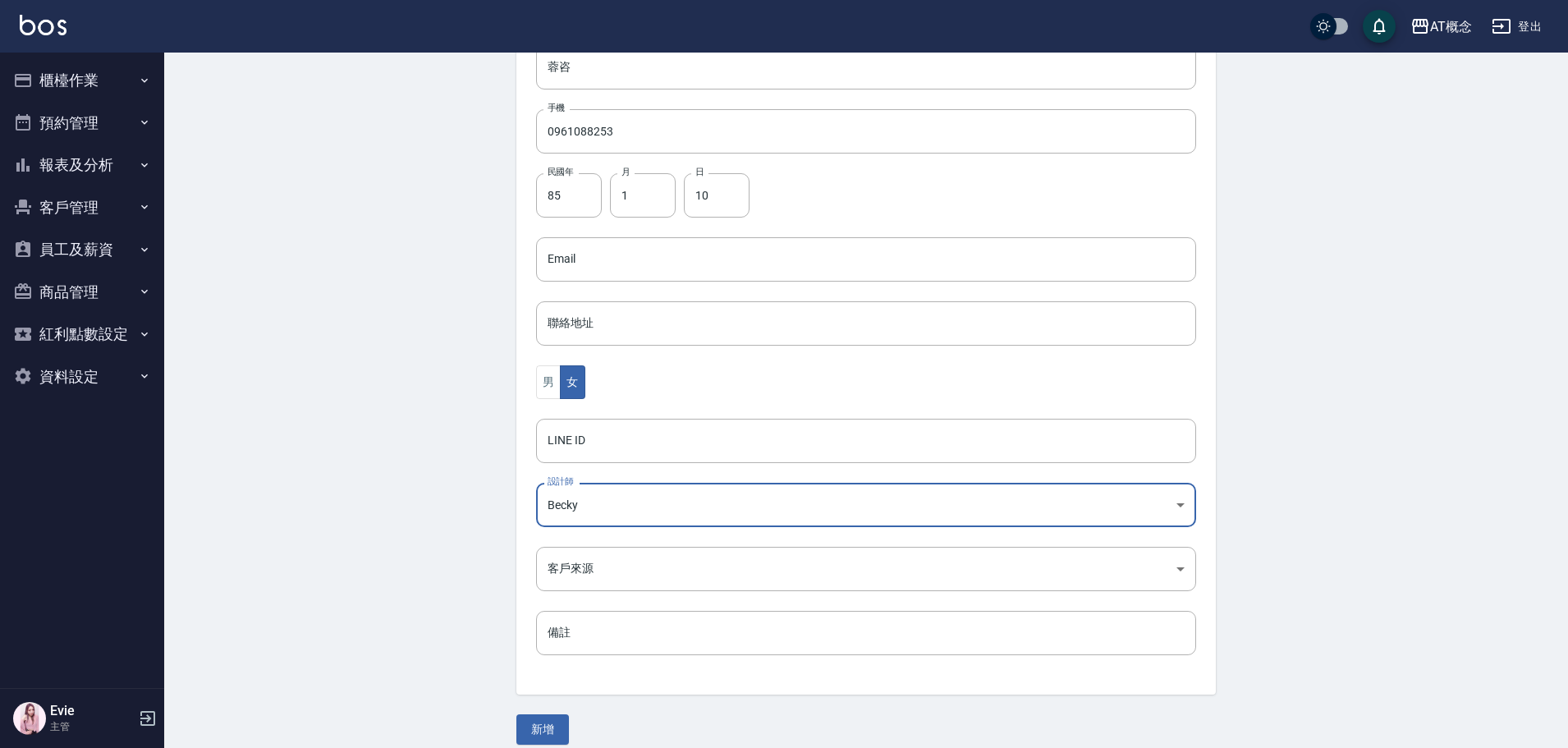
scroll to position [321, 0]
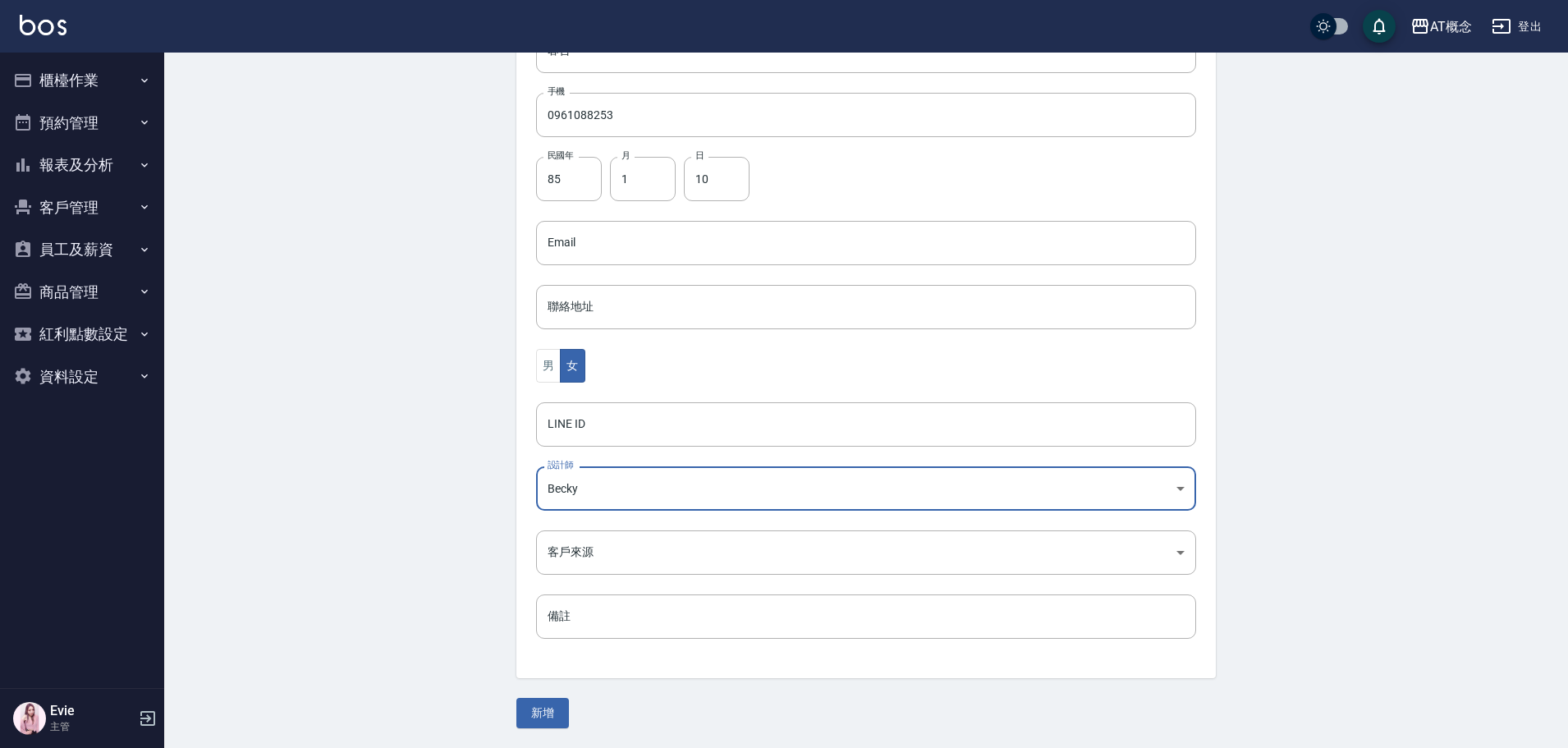
click at [544, 704] on button "新增" at bounding box center [543, 713] width 52 height 30
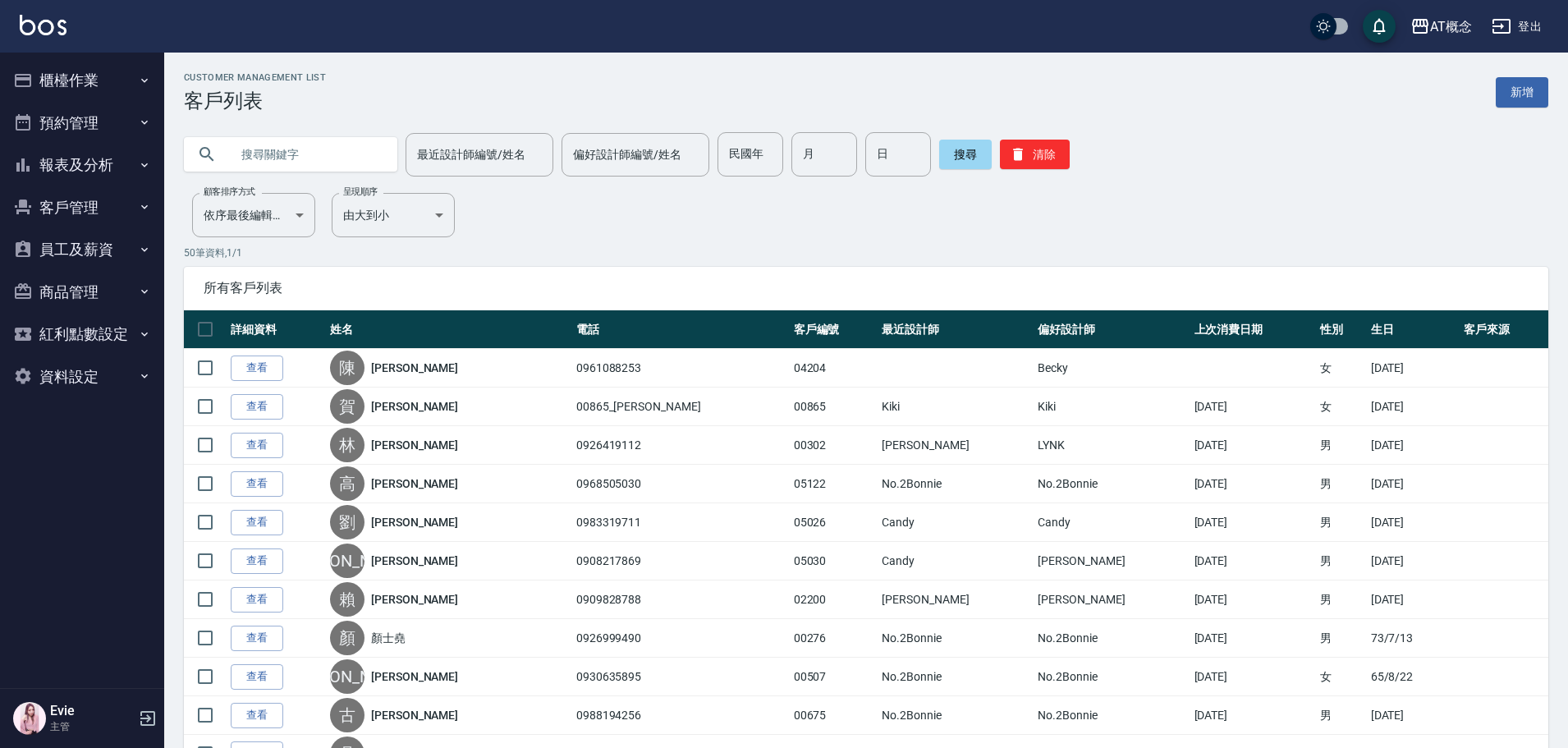
click at [236, 156] on input "text" at bounding box center [307, 154] width 154 height 44
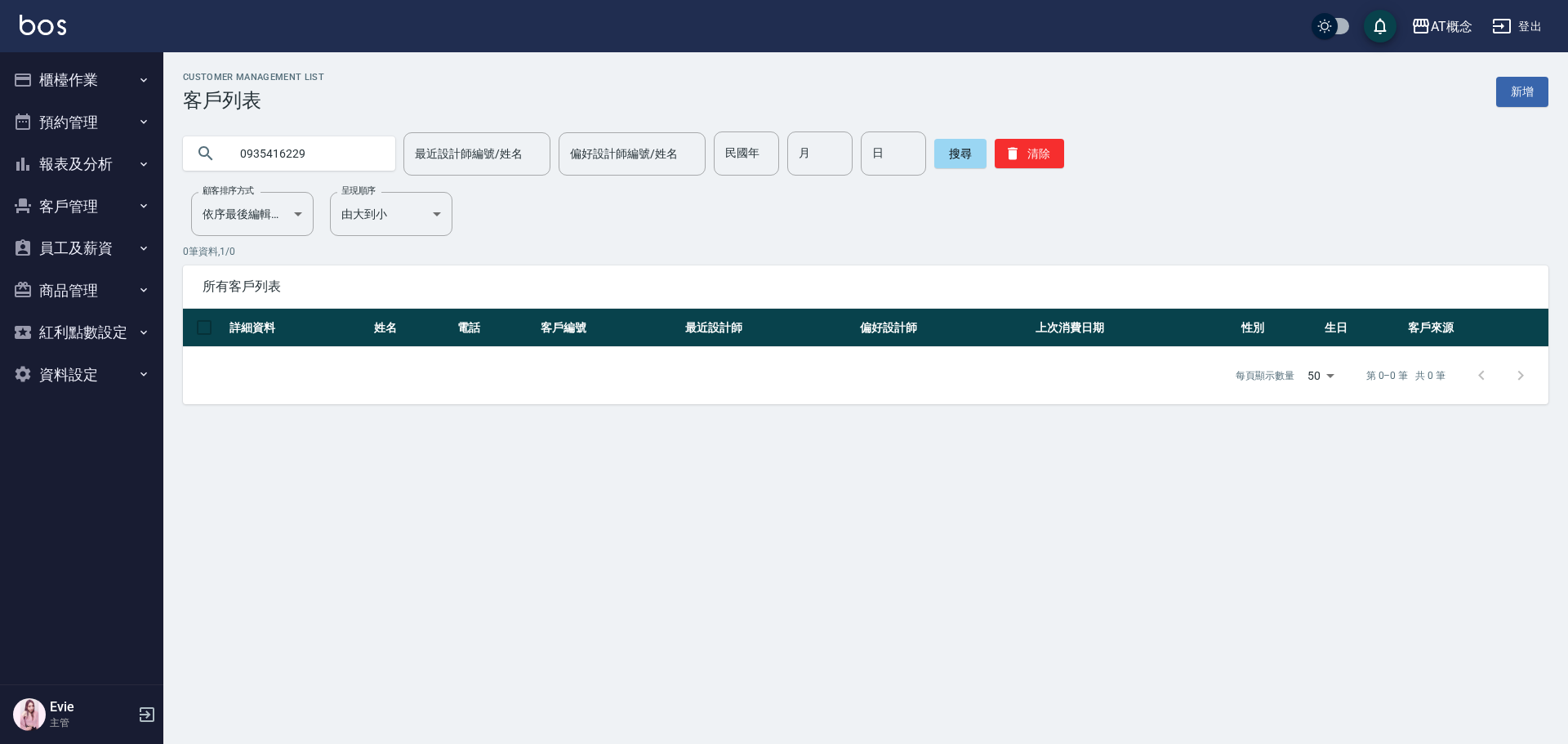
drag, startPoint x: 356, startPoint y: 144, endPoint x: 0, endPoint y: 635, distance: 606.5
click at [67, 237] on div "AT概念 登出 櫃檯作業 打帳單 帳單列表 現金收支登錄 高階收支登錄 材料自購登錄 每日結帳 排班表 現場電腦打卡 預約管理 預約管理 單日預約紀錄 單週預…" at bounding box center [784, 372] width 1568 height 744
type input "04200"
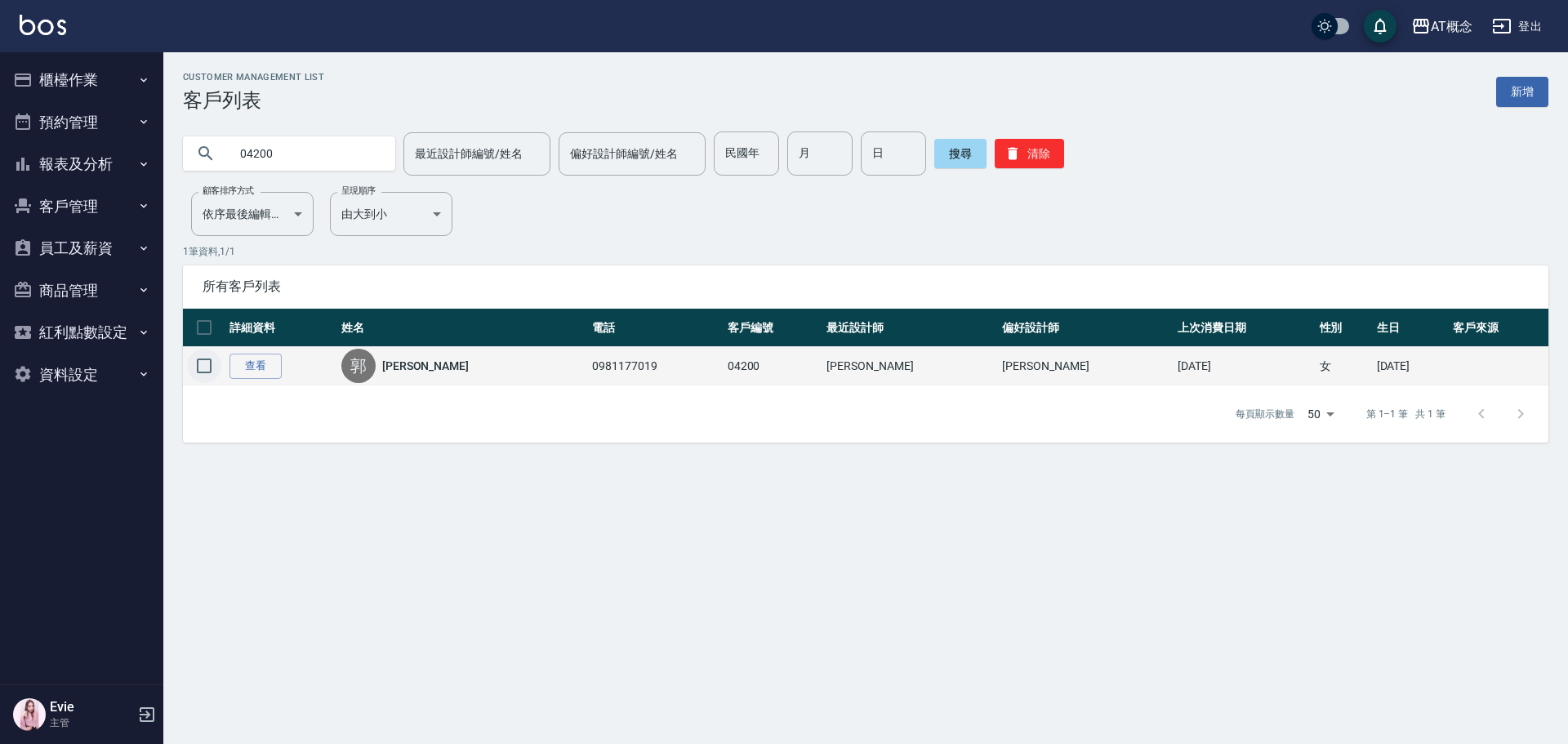
click at [208, 369] on input "checkbox" at bounding box center [204, 366] width 34 height 34
checkbox input "true"
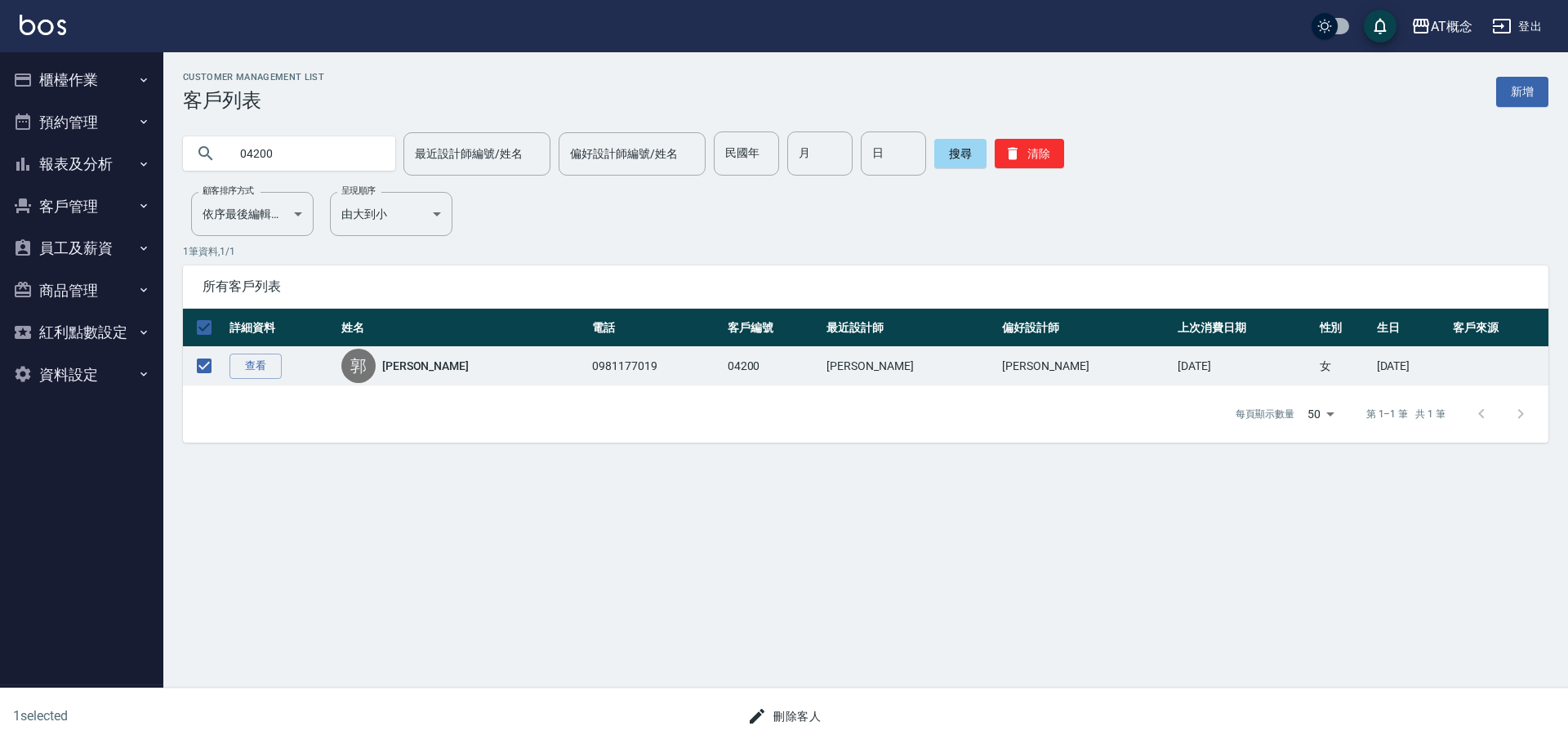
click at [772, 710] on button "刪除客人" at bounding box center [784, 717] width 87 height 30
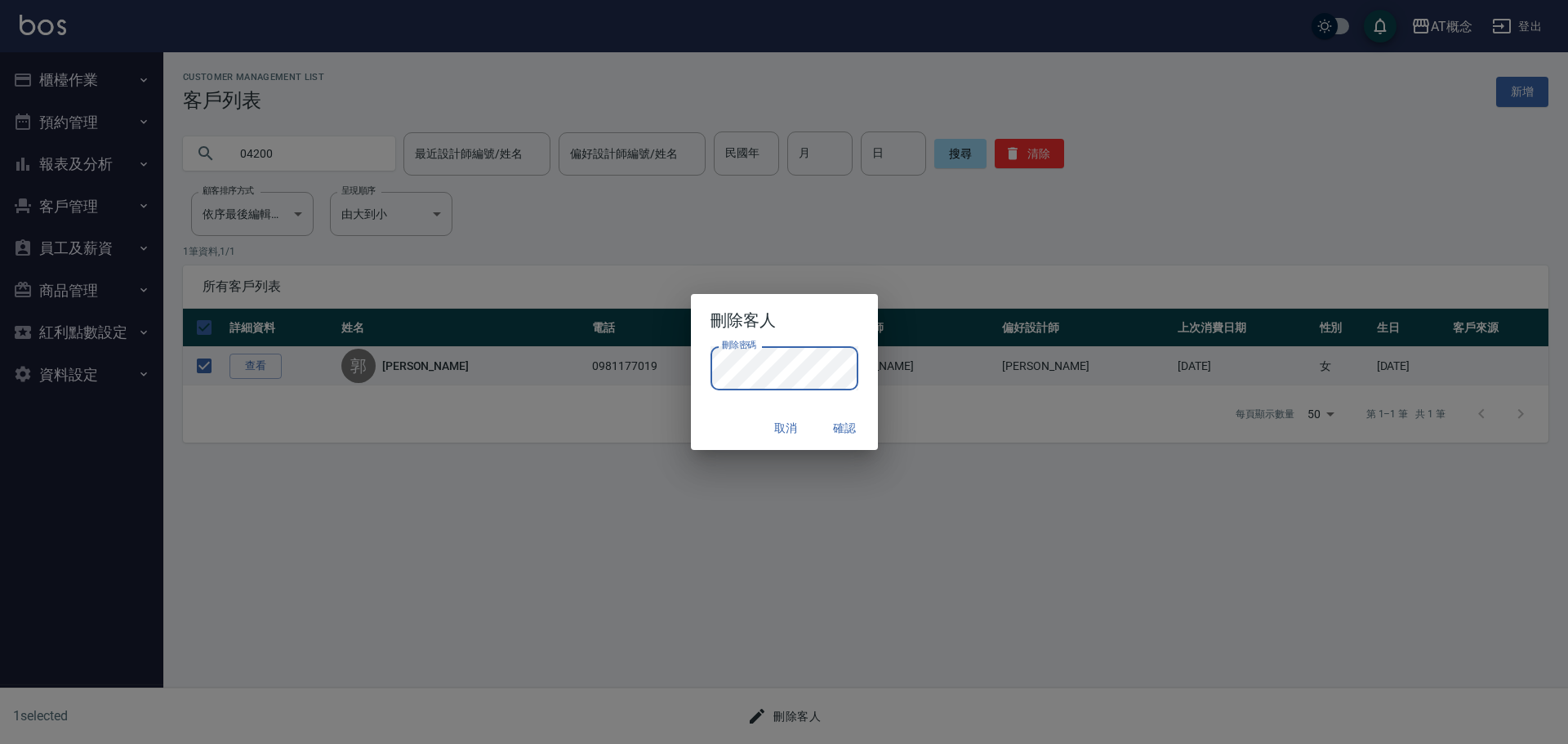
click at [735, 409] on div "取消 確認" at bounding box center [784, 428] width 187 height 44
click at [843, 425] on button "確認" at bounding box center [845, 428] width 52 height 30
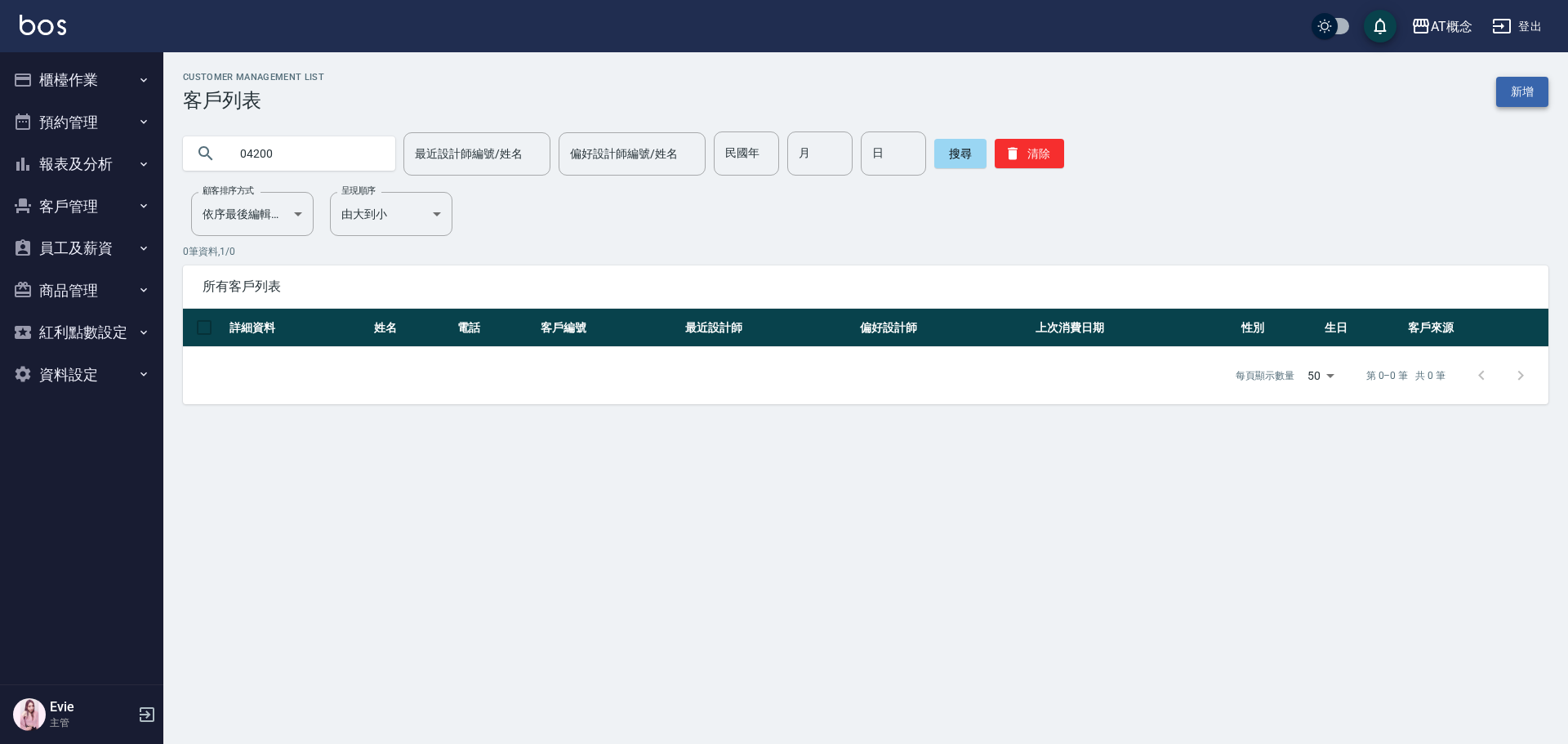
click at [1514, 81] on link "新增" at bounding box center [1521, 91] width 52 height 30
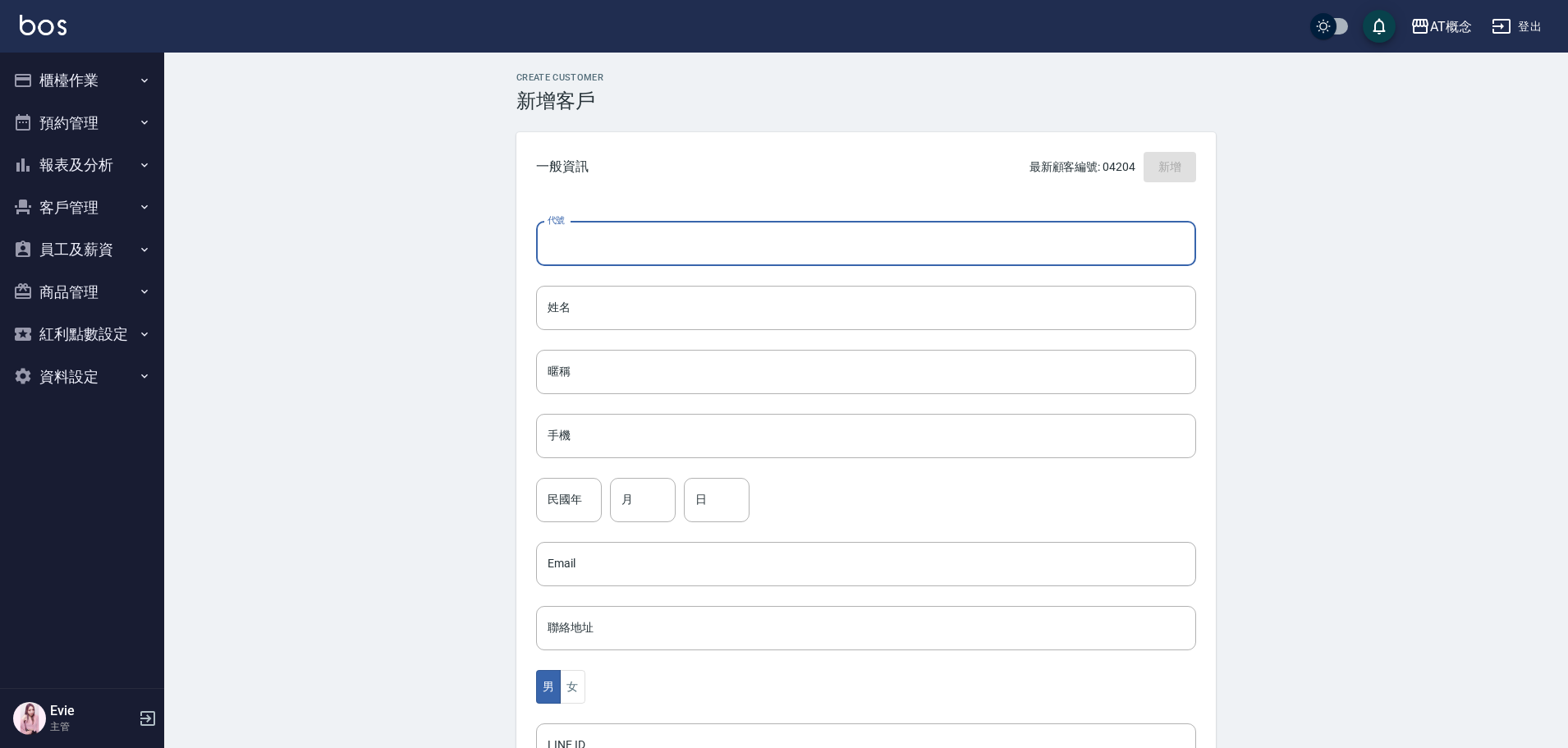
click at [701, 248] on input "代號" at bounding box center [865, 243] width 660 height 44
type input "04200"
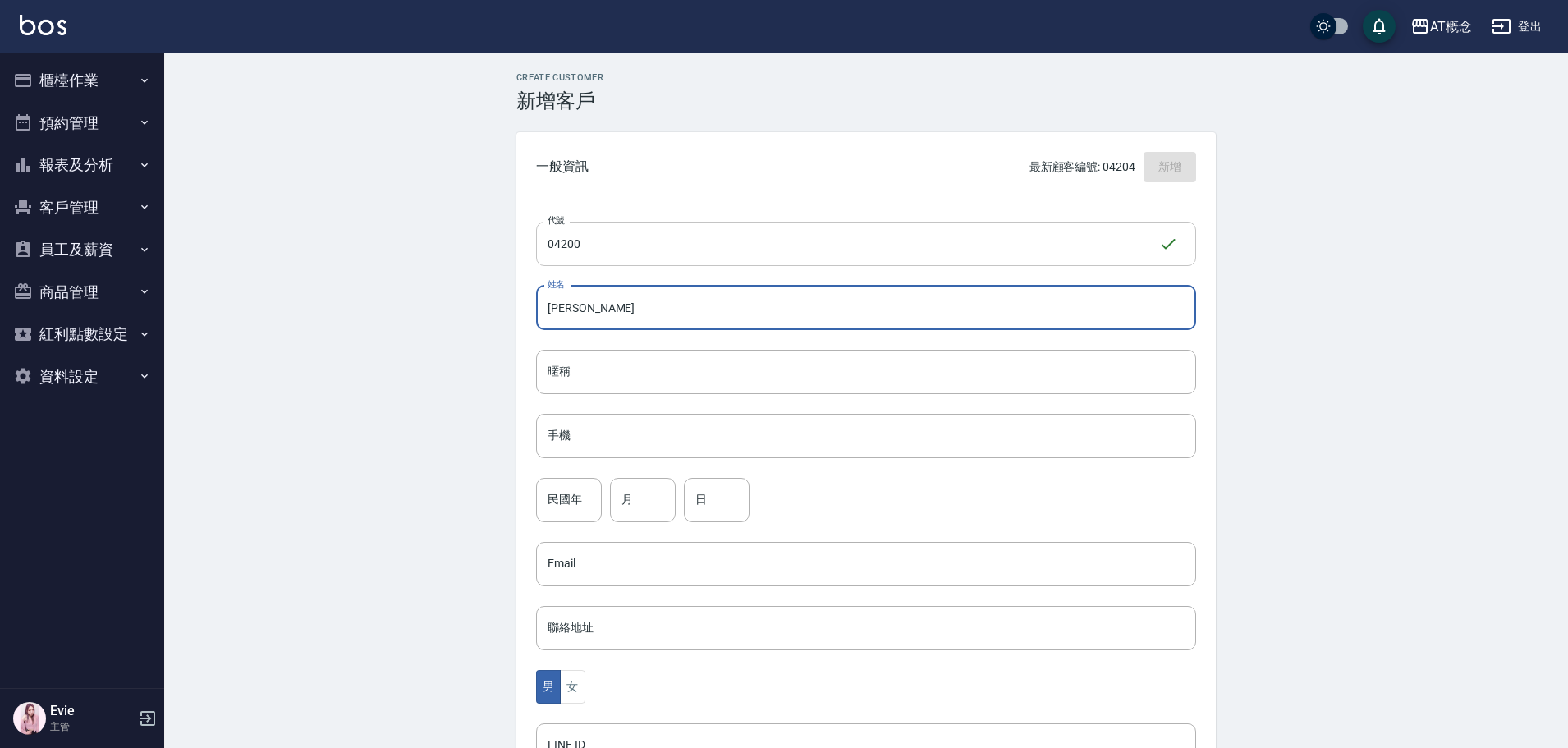
type input "林珮婉"
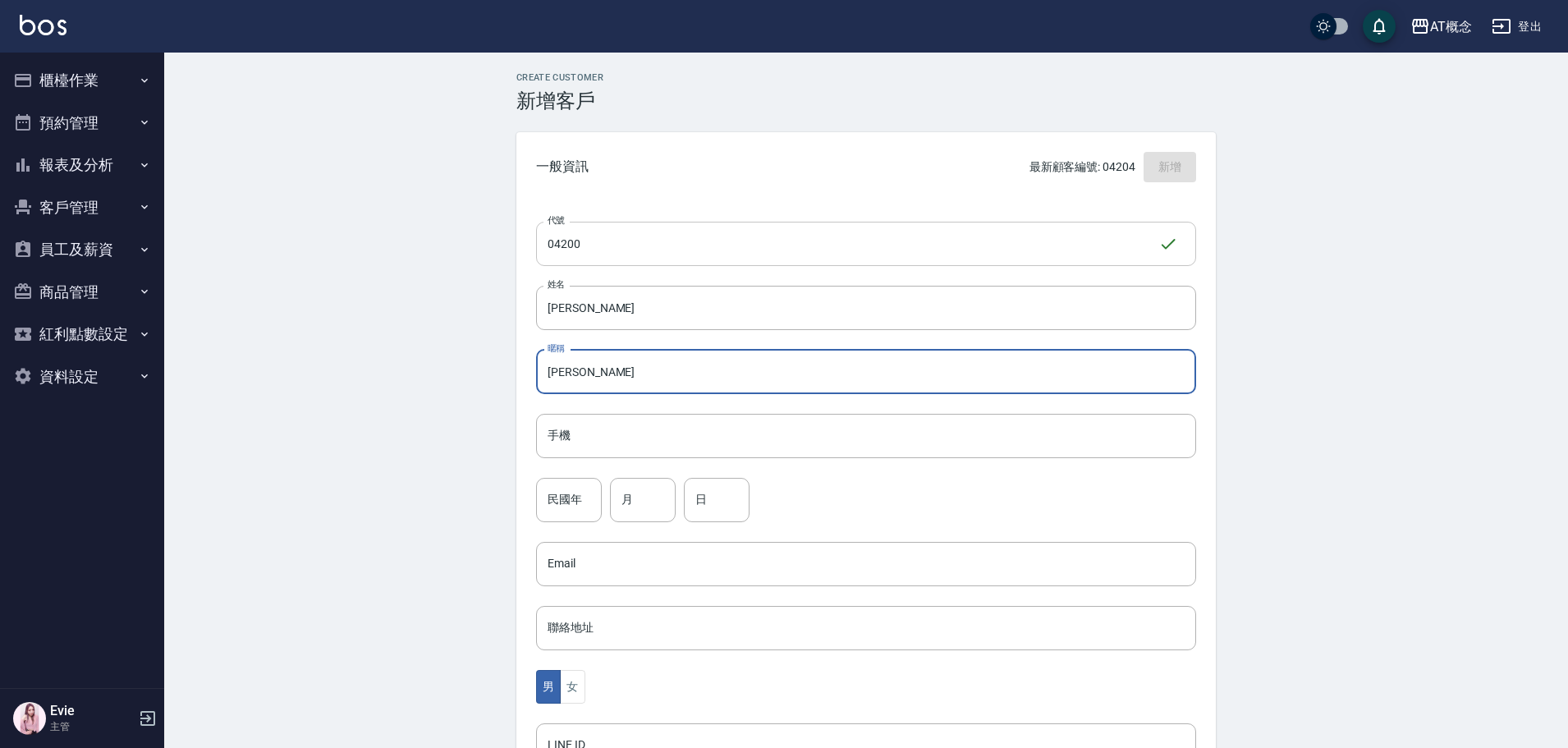
type input "珮婉"
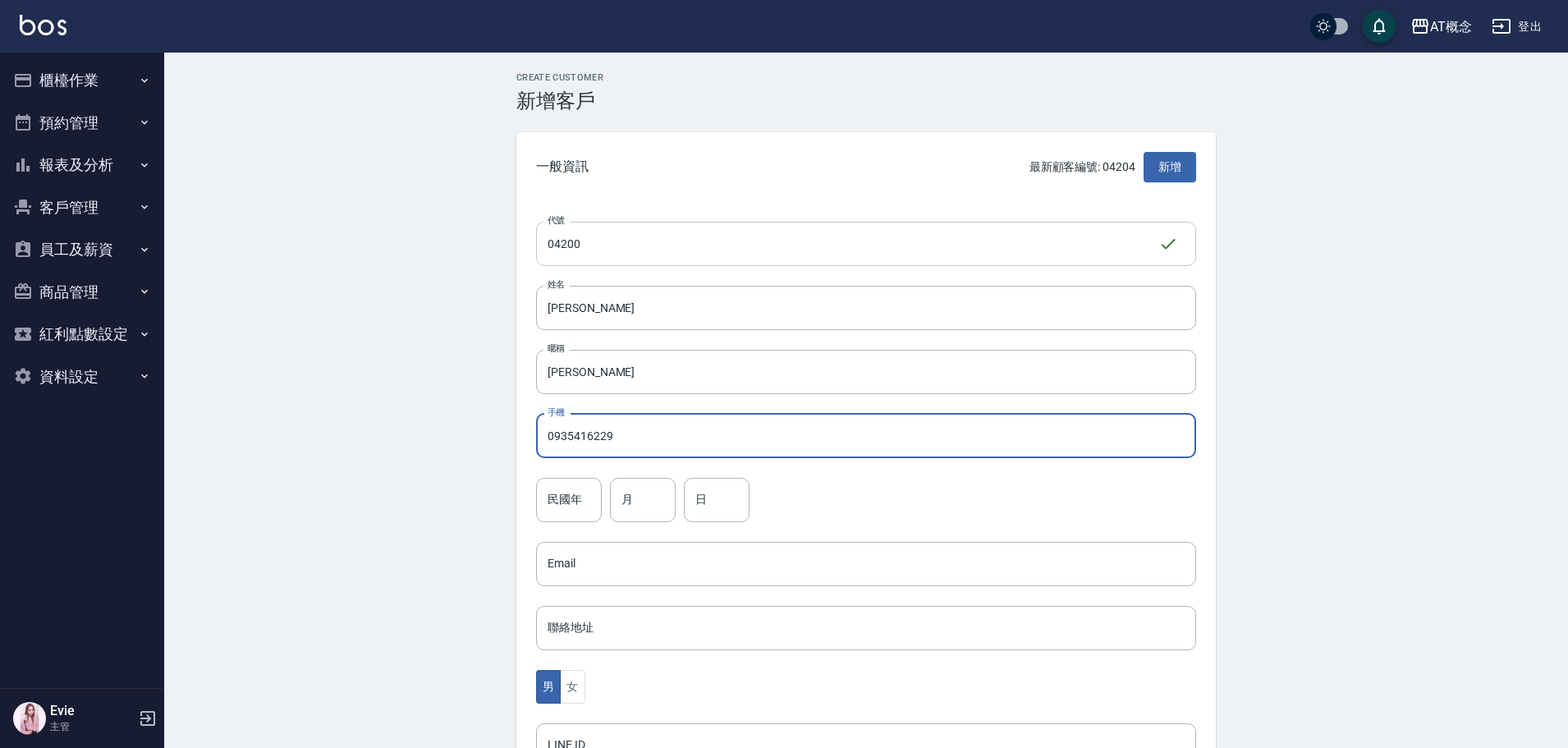
type input "0935416229"
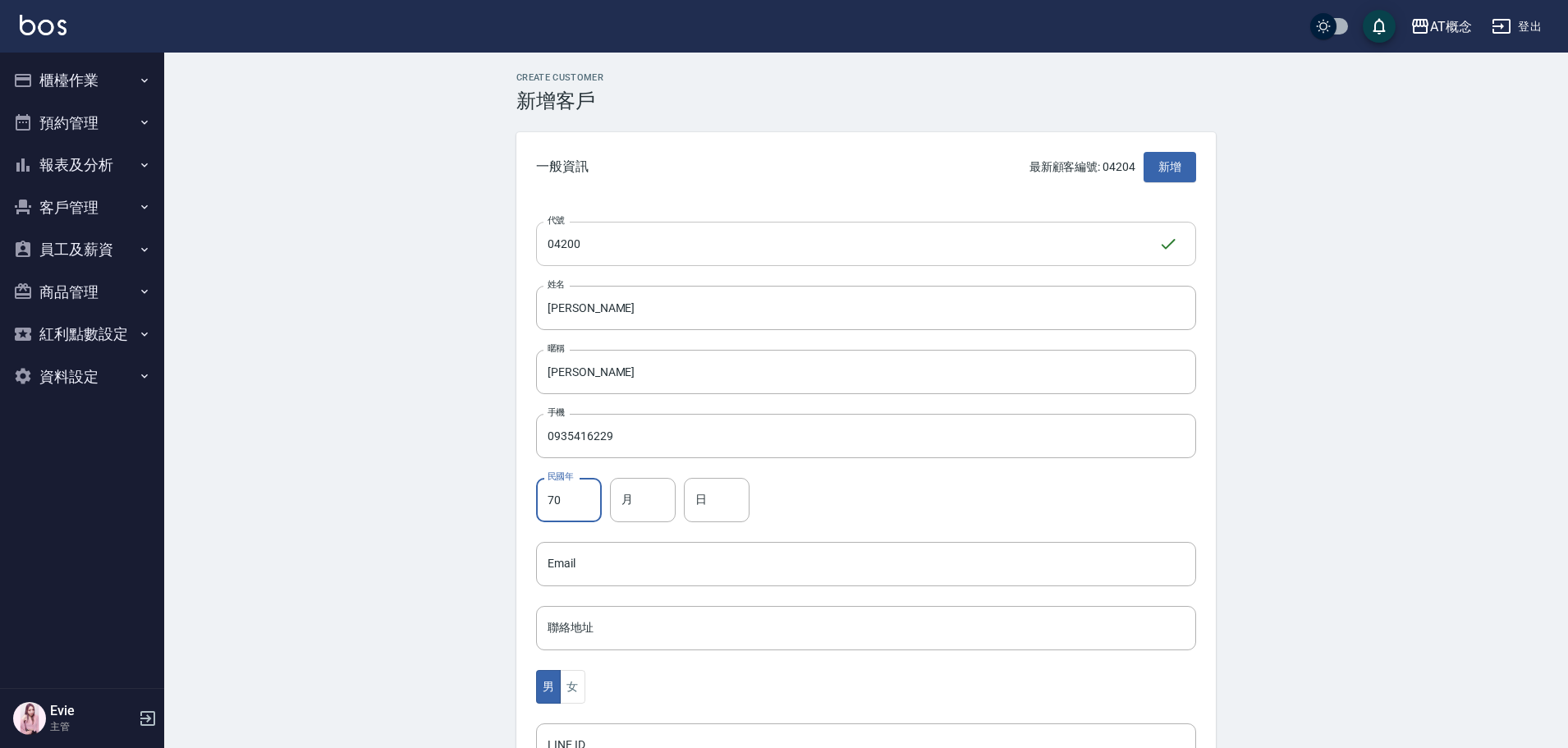
type input "70"
type input "3"
type input "8"
click at [573, 683] on button "女" at bounding box center [572, 687] width 24 height 34
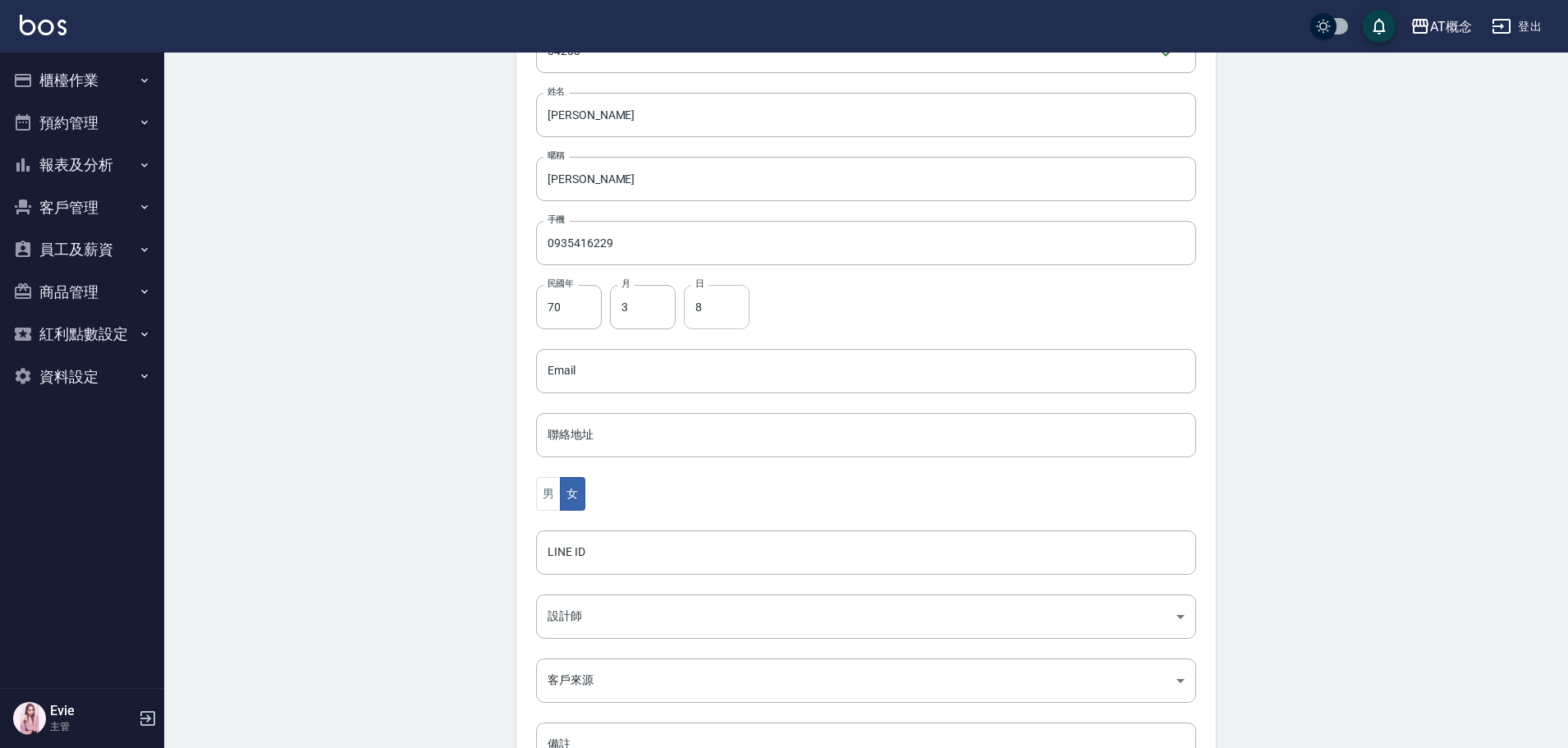
scroll to position [321, 0]
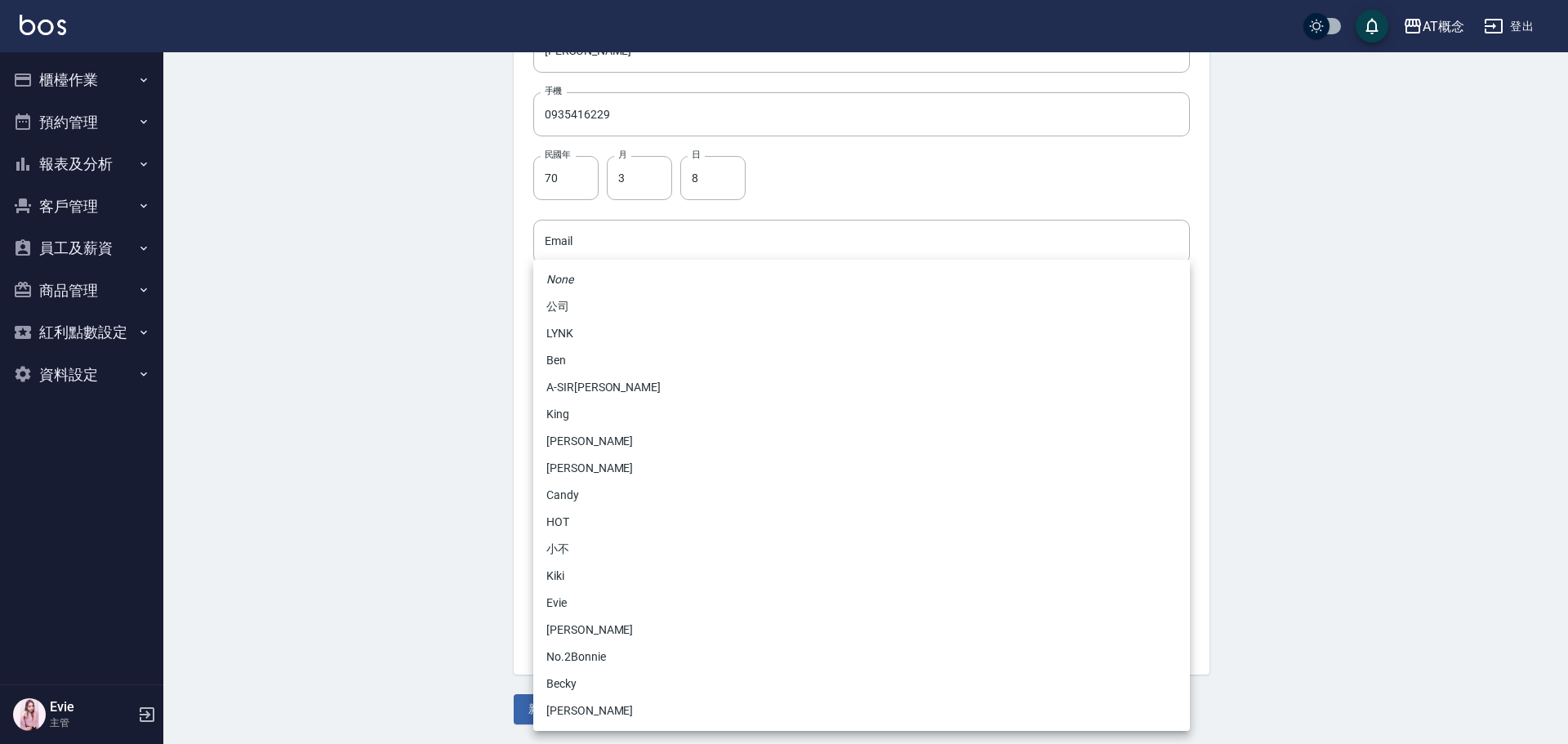
click at [609, 484] on body "AT概念 登出 櫃檯作業 打帳單 帳單列表 現金收支登錄 高階收支登錄 材料自購登錄 每日結帳 排班表 現場電腦打卡 預約管理 預約管理 單日預約紀錄 單週預…" at bounding box center [784, 212] width 1568 height 1063
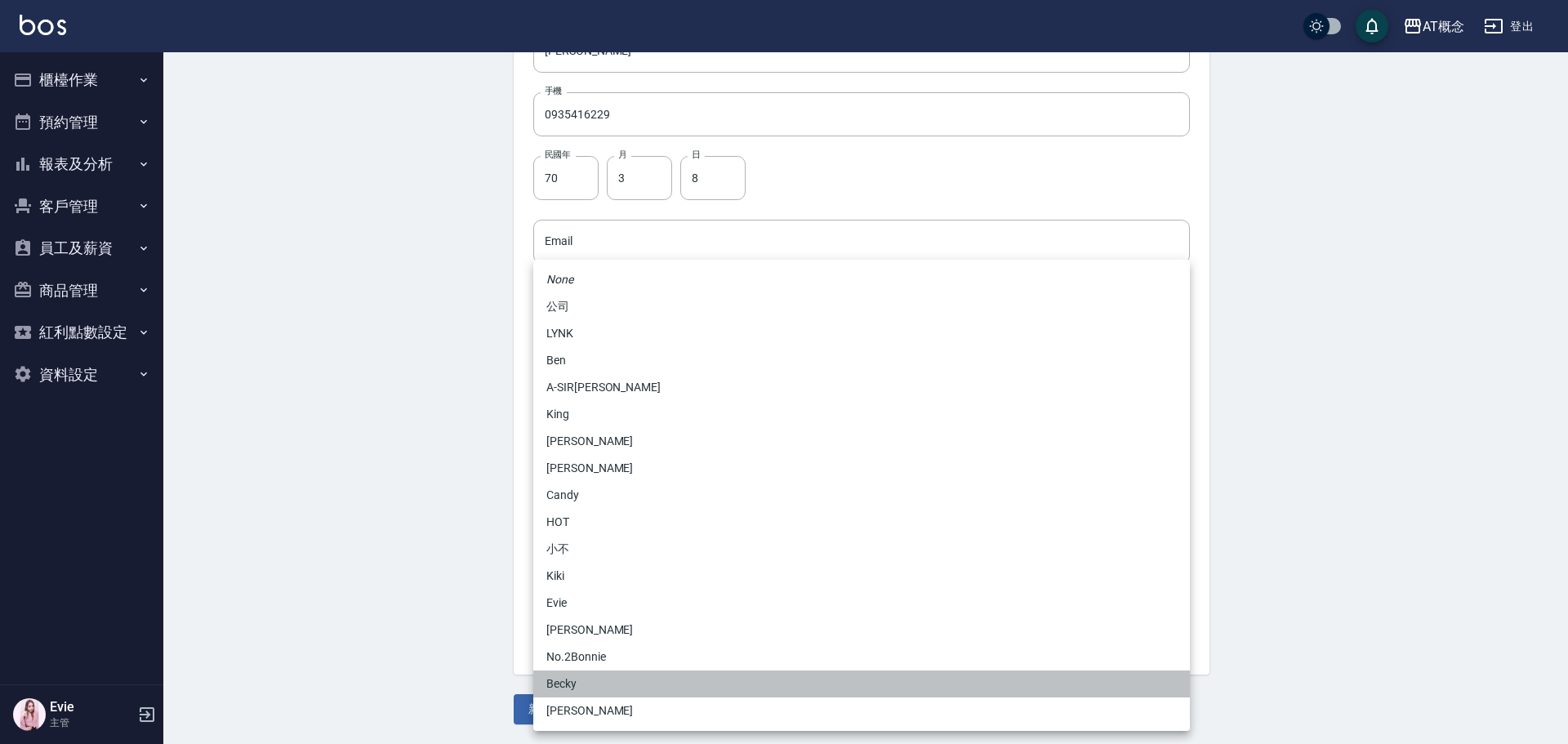
click at [558, 683] on li "Becky" at bounding box center [861, 683] width 656 height 27
type input "cba30a16-5009-42c6-9a58-f7249137d387"
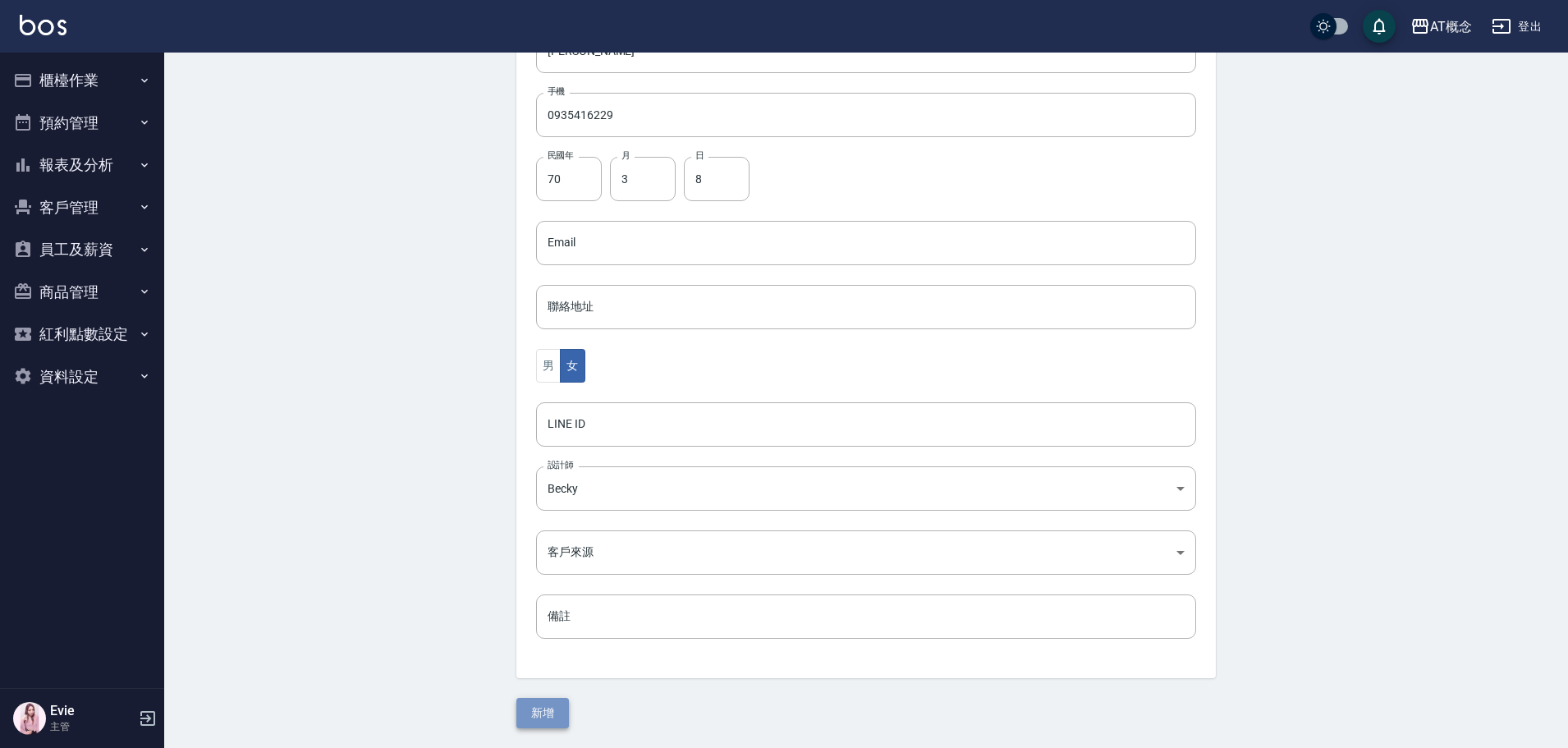
click at [550, 707] on button "新增" at bounding box center [543, 713] width 52 height 30
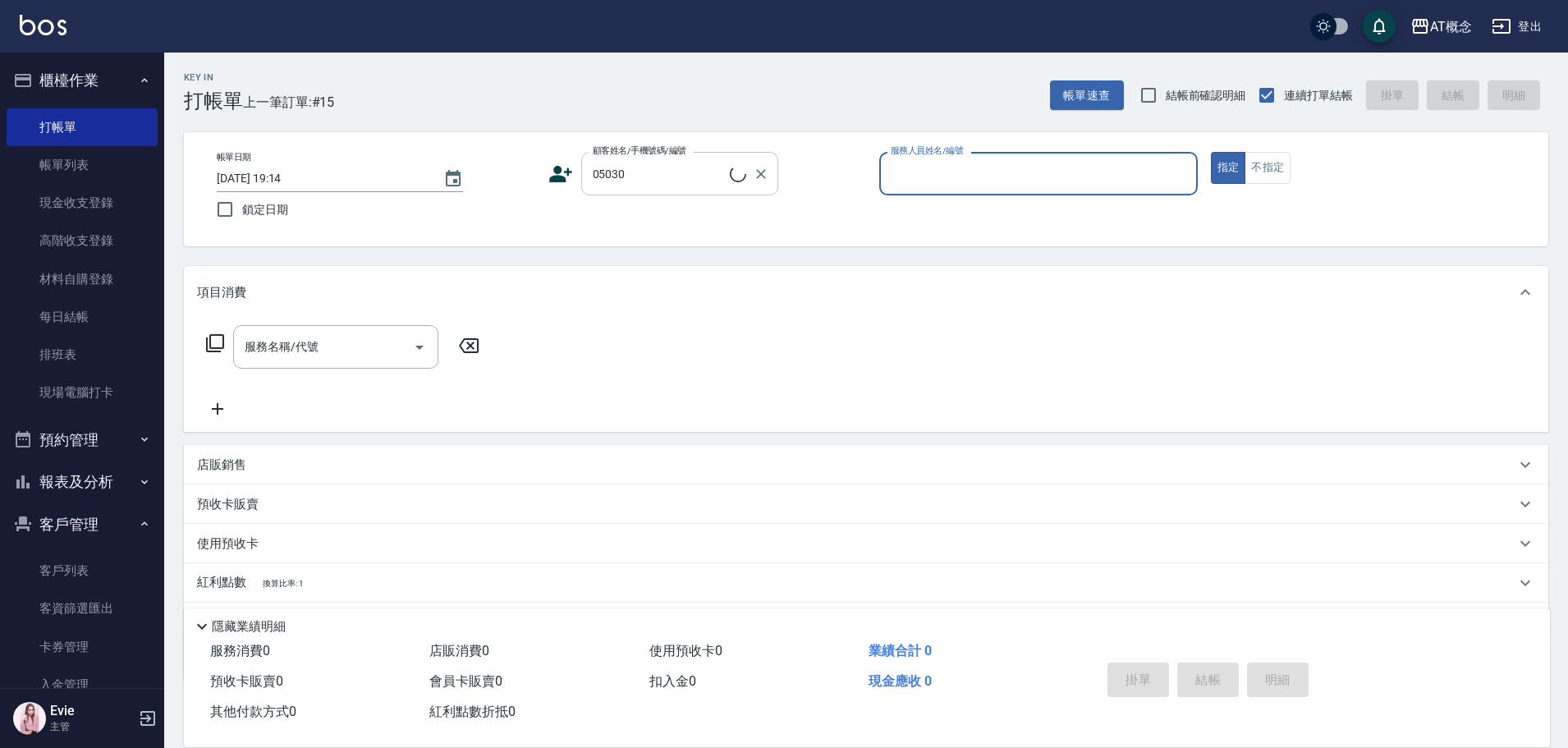
type input "[PERSON_NAME]/0908217869/05030"
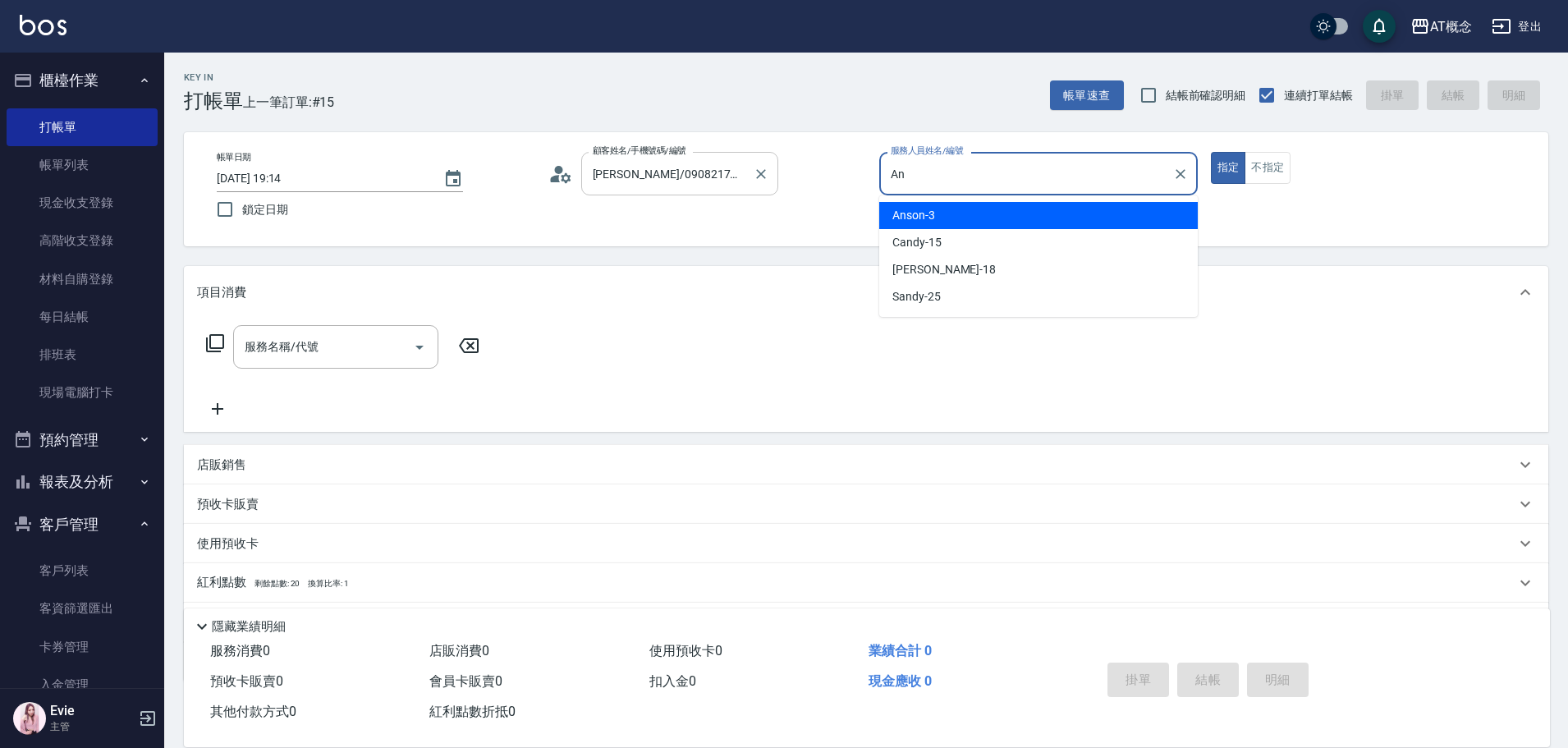
type input "A"
type input "Candy-15"
type button "true"
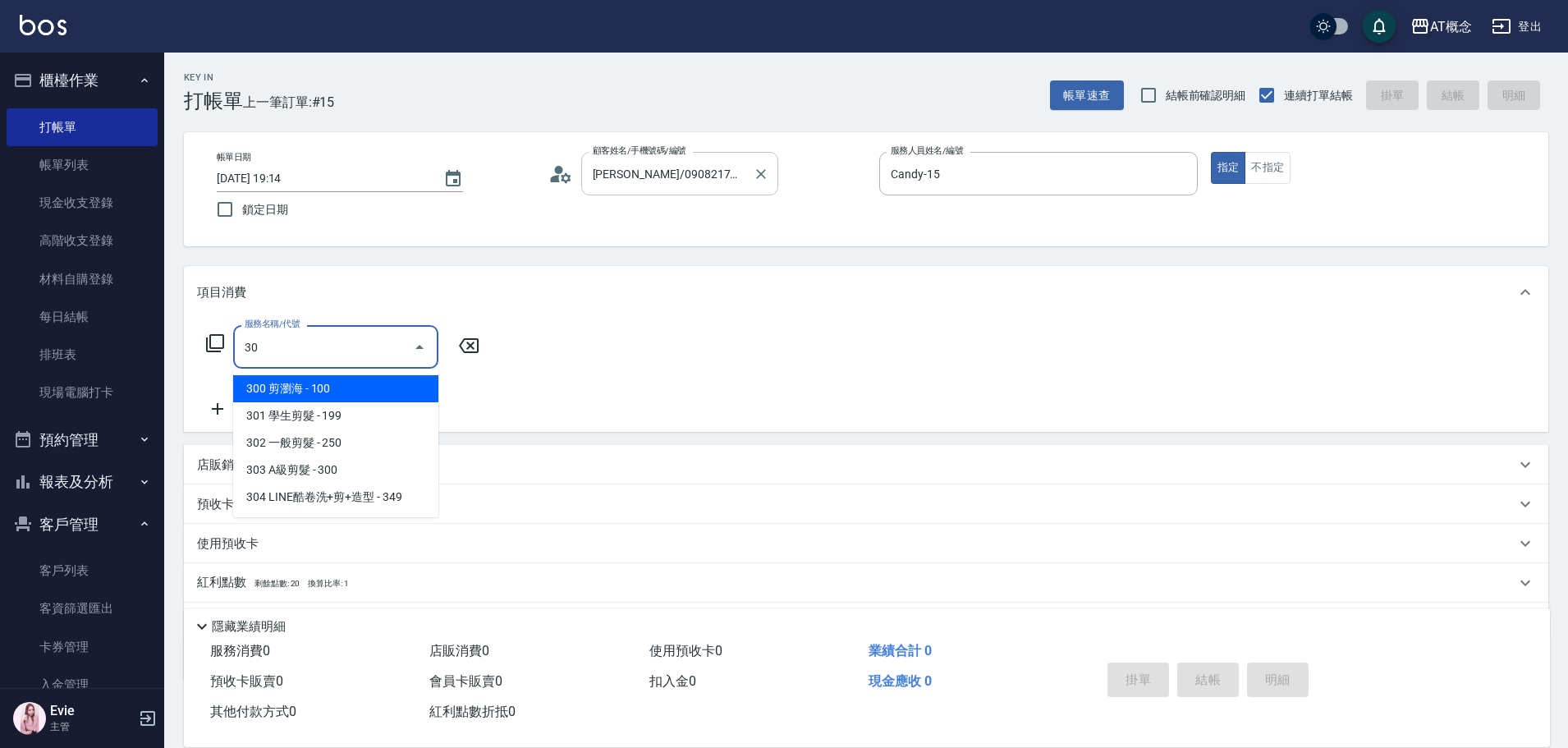
type input "302"
type input "20"
type input "302 一般剪髮(302)"
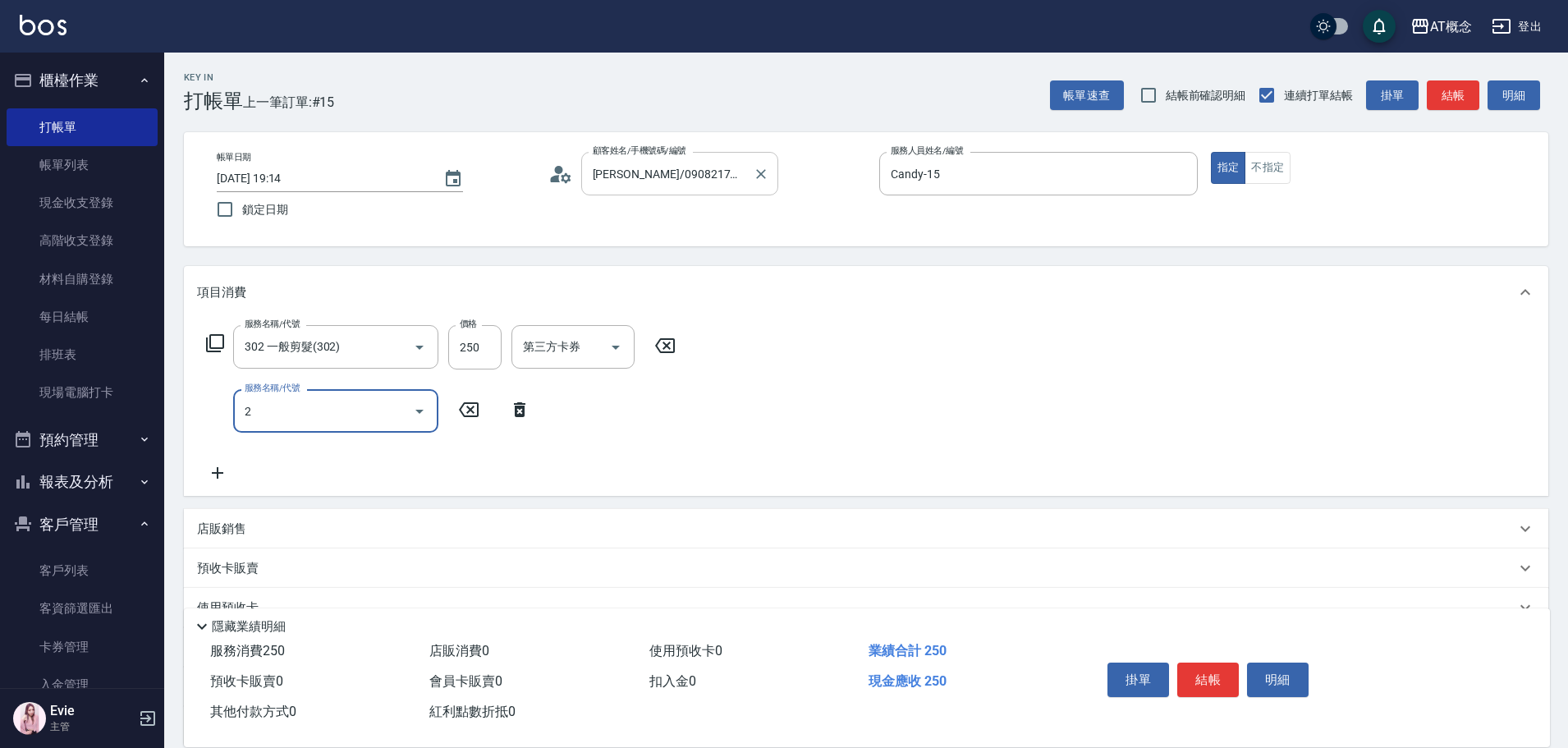
type input "20"
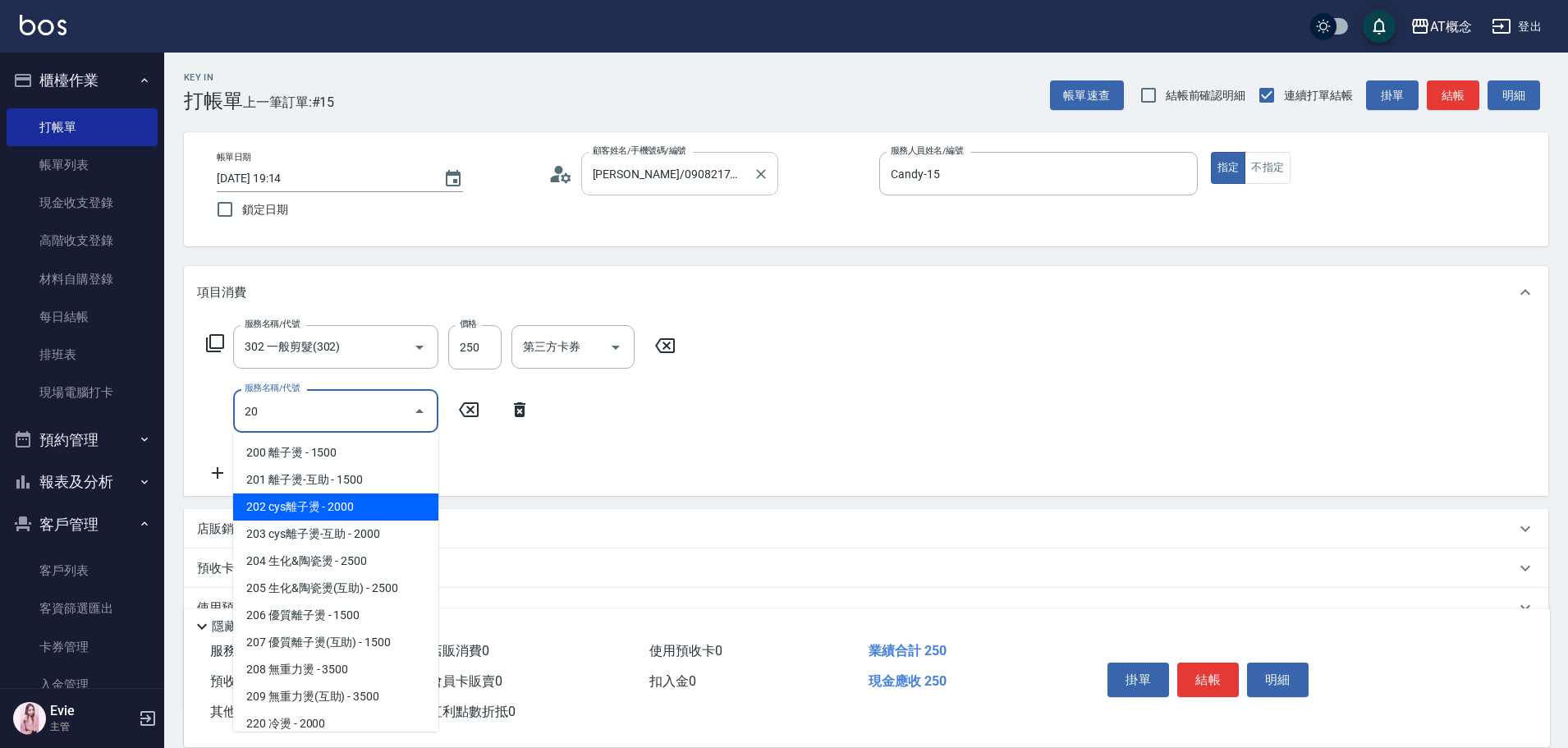
type input "220"
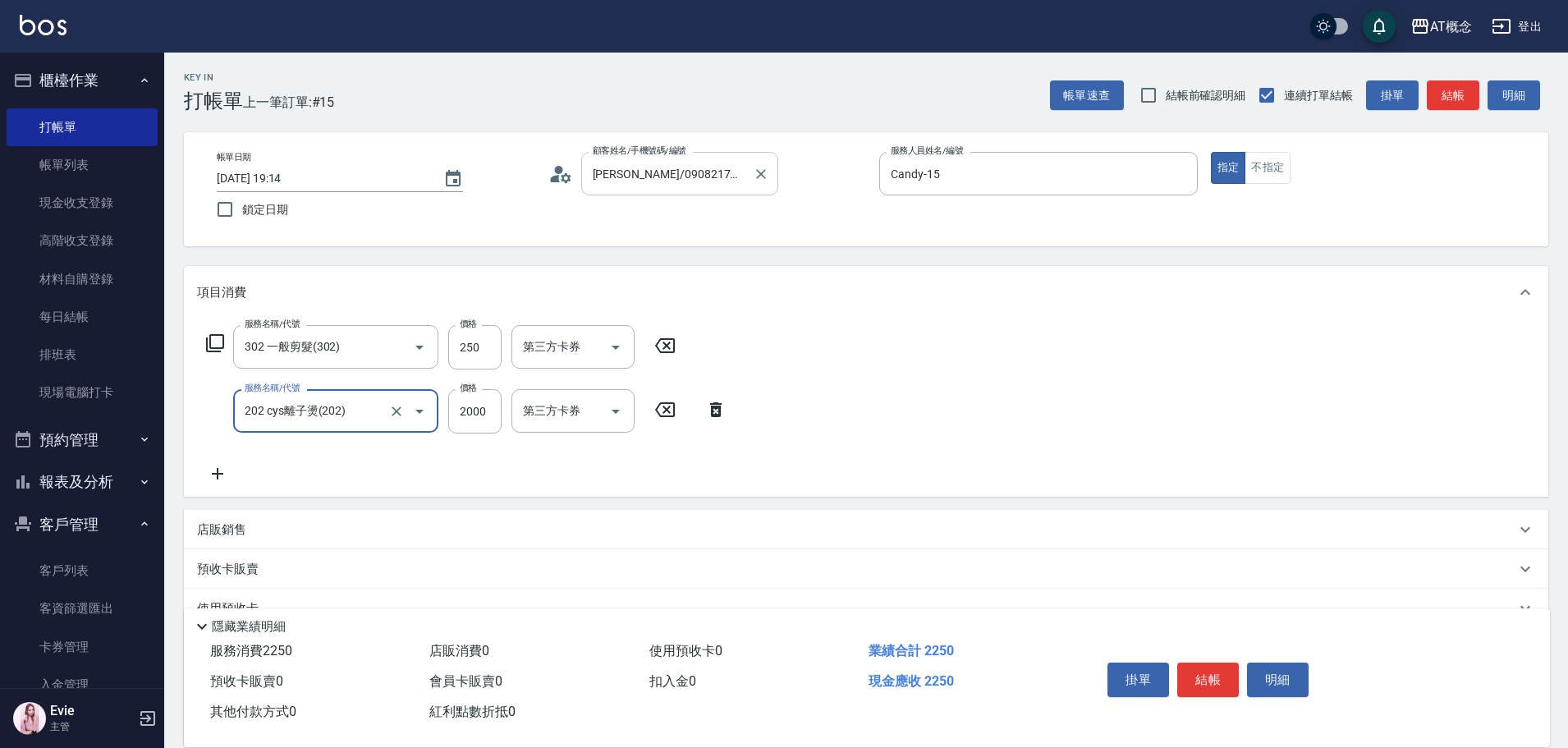
type input "202 cys離子燙(202)"
click at [231, 537] on p "店販銷售" at bounding box center [222, 530] width 50 height 17
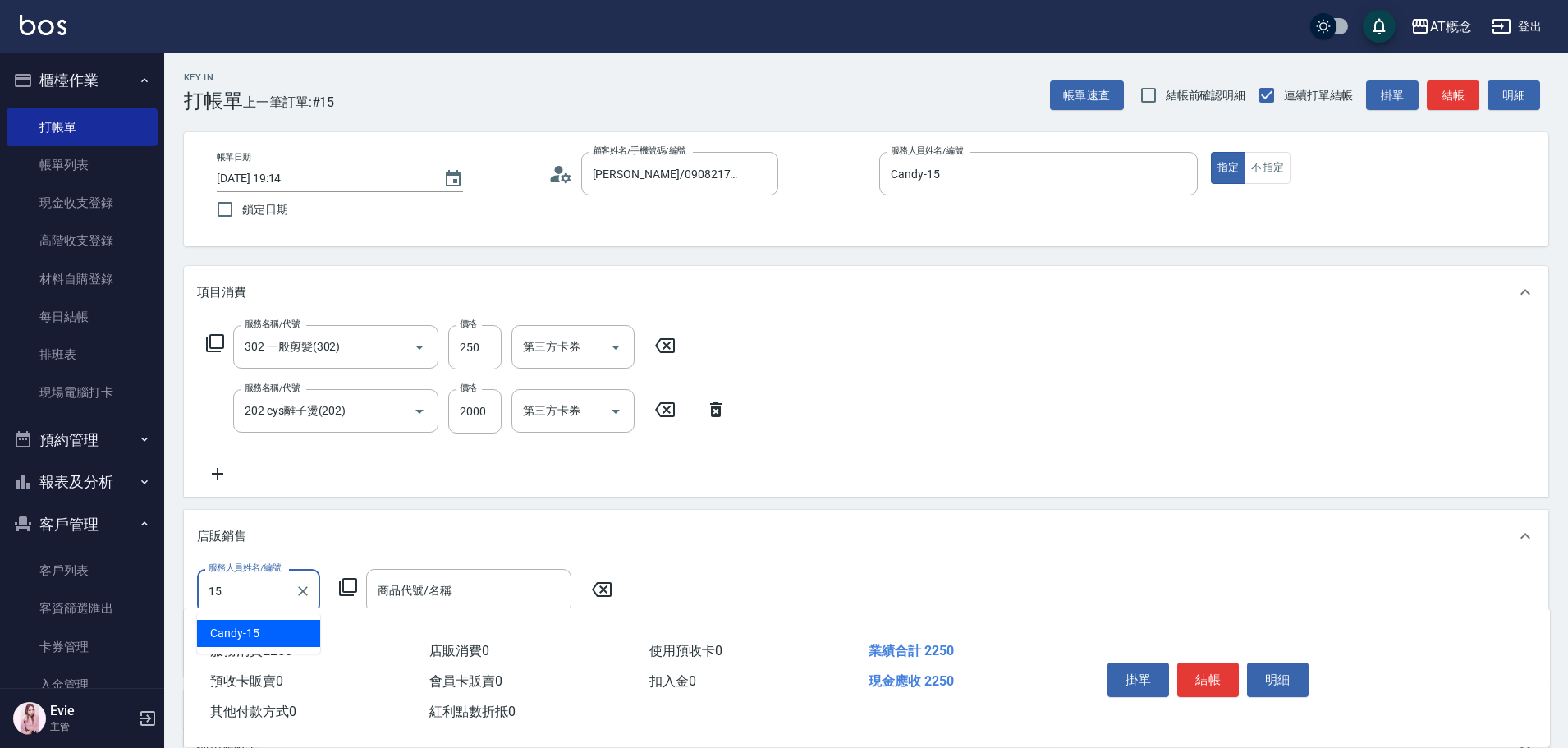
type input "Candy-15"
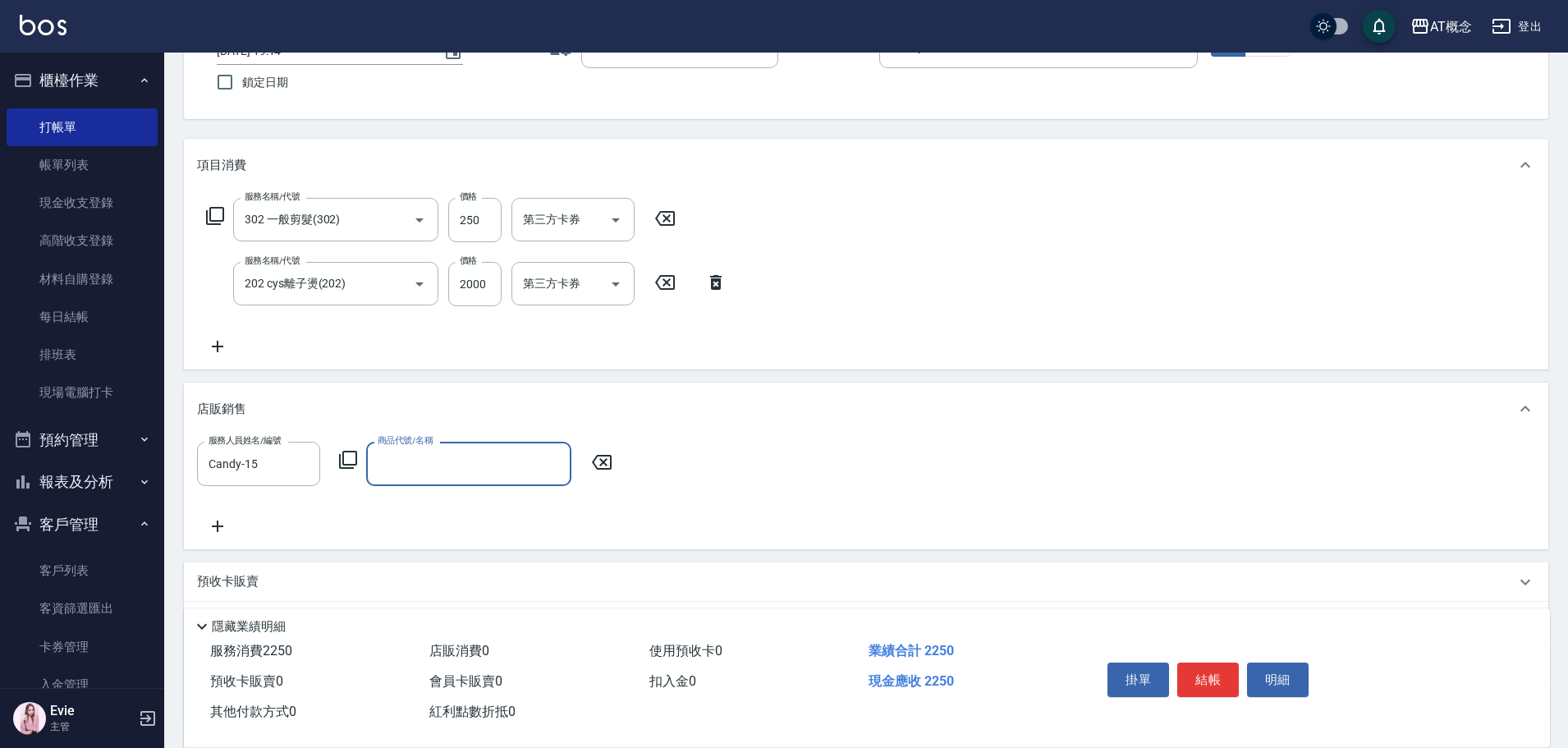
scroll to position [246, 0]
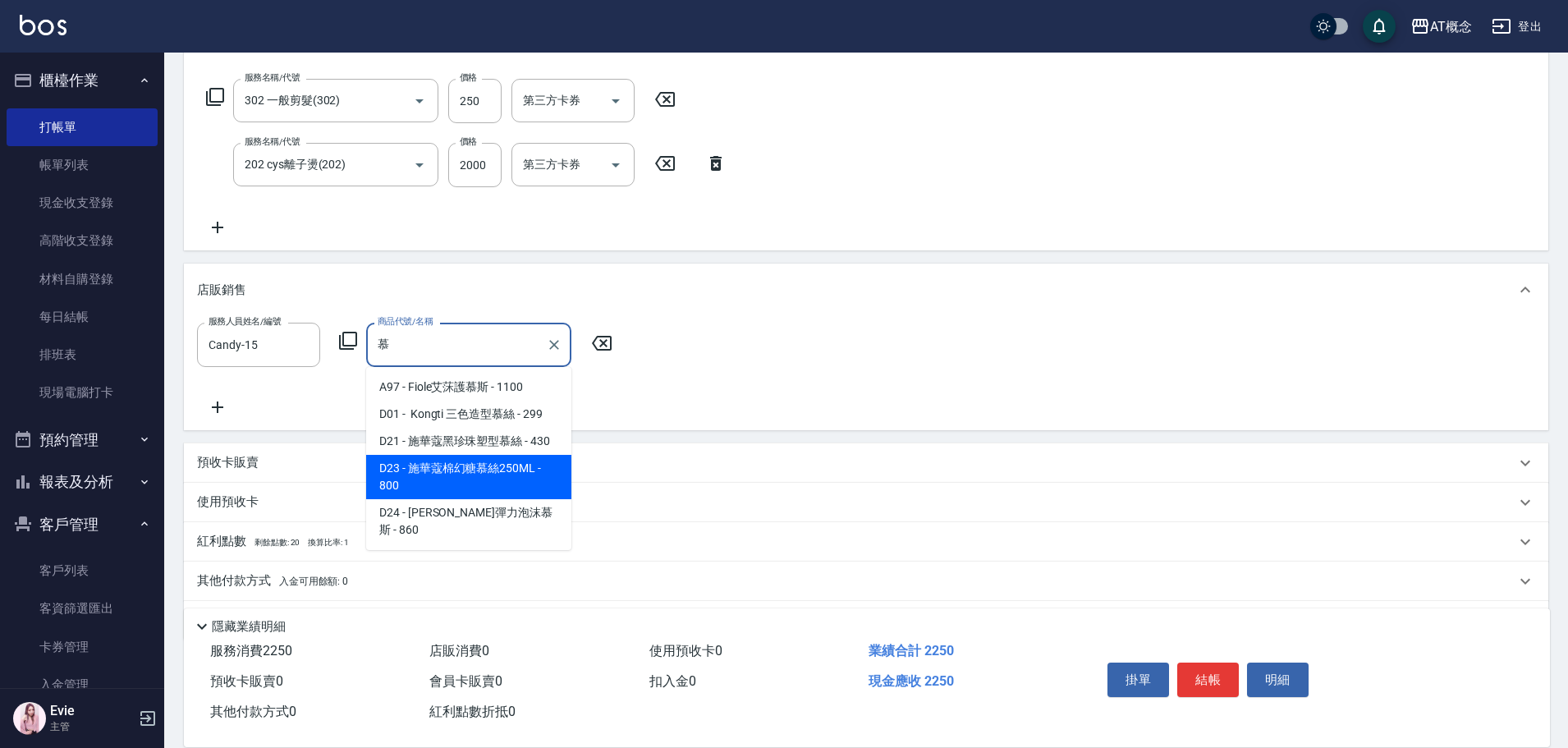
type input "施華蔻棉幻糖慕絲250ML"
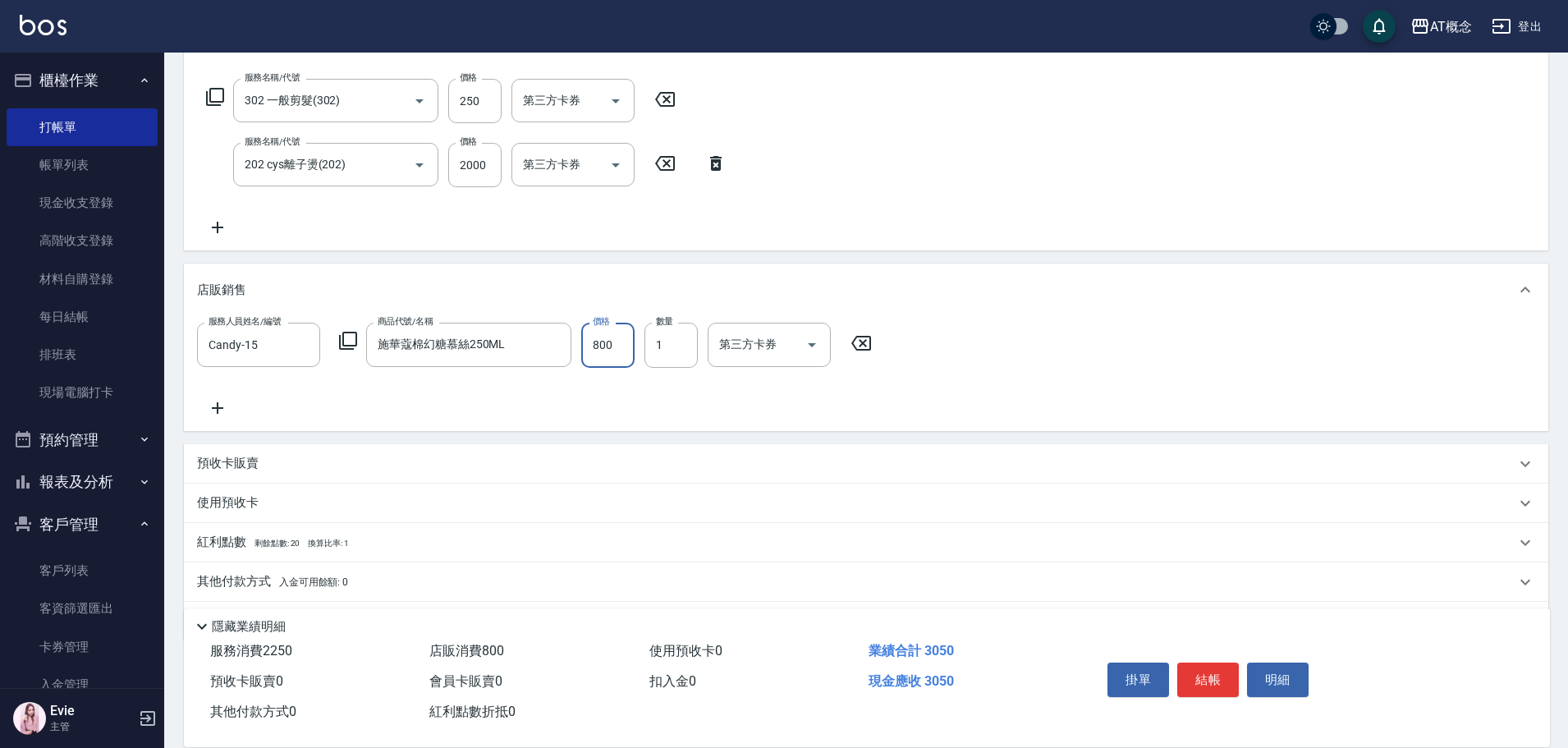
type input "220"
type input "6"
type input "230"
type input "640"
type input "280"
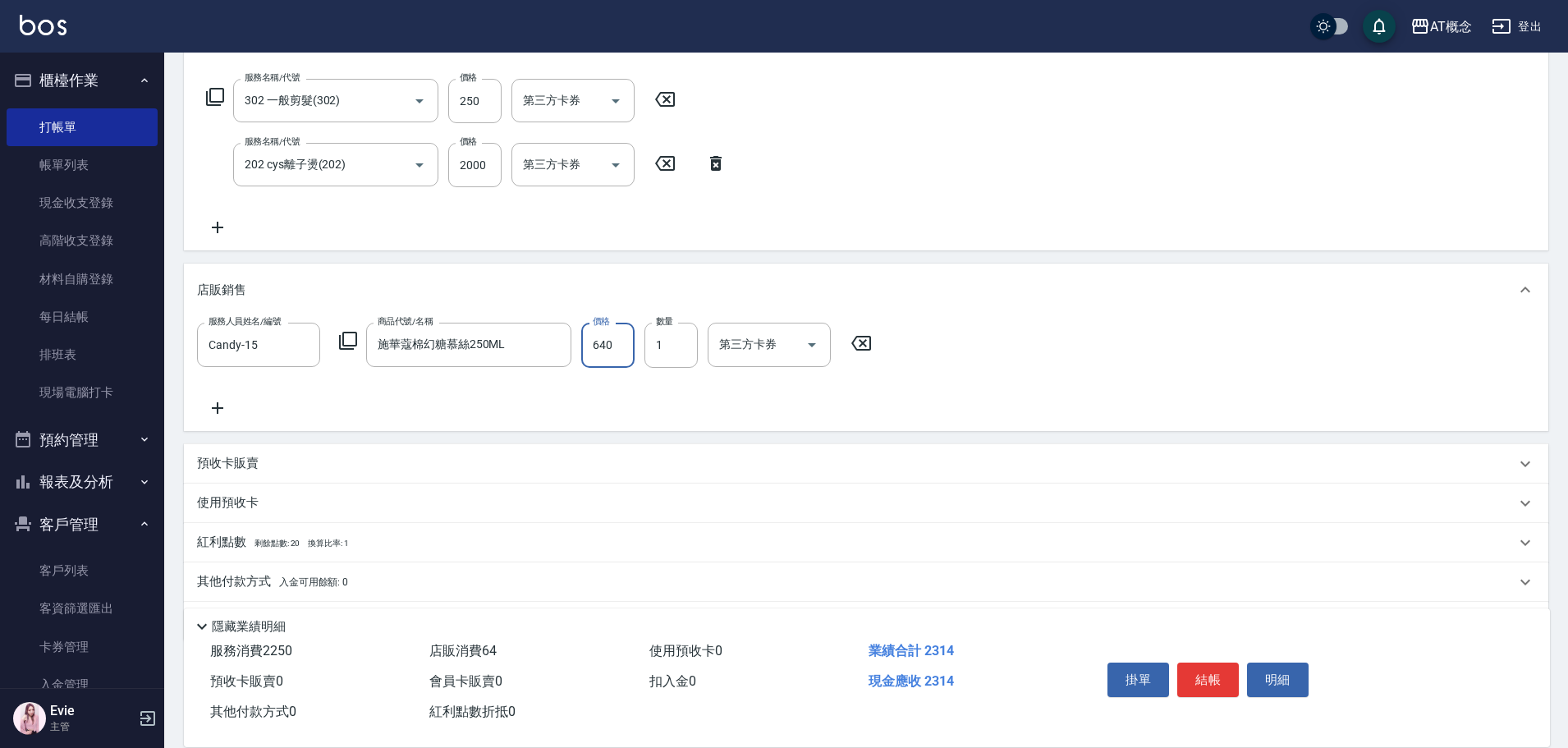
type input "640"
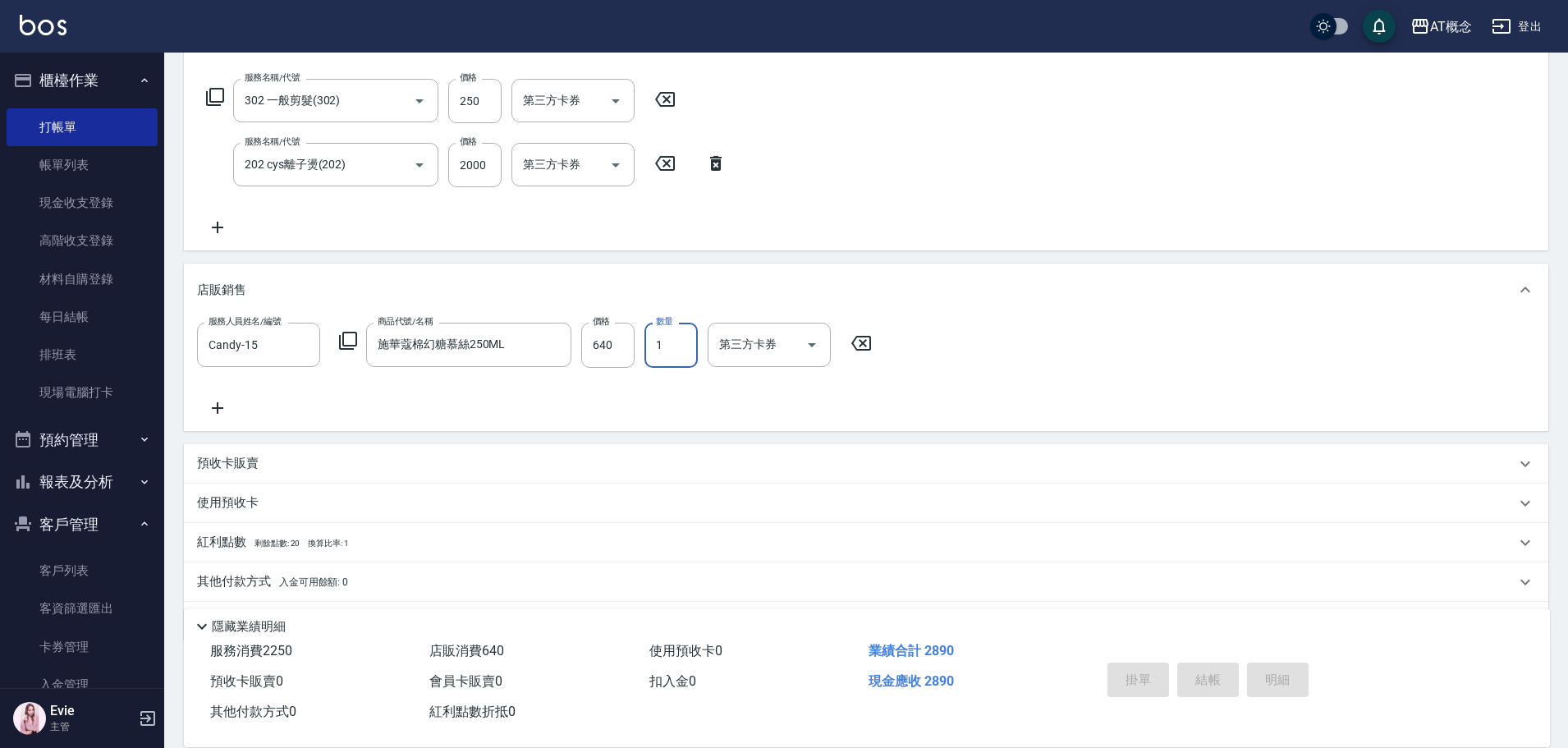
type input "2025/10/09 20:03"
type input "0"
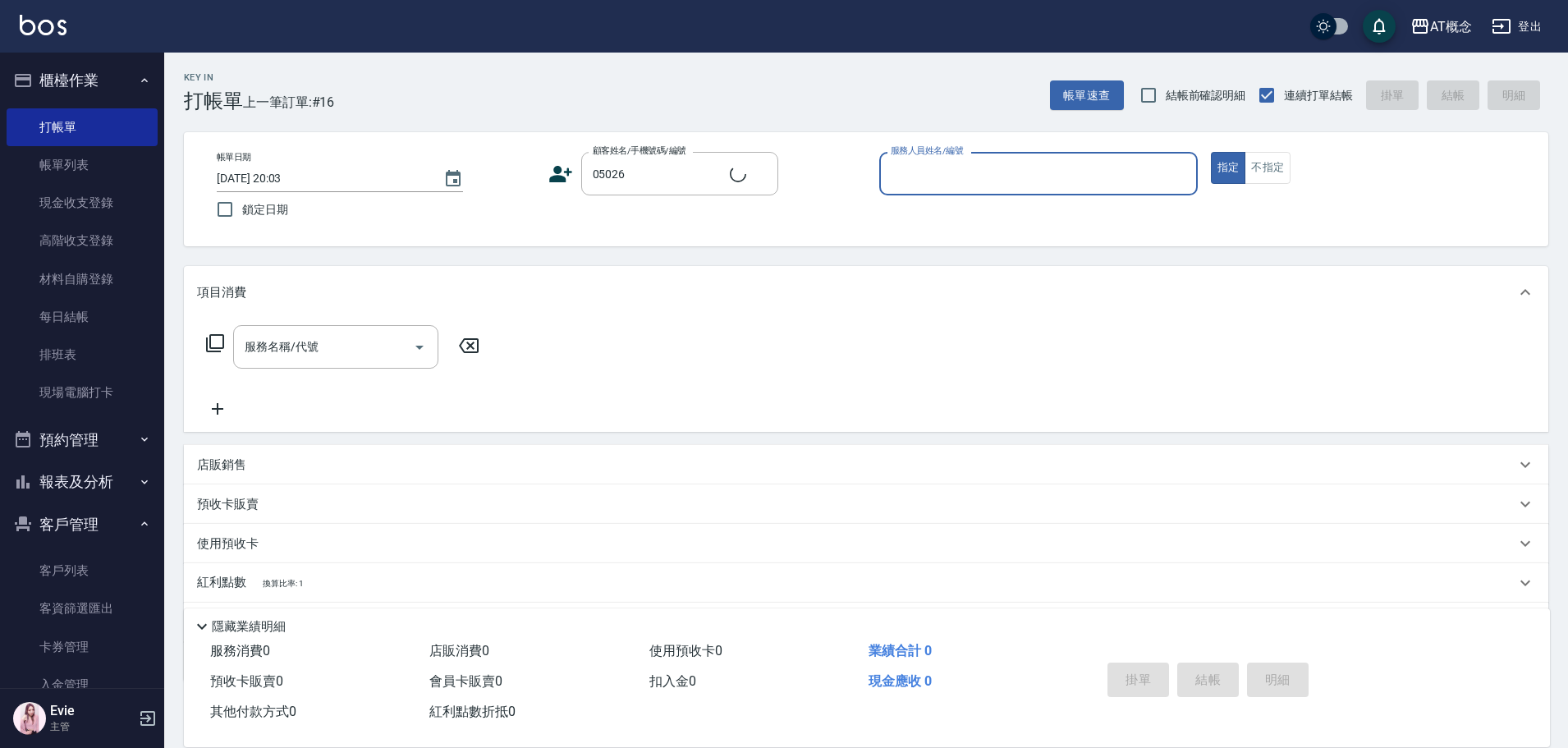
type input "劉承翰/0983319711/05026"
type input "Candy-15"
click at [1211, 152] on button "指定" at bounding box center [1228, 168] width 36 height 32
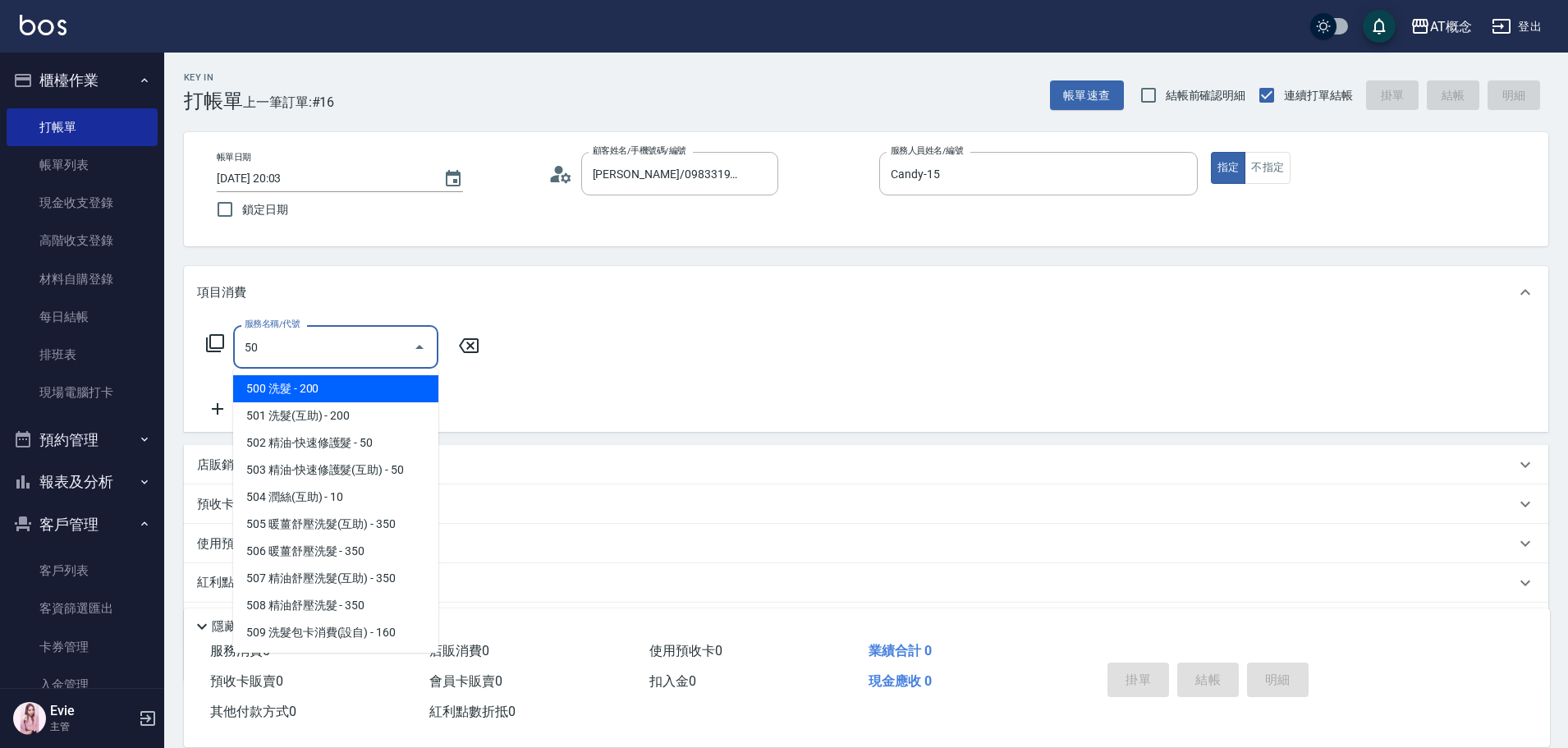
type input "500"
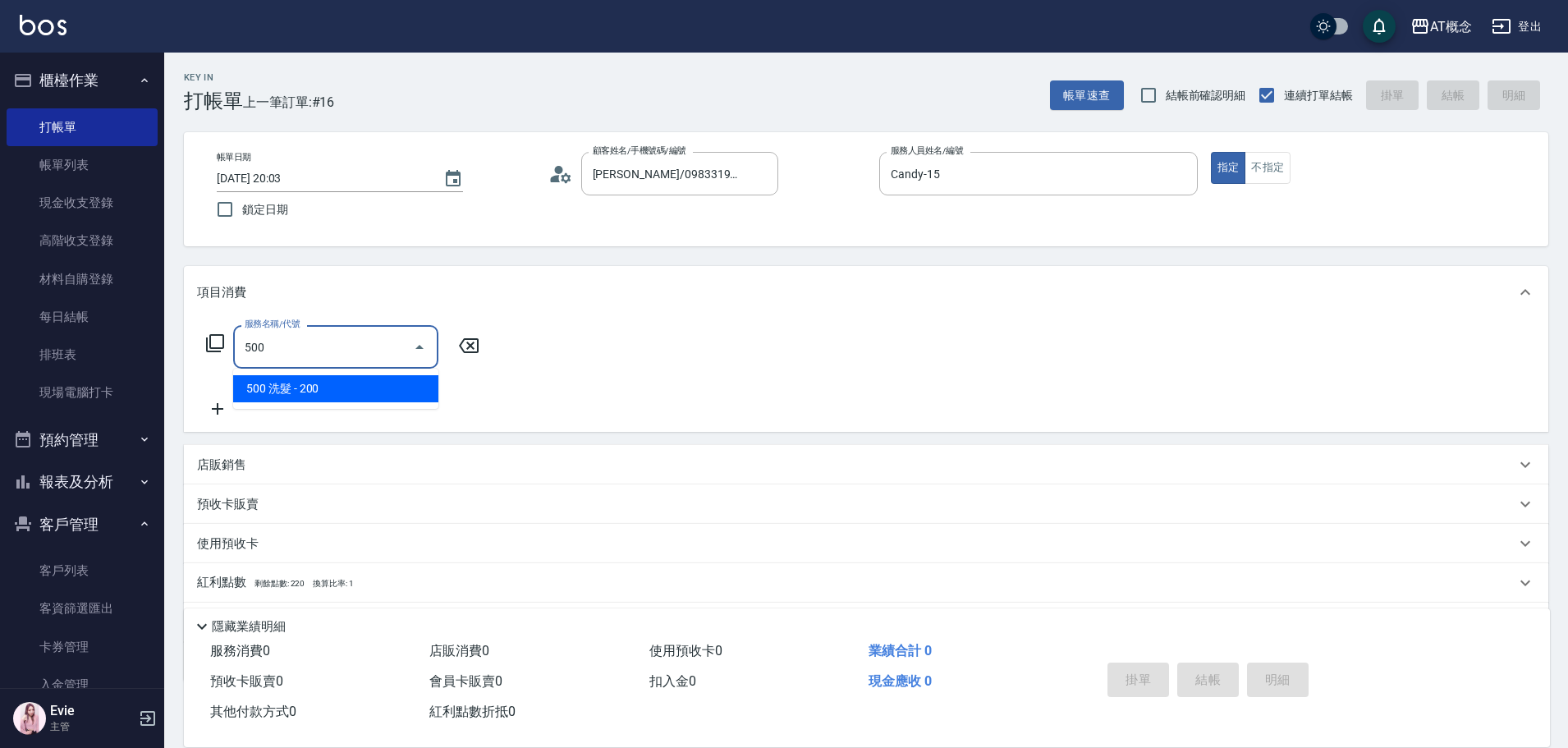
type input "20"
type input "500 洗髮(500)"
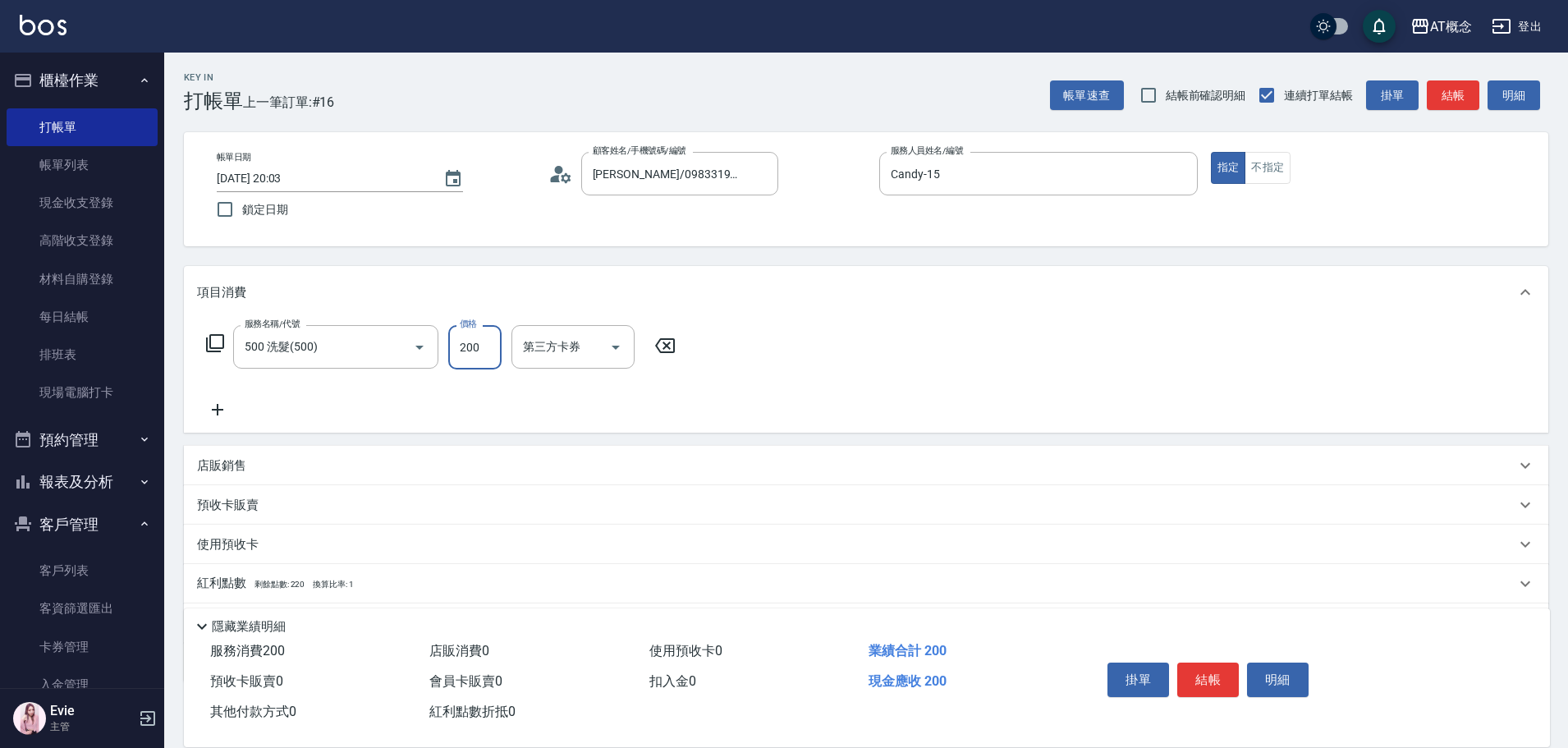
type input "0"
type input "25"
type input "20"
type input "250"
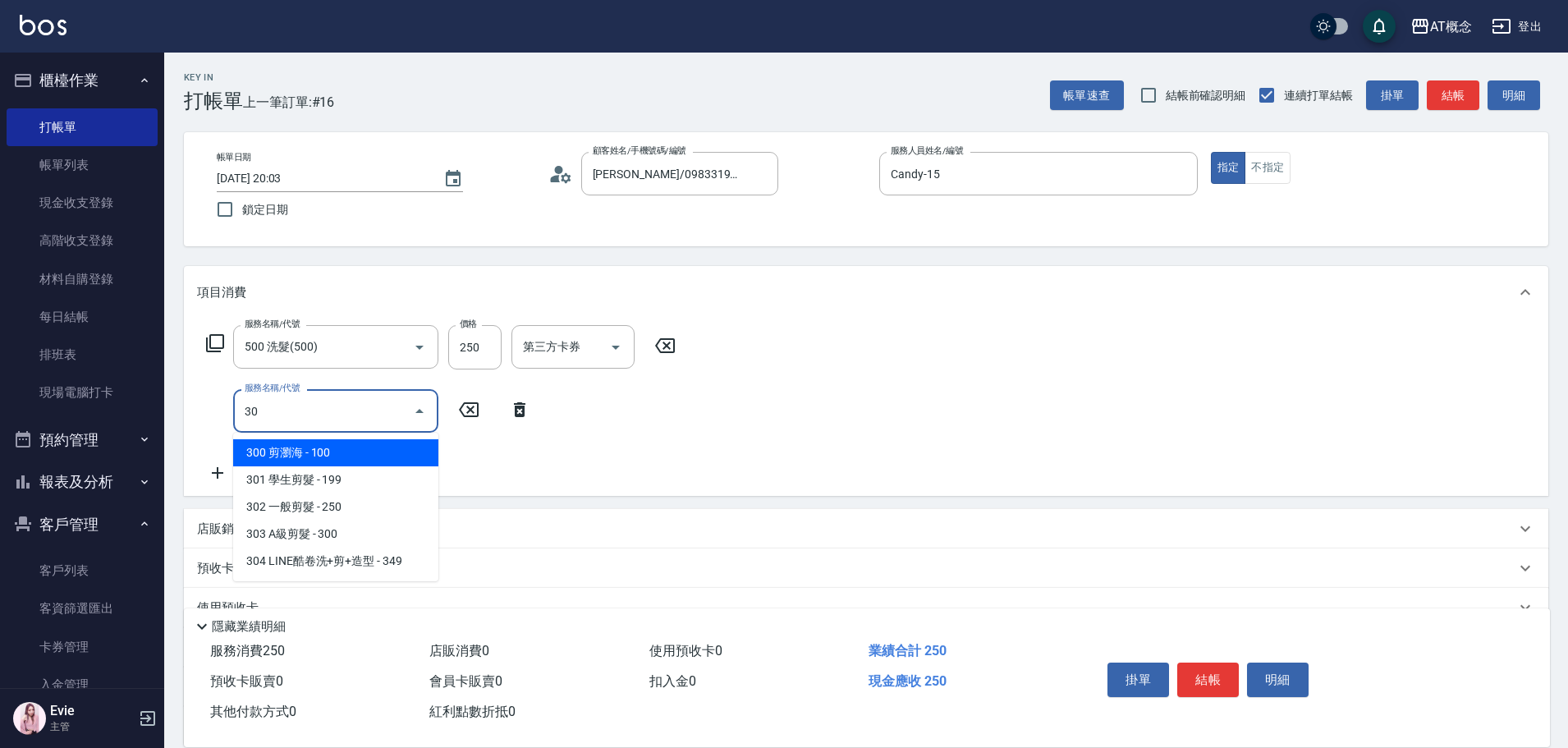
type input "302"
type input "50"
type input "302 一般剪髮(302)"
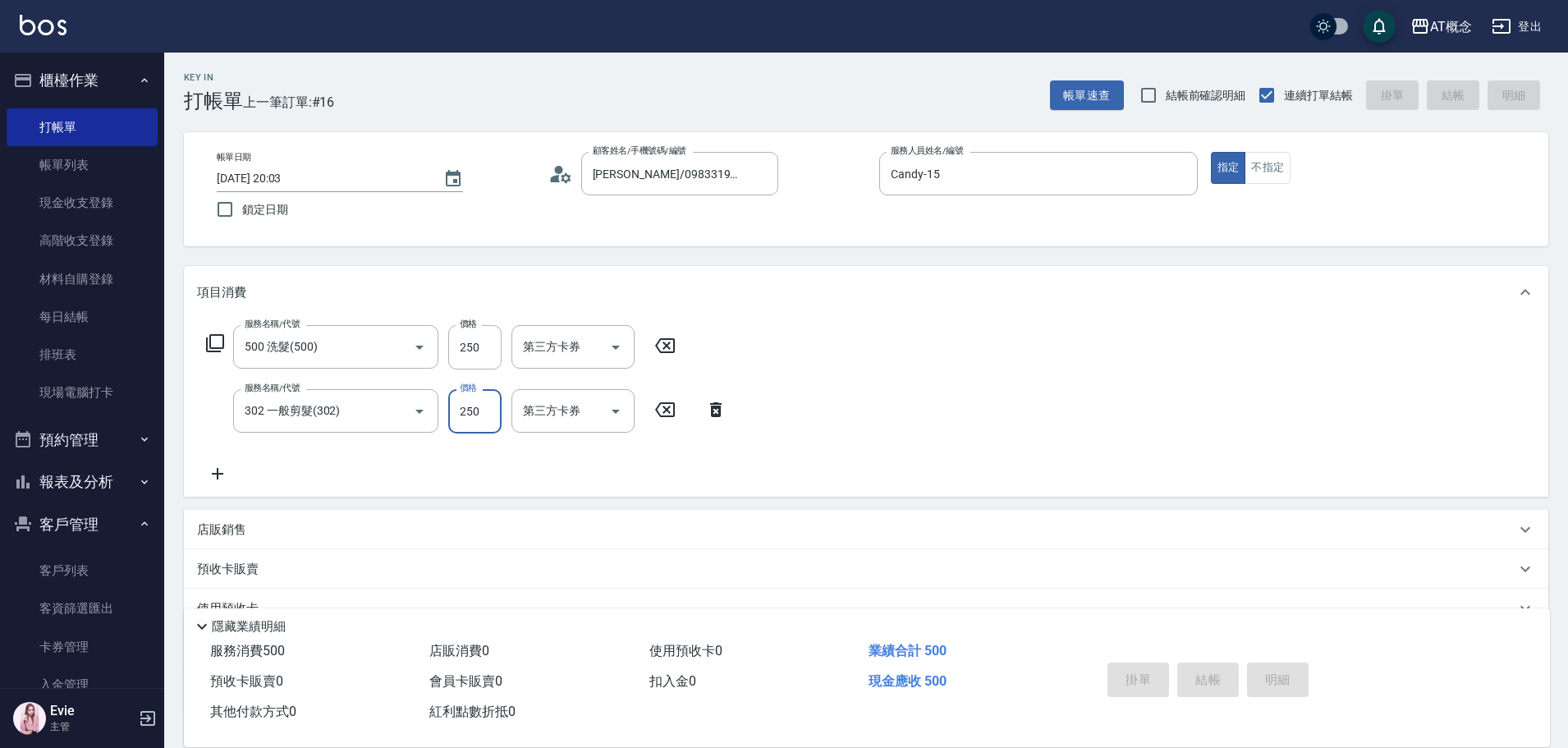
type input "0"
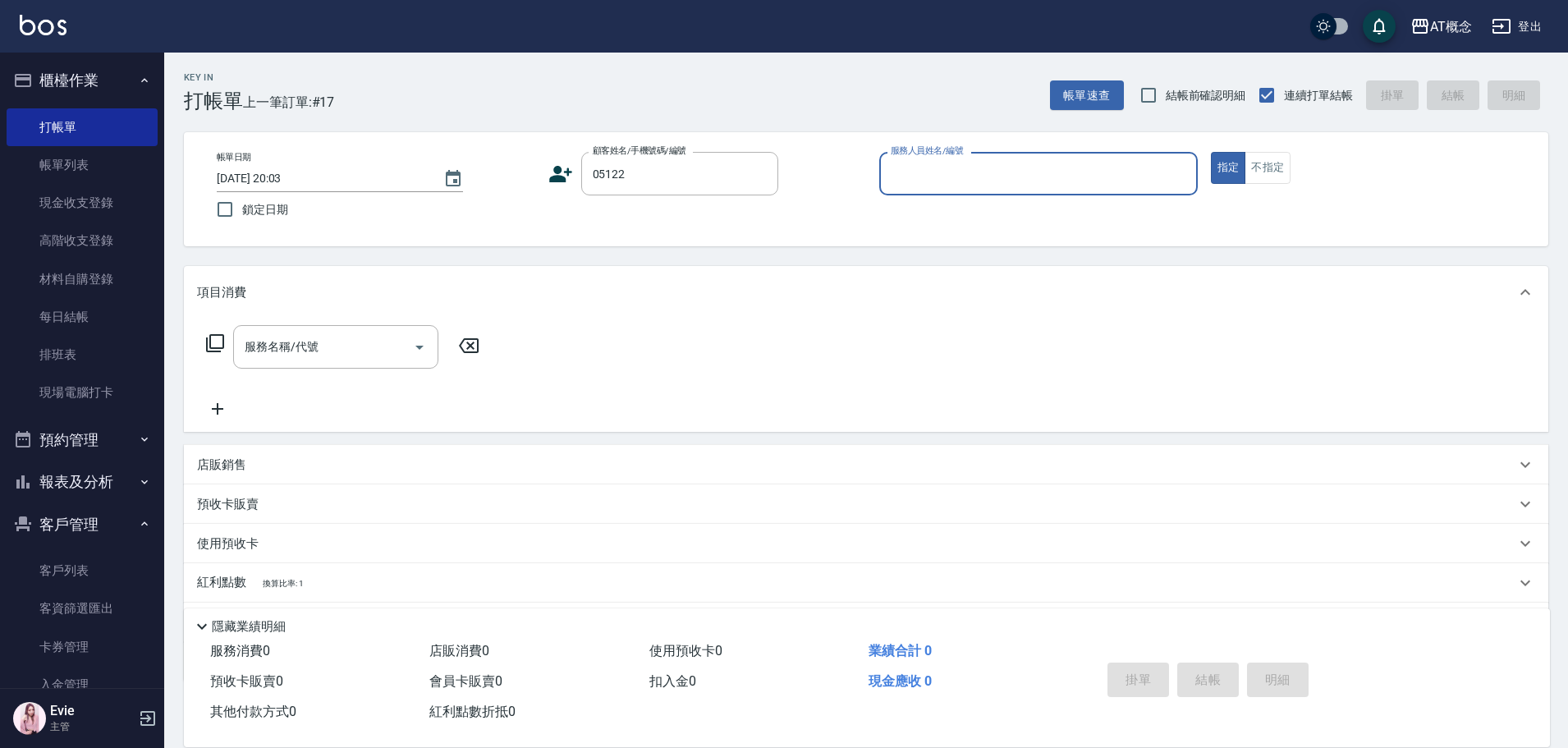
type input "高國仁/0968505030/05122"
type input "邦妮-2"
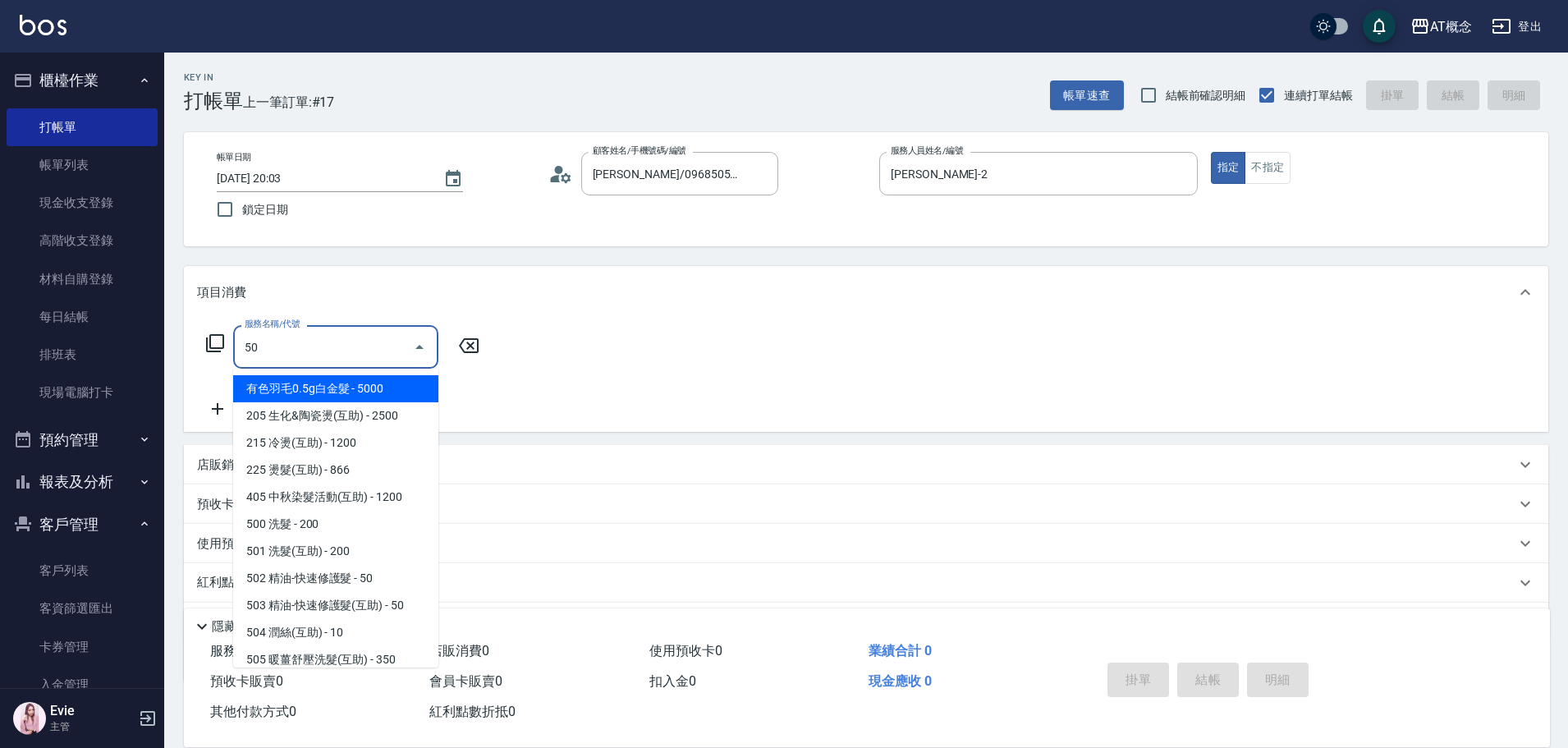
type input "501"
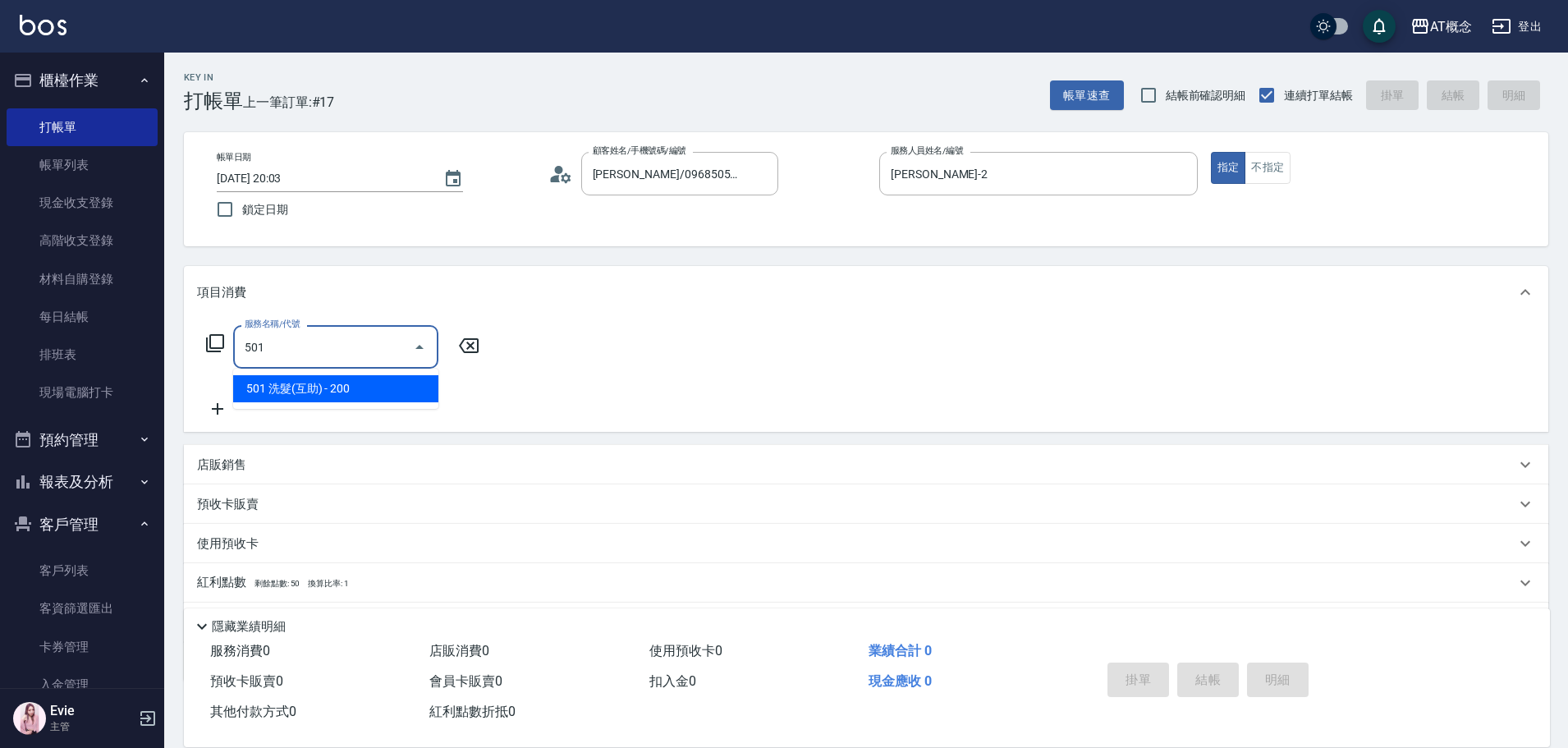
type input "20"
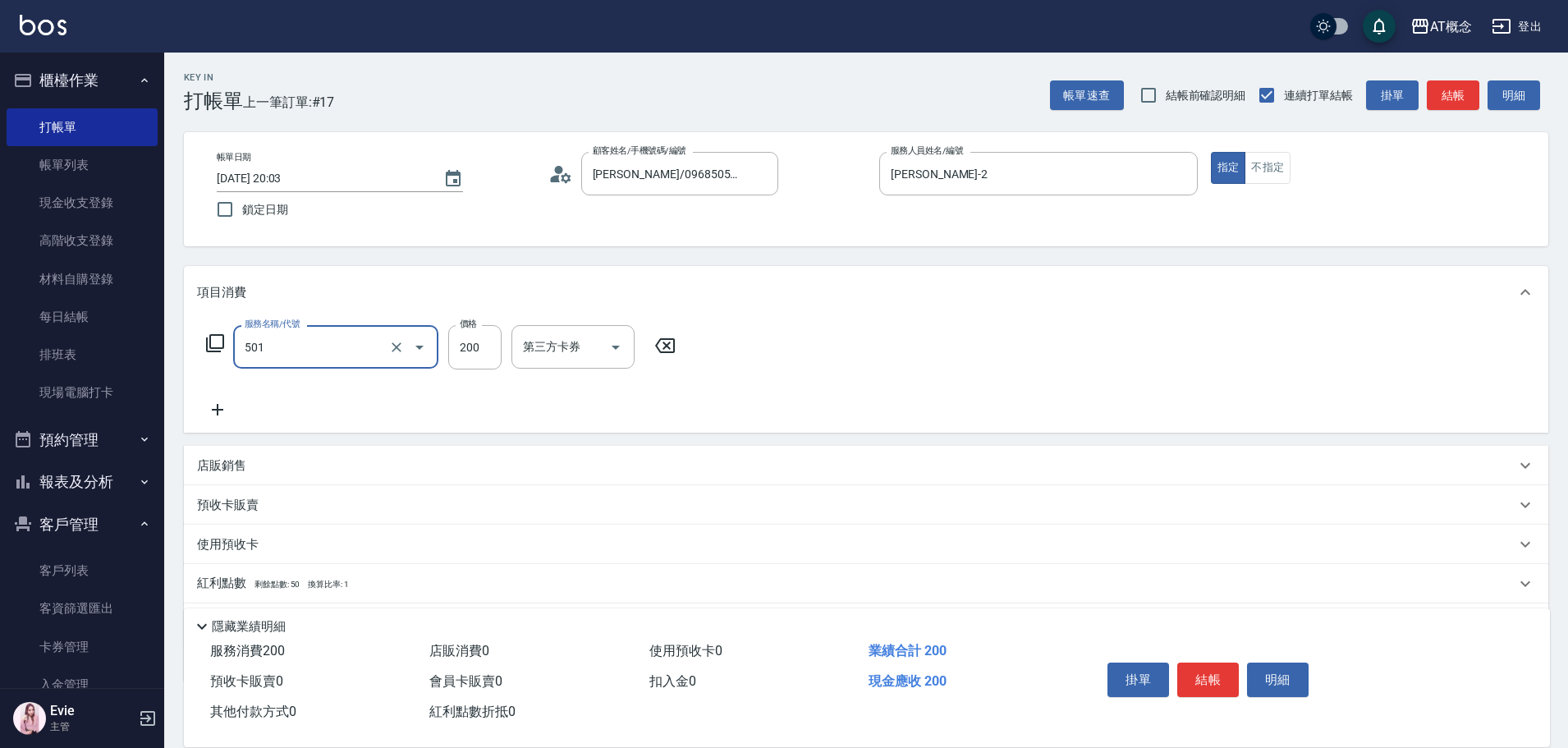
type input "501 洗髮(互助)(501)"
type input "0"
type input "25"
type input "20"
type input "250"
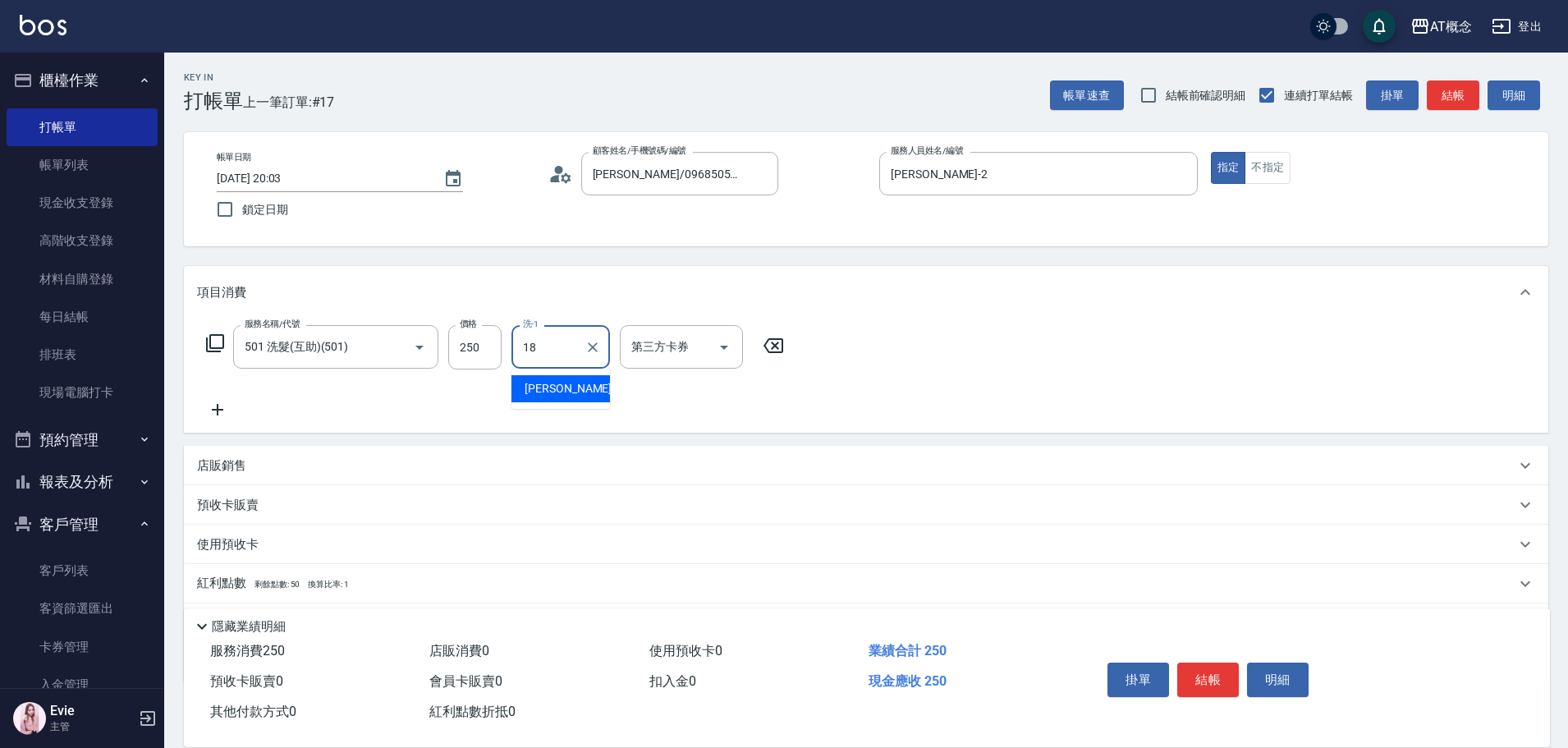
type input "Dan-18"
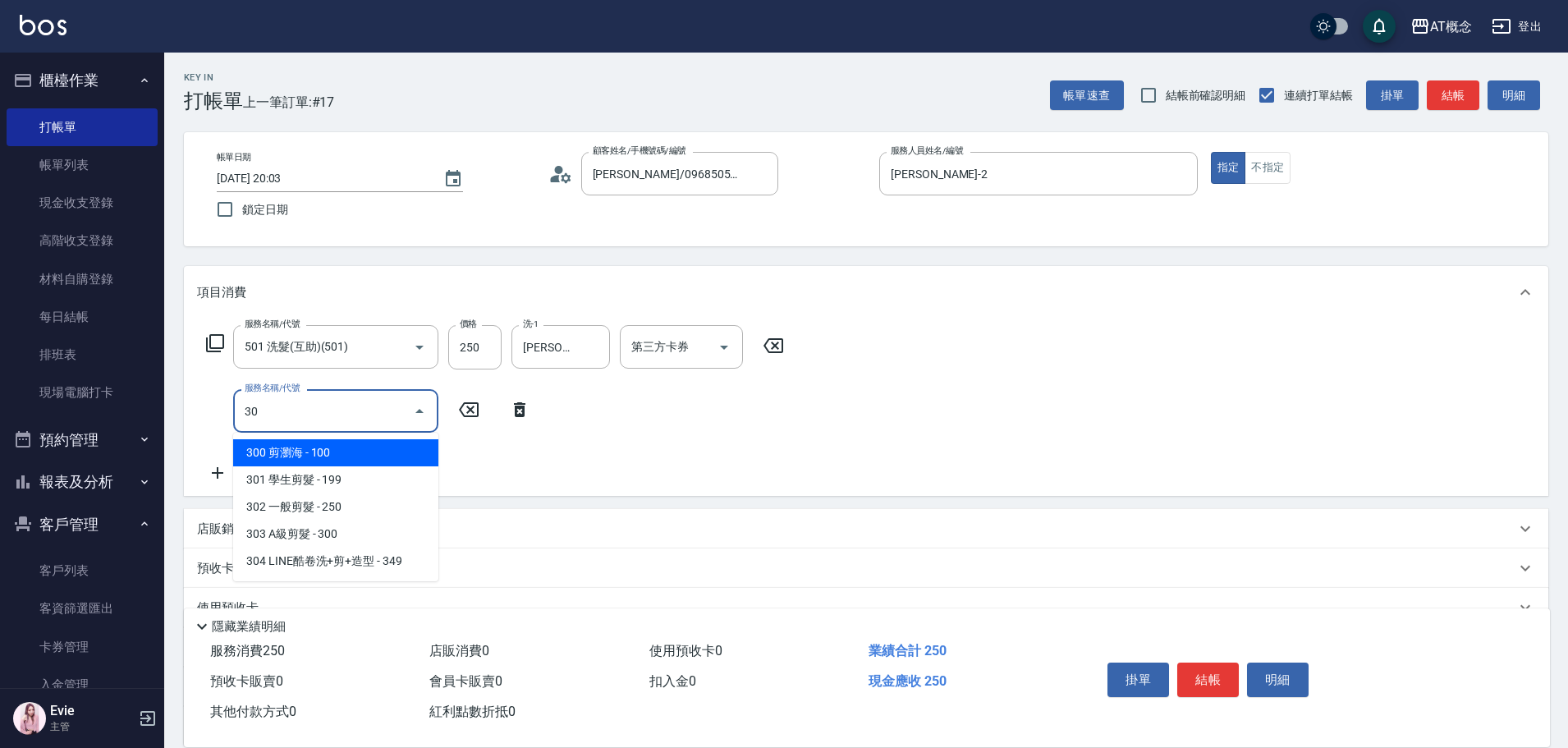
type input "303"
type input "50"
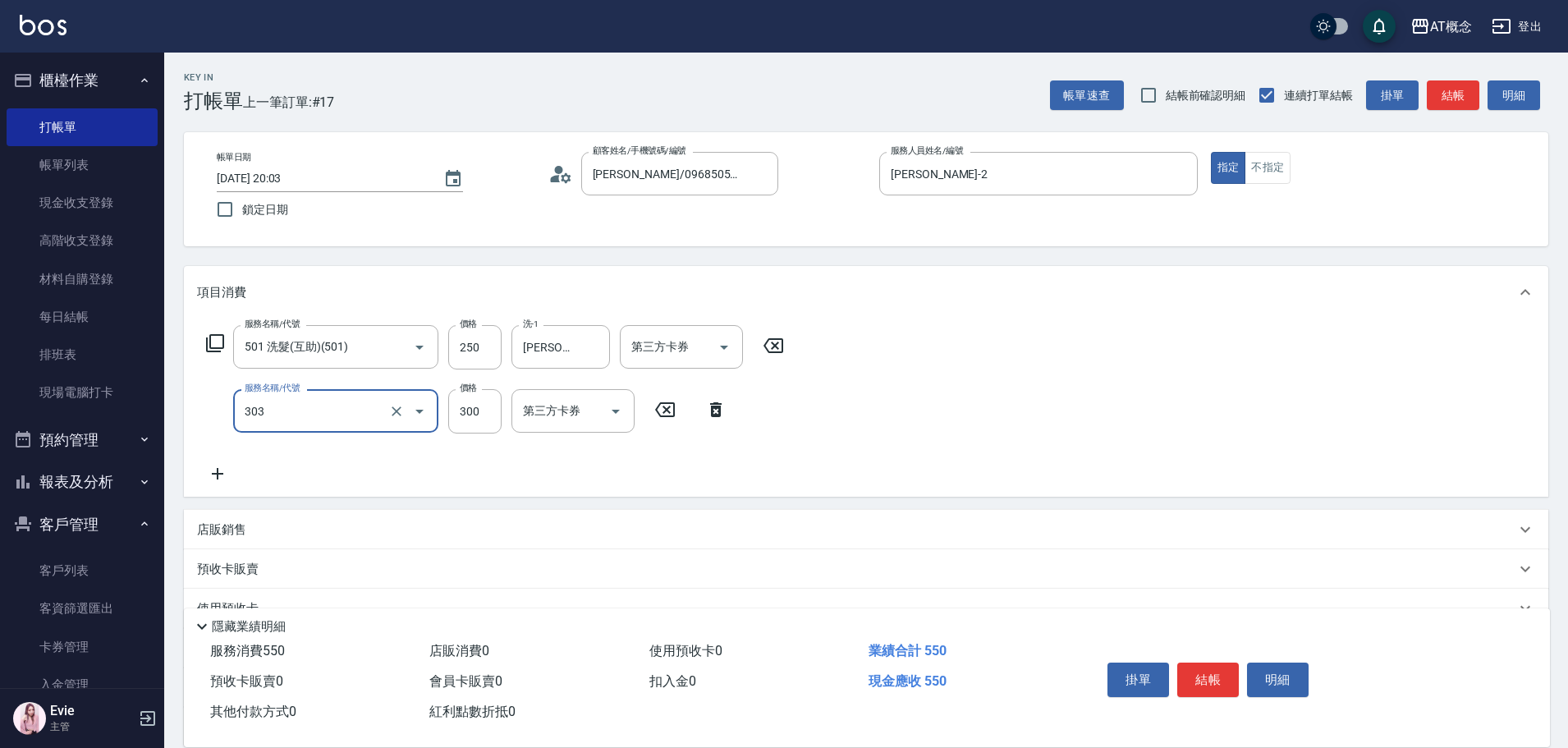
type input "303 A級剪髮(303)"
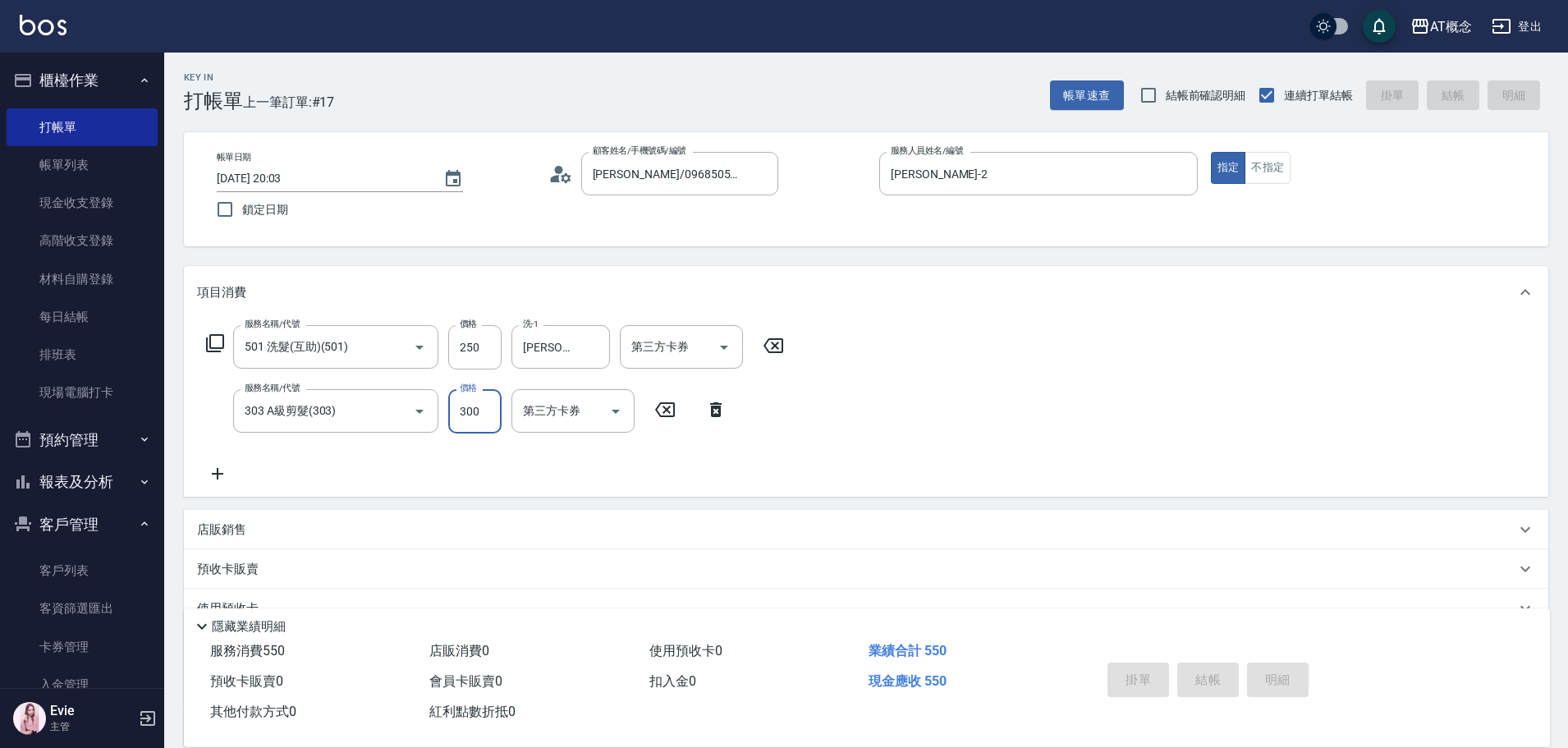
type input "0"
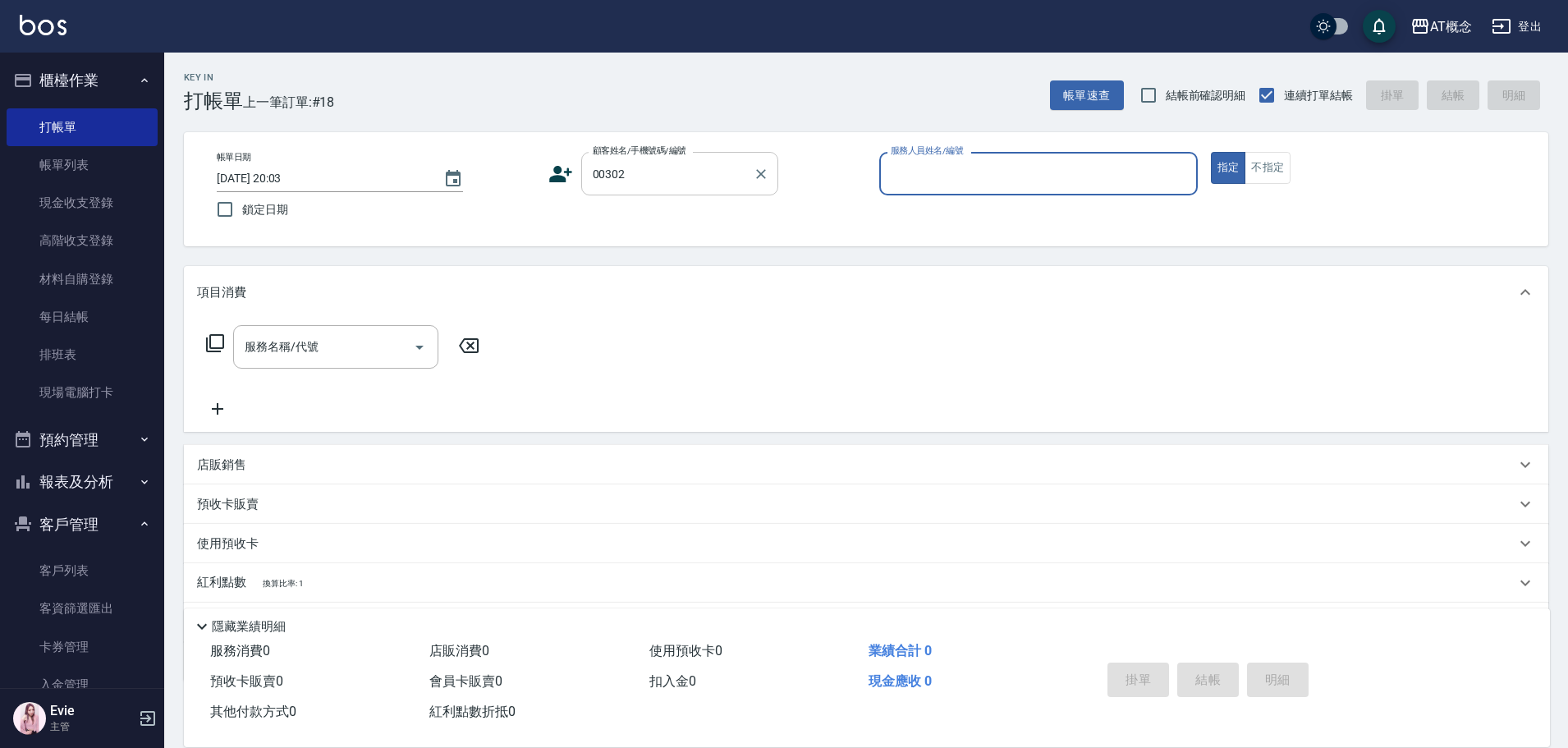
type input "林子豪/0926419112/00302"
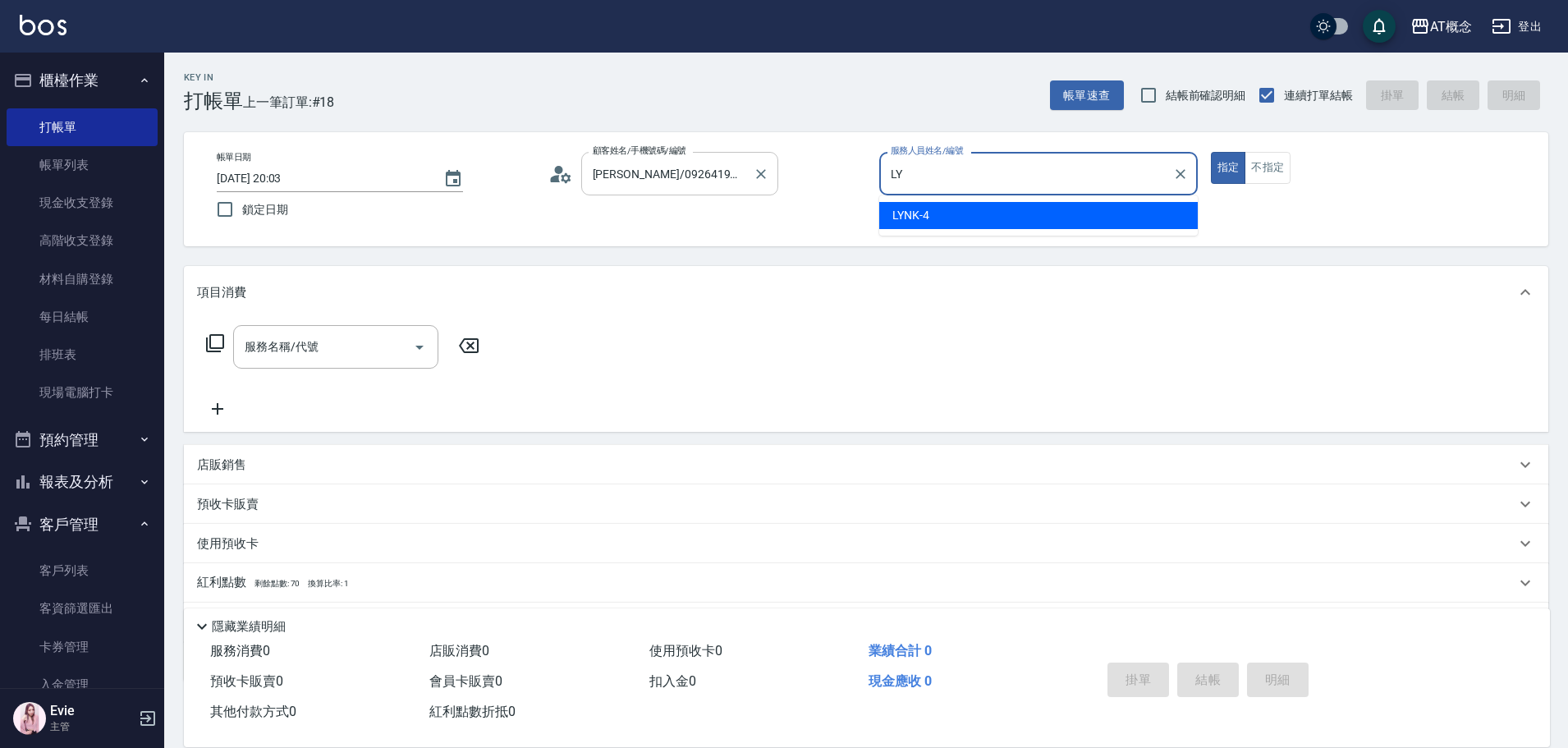
type input "L"
type input "Anson-3"
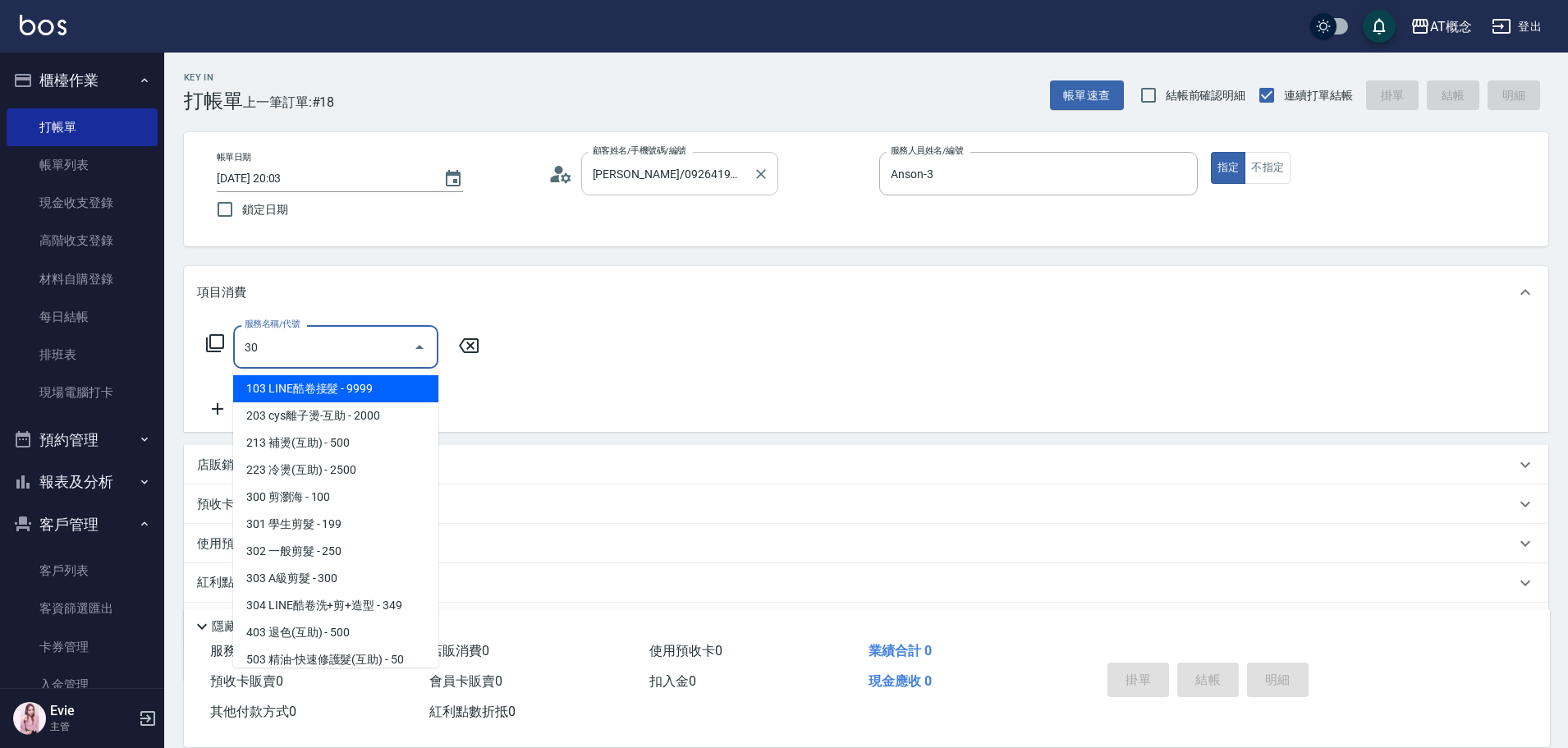
type input "303"
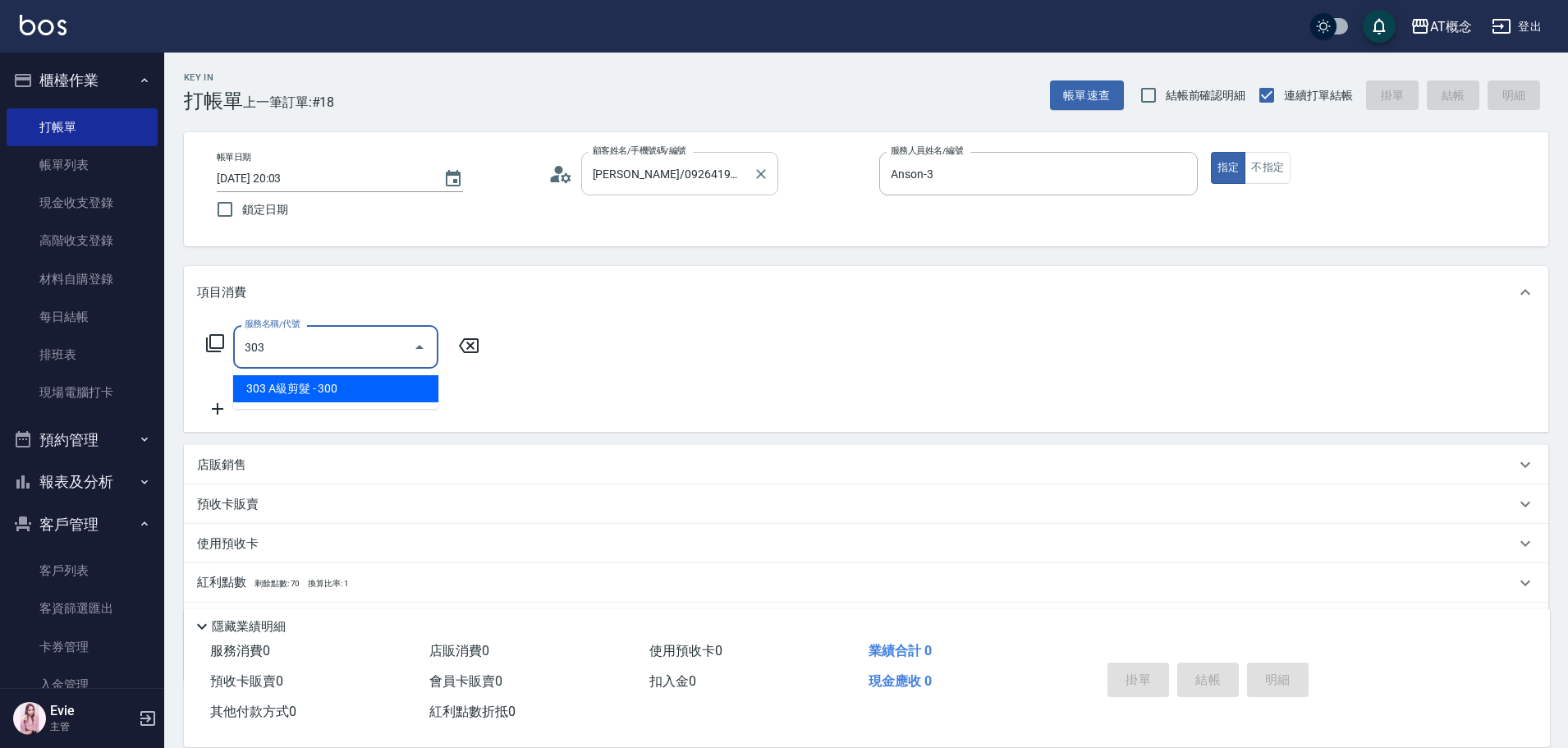
type input "30"
type input "303 A級剪髮(303)"
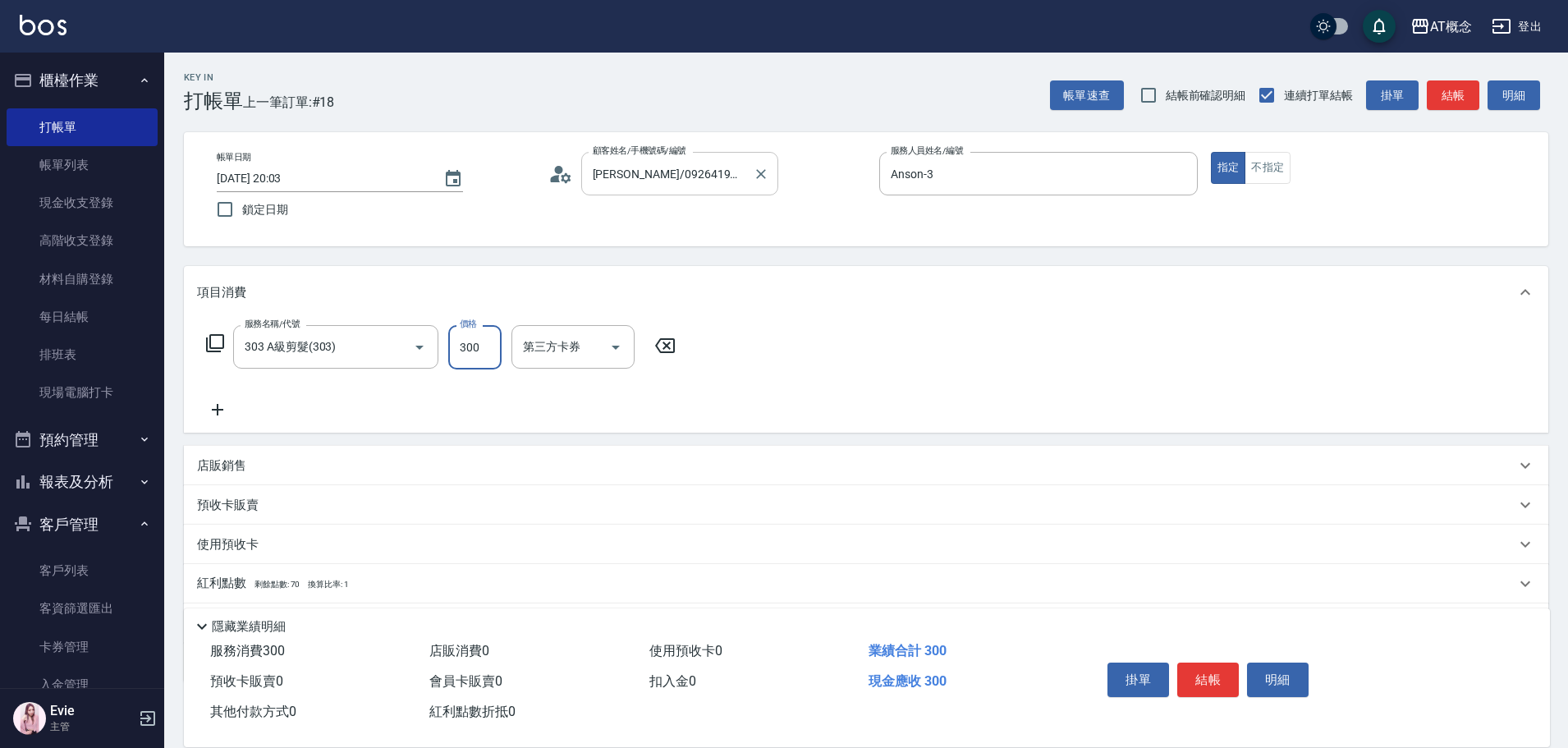
type input "0"
type input "350"
type input "30"
type input "350"
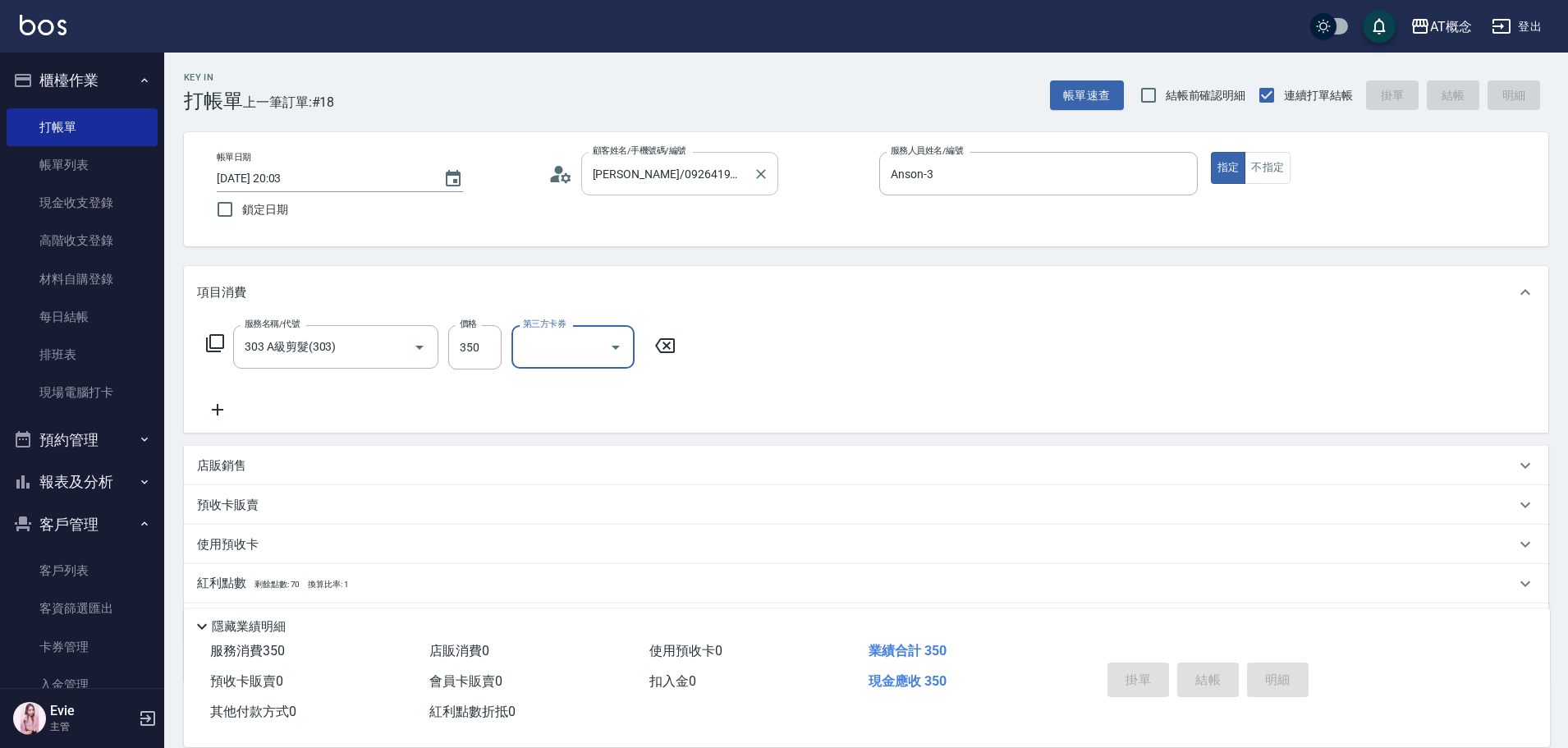
type input "2025/10/09 20:05"
type input "0"
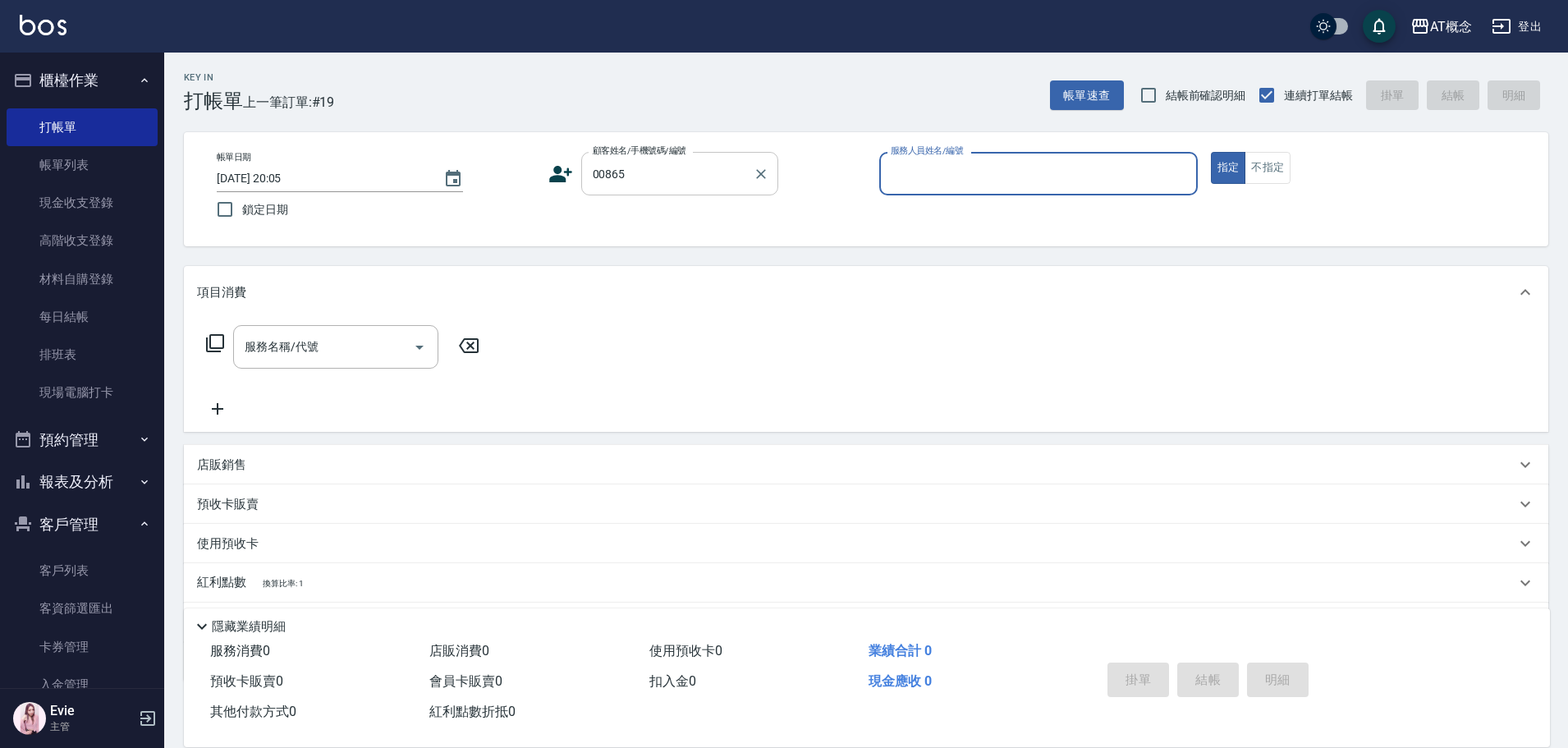
type input "賀培玟/00865_賀培玟/00865"
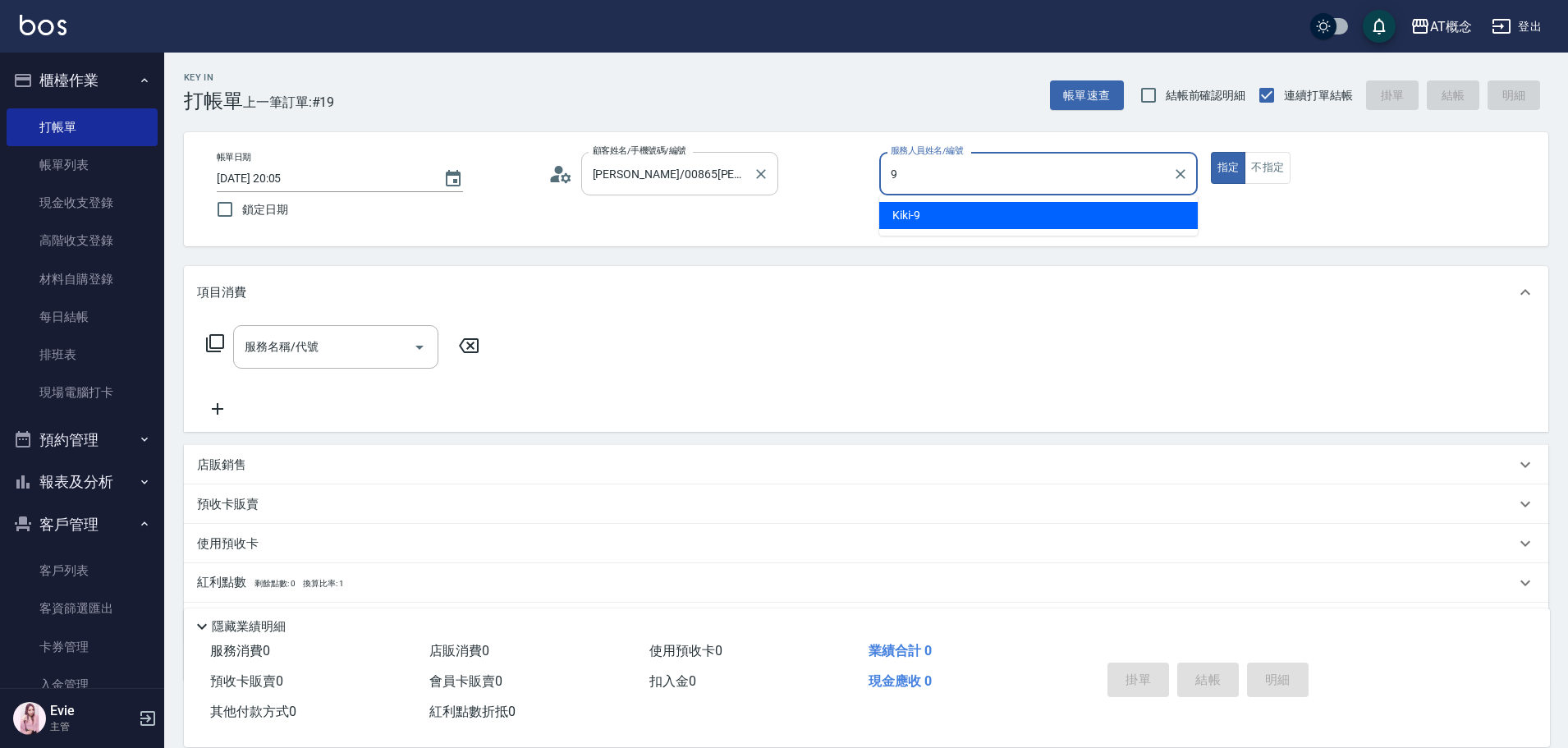
type input "Kiki-9"
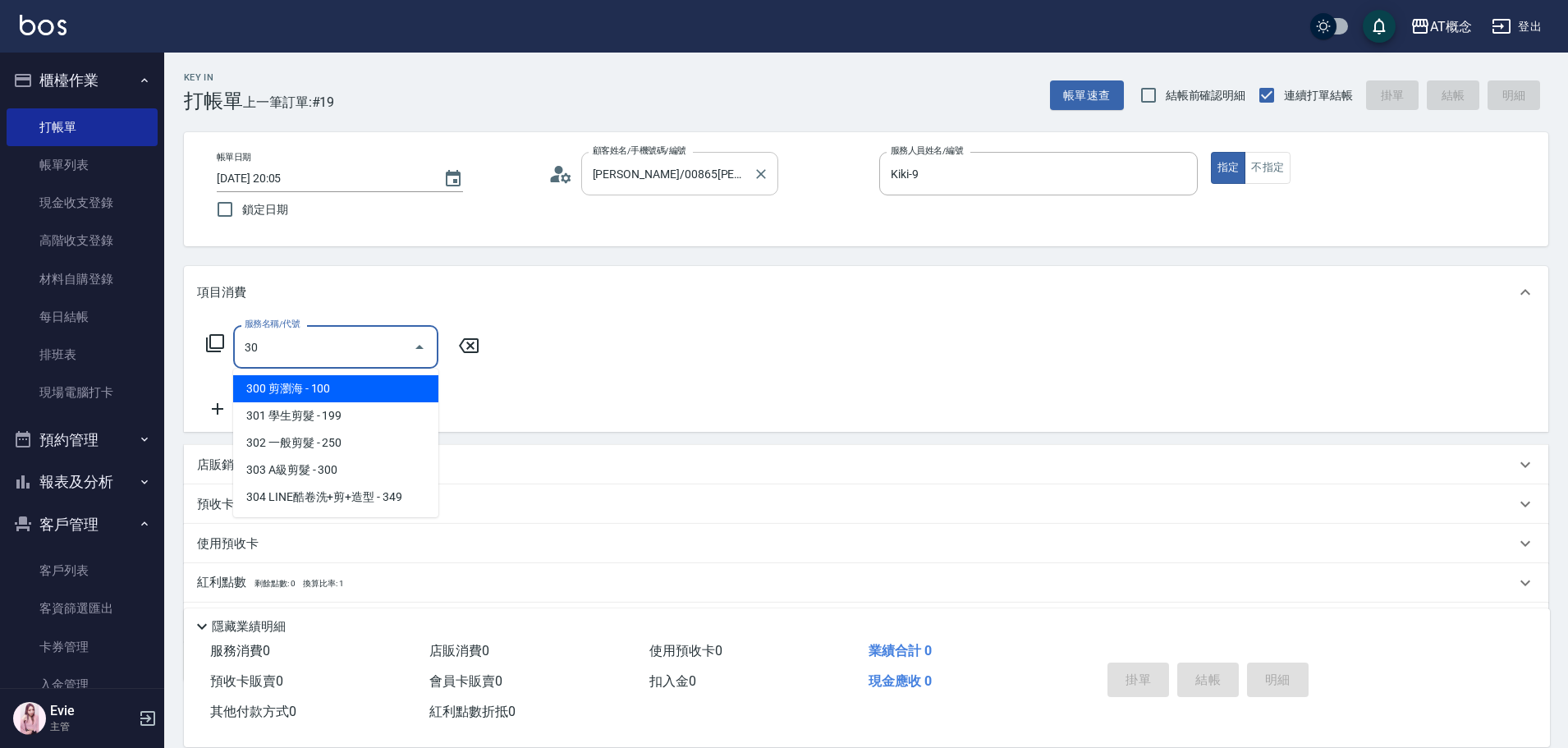
type input "303"
type input "30"
type input "303 A級剪髮(303)"
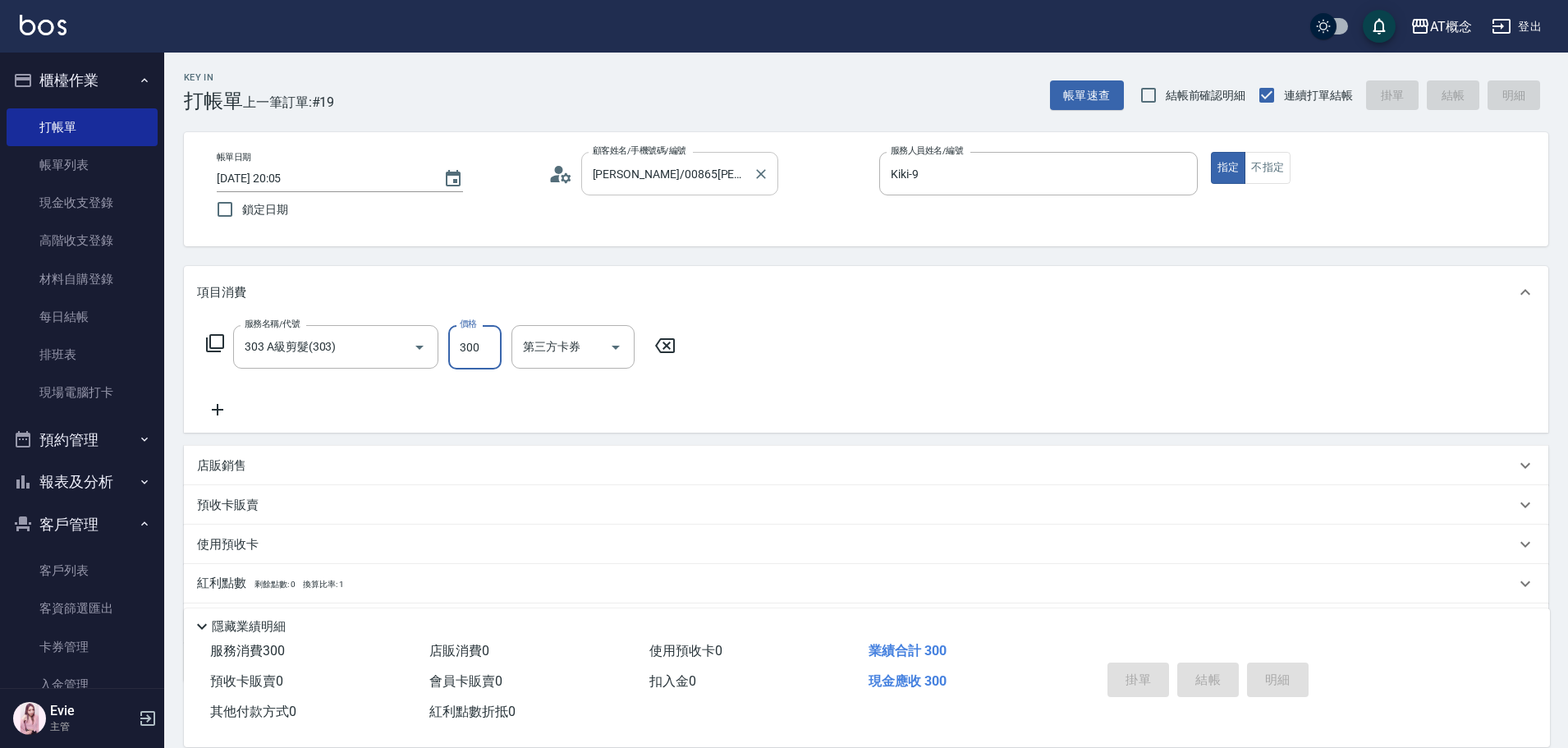
type input "0"
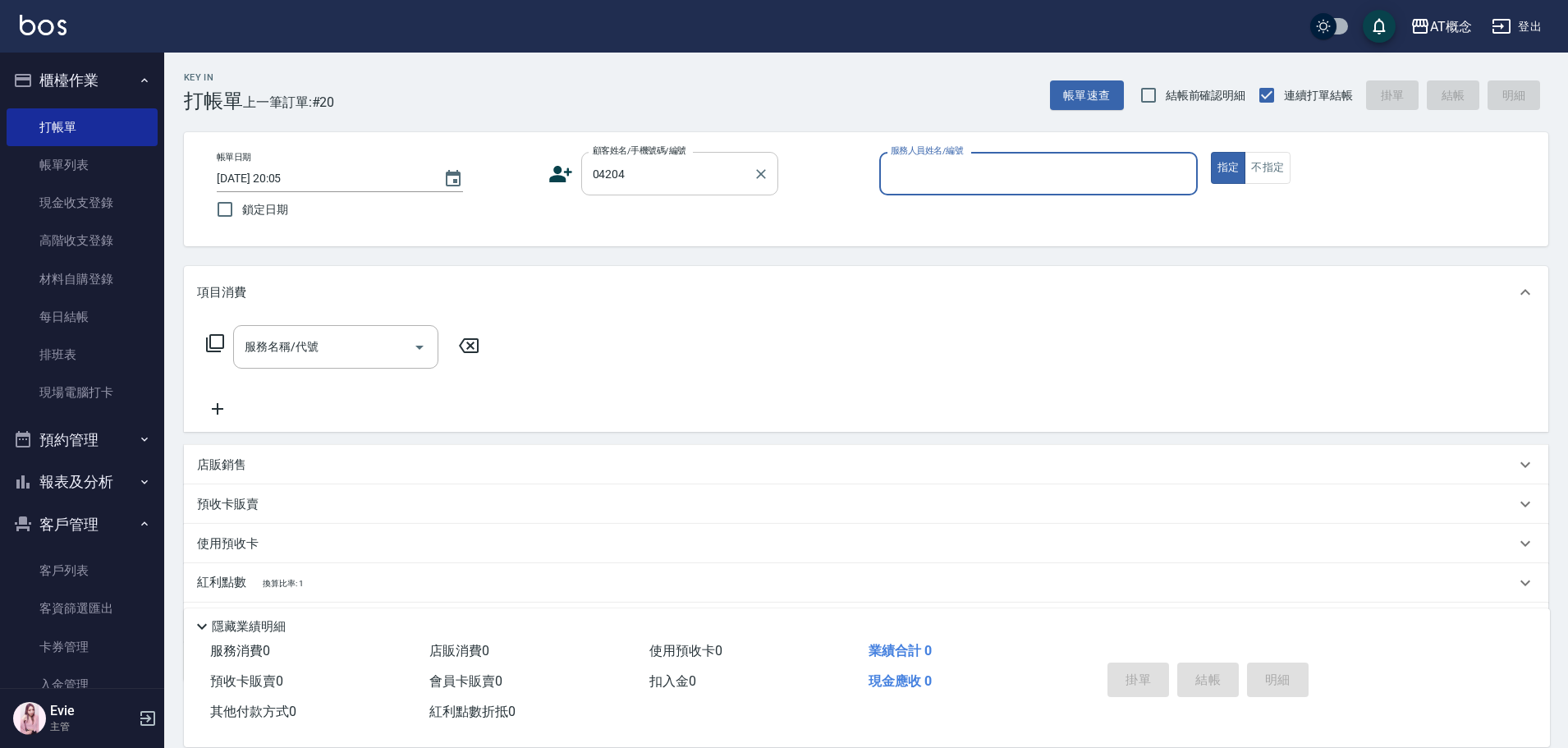
type input "蔡羽霖/0909921803/04204"
type input "邦妮-2"
click at [758, 172] on icon "Clear" at bounding box center [762, 174] width 17 height 17
type input "簡義桀/0906294018/02504"
type input "Anson-3"
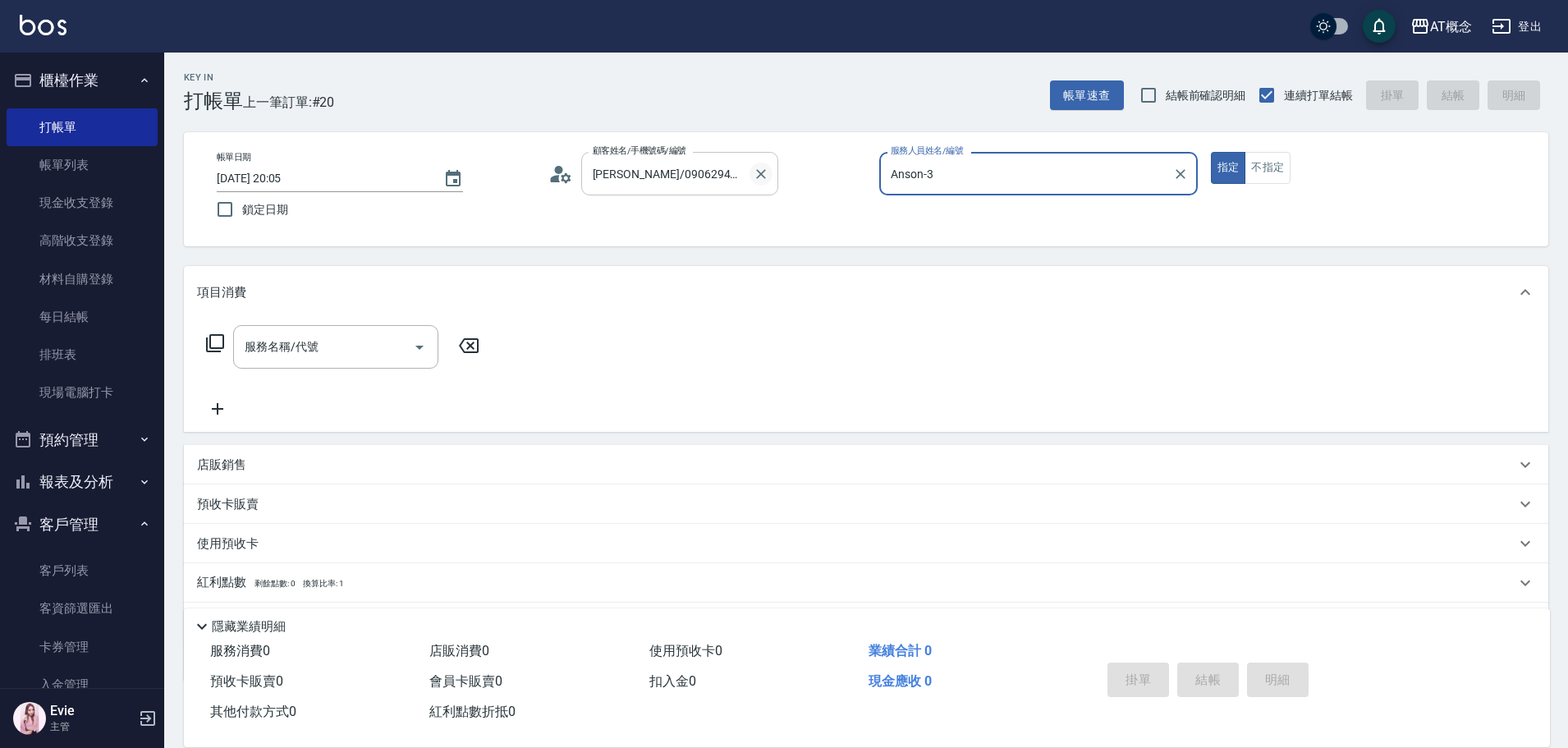
click at [1211, 152] on button "指定" at bounding box center [1228, 168] width 36 height 32
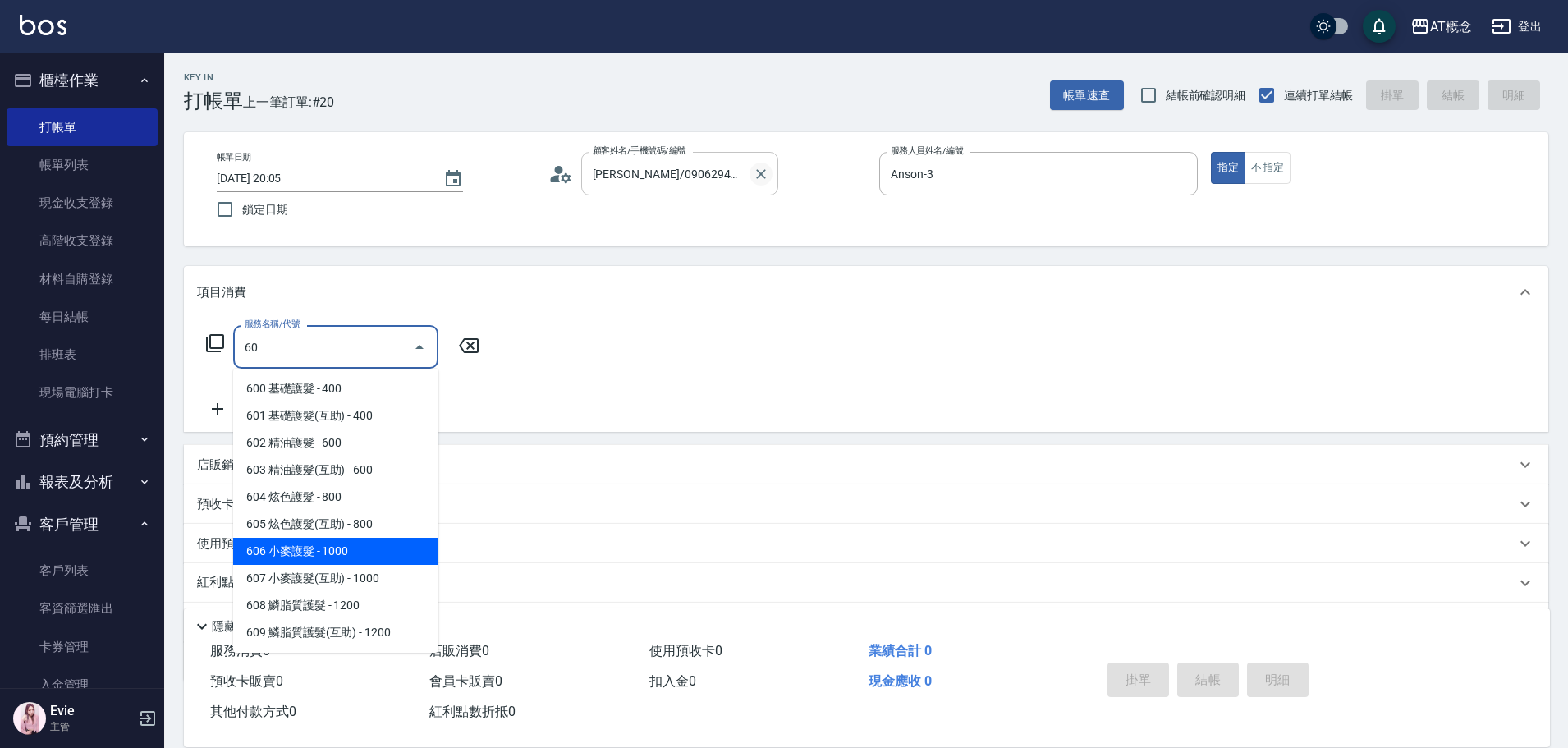
type input "606 小麥護髮(606)"
type input "100"
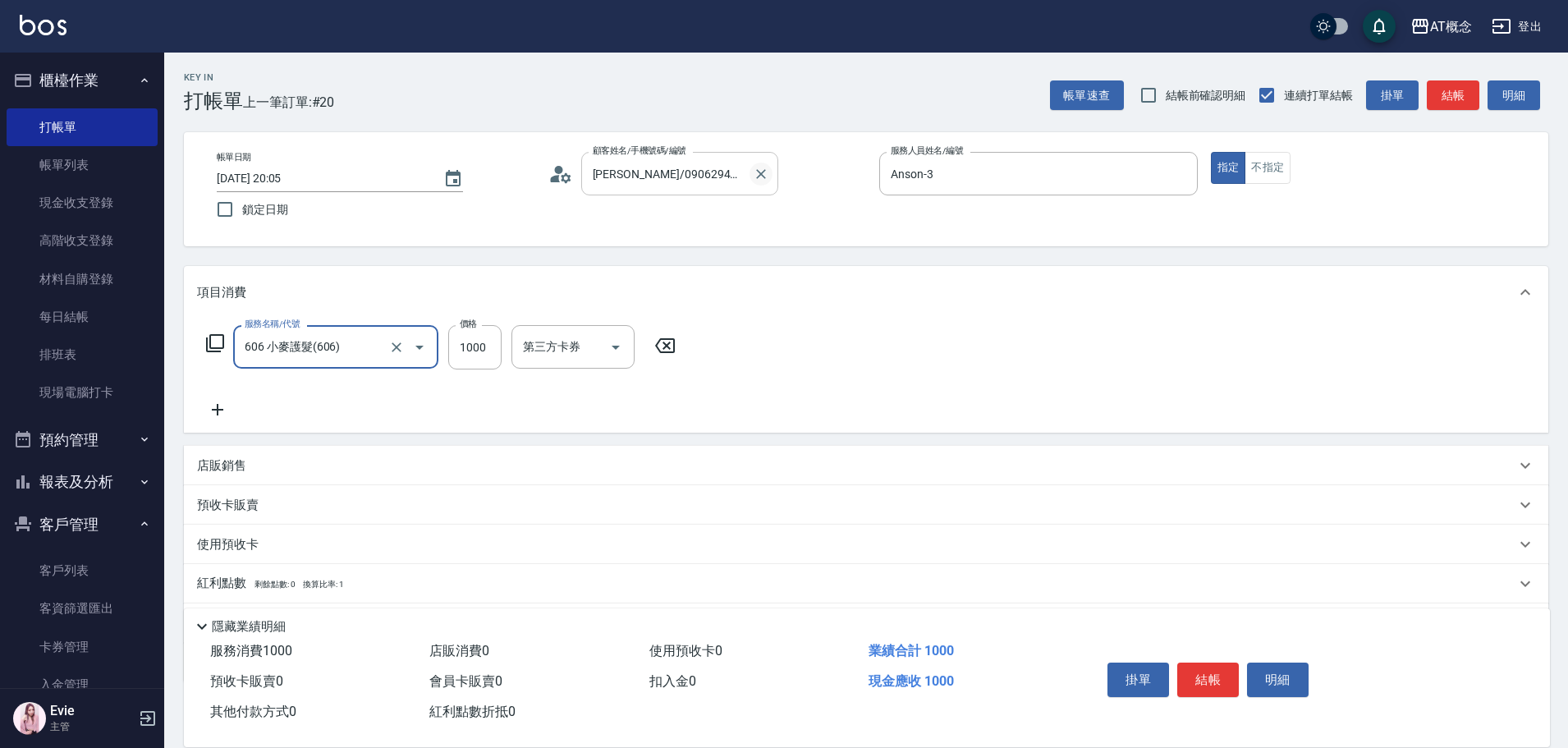
type input "606 小麥護髮(606)"
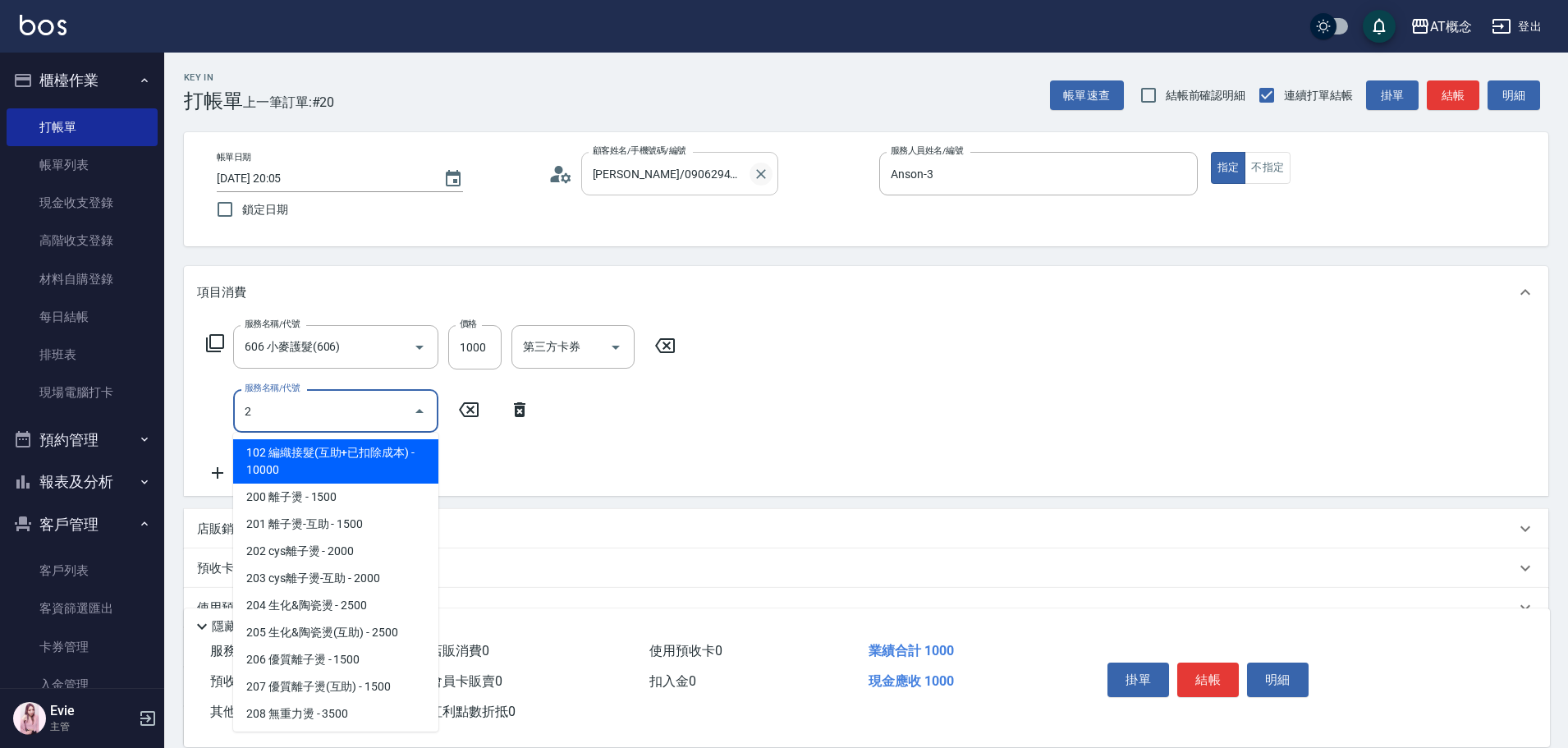
type input "20"
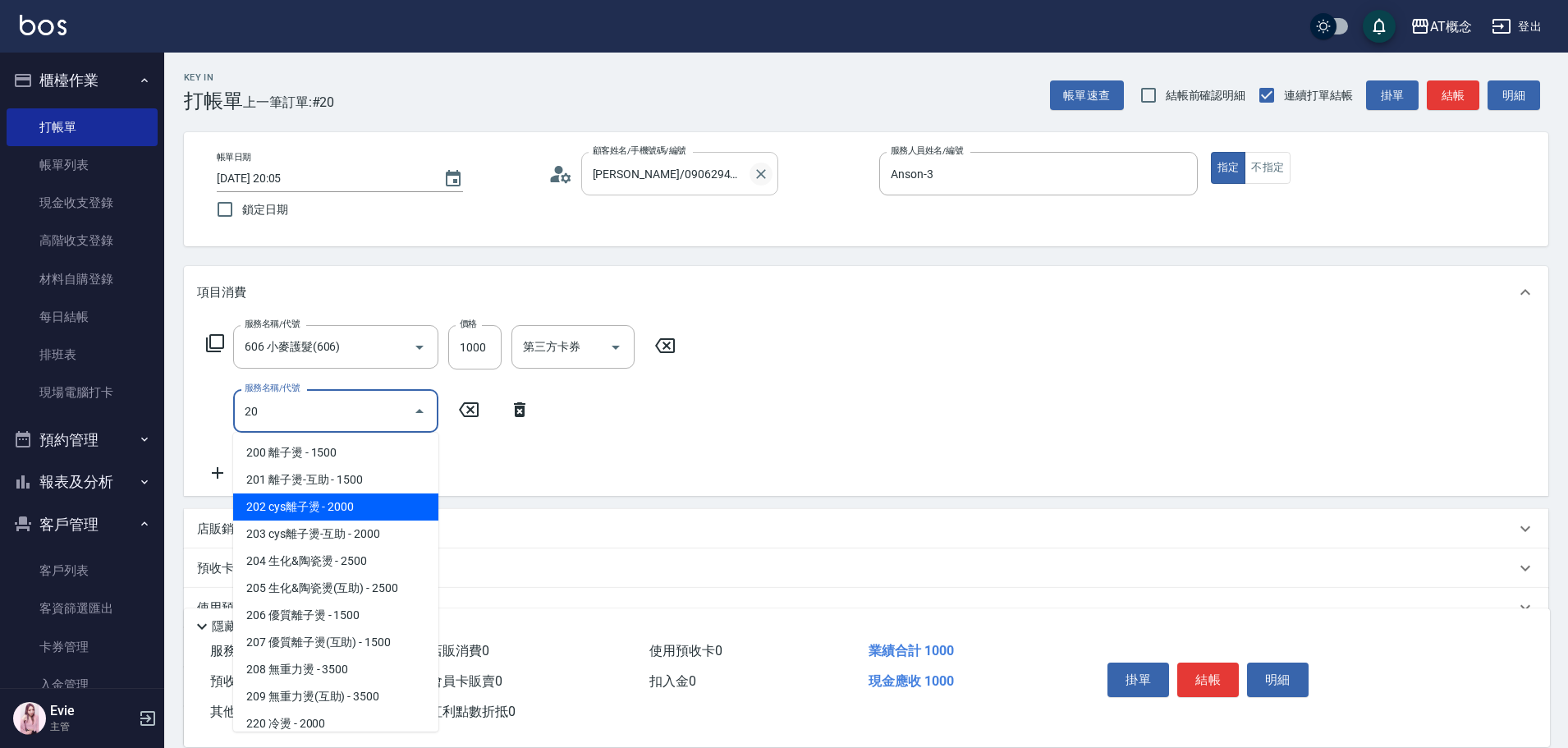
type input "300"
type input "202 cys離子燙(202)"
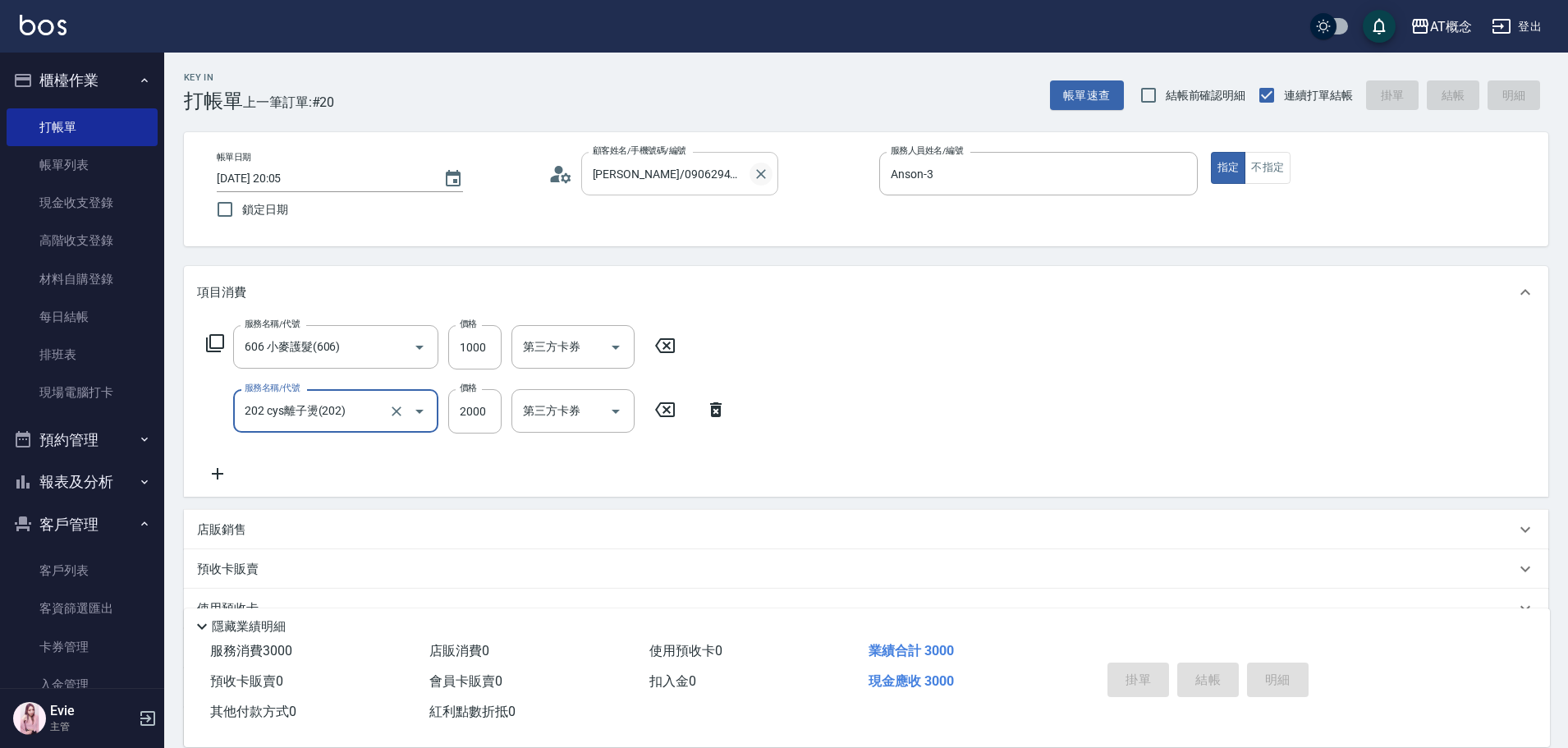
type input "2025/10/09 20:08"
type input "0"
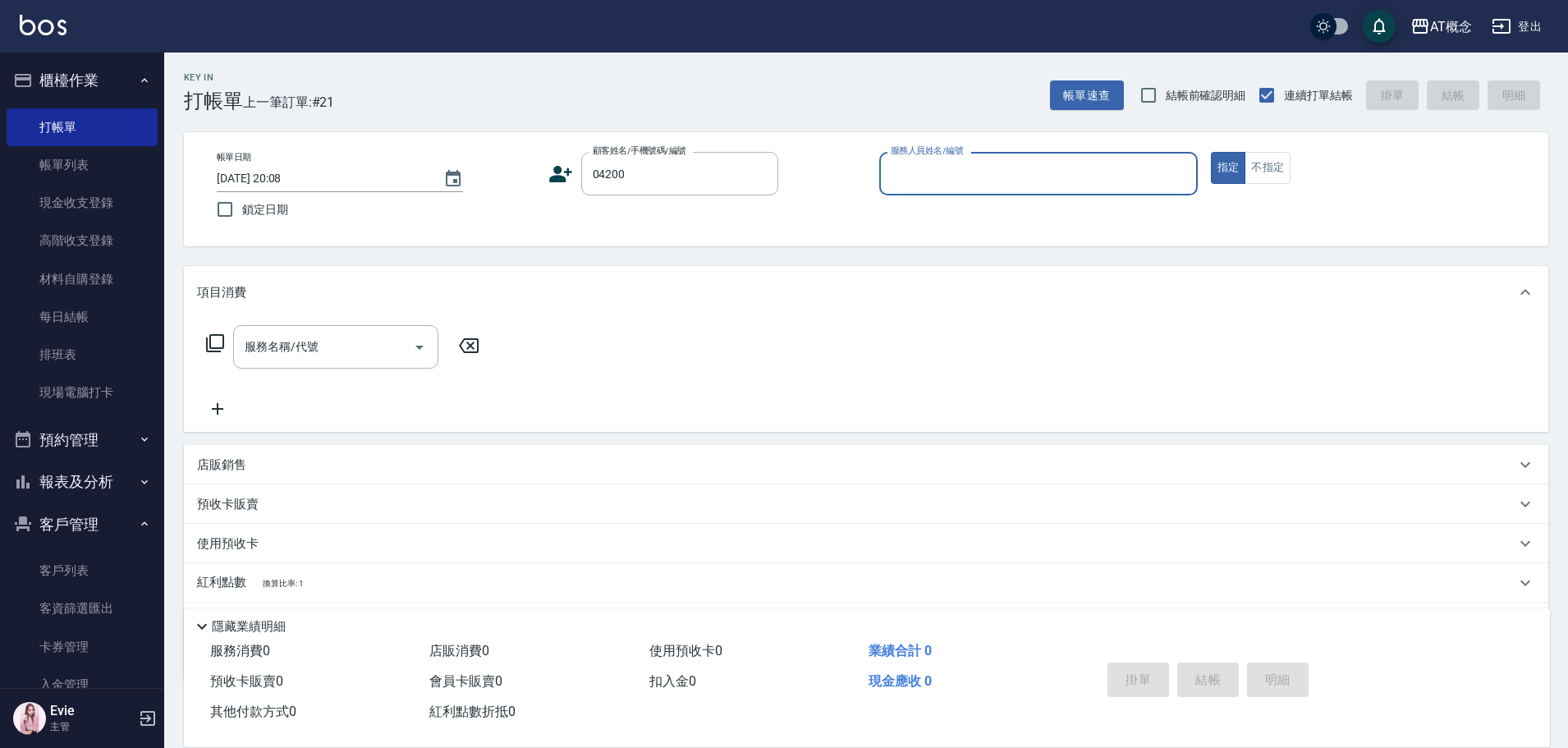
type input "林珮婉/0935416229/04200"
type input "Becky-13"
click at [1211, 152] on button "指定" at bounding box center [1228, 168] width 36 height 32
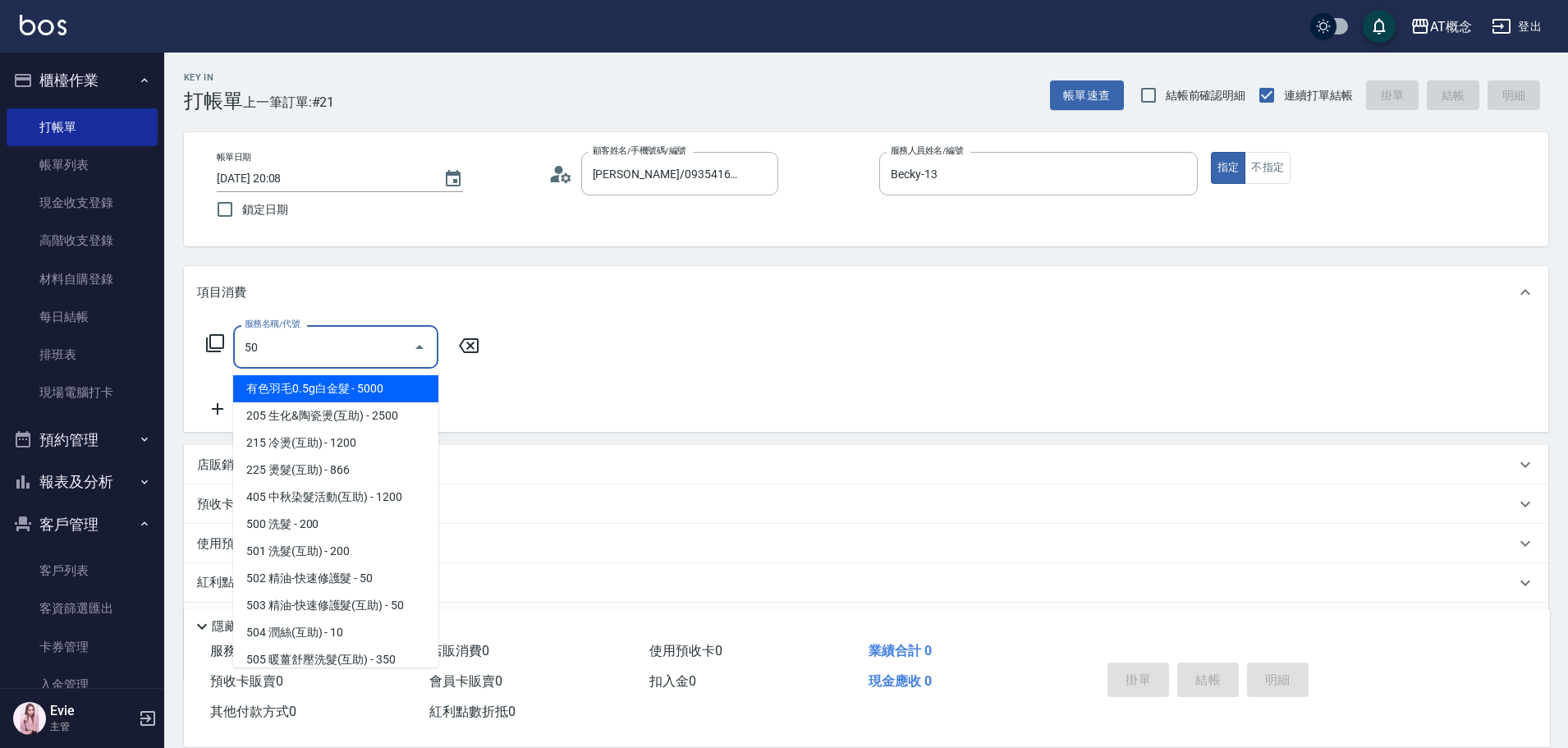
type input "501"
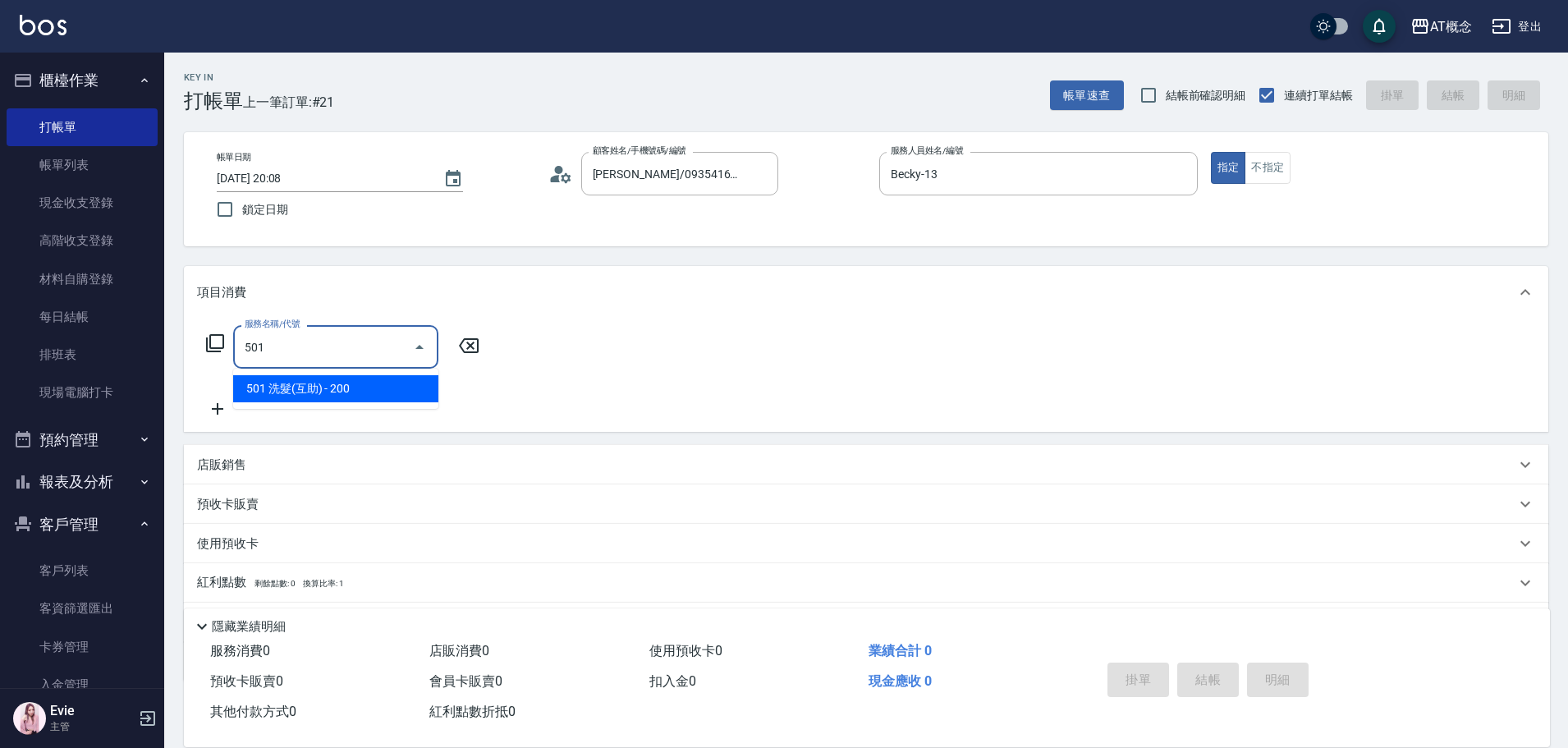
type input "20"
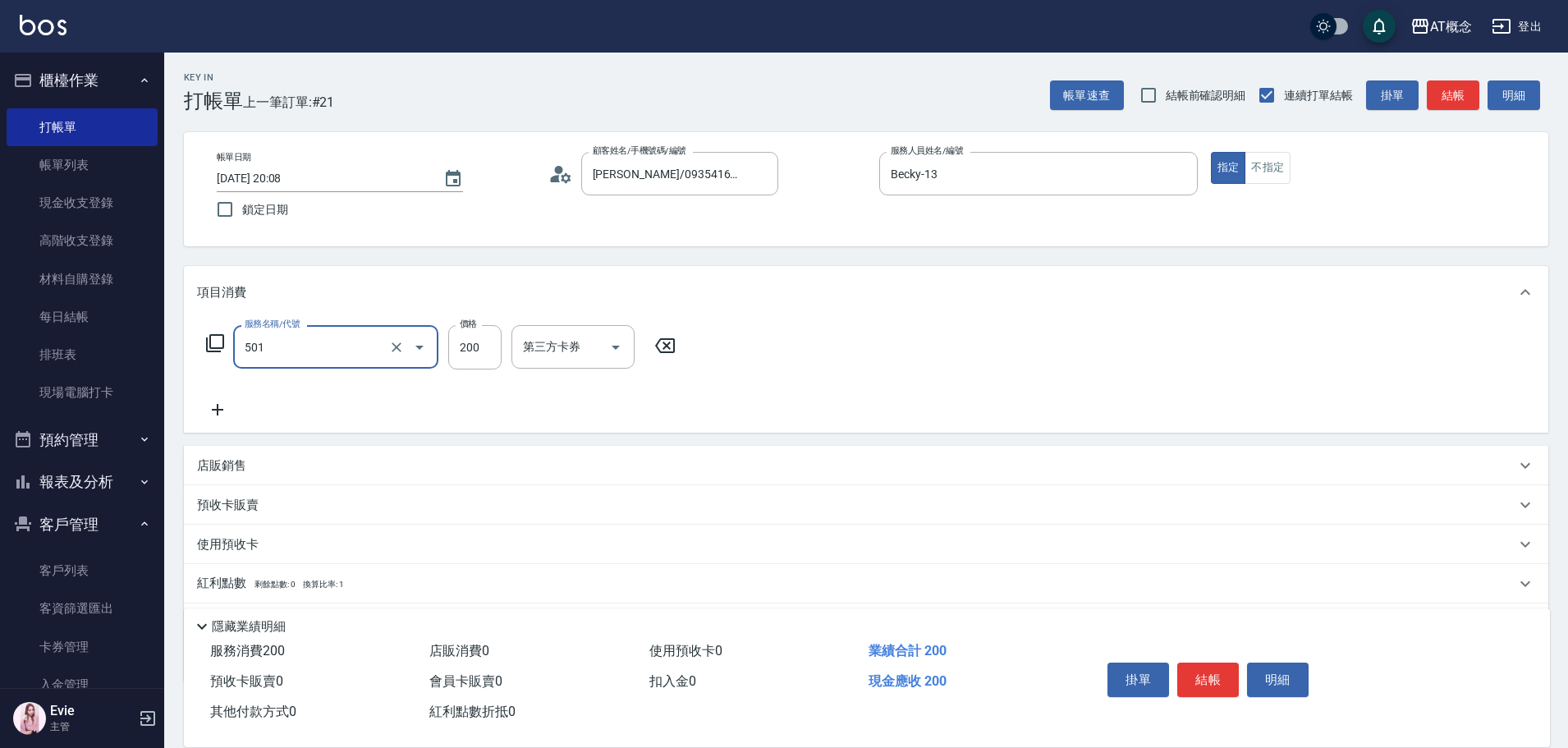
type input "501 洗髮(互助)(501)"
type input "0"
type input "250"
type input "20"
type input "250"
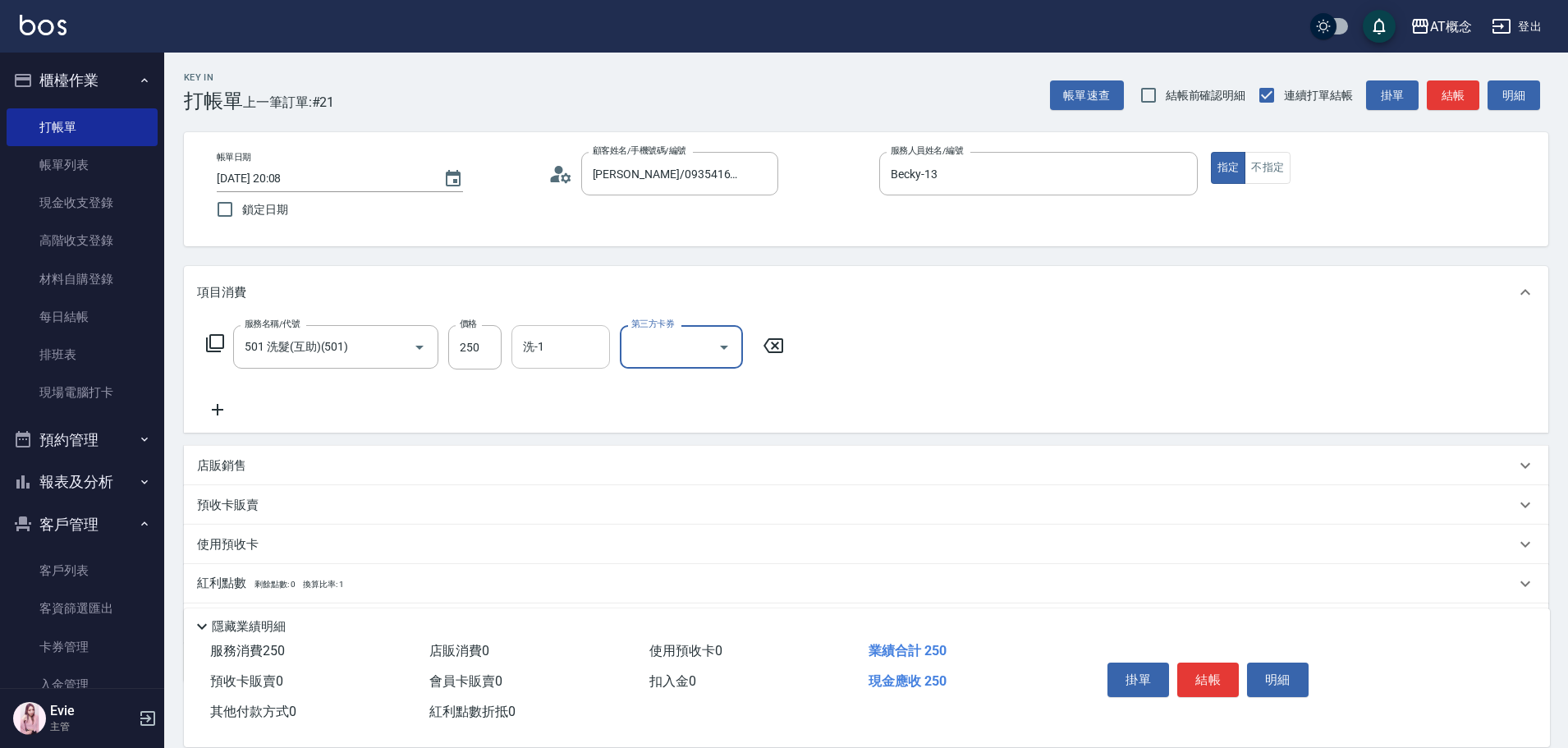
click at [551, 343] on input "洗-1" at bounding box center [560, 346] width 83 height 29
type input "Kiki-9"
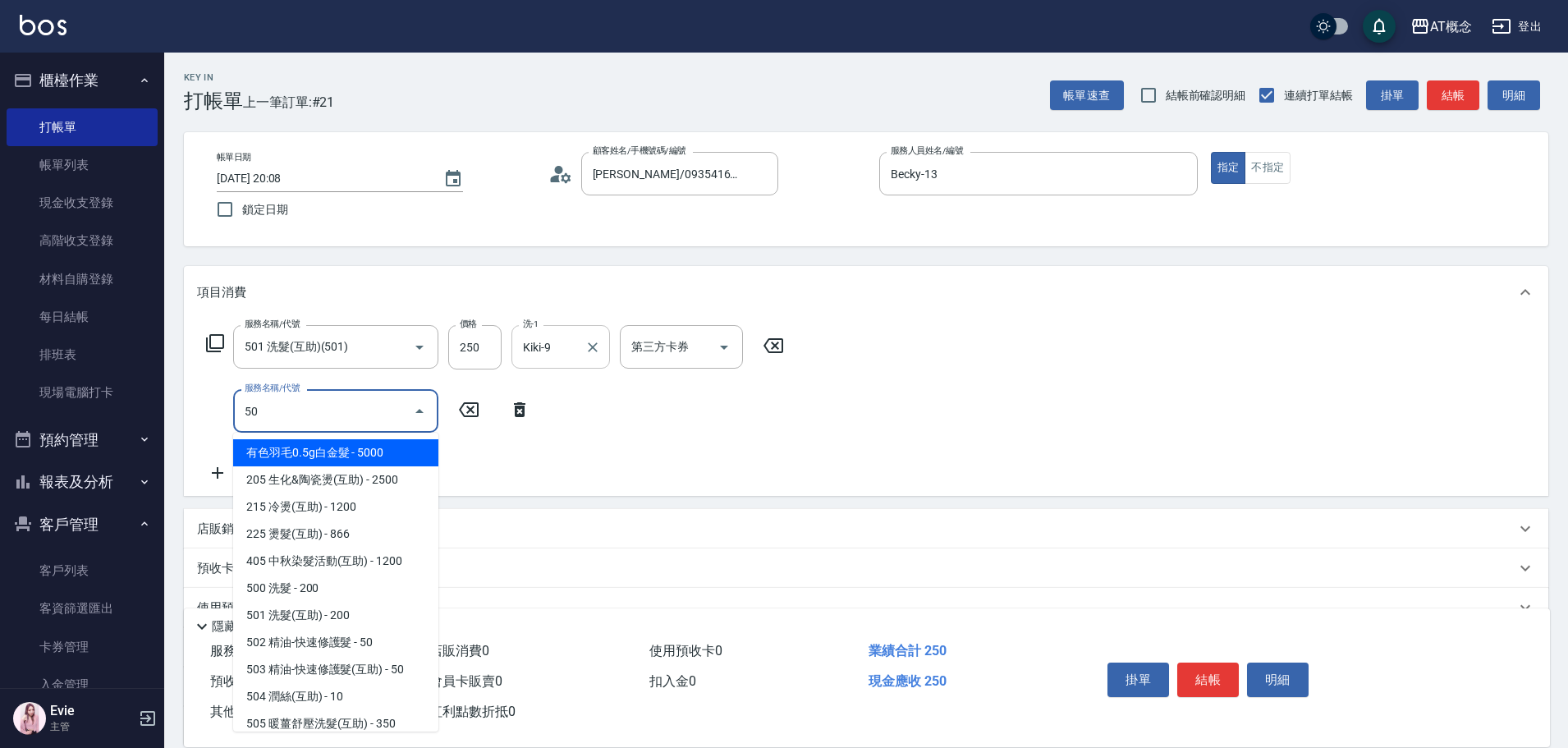
type input "501"
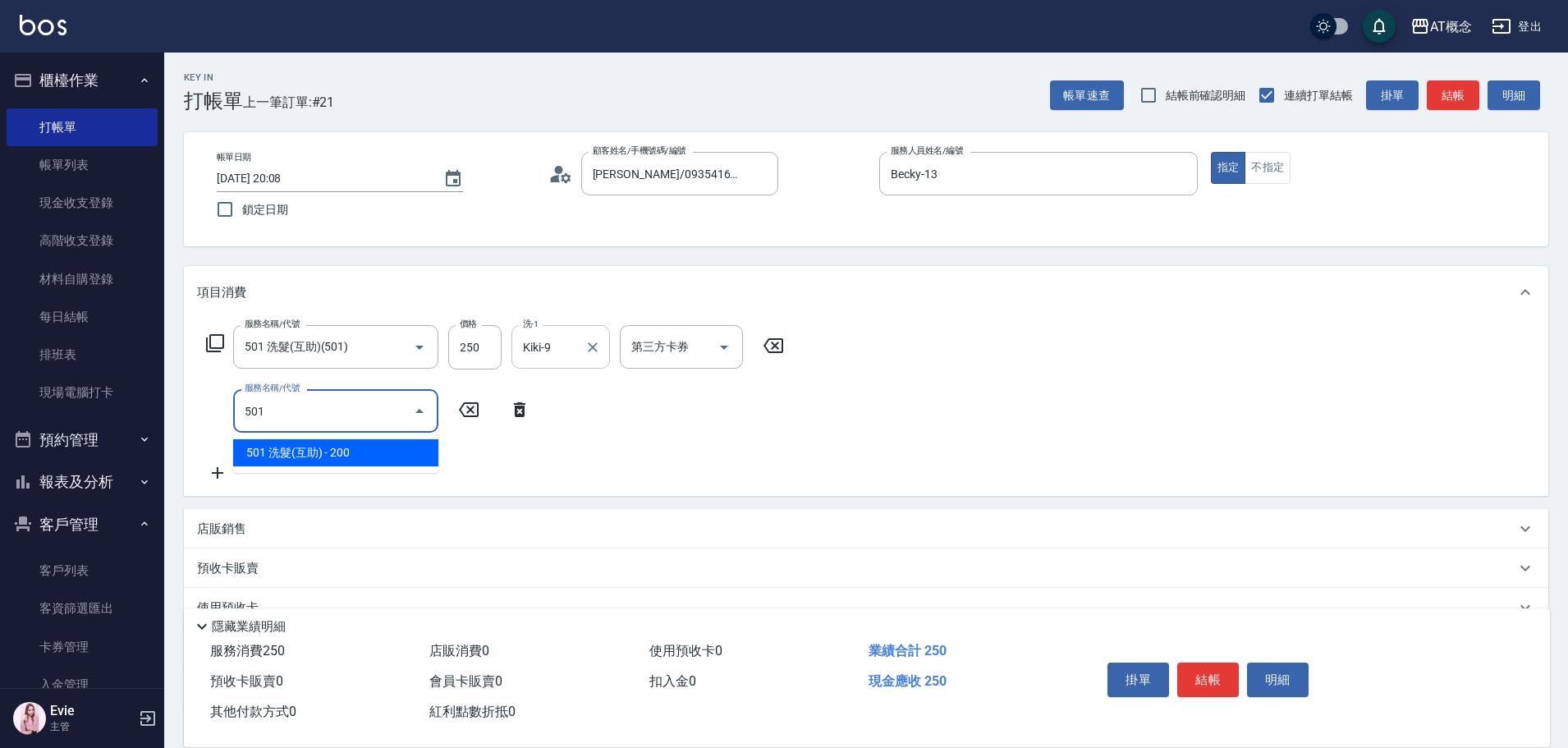
type input "40"
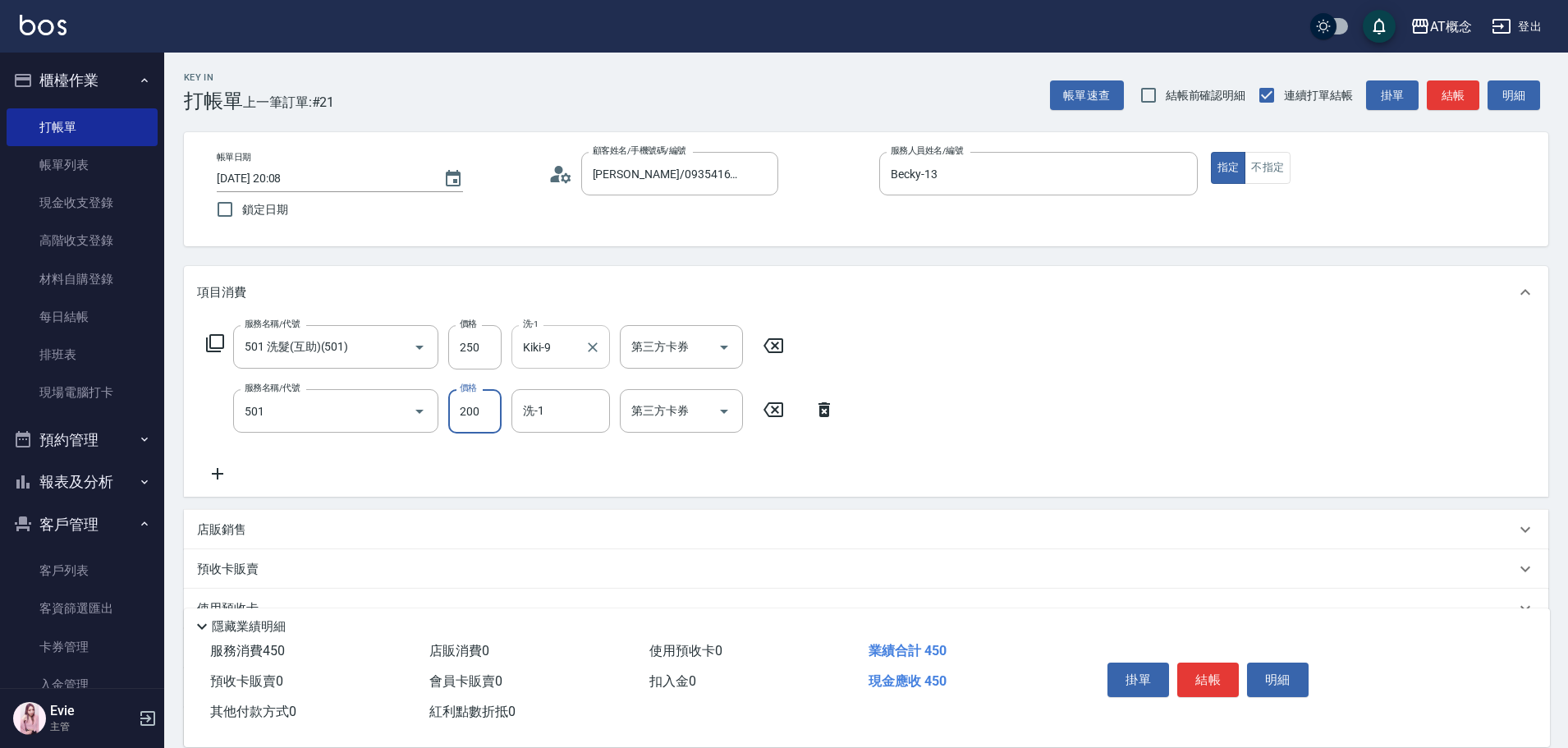
type input "501 洗髮(互助)(501)"
type input "20"
type input "25"
type input "50"
type input "250"
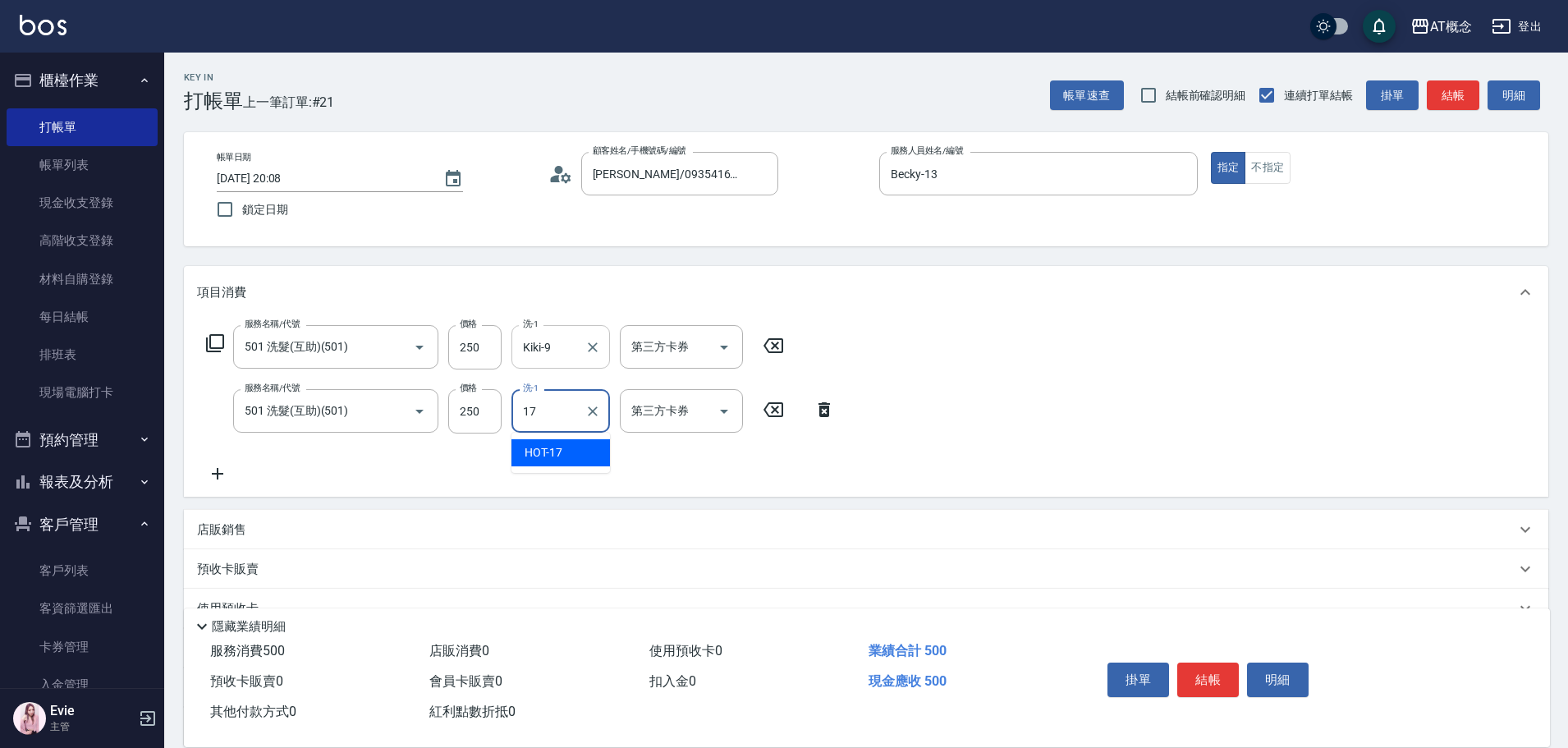
type input "HOT-17"
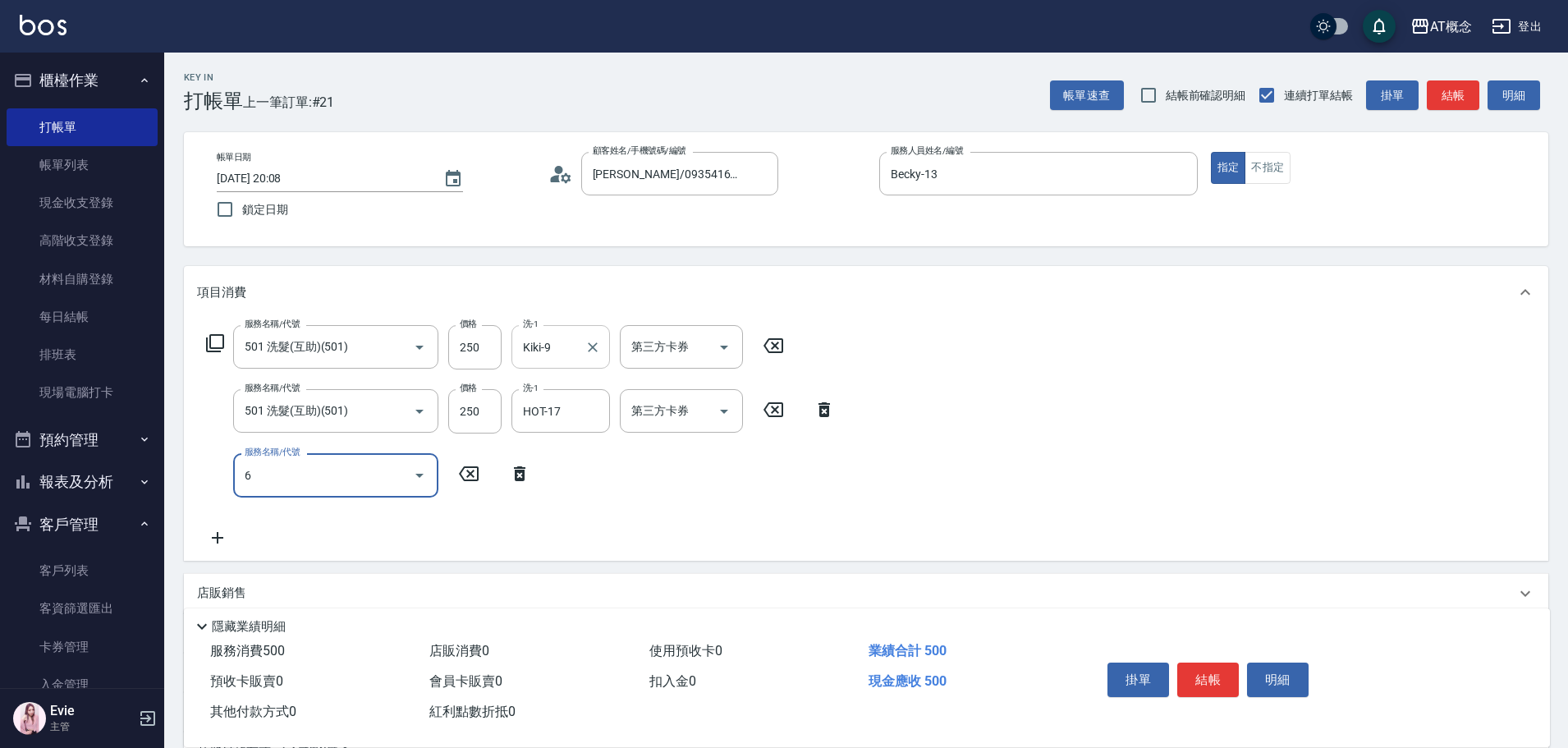
type input "60"
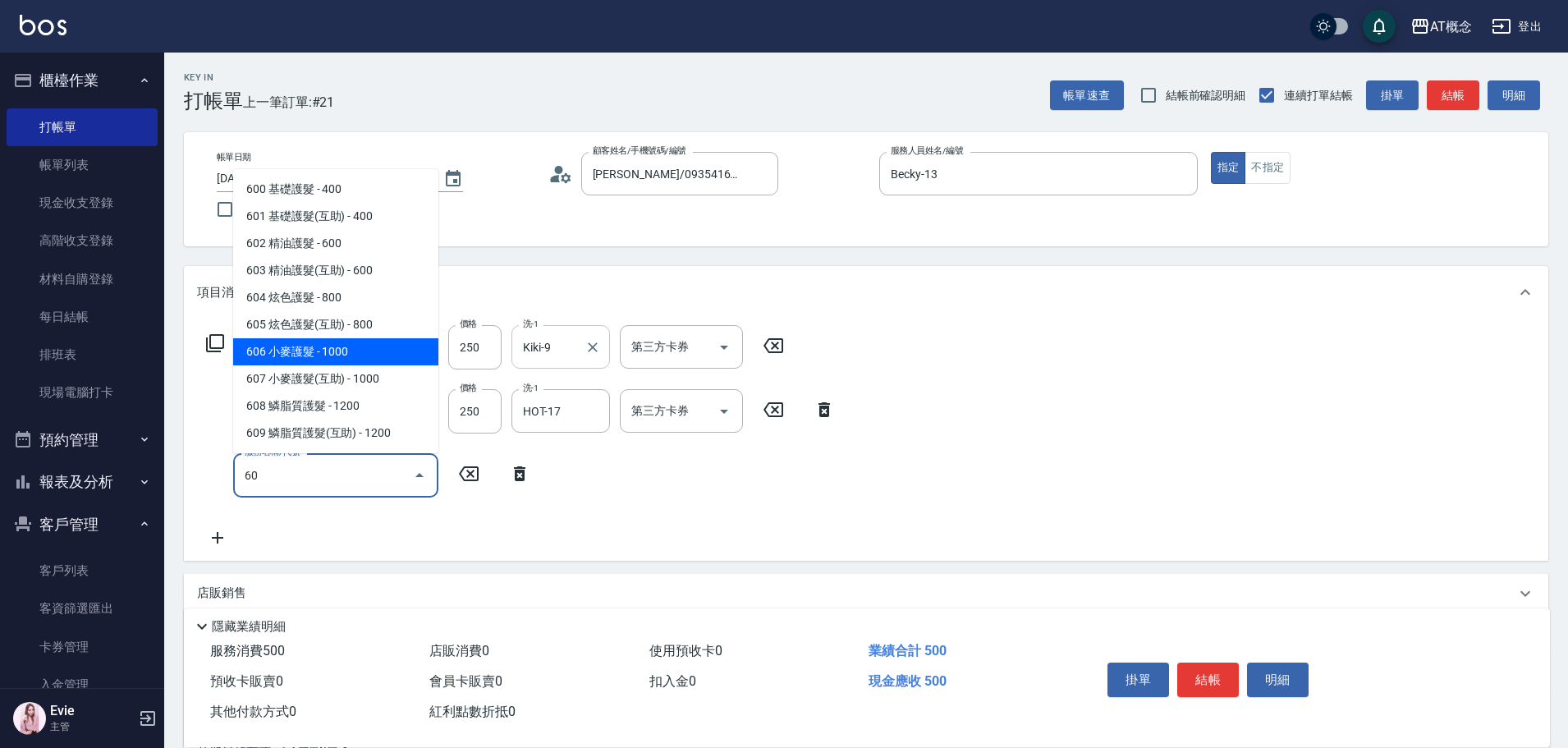
type input "150"
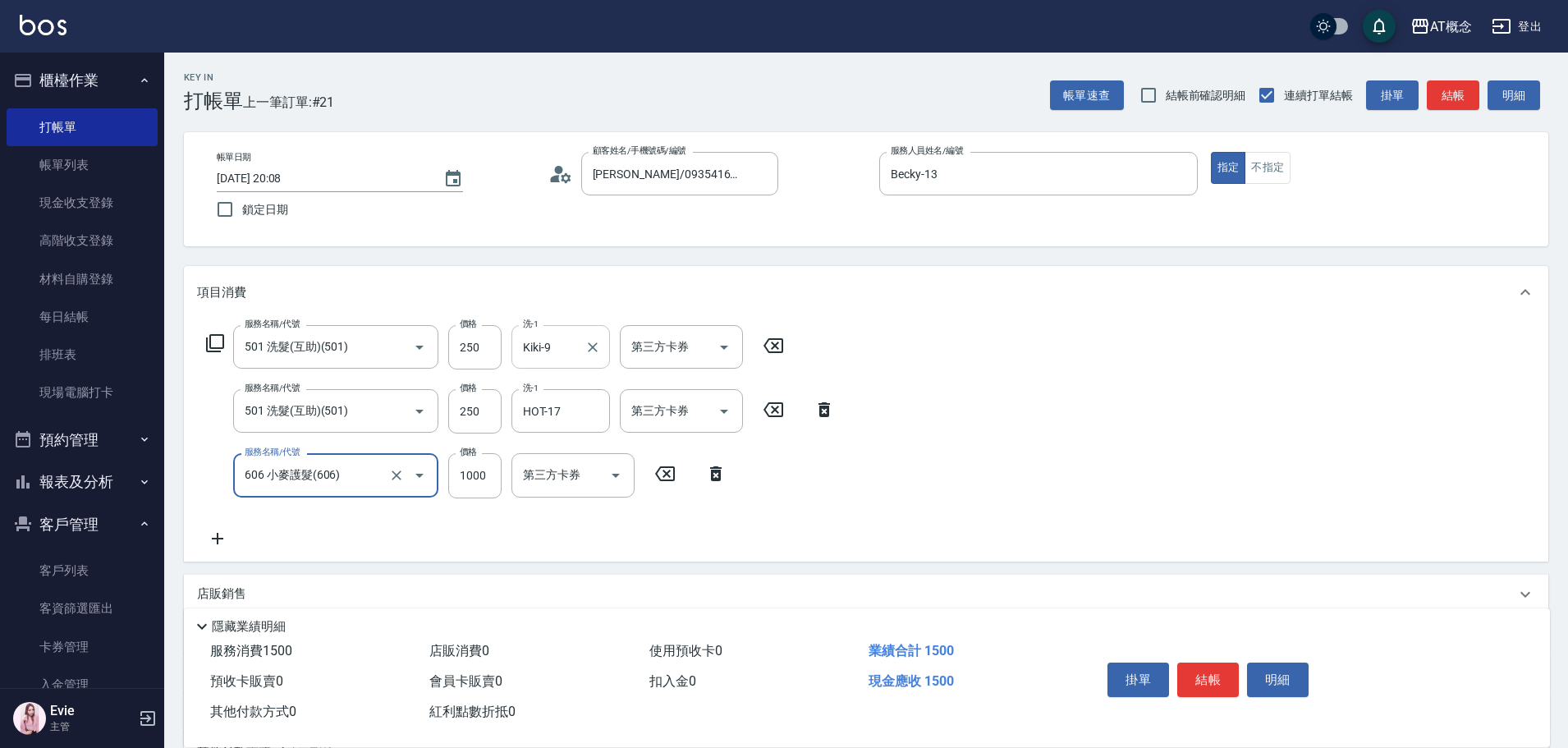
type input "606 小麥護髮(606)"
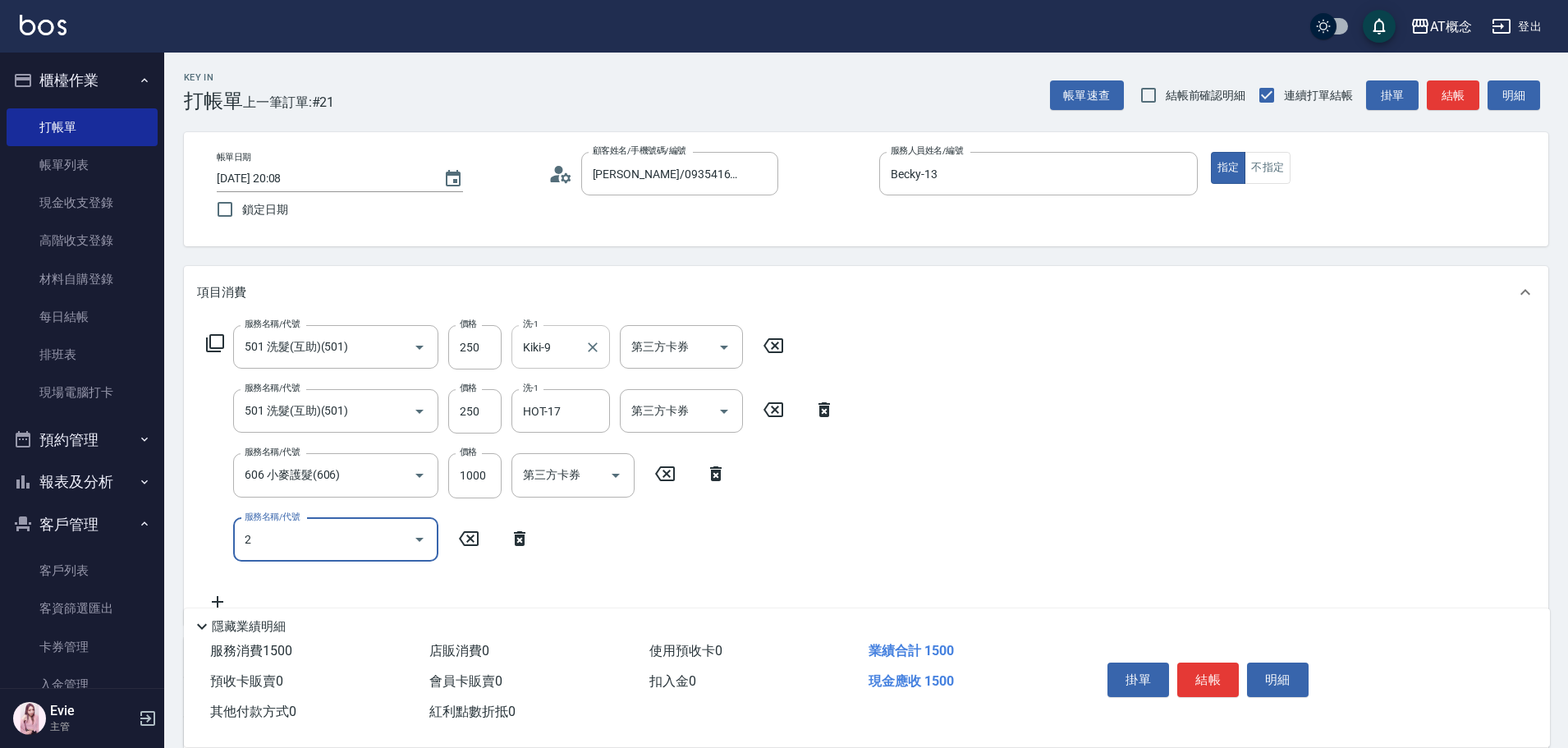
type input "20"
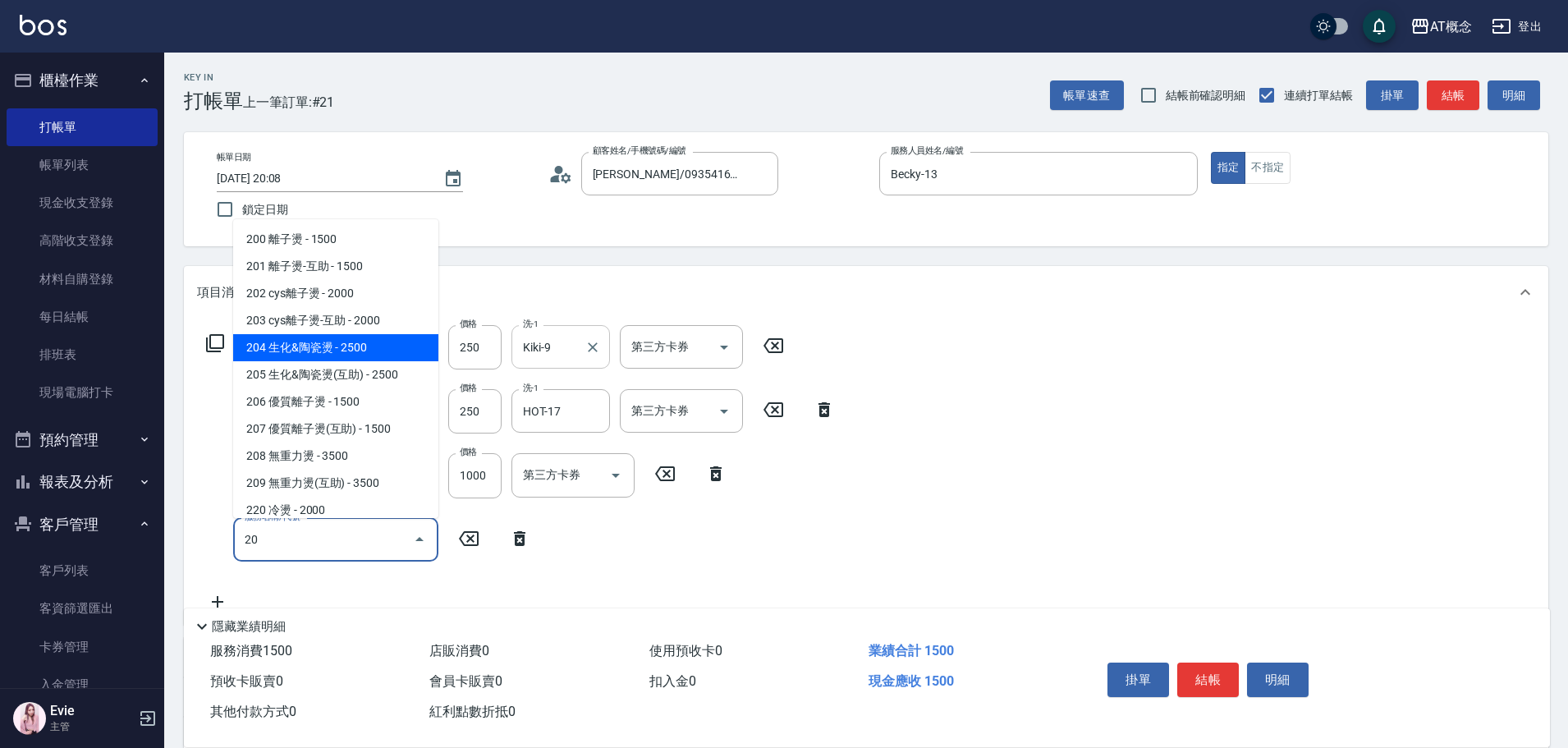
type input "400"
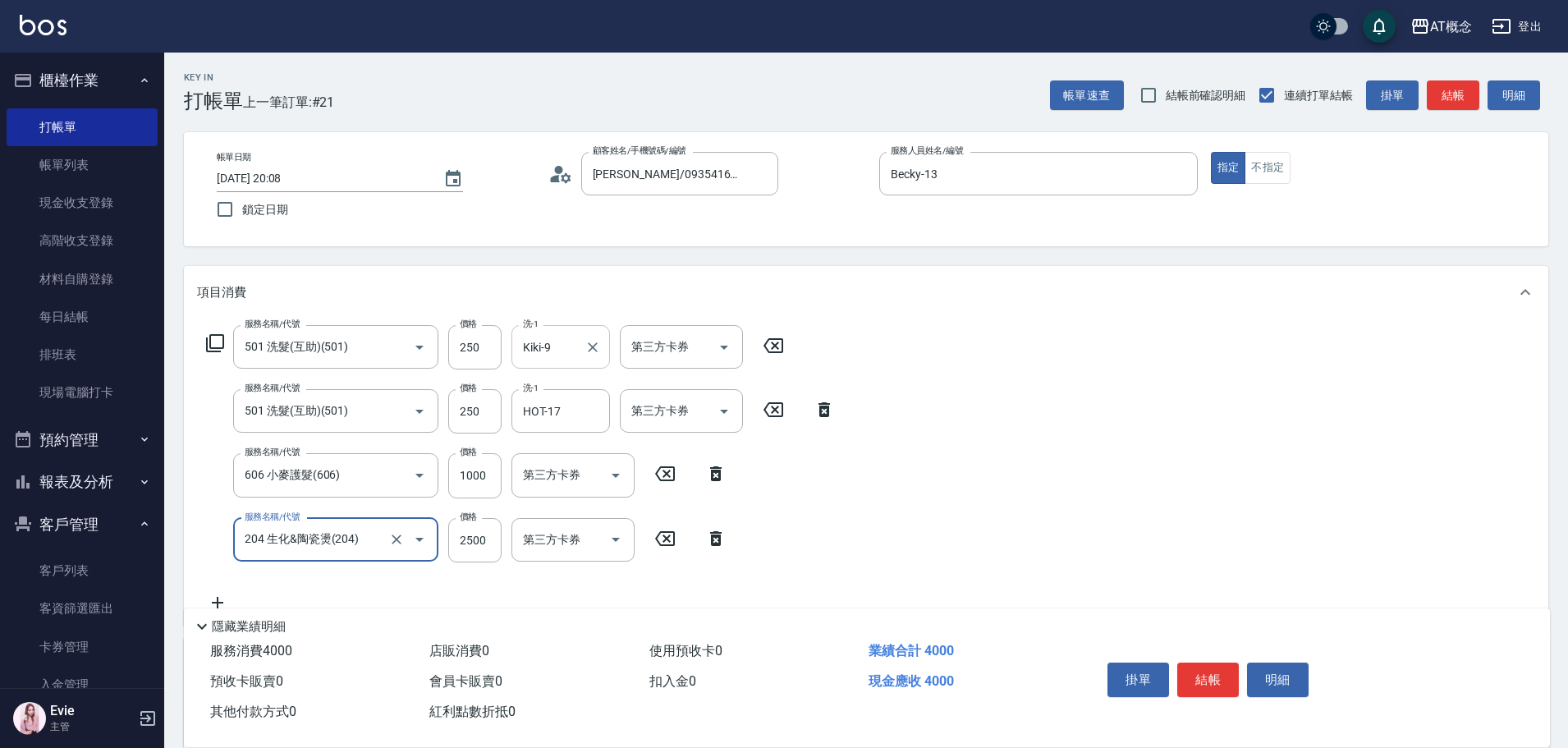
type input "204 生化&陶瓷燙(204)"
type input "150"
type input "45"
type input "190"
type input "450"
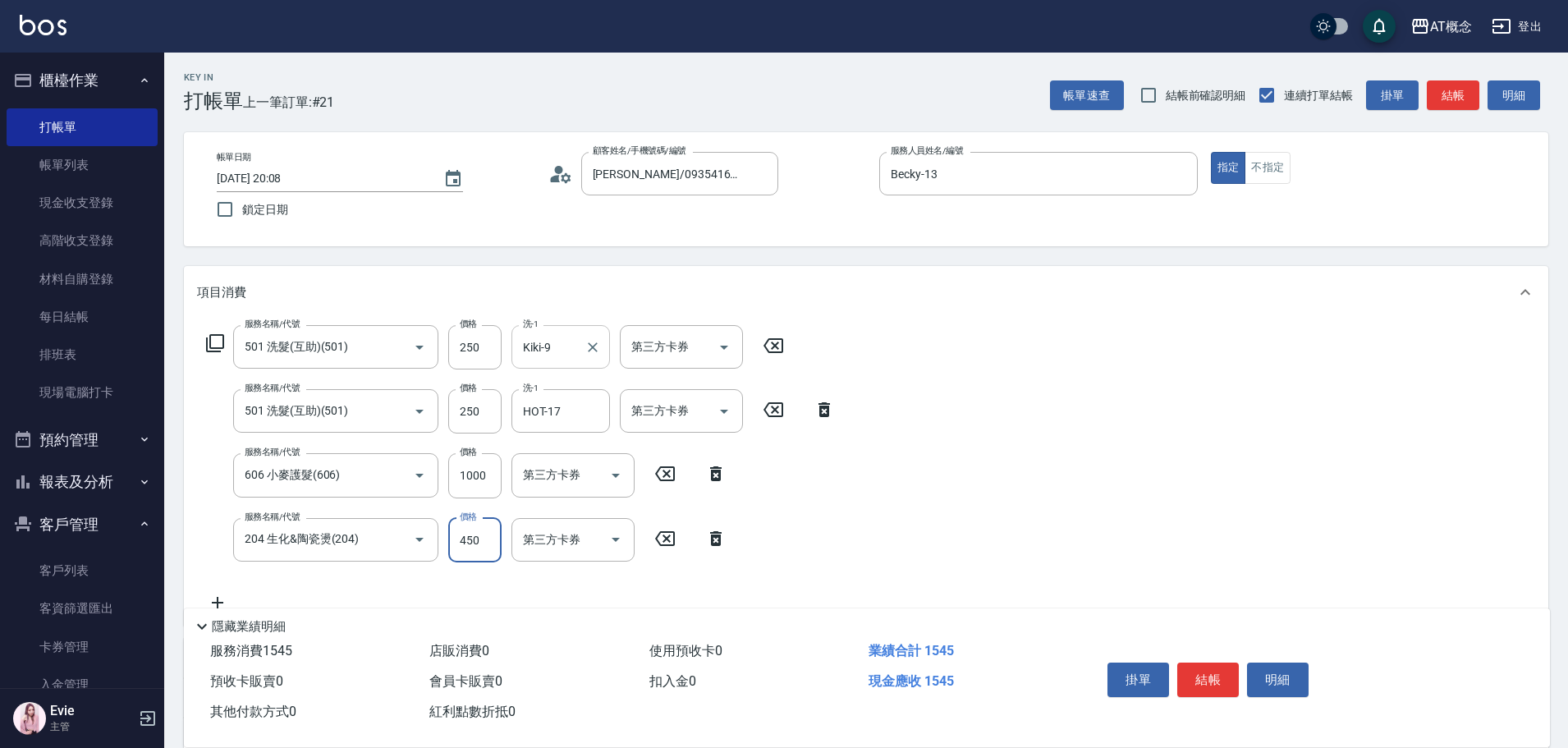
type input "600"
type input "4500"
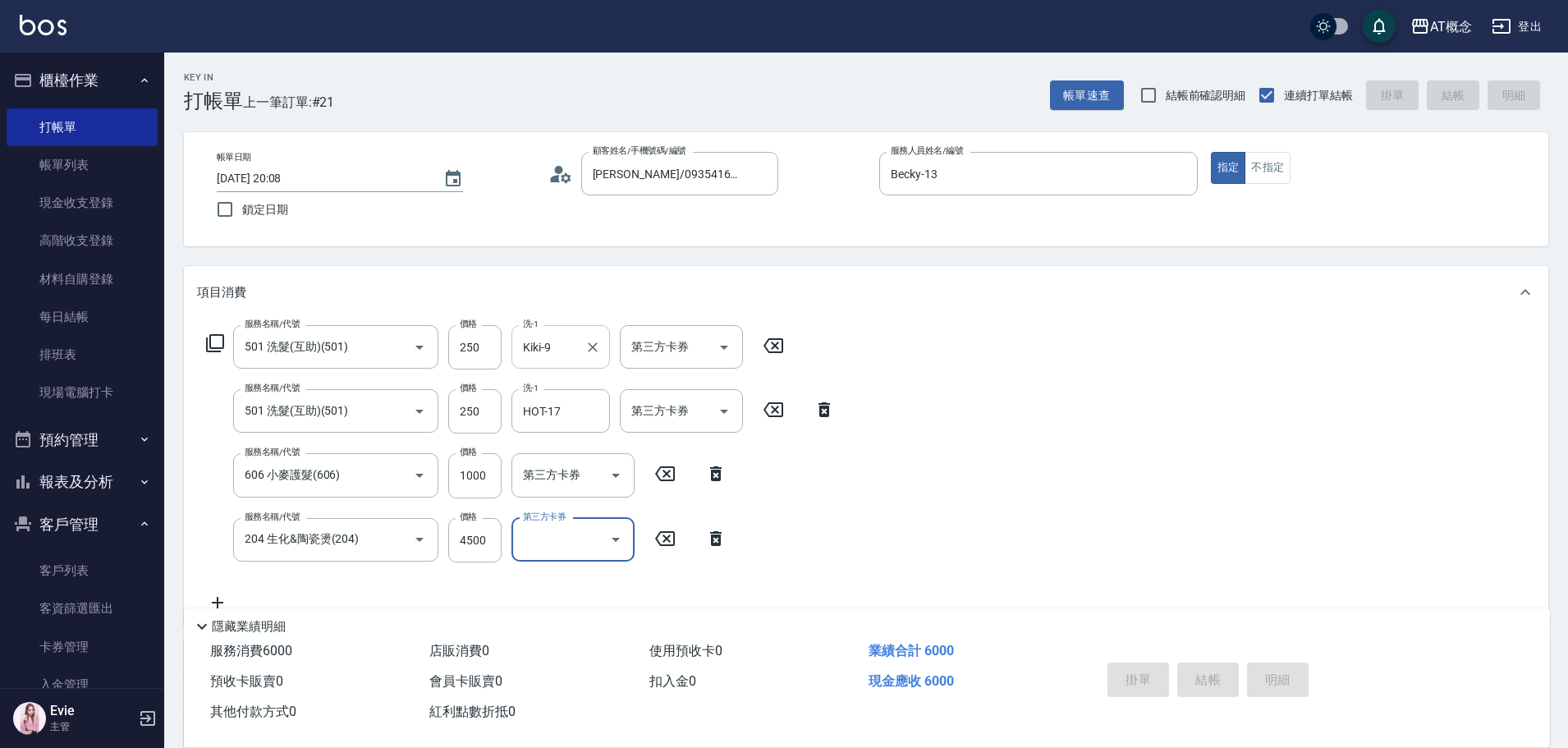
type input "2025/10/09 20:12"
type input "0"
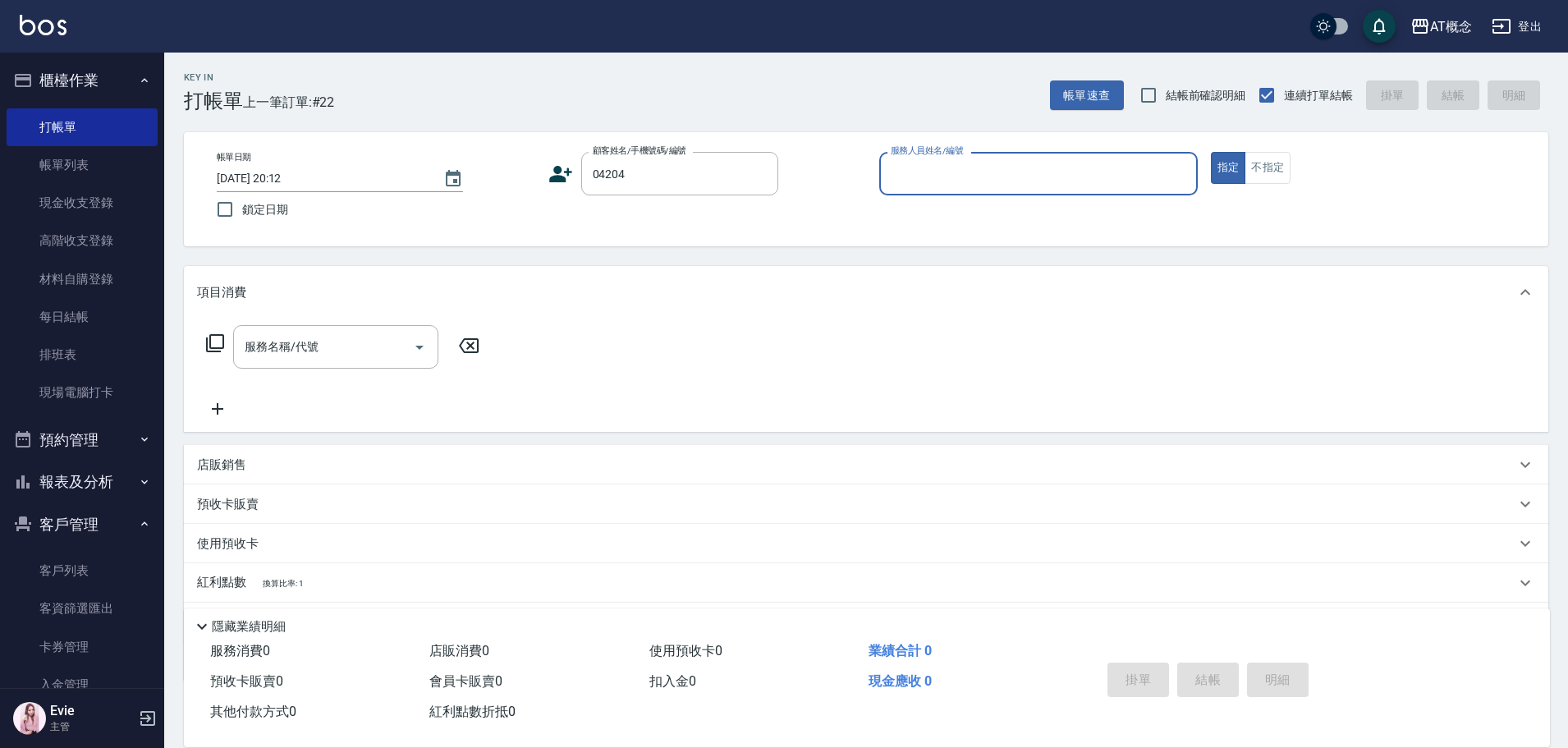
type input "陳蓉咨/0961088253/04204"
type input "Becky-13"
click at [1211, 152] on button "指定" at bounding box center [1228, 168] width 36 height 32
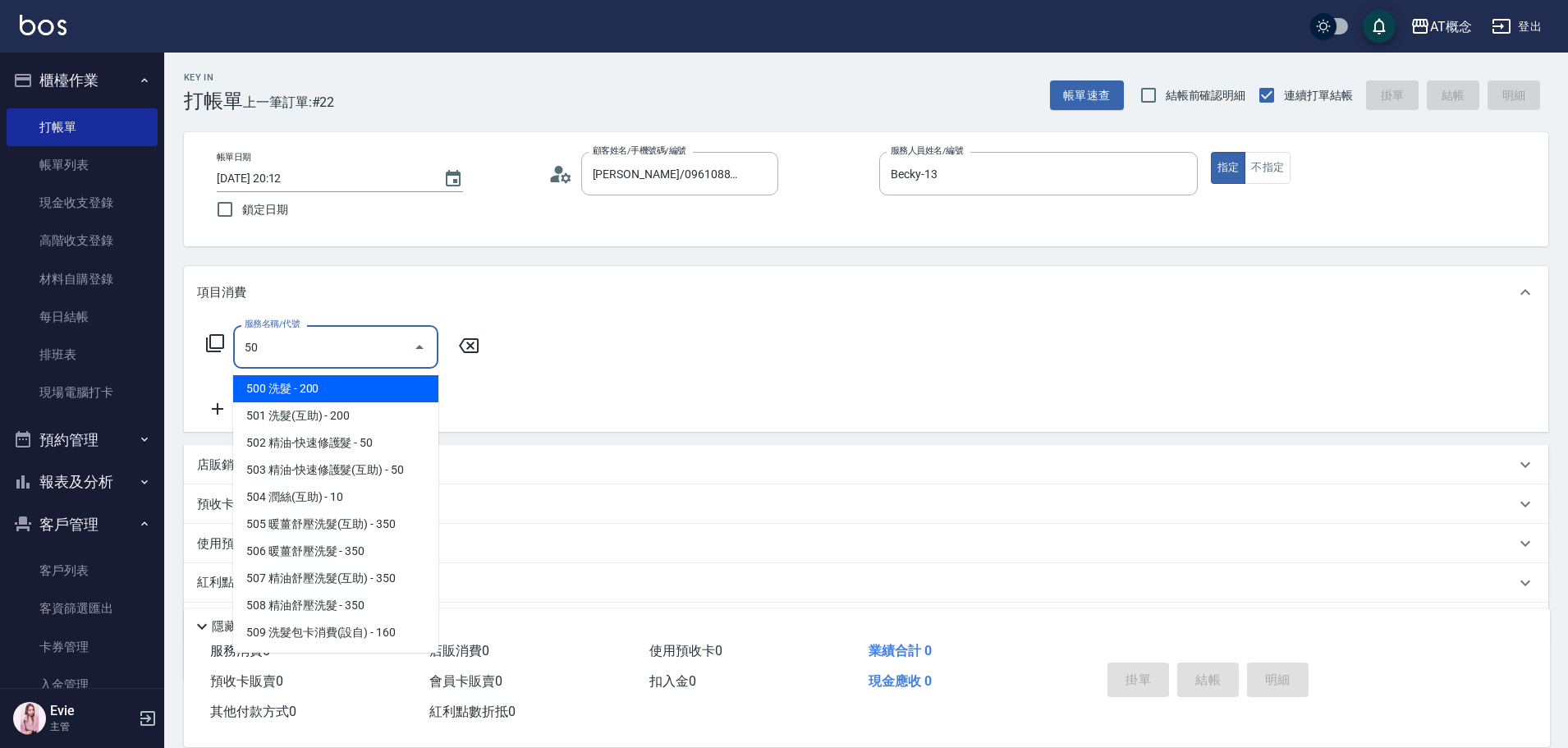
type input "500"
type input "20"
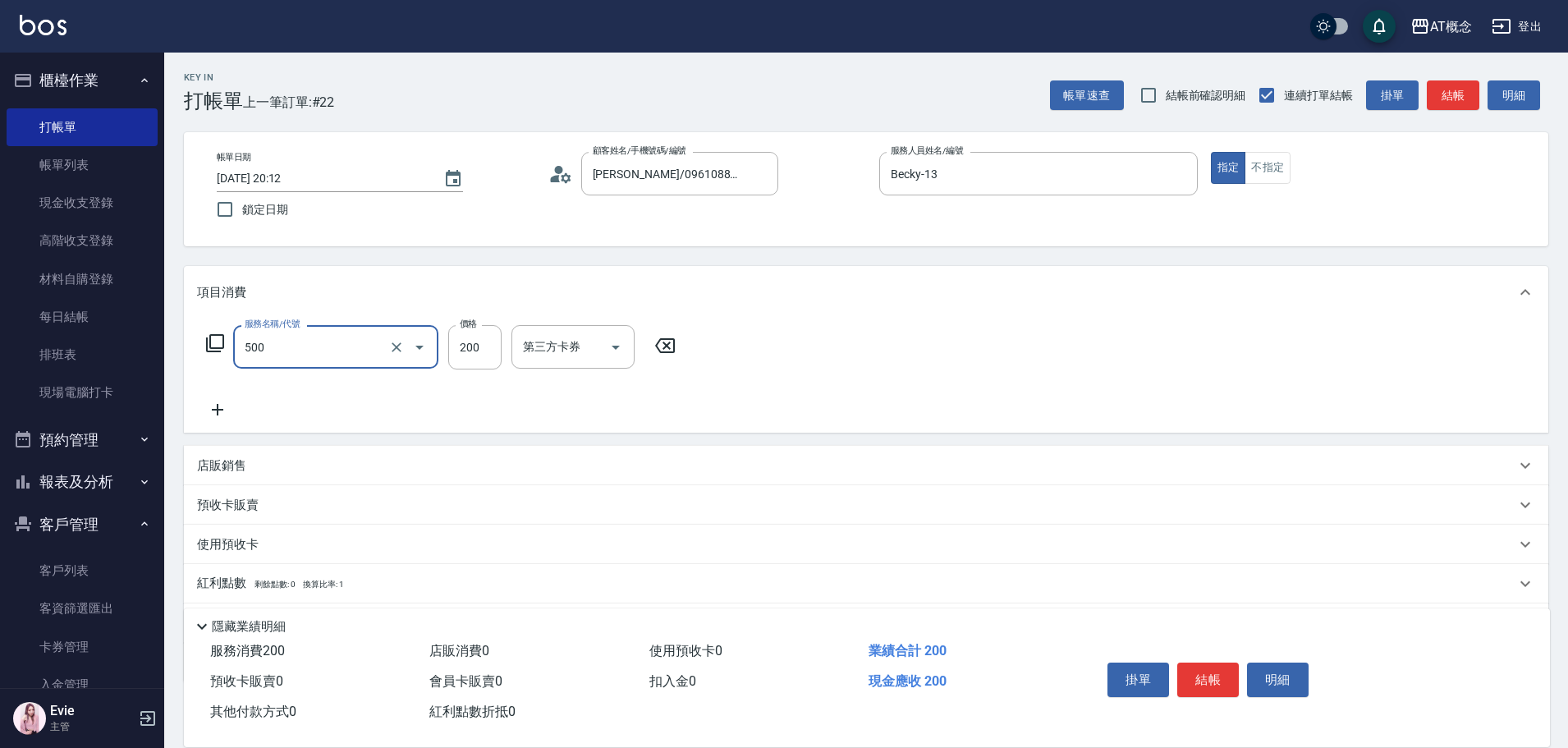
type input "500 洗髮(500)"
type input "0"
type input "25"
type input "20"
type input "250"
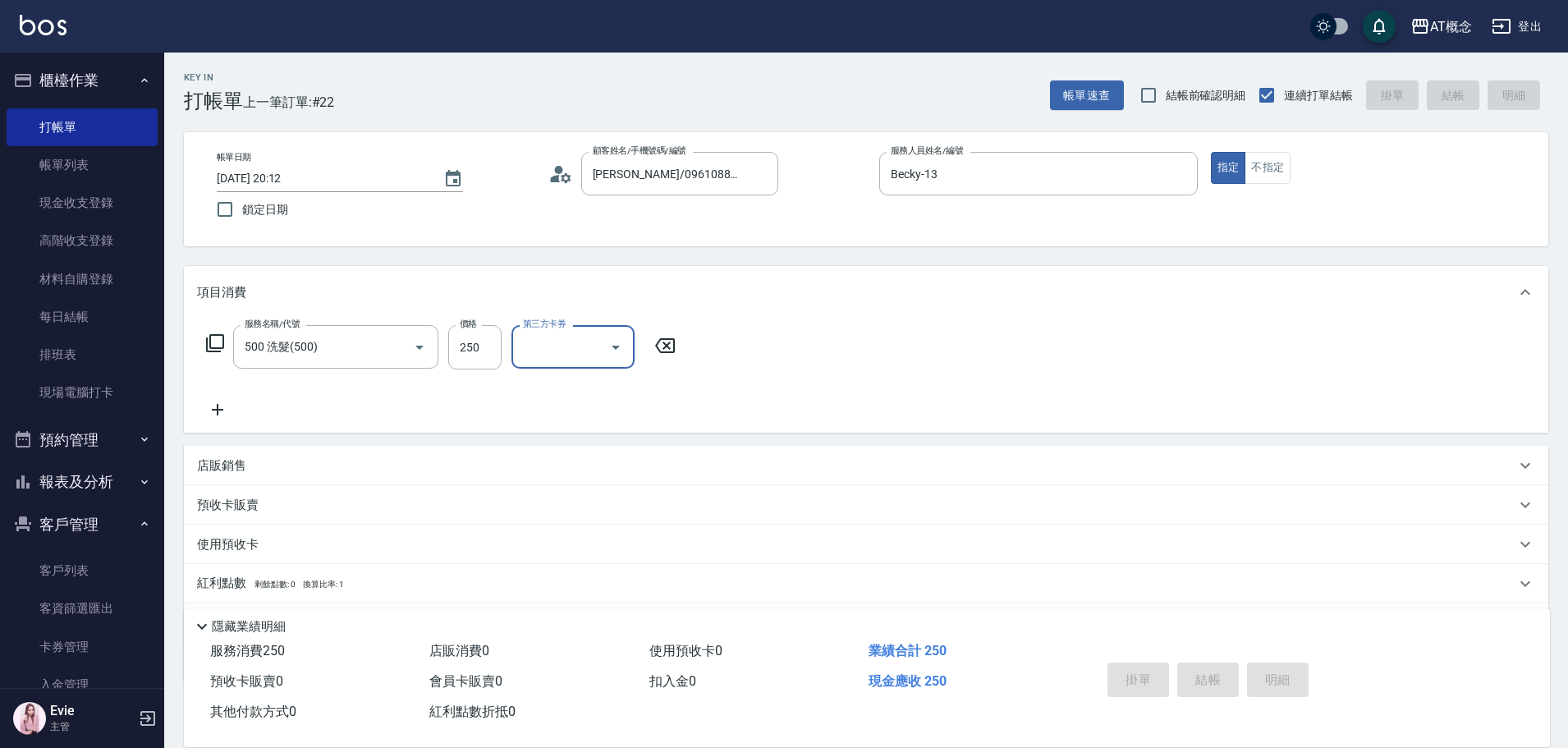
type input "0"
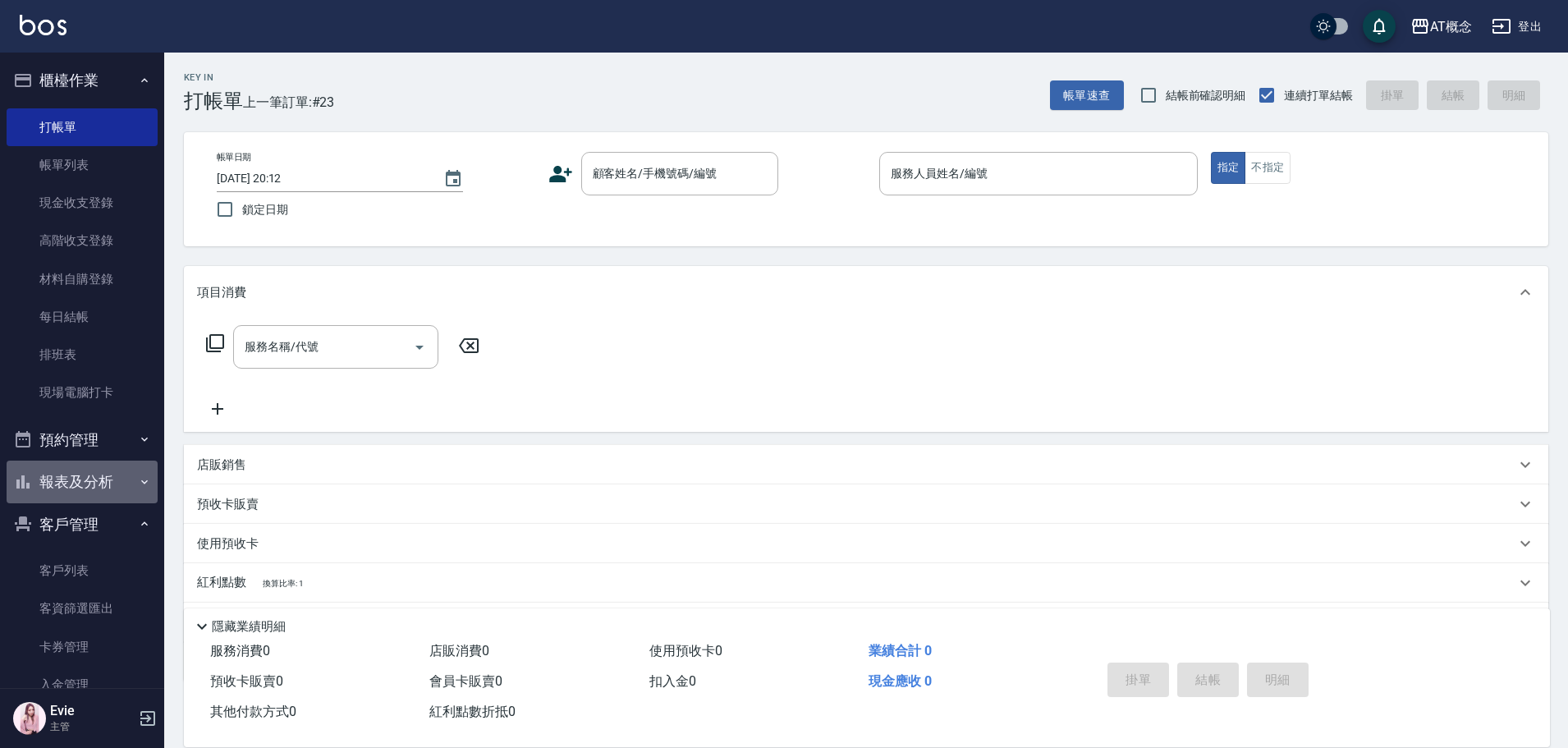
click at [91, 484] on button "報表及分析" at bounding box center [81, 482] width 151 height 43
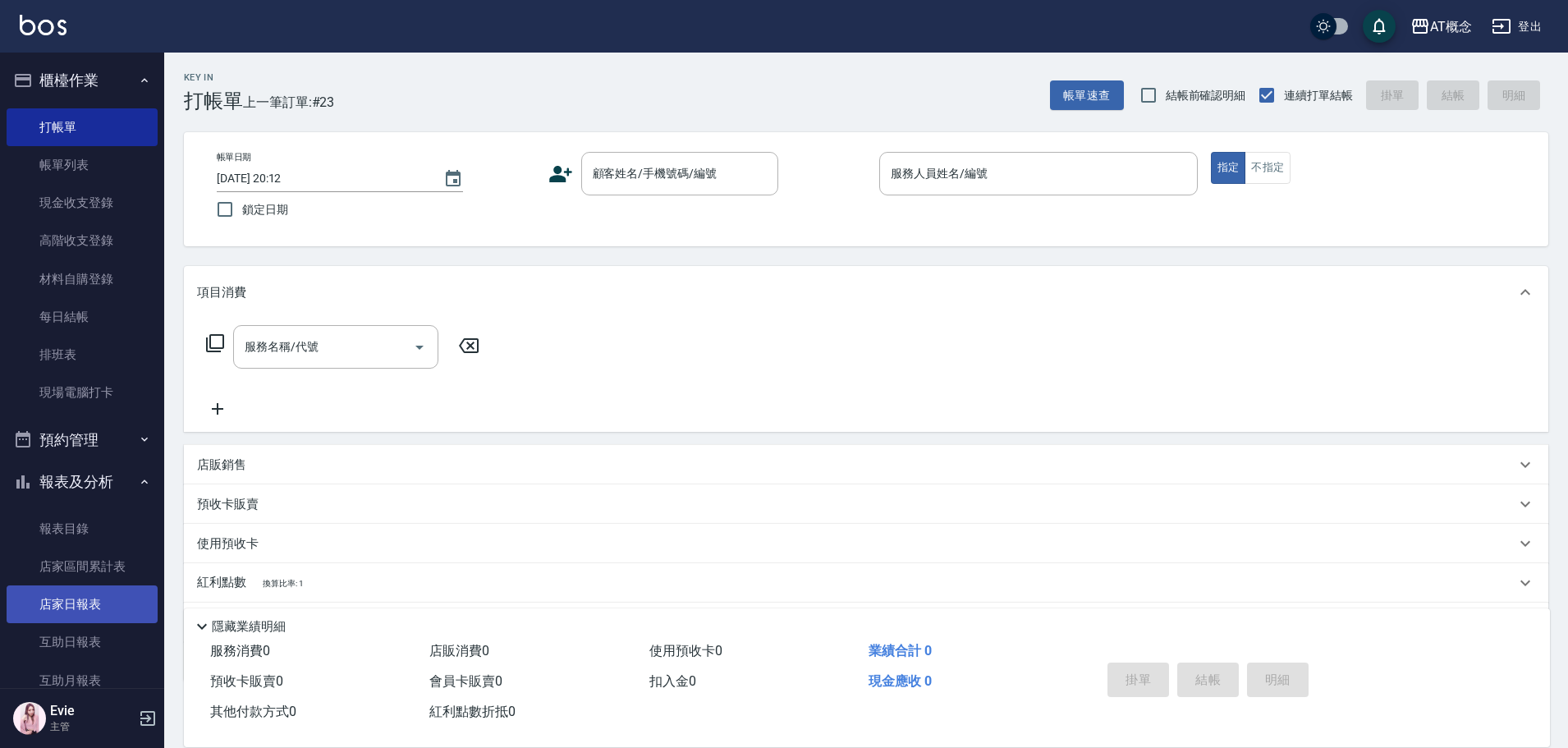
click at [97, 609] on link "店家日報表" at bounding box center [81, 605] width 151 height 37
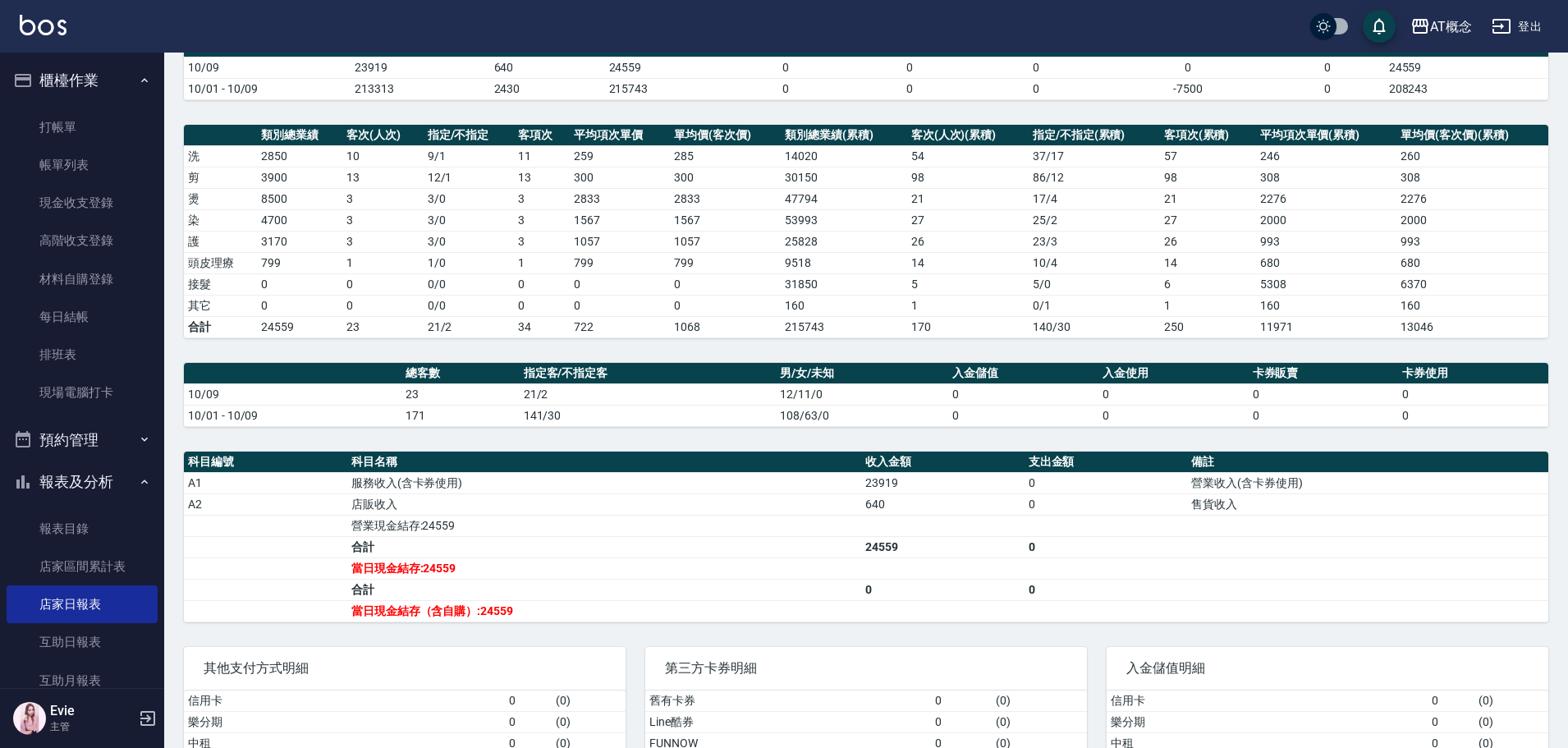
scroll to position [164, 0]
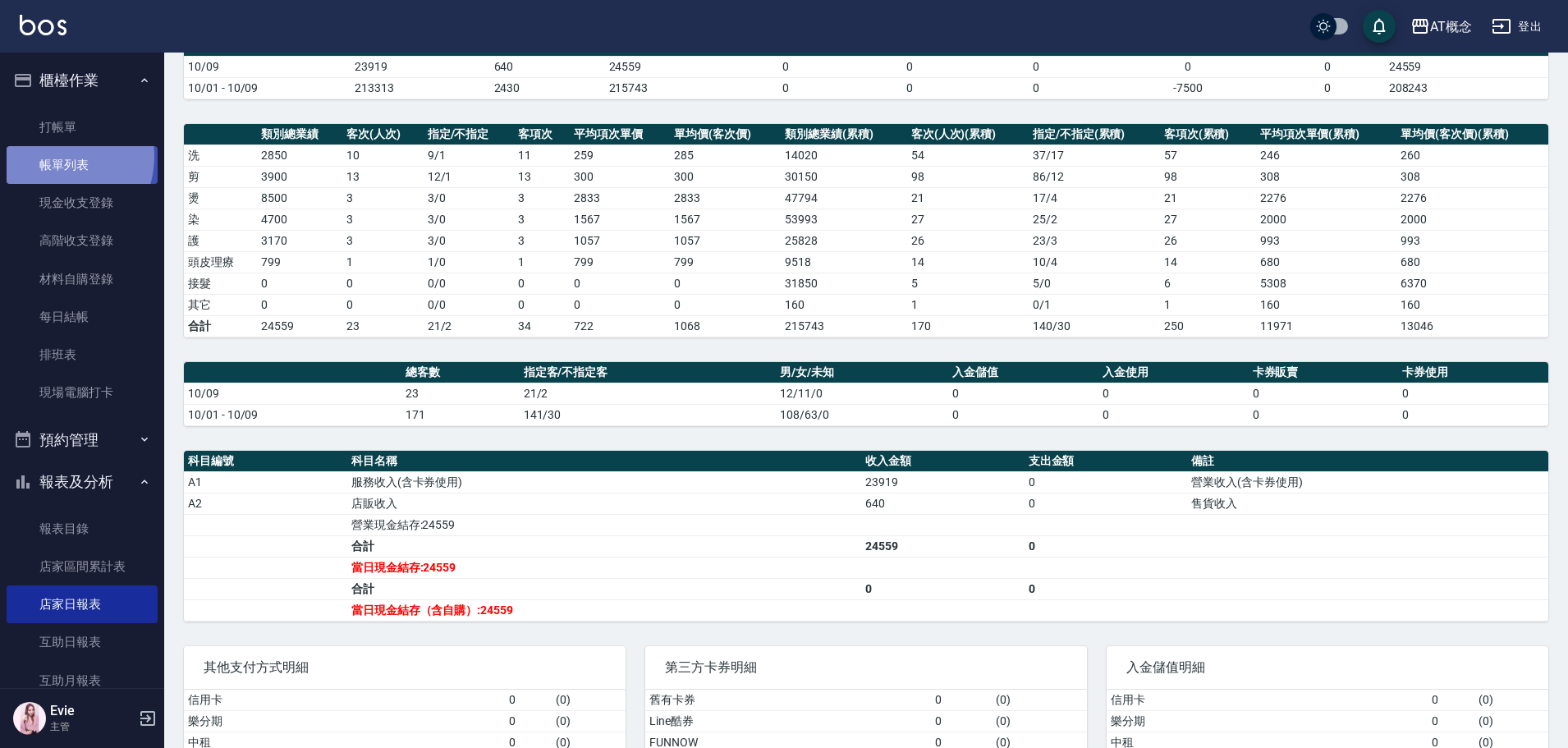
click at [57, 157] on link "帳單列表" at bounding box center [81, 165] width 151 height 37
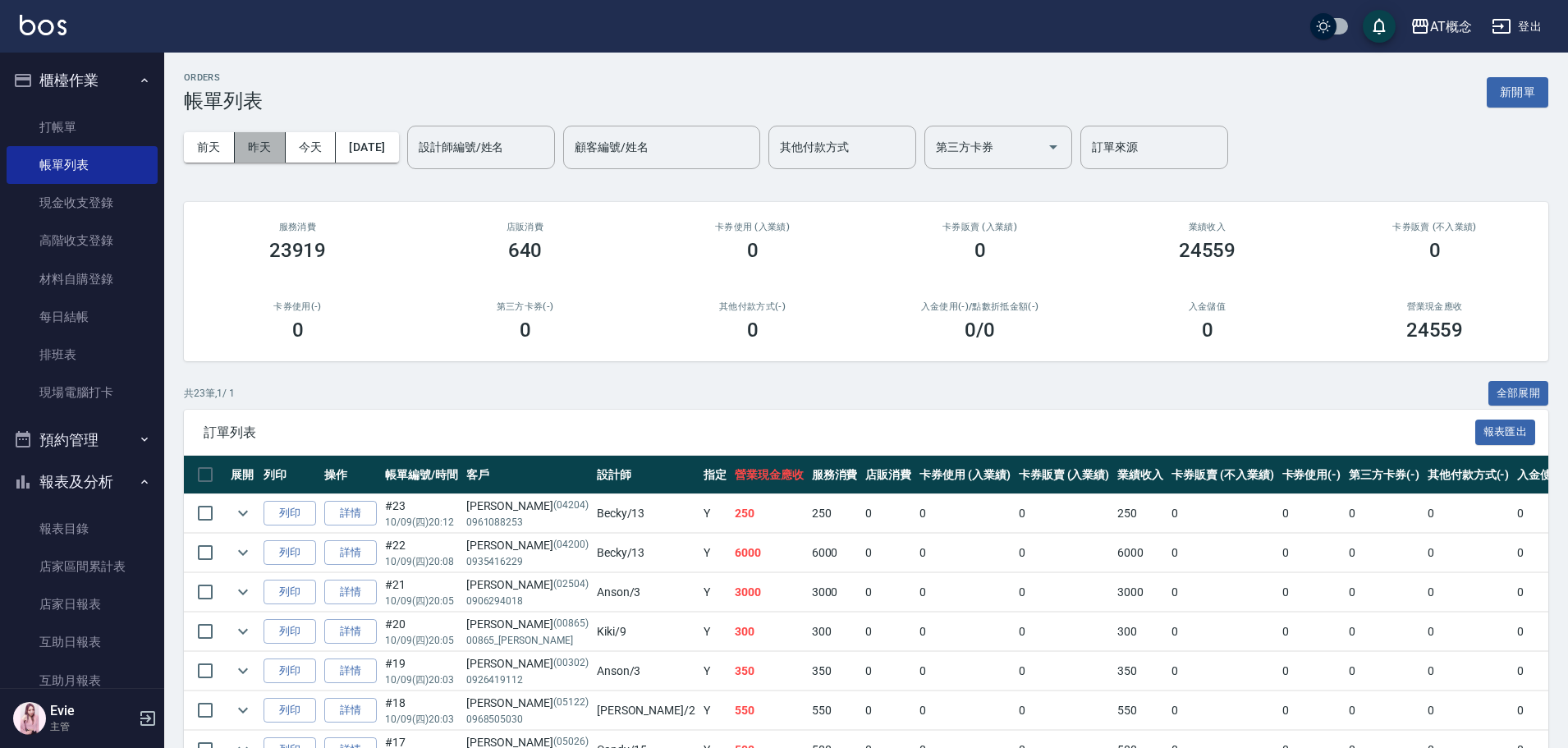
click at [254, 148] on button "昨天" at bounding box center [260, 147] width 51 height 30
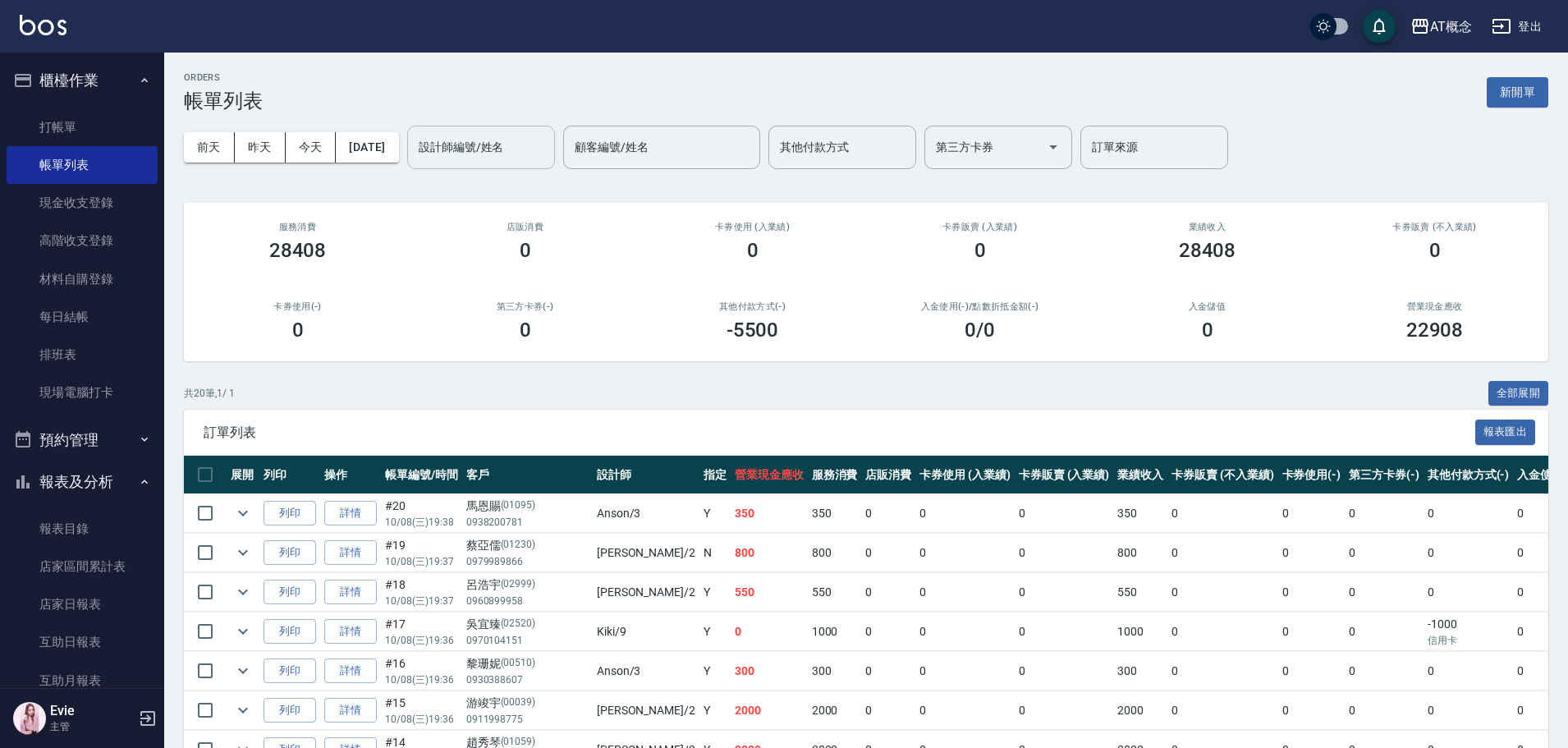
click at [507, 149] on input "設計師編號/姓名" at bounding box center [481, 147] width 133 height 29
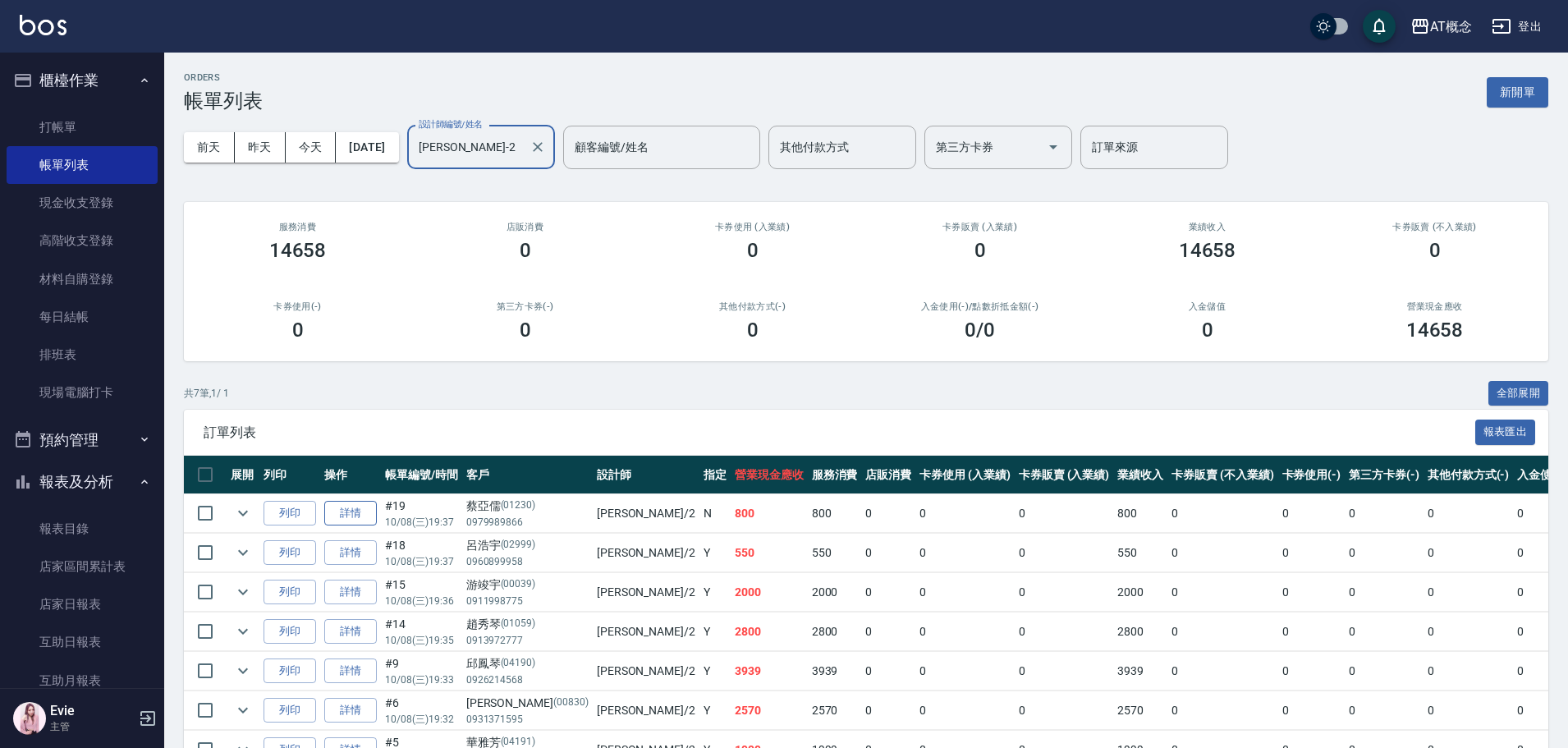
type input "邦妮-2"
click at [349, 513] on link "詳情" at bounding box center [351, 513] width 52 height 25
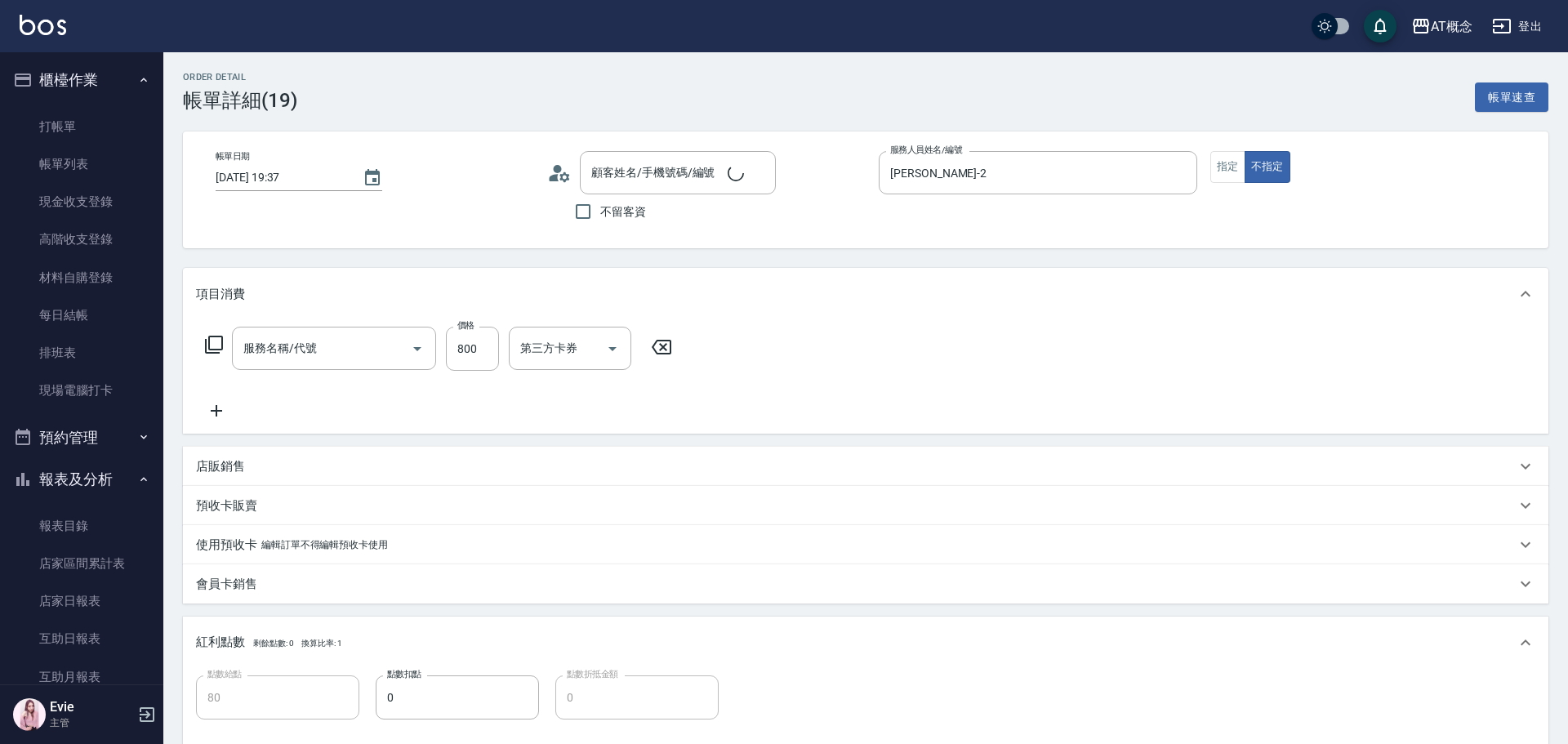
type input "2025/10/08 19:37"
type input "邦妮-2"
type input "80"
type input "807 自購-頭皮毛孔深層調理(互助)(807)"
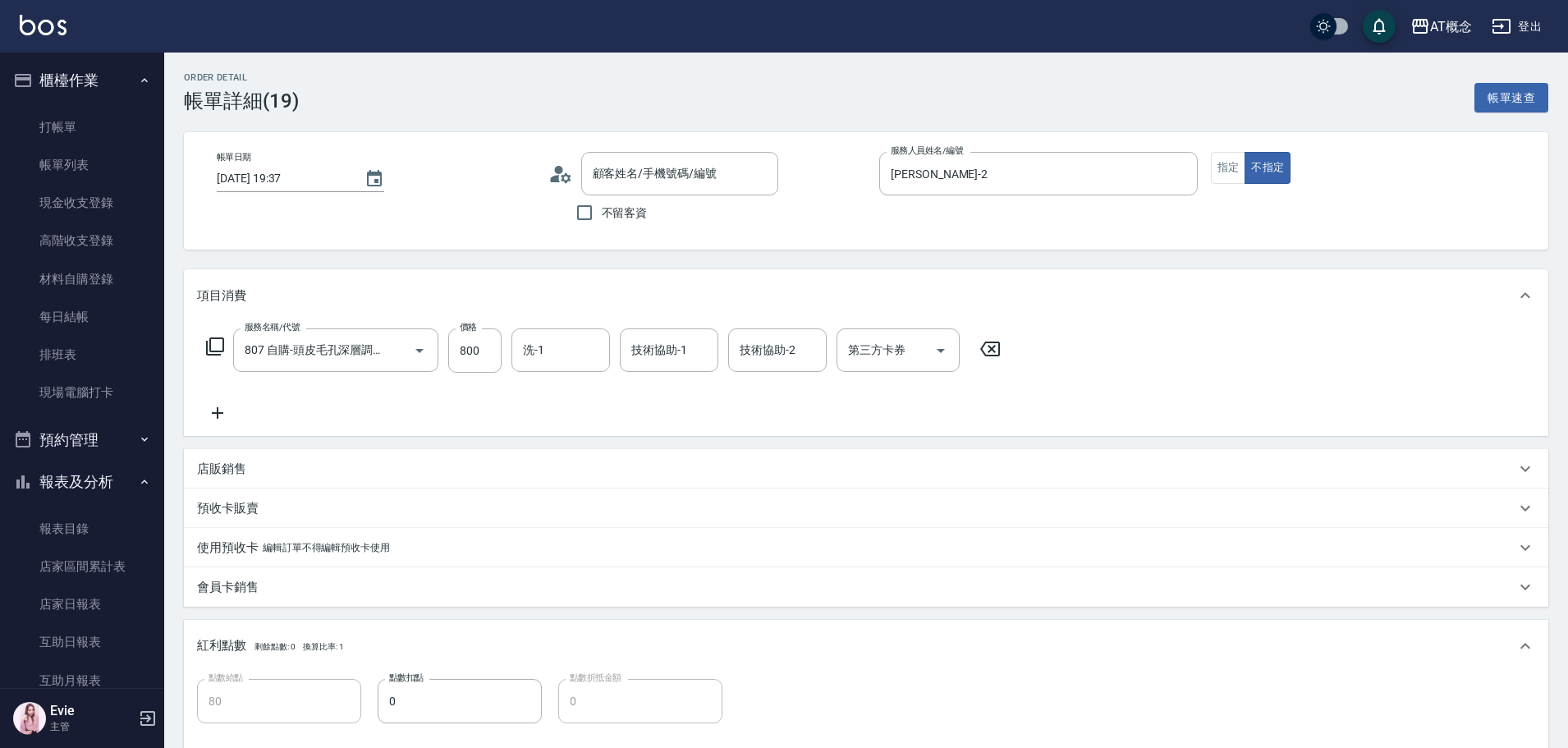
type input "蔡亞儒/0979989866/01230"
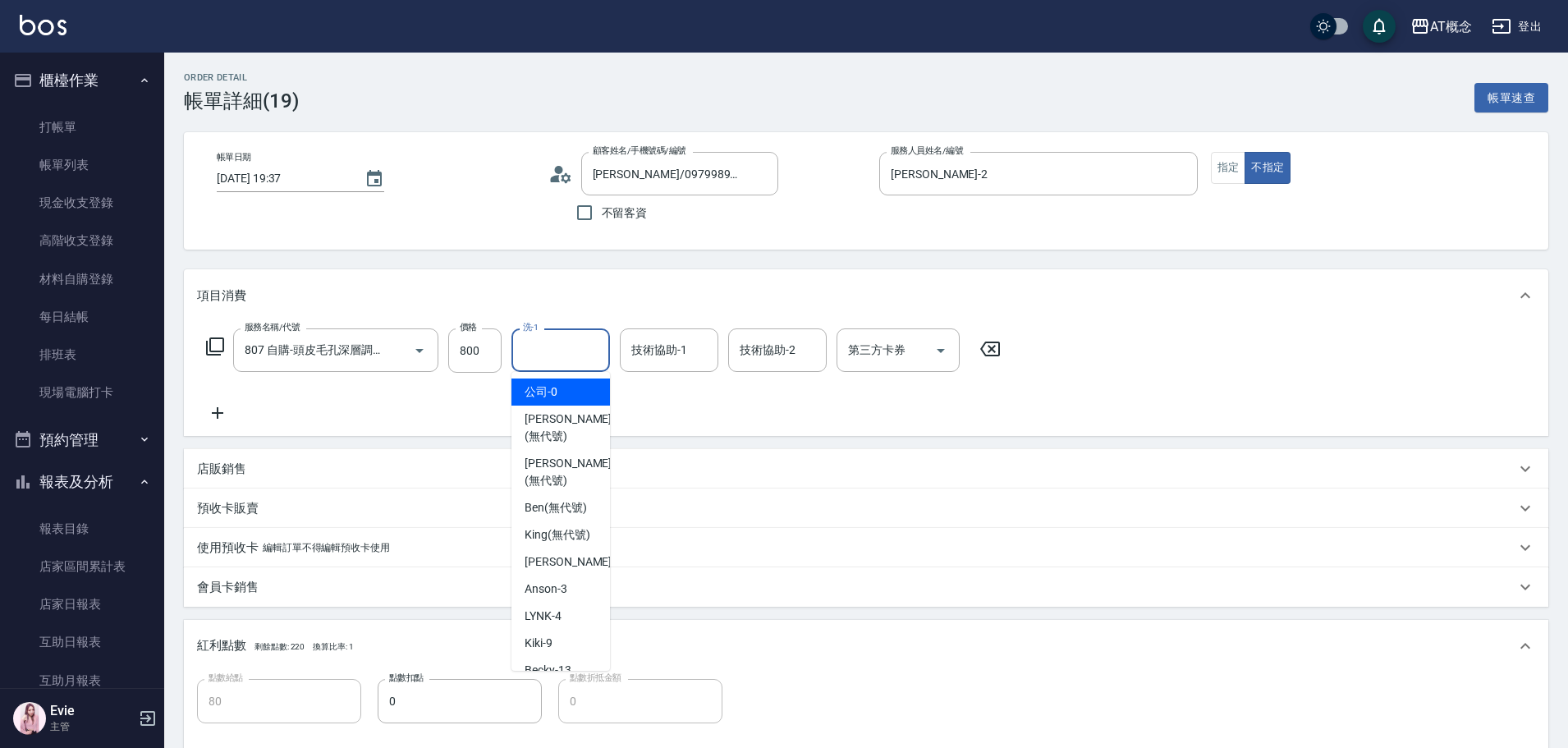
click at [561, 344] on input "洗-1" at bounding box center [560, 350] width 83 height 29
type input "小不-29"
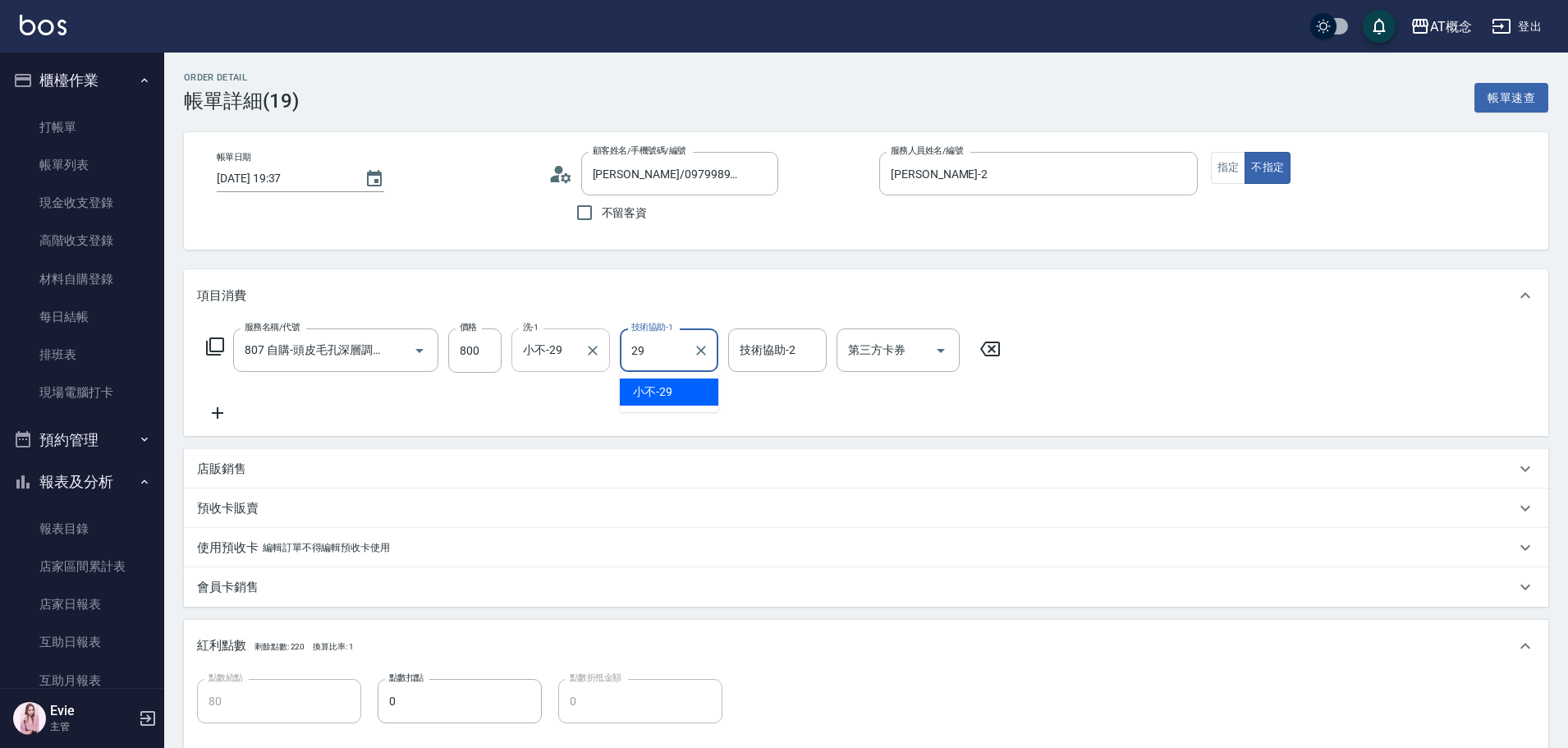
type input "小不-29"
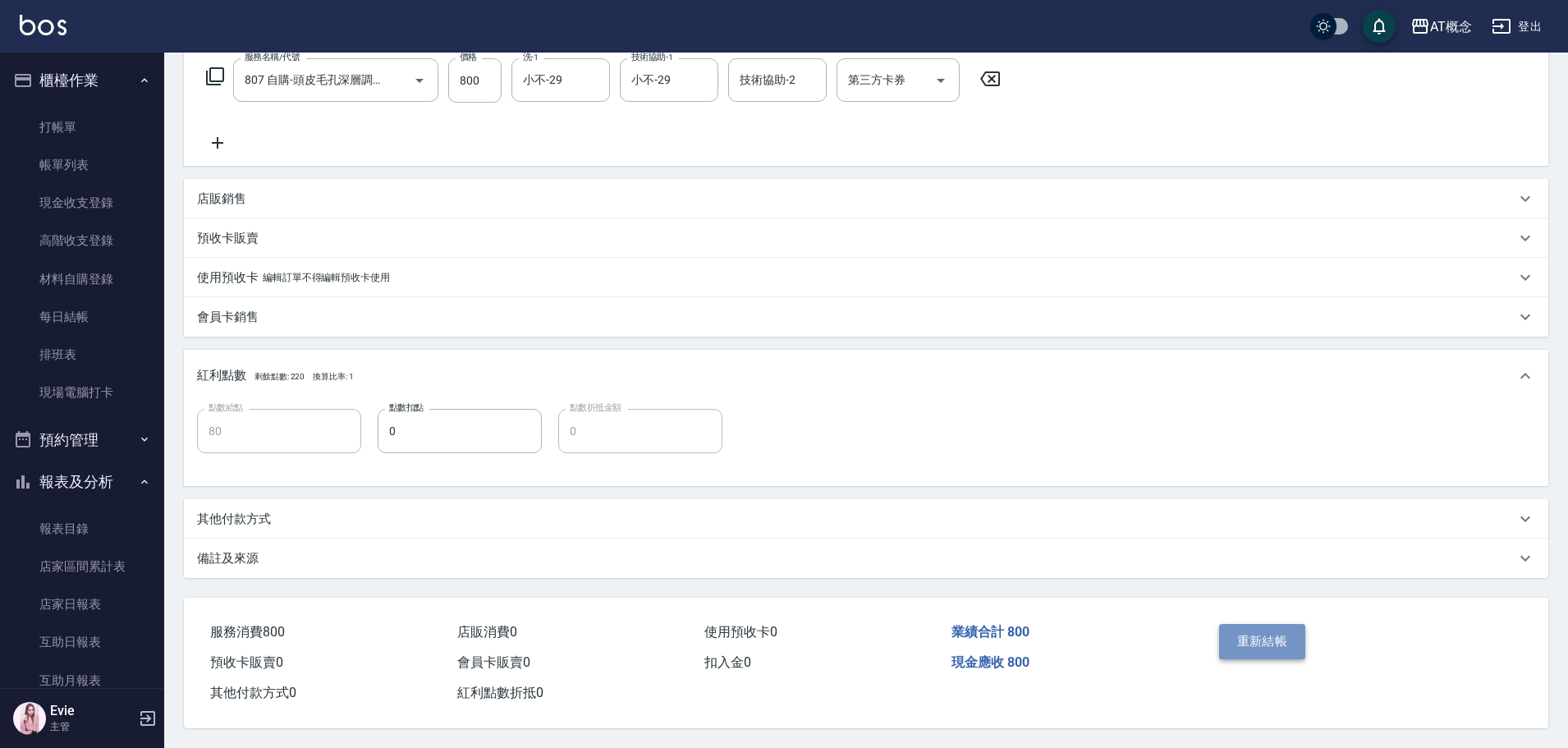
click at [1263, 628] on button "重新結帳" at bounding box center [1262, 641] width 87 height 35
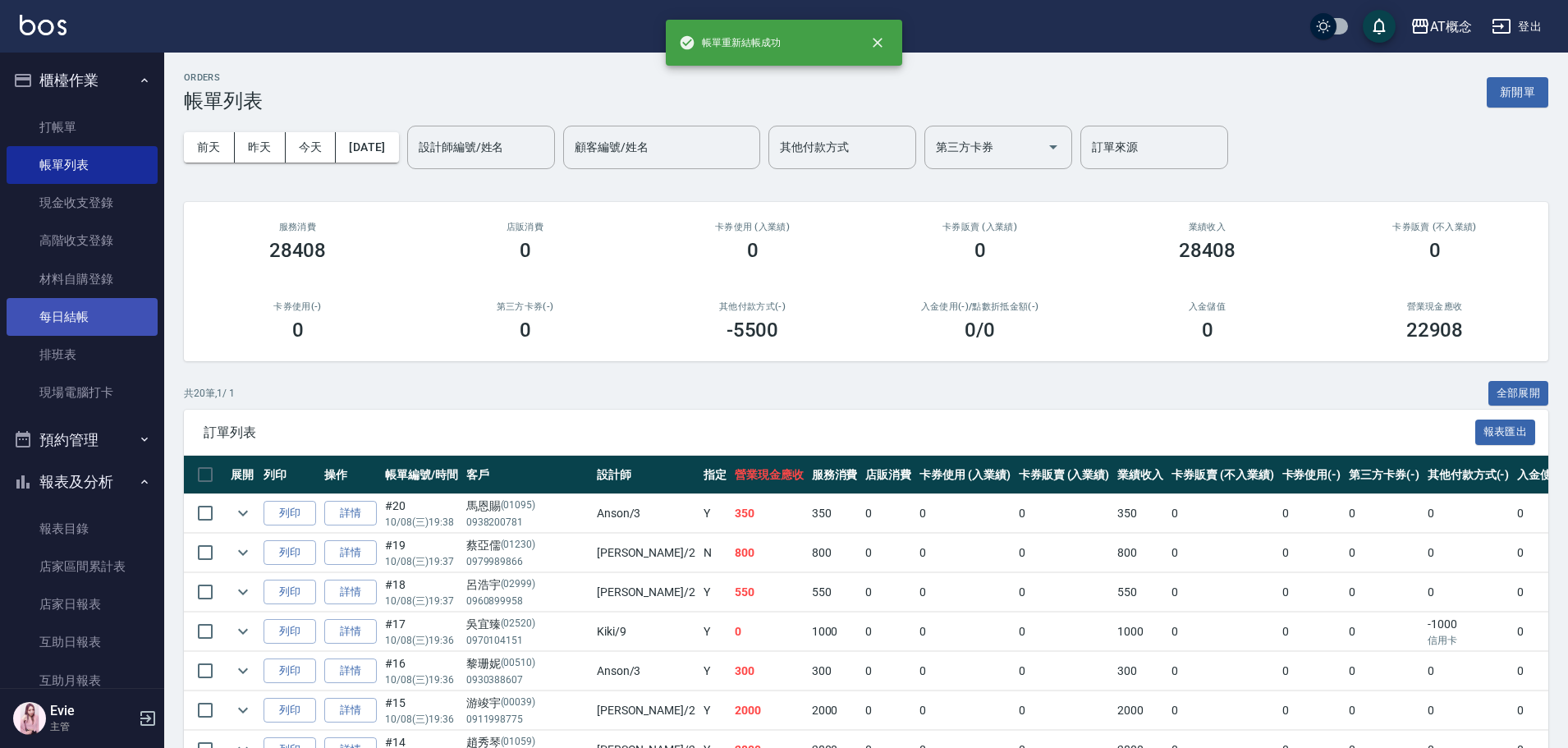
click at [65, 310] on link "每日結帳" at bounding box center [81, 317] width 151 height 37
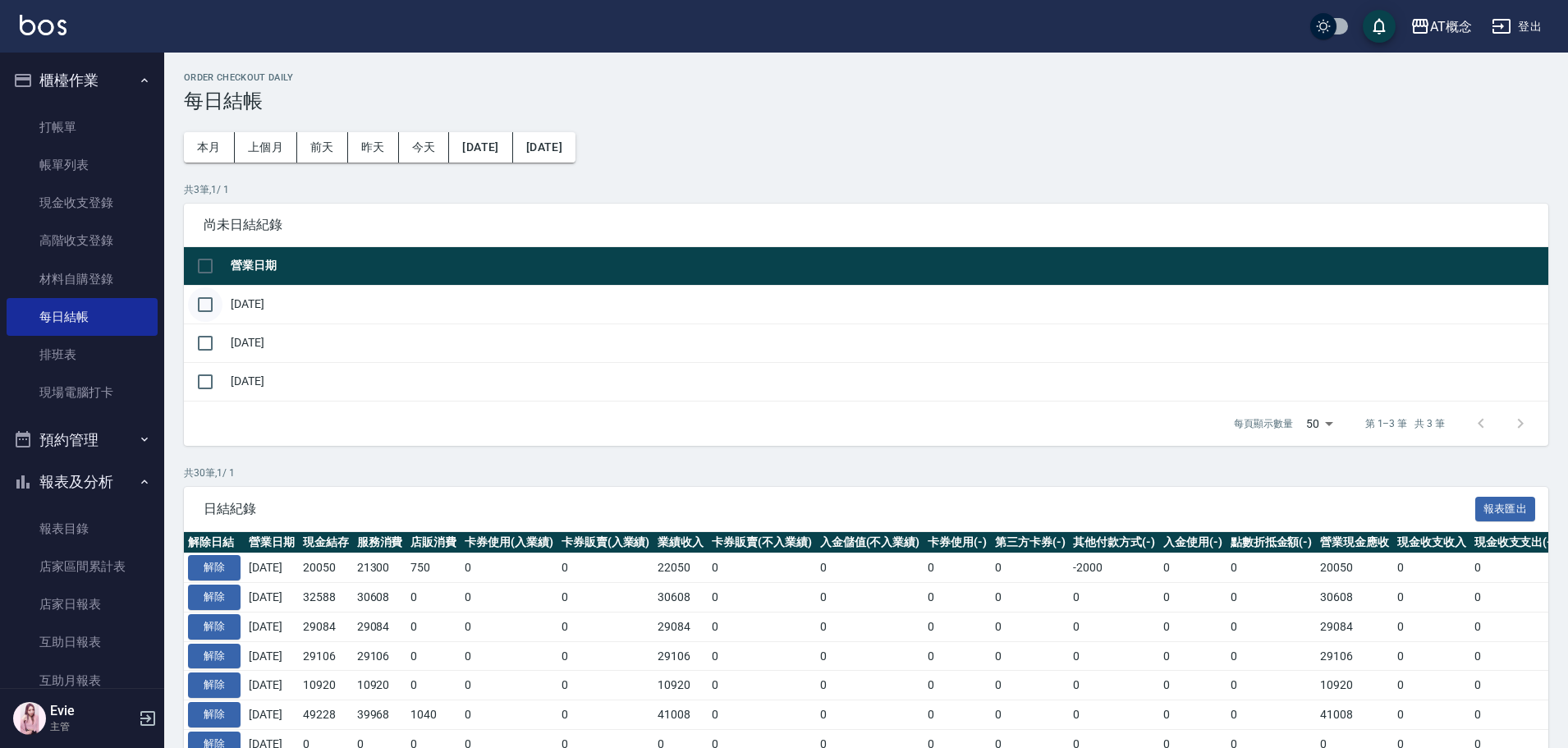
click at [194, 307] on input "checkbox" at bounding box center [205, 304] width 35 height 35
checkbox input "true"
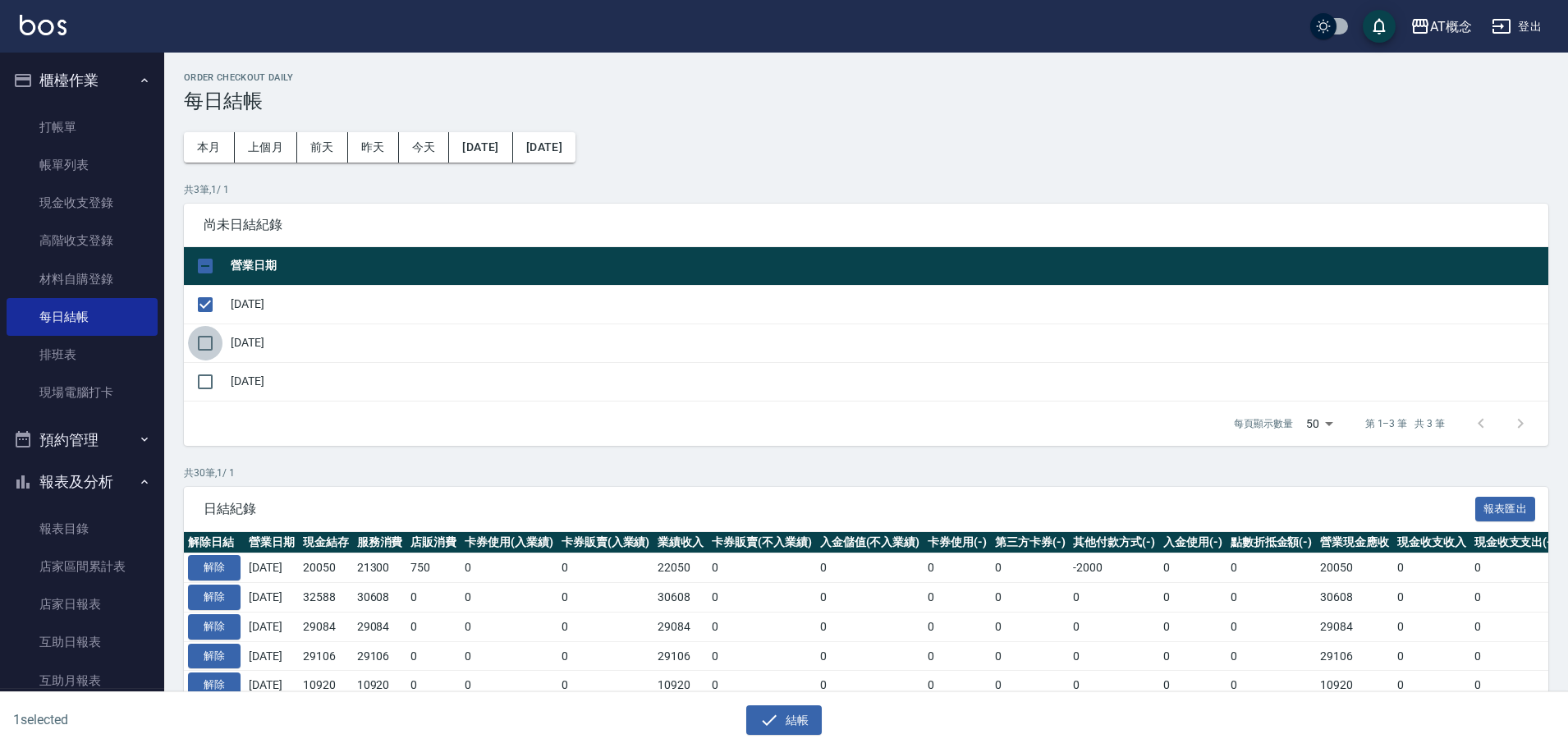
click at [195, 345] on input "checkbox" at bounding box center [205, 343] width 35 height 35
checkbox input "true"
click at [805, 722] on button "結帳" at bounding box center [785, 721] width 77 height 30
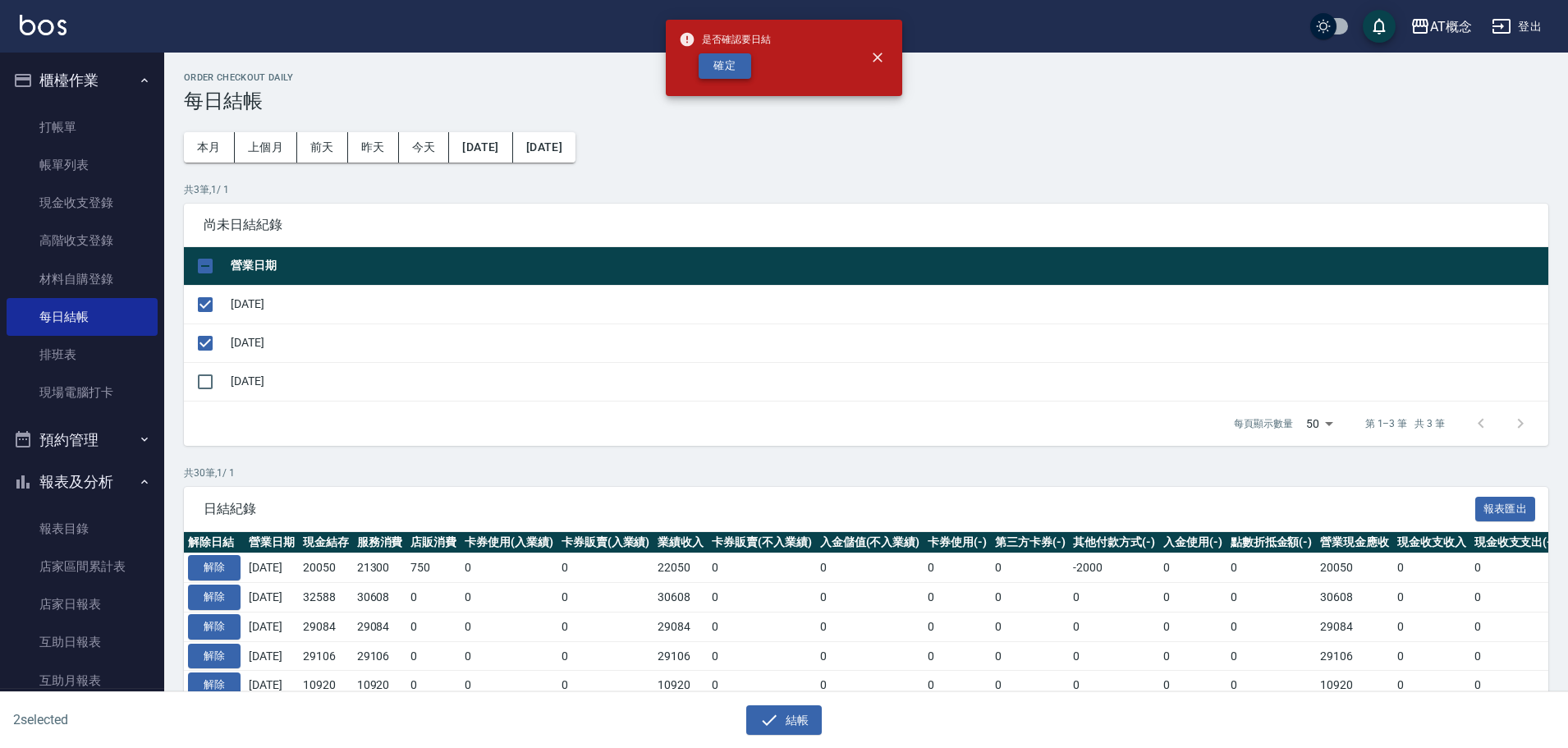
click at [737, 69] on button "確定" at bounding box center [725, 66] width 52 height 25
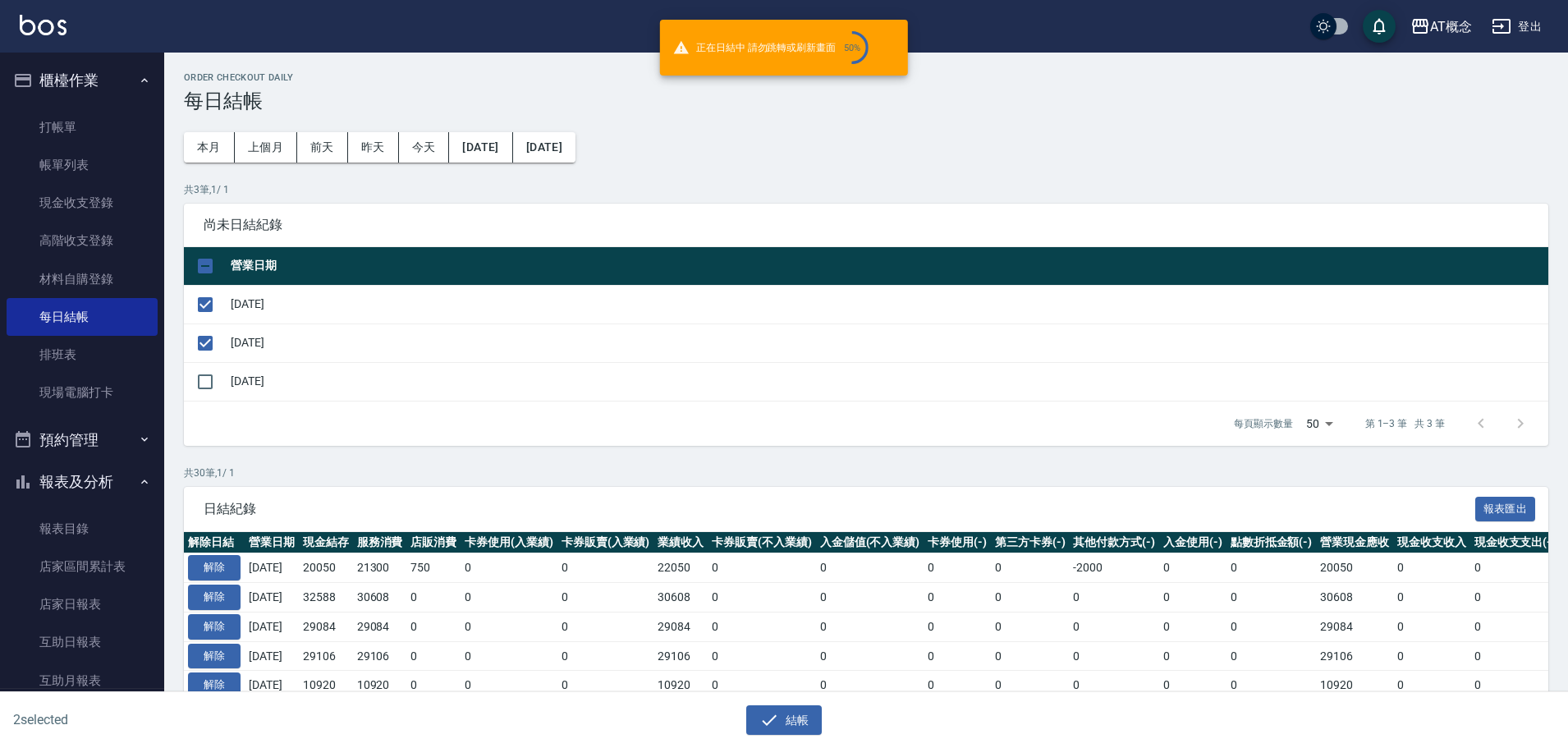
checkbox input "false"
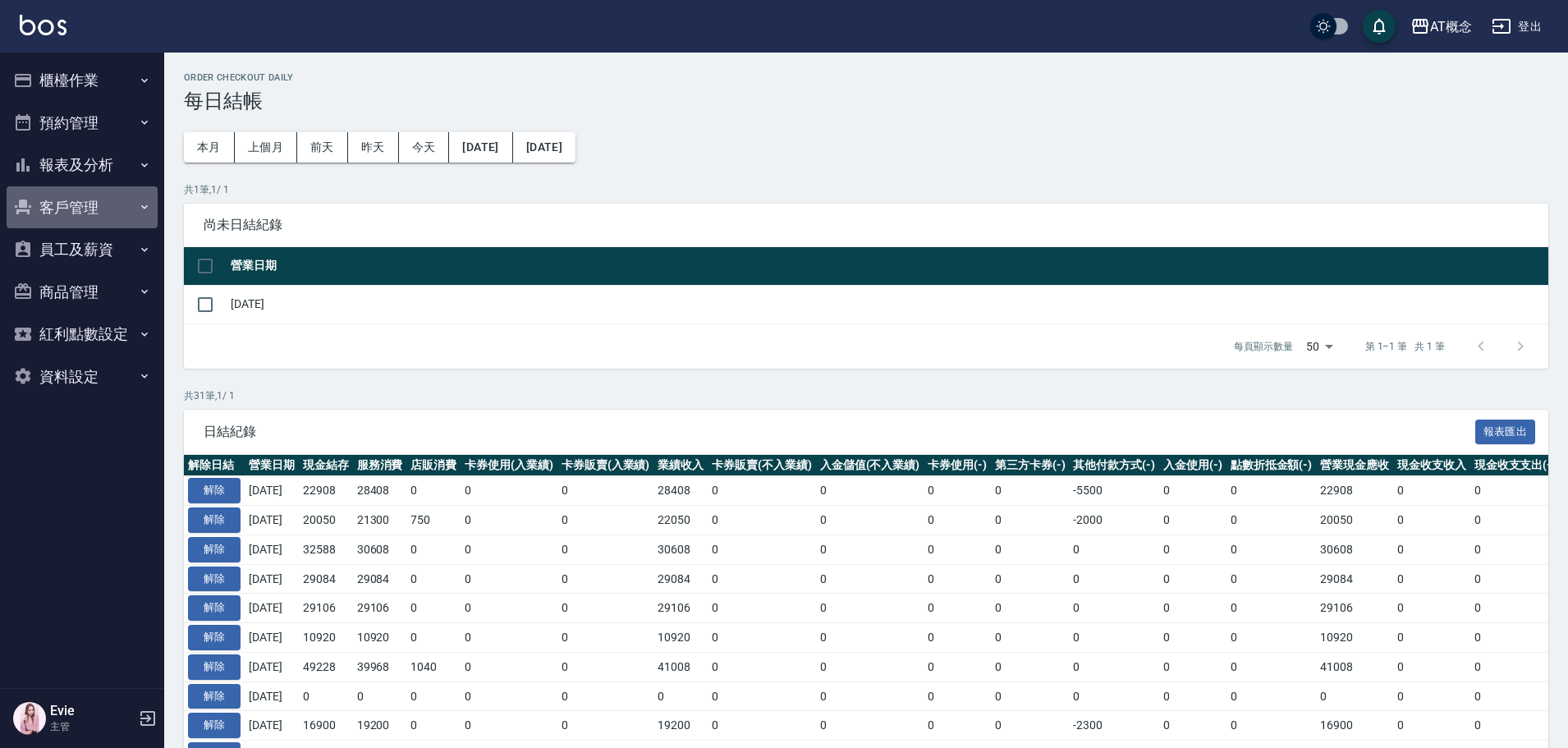
click at [72, 212] on button "客戶管理" at bounding box center [81, 208] width 151 height 43
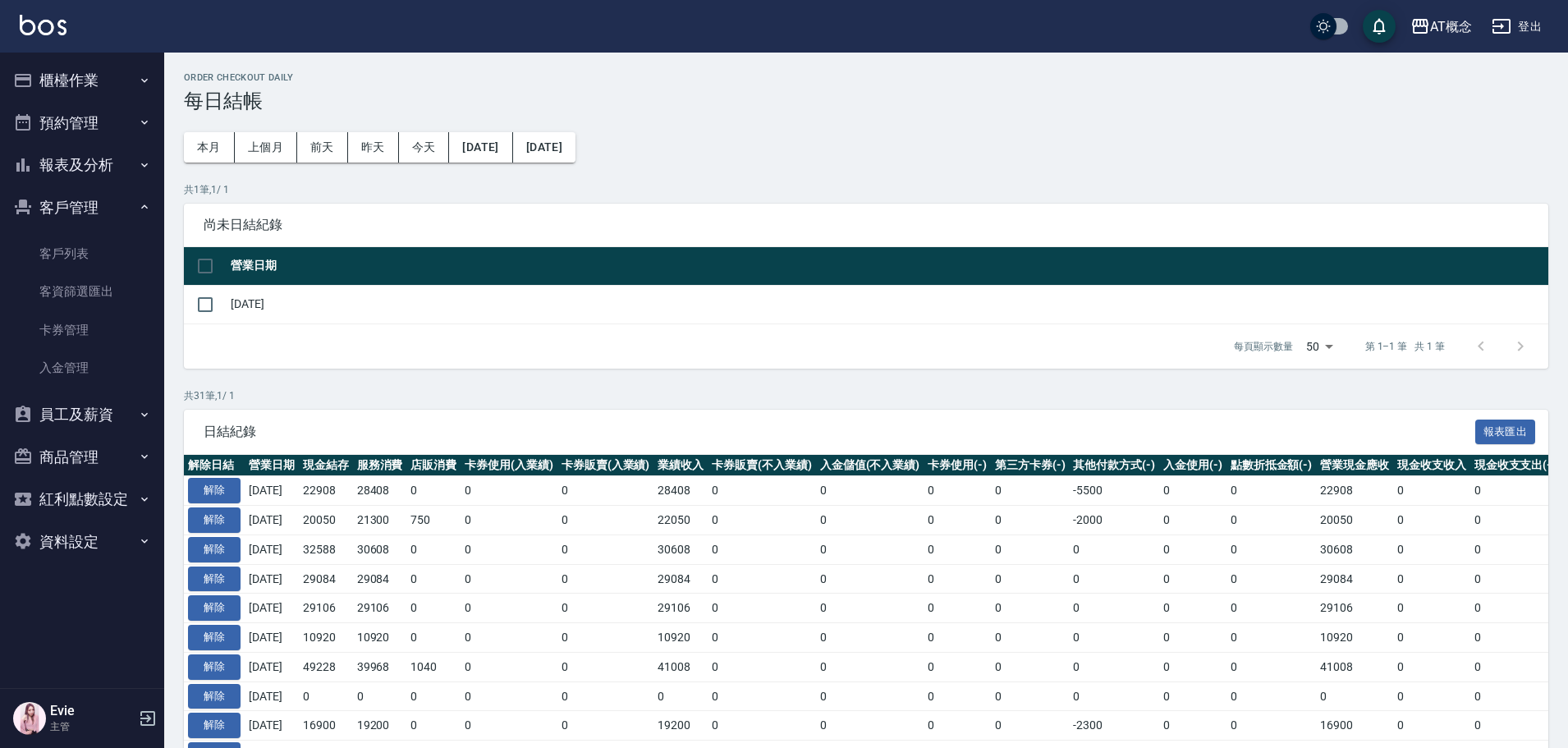
click at [72, 212] on button "客戶管理" at bounding box center [81, 208] width 151 height 43
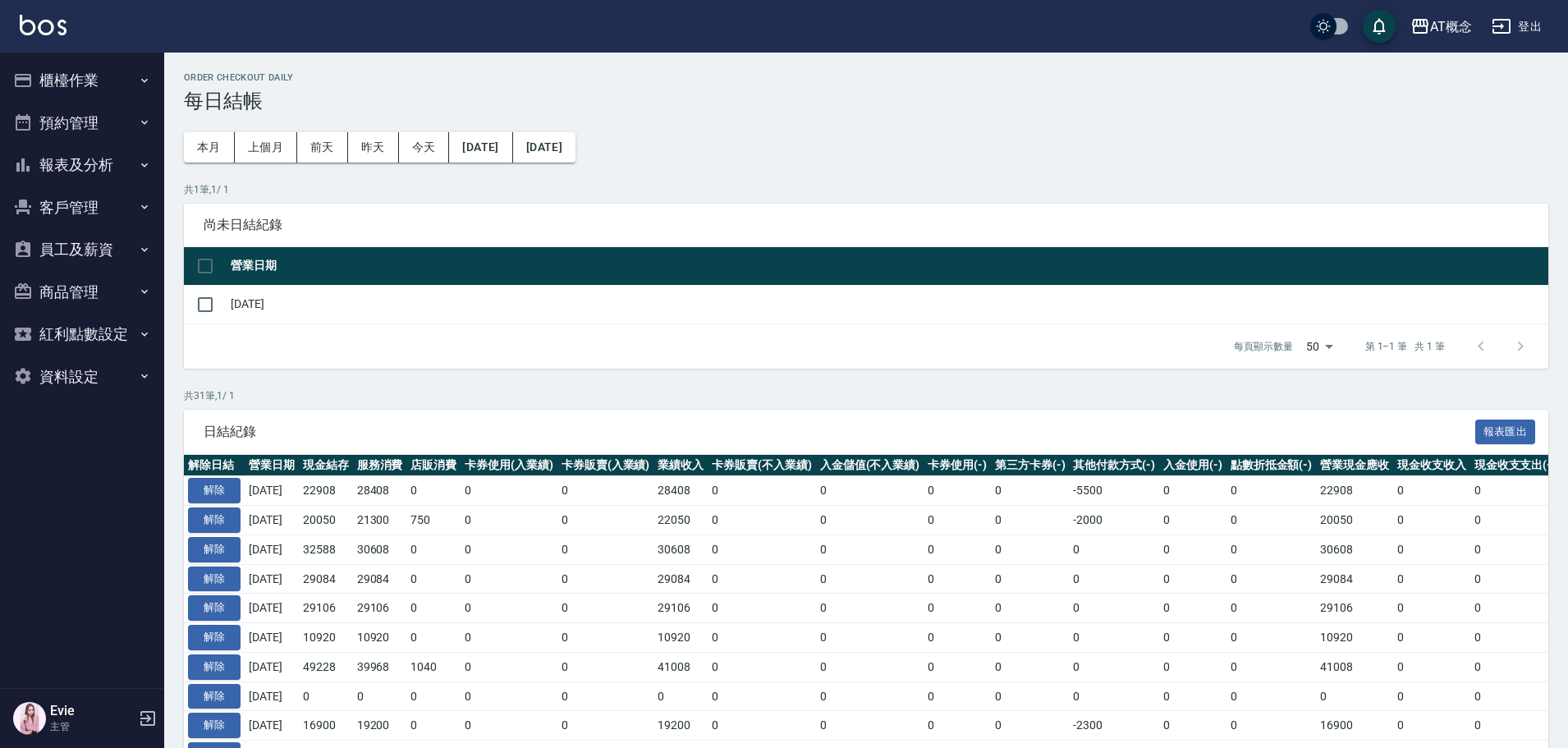
click at [91, 164] on button "報表及分析" at bounding box center [81, 166] width 151 height 43
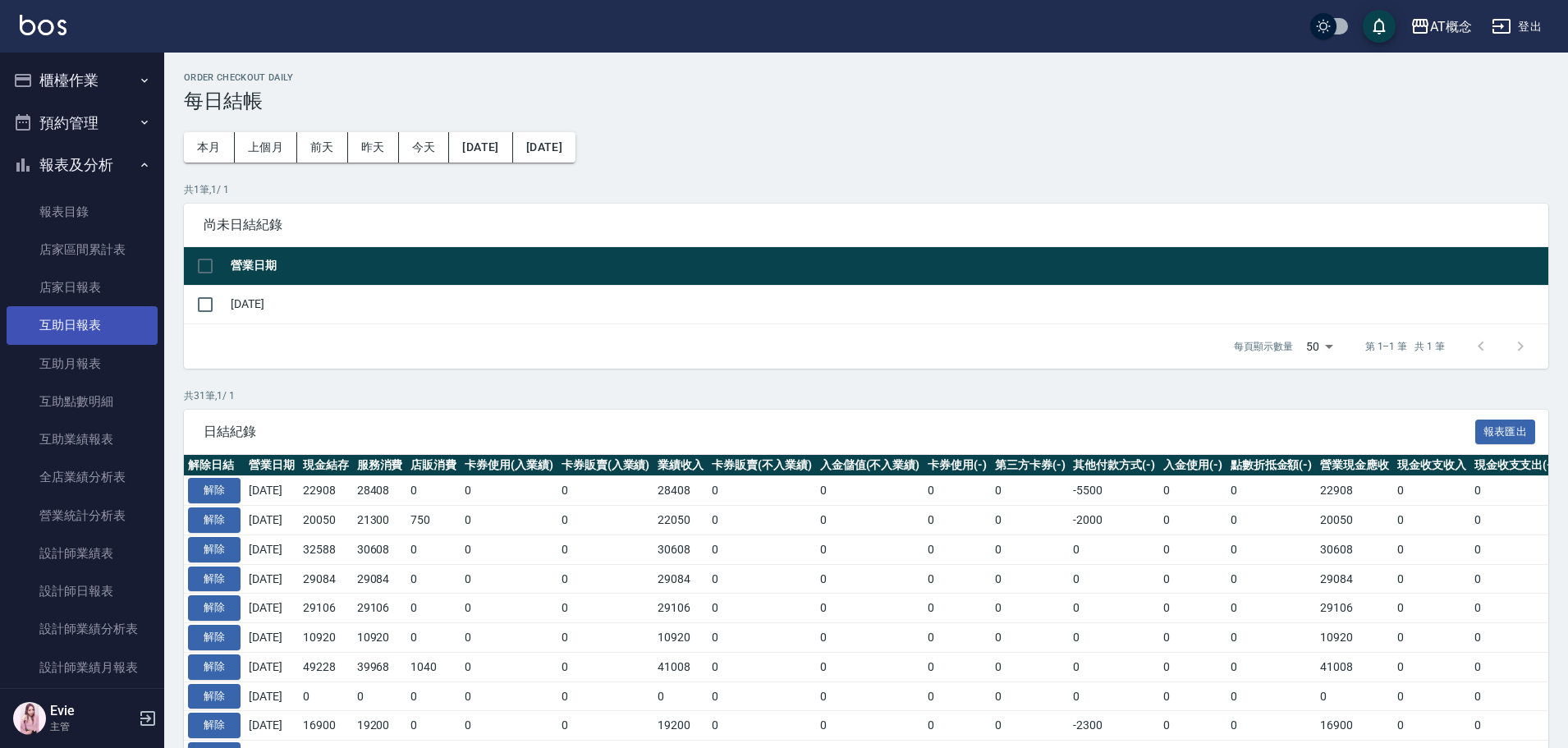
click at [74, 326] on link "互助日報表" at bounding box center [81, 325] width 151 height 37
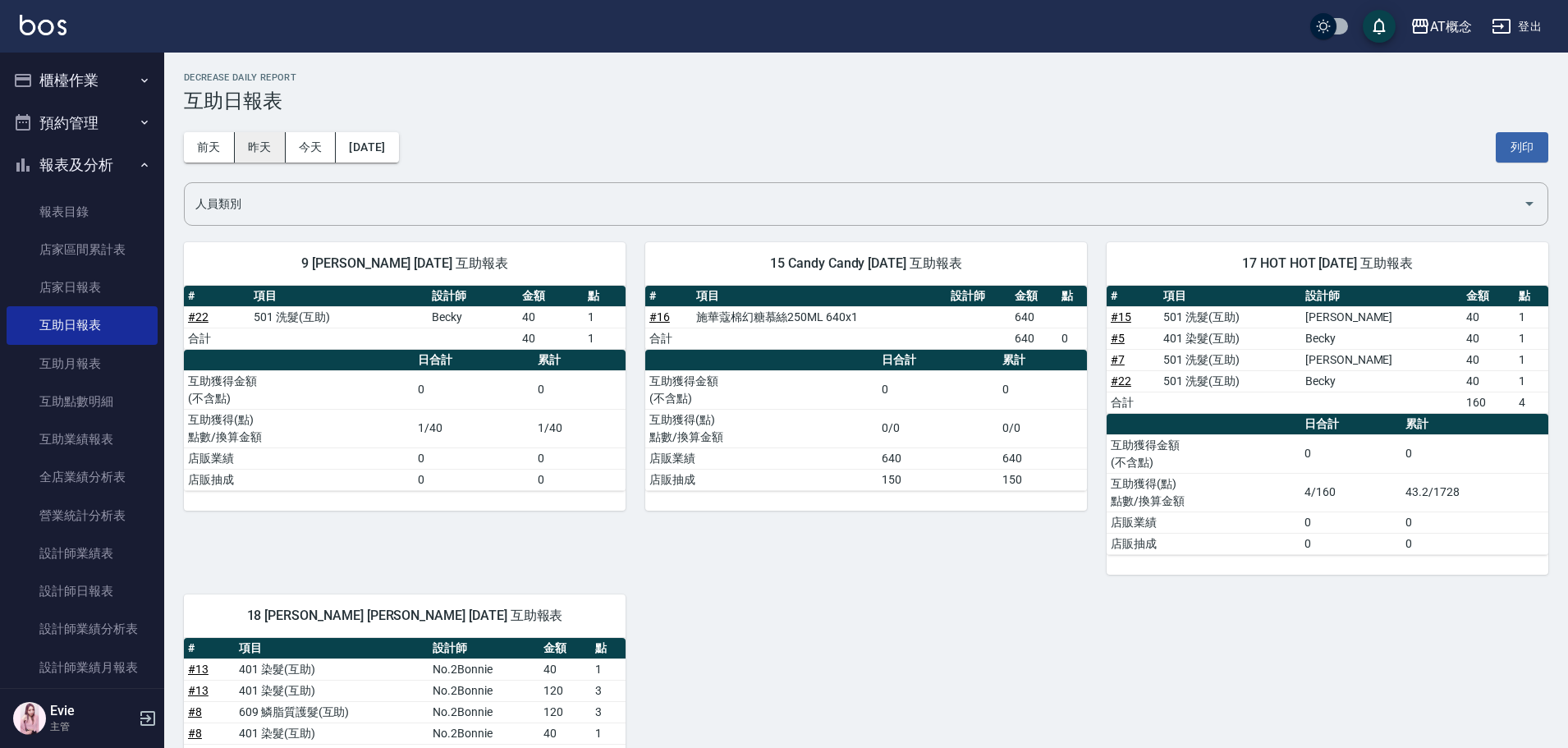
click at [254, 148] on button "昨天" at bounding box center [260, 147] width 51 height 30
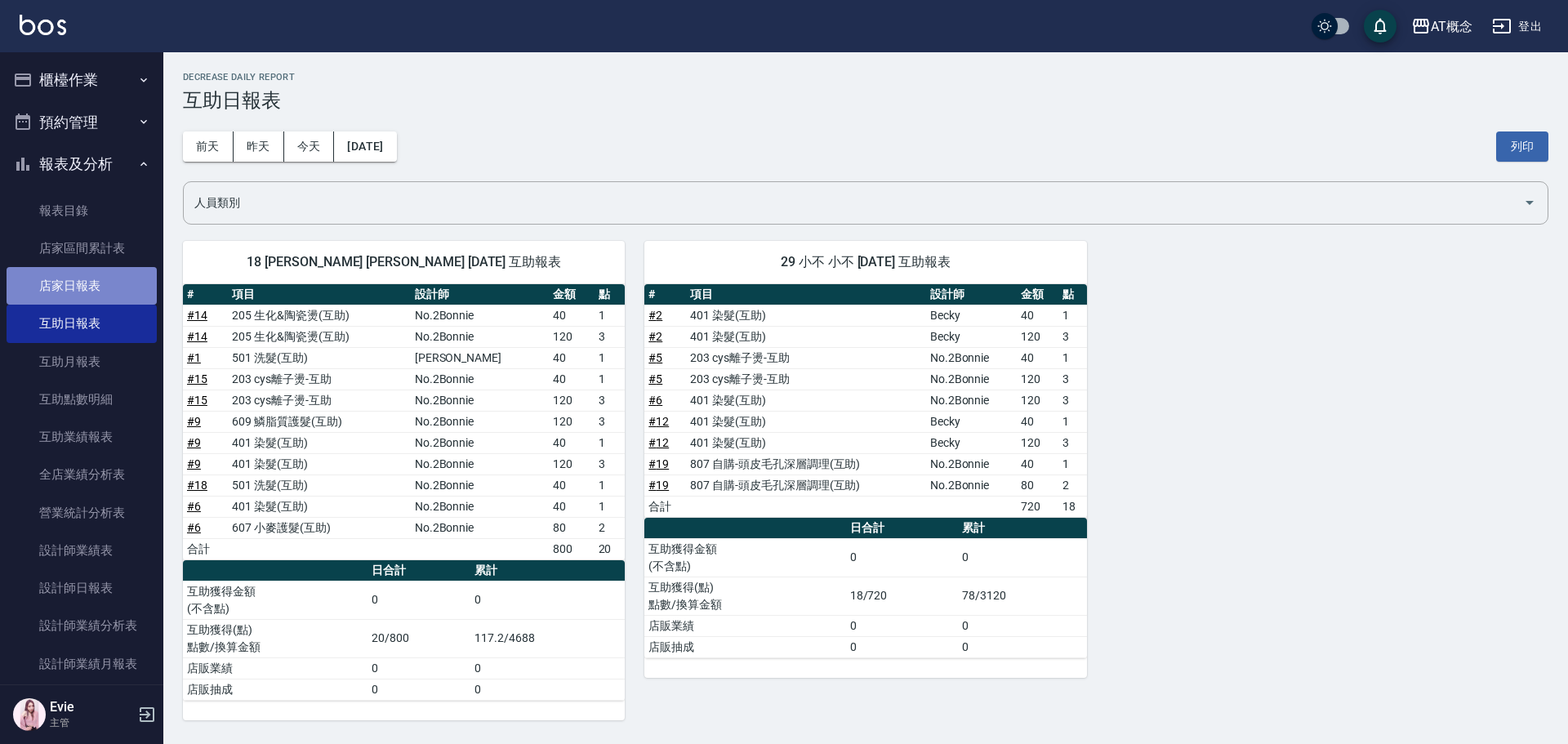
click at [83, 285] on link "店家日報表" at bounding box center [81, 286] width 150 height 37
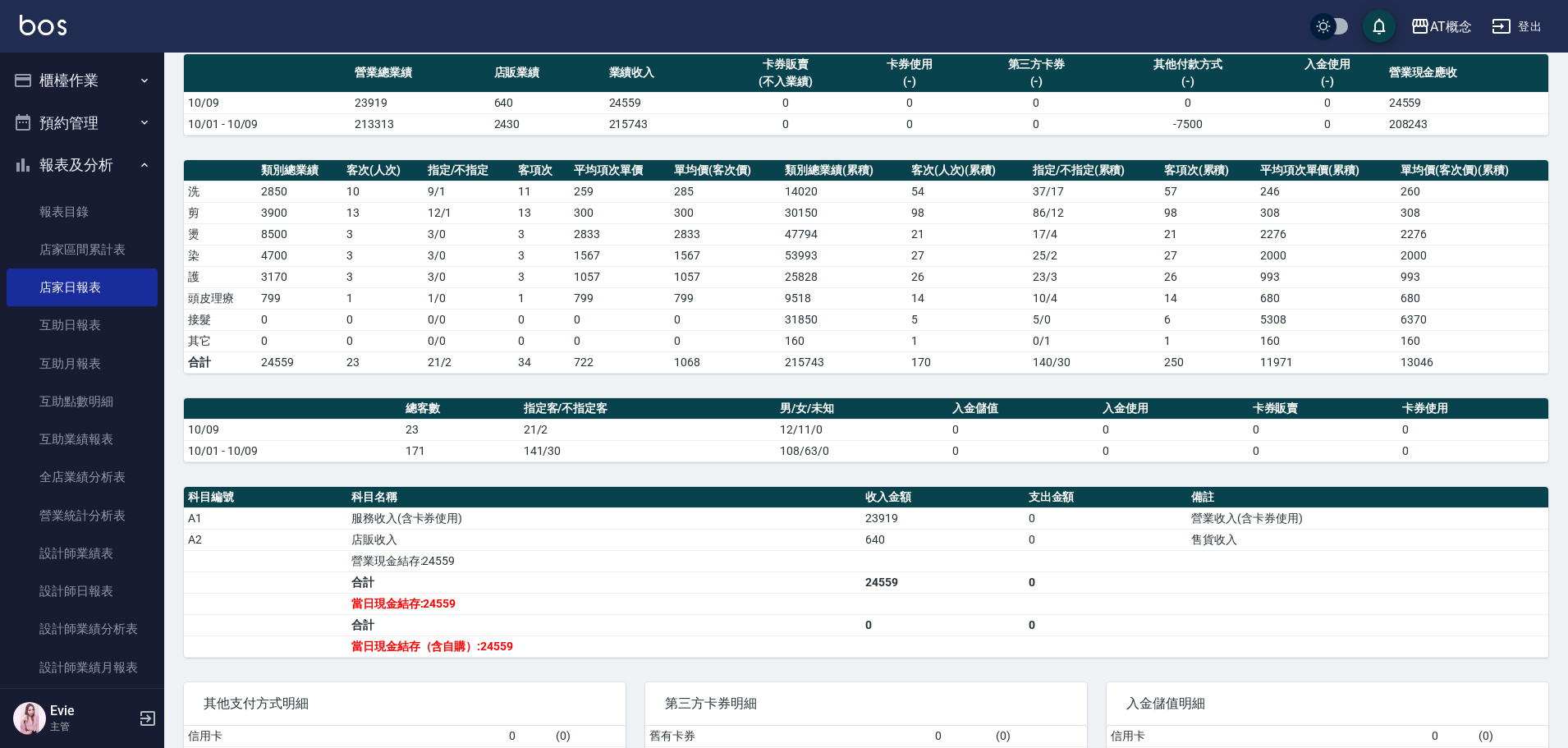
scroll to position [246, 0]
